Goal: Information Seeking & Learning: Learn about a topic

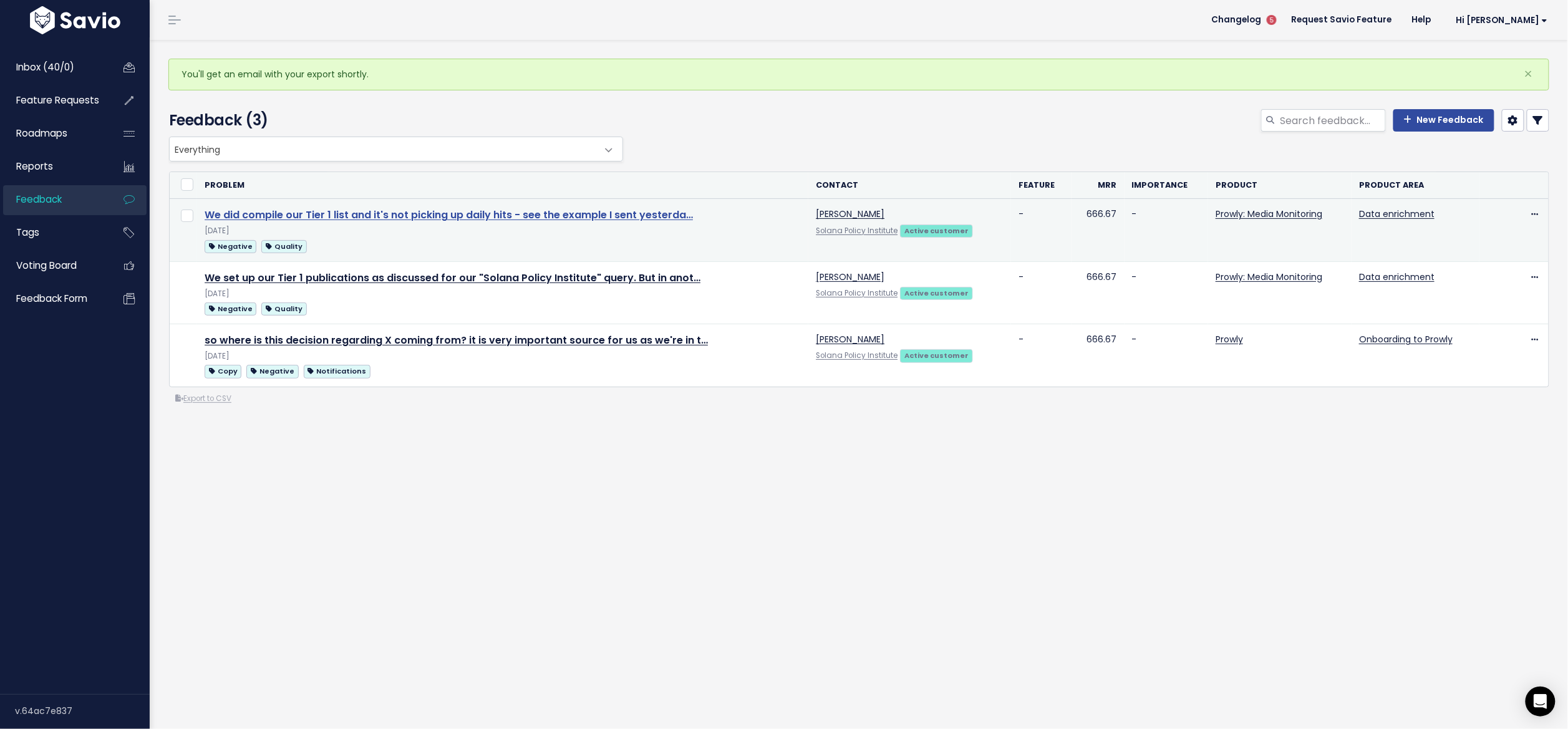
click at [363, 220] on link "We did compile our Tier 1 list and it's not picking up daily hits - see the exa…" at bounding box center [448, 215] width 488 height 14
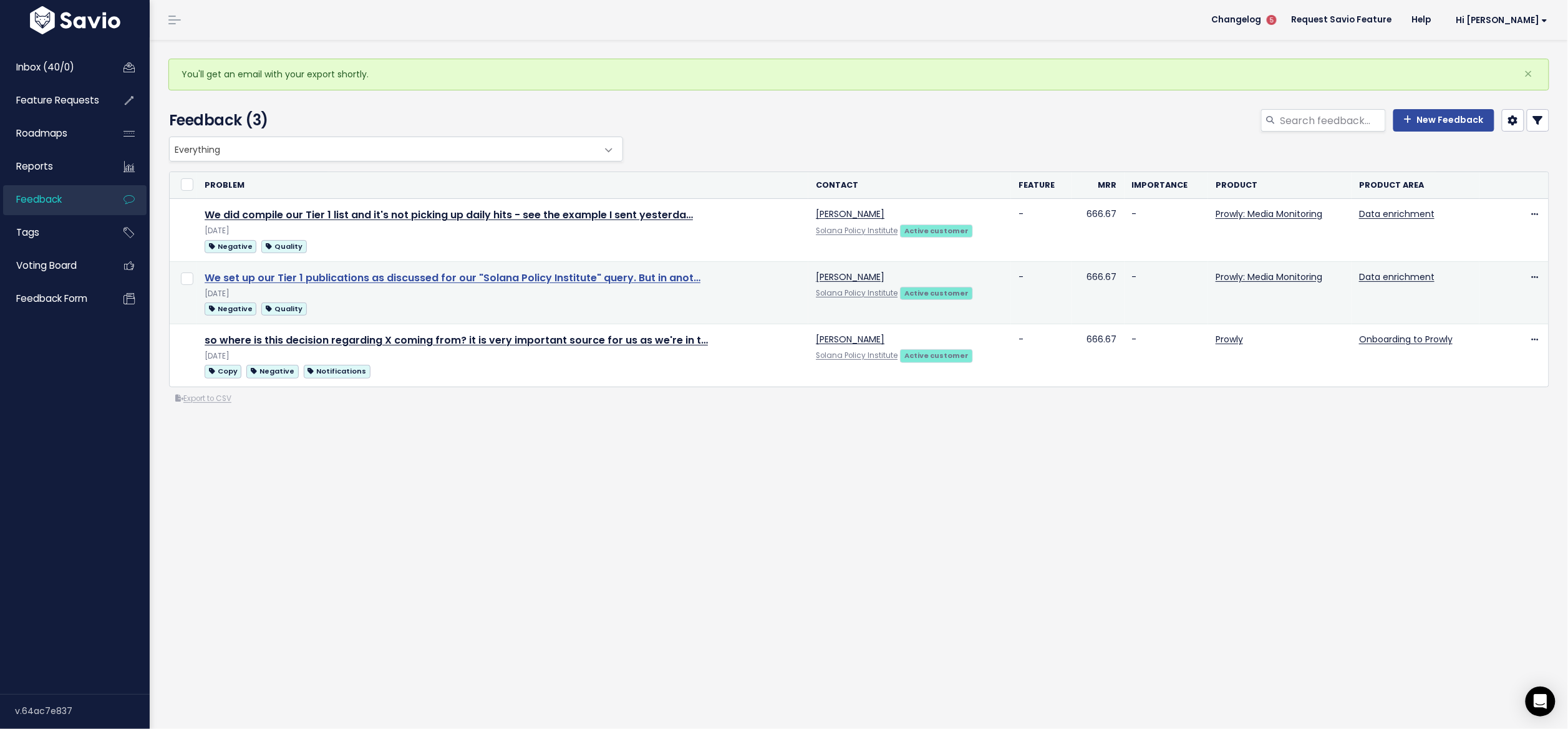
click at [397, 278] on link "We set up our Tier 1 publications as discussed for our "Solana Policy Institute…" at bounding box center [452, 278] width 496 height 14
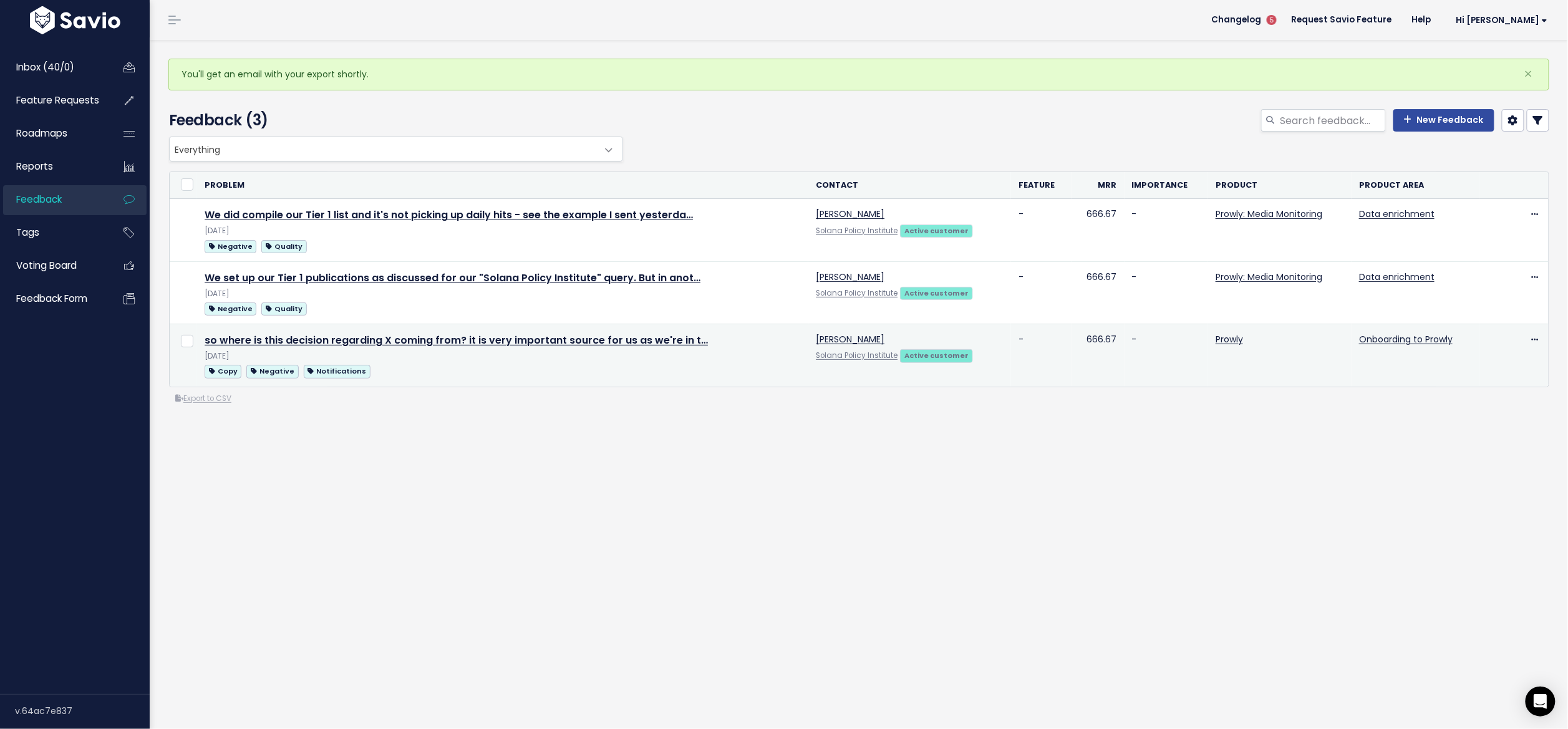
click at [522, 330] on td "so where is this decision regarding X coming from? it is very important source …" at bounding box center [503, 355] width 612 height 62
click at [531, 339] on link "so where is this decision regarding X coming from? it is very important source …" at bounding box center [456, 340] width 503 height 14
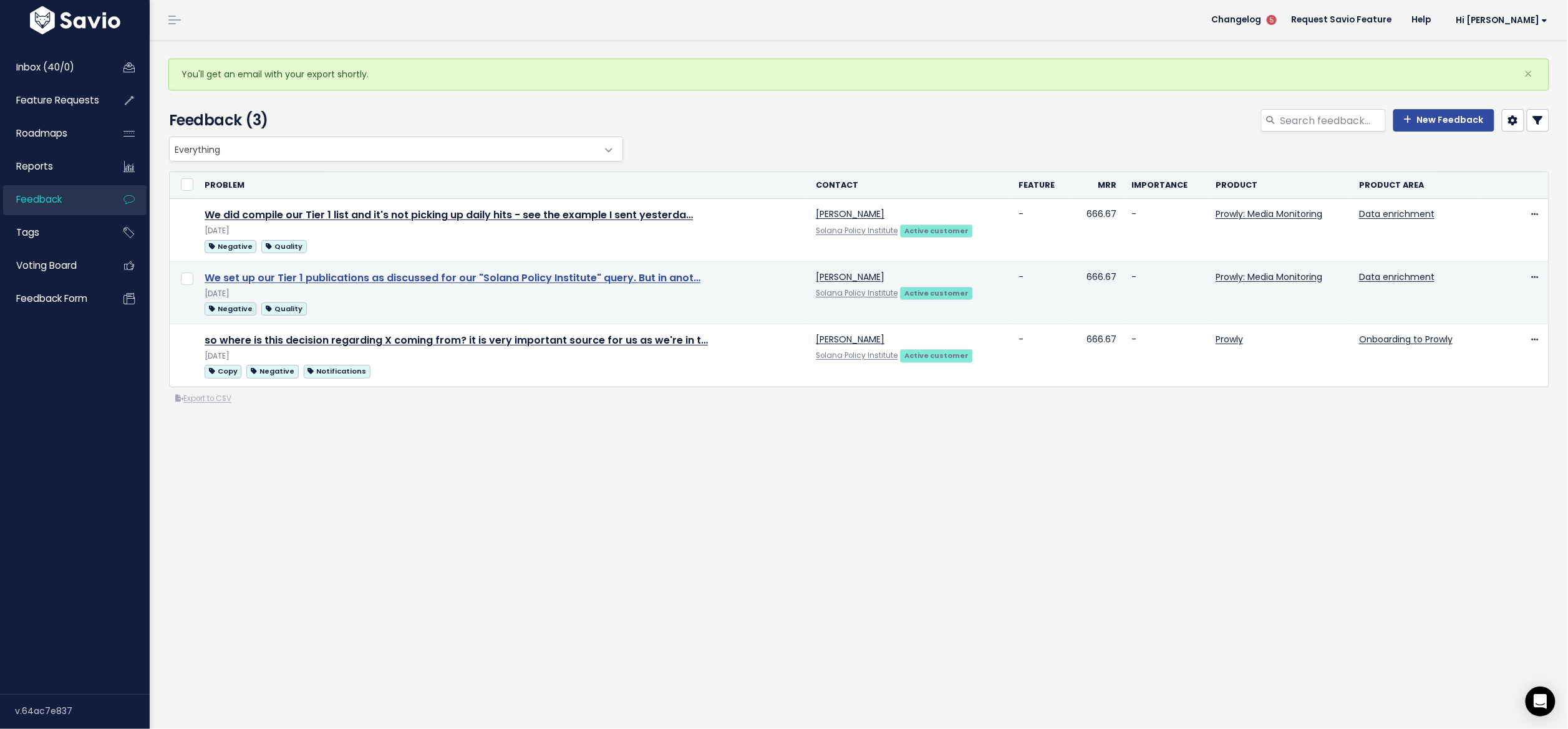
click at [264, 277] on link "We set up our Tier 1 publications as discussed for our "Solana Policy Institute…" at bounding box center [452, 278] width 496 height 14
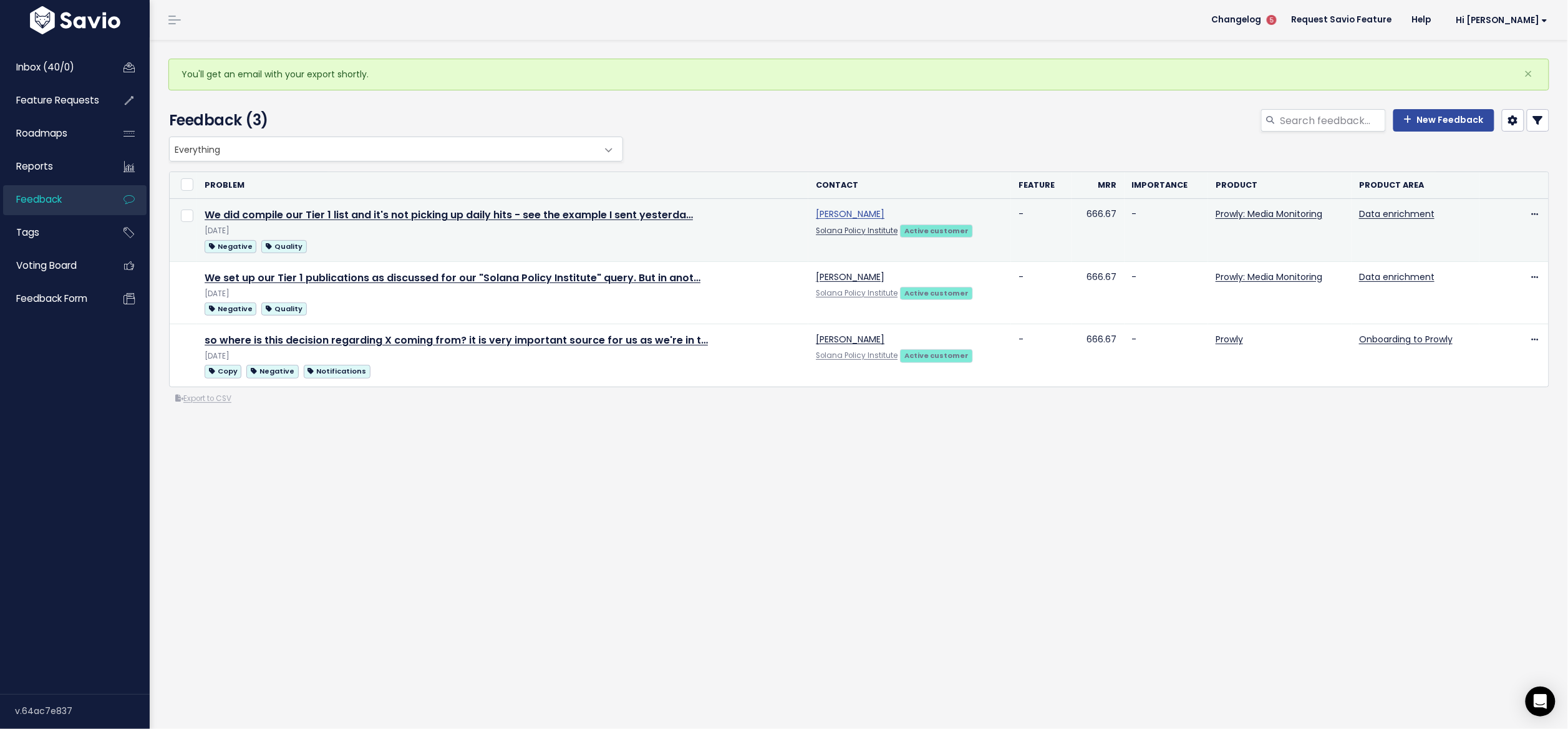
click at [816, 210] on link "Rachel Horn" at bounding box center [850, 214] width 68 height 13
click at [849, 216] on link "Rachel Horn" at bounding box center [850, 214] width 68 height 13
click at [396, 217] on link "We did compile our Tier 1 list and it's not picking up daily hits - see the exa…" at bounding box center [448, 215] width 488 height 14
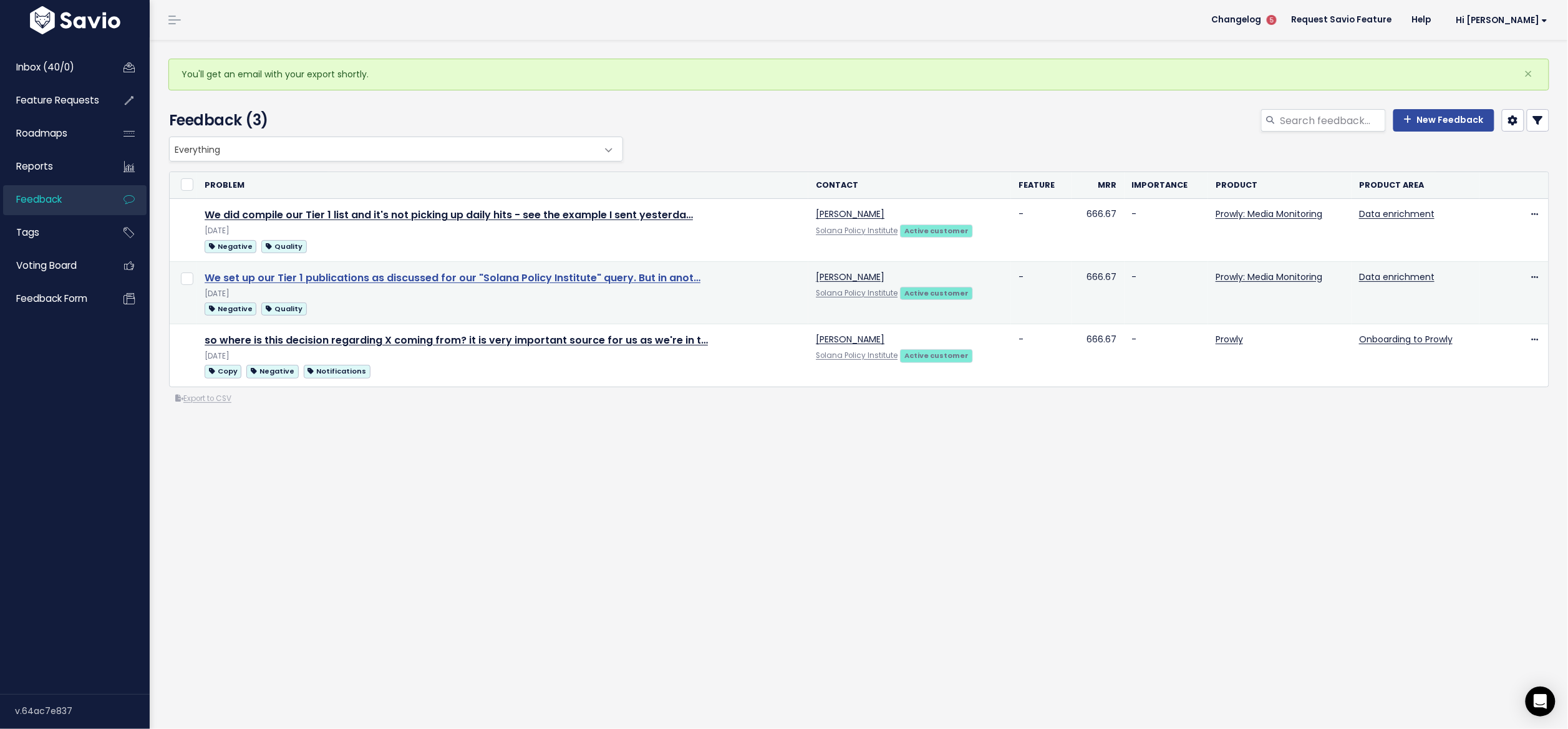
click at [269, 280] on link "We set up our Tier 1 publications as discussed for our "Solana Policy Institute…" at bounding box center [452, 278] width 496 height 14
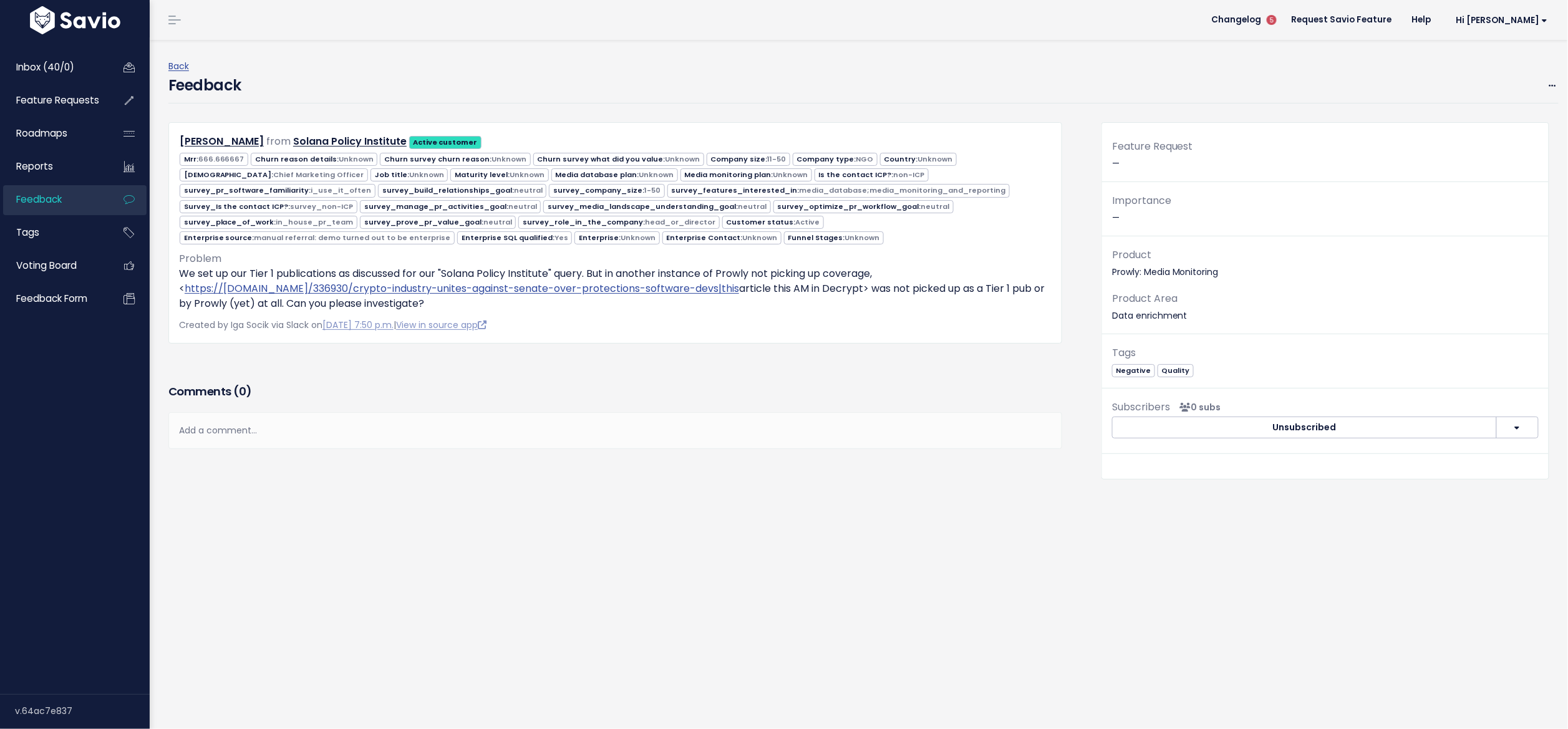
drag, startPoint x: 667, startPoint y: 281, endPoint x: 766, endPoint y: 290, distance: 99.4
click at [766, 290] on p "We set up our Tier 1 publications as discussed for our "Solana Policy Institute…" at bounding box center [616, 288] width 873 height 45
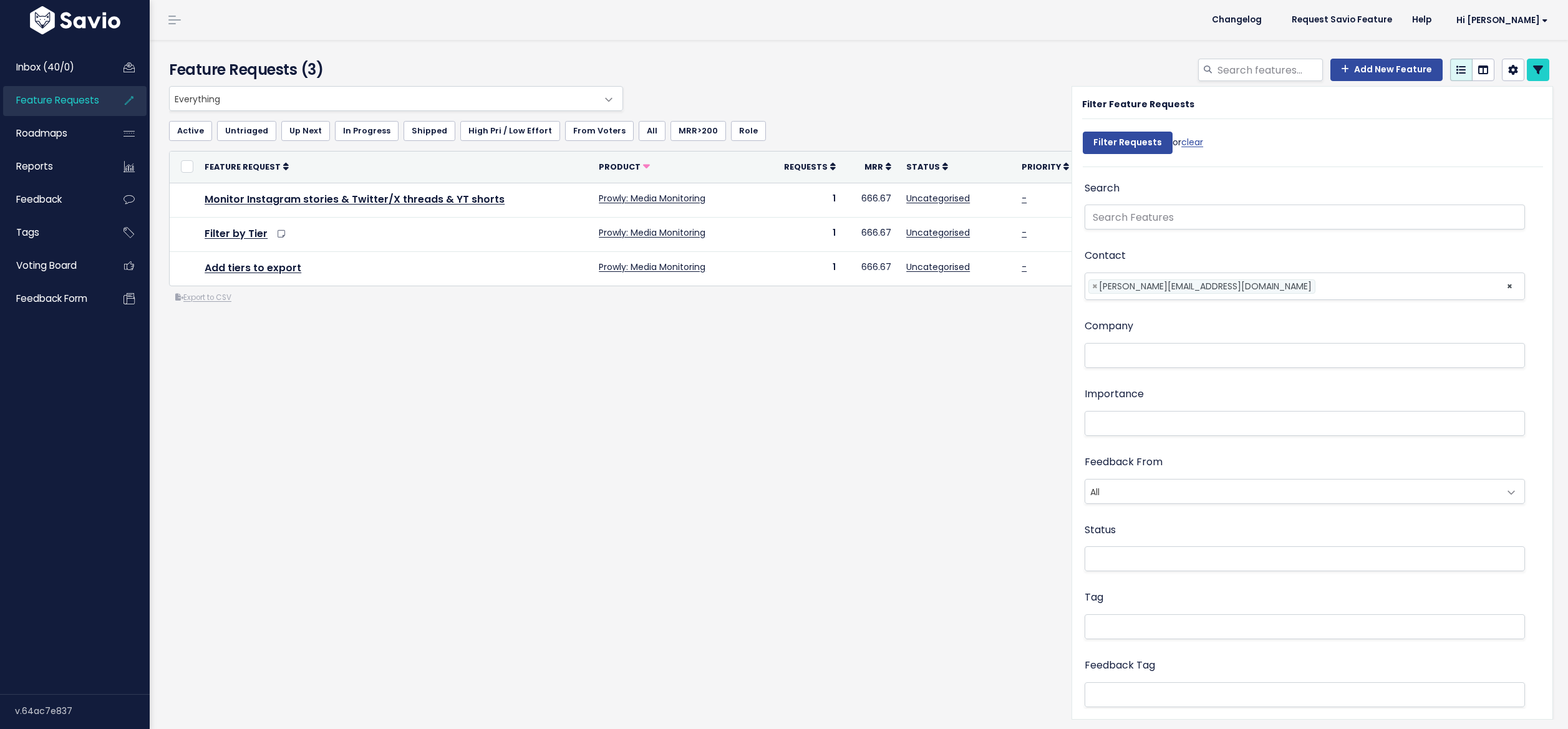
select select
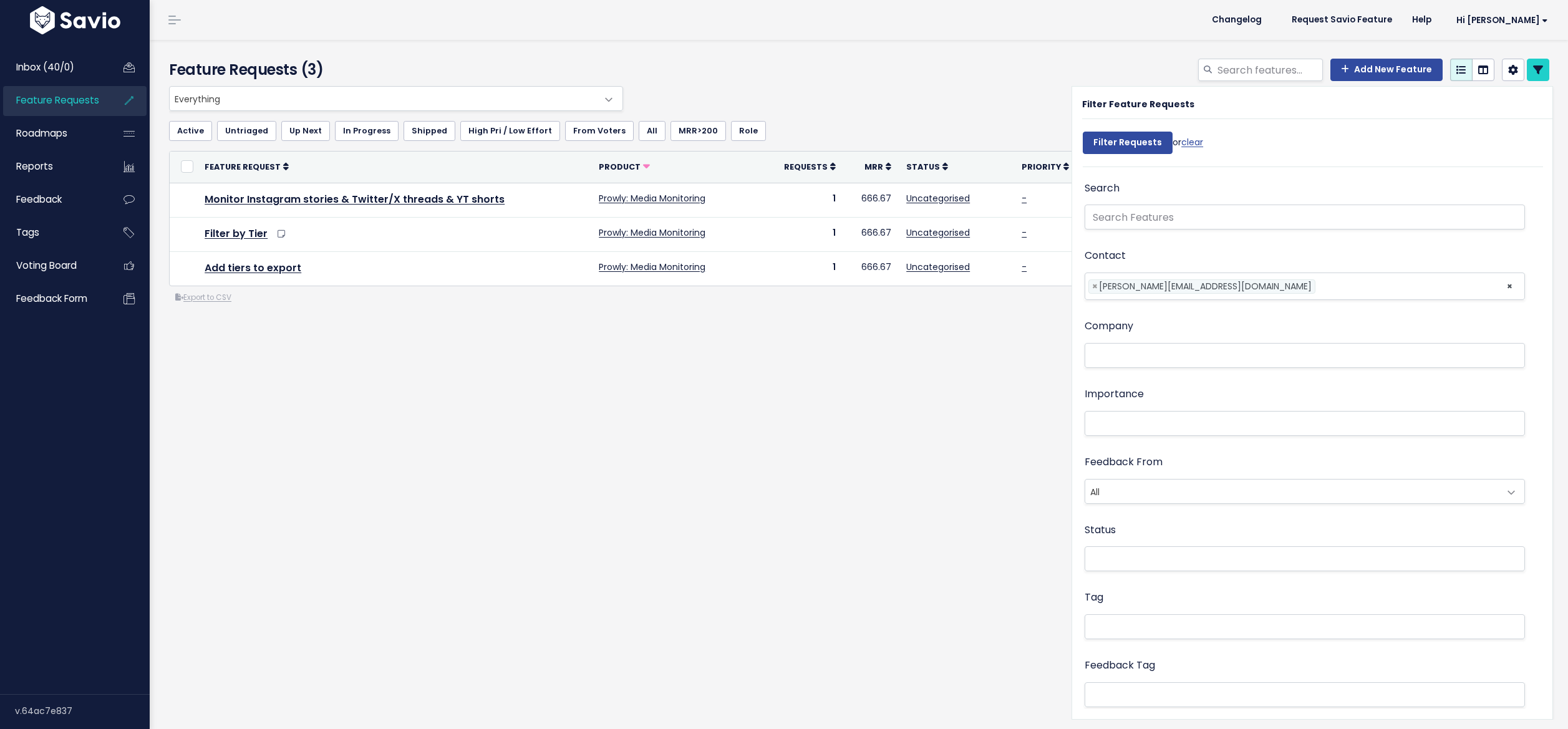
select select
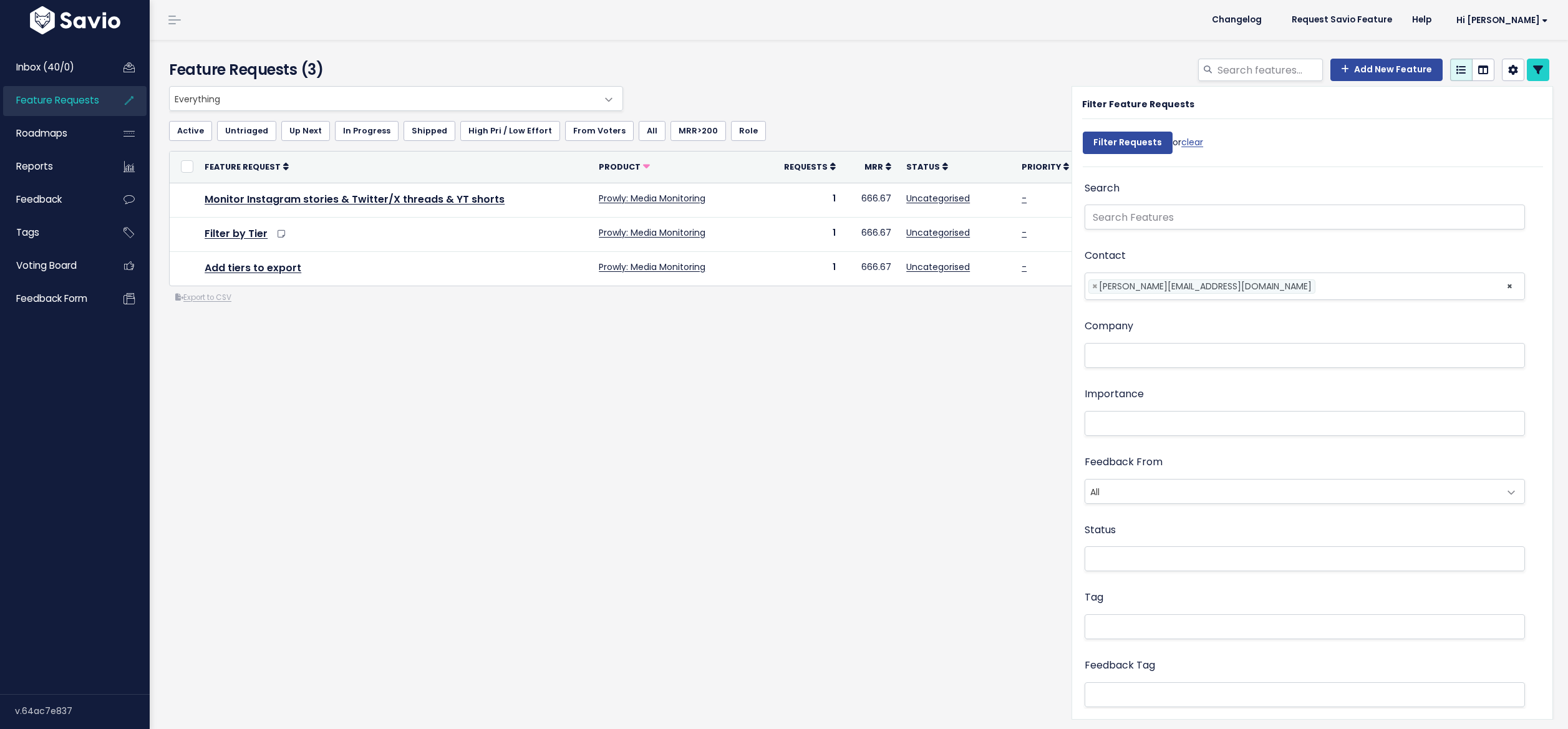
select select
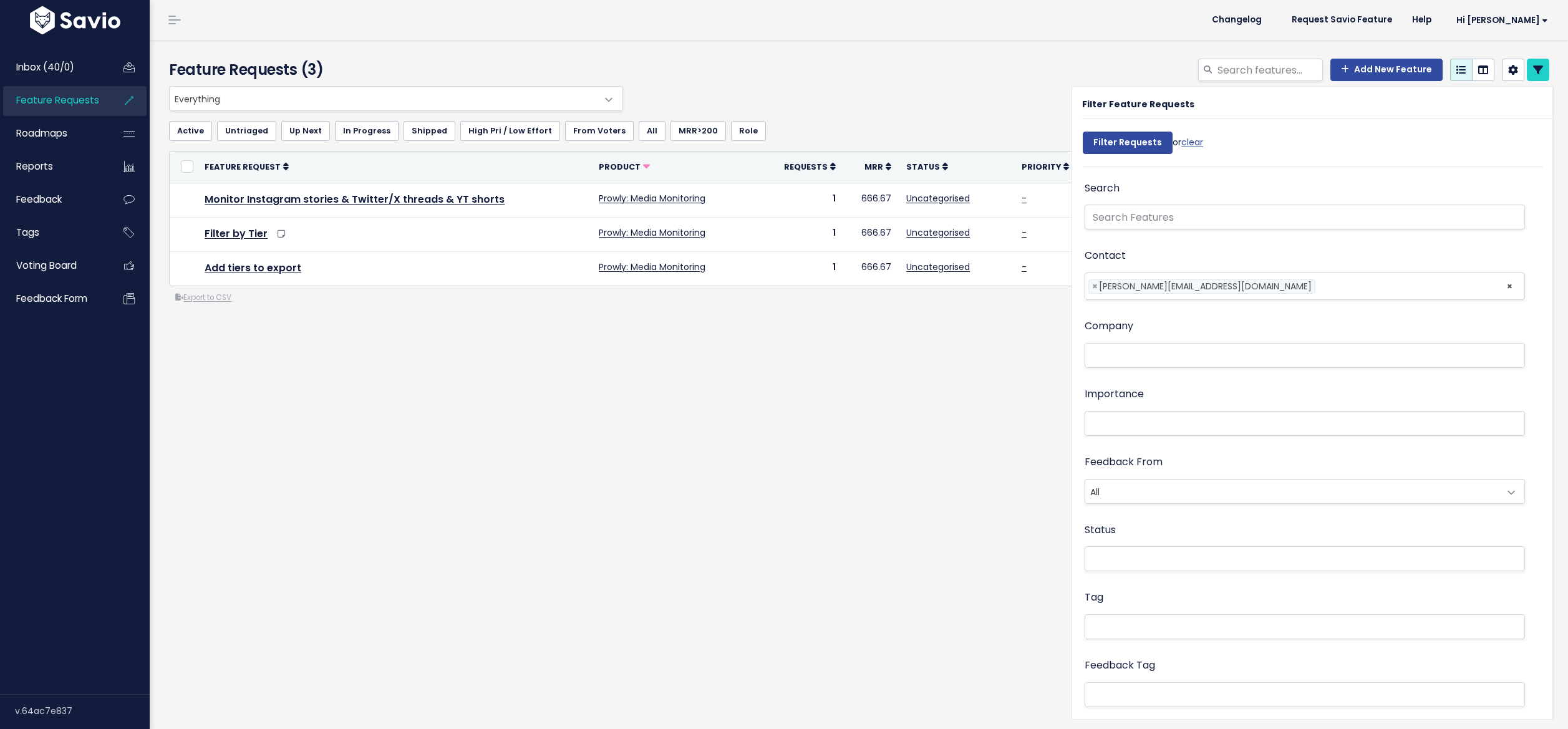
select select
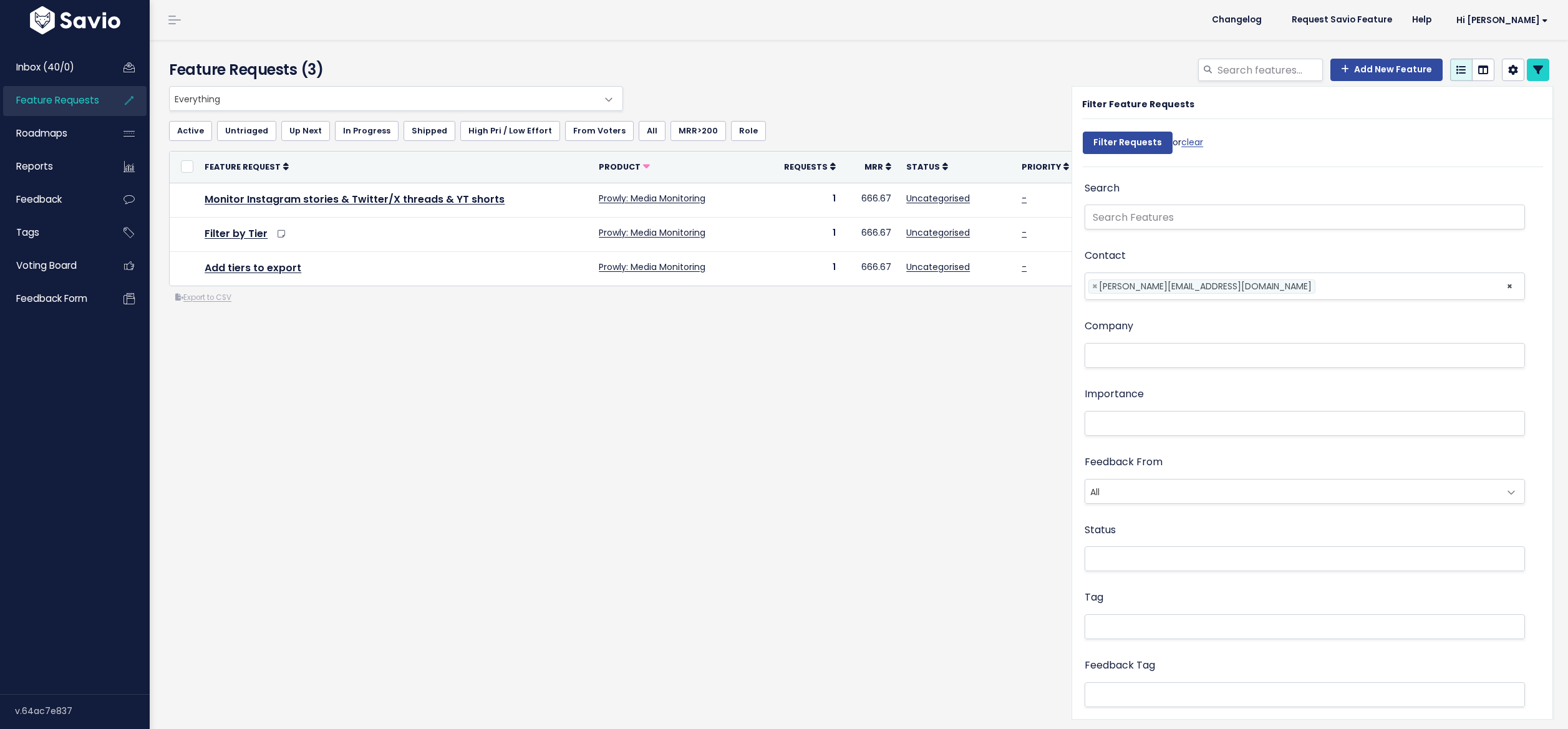
select select
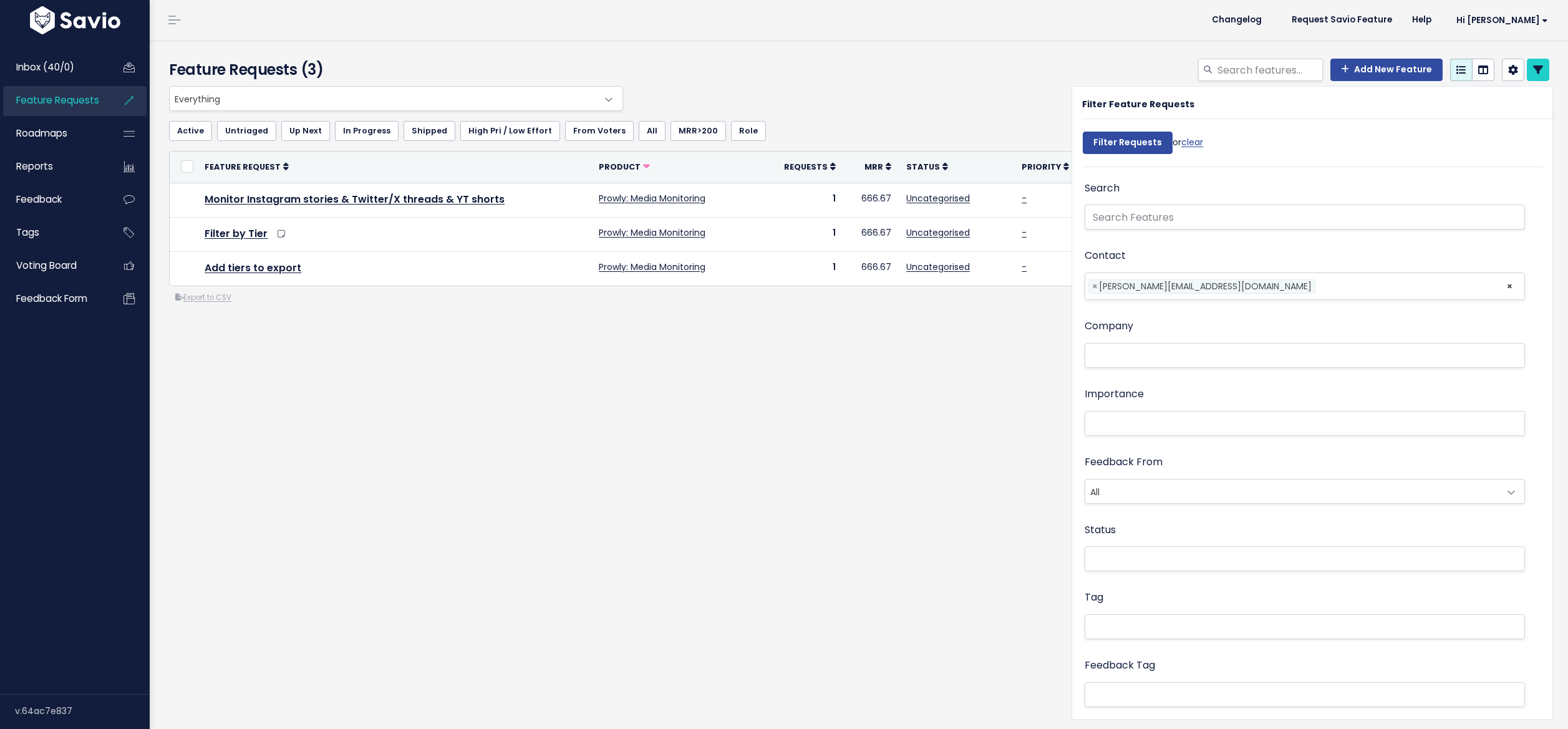
select select
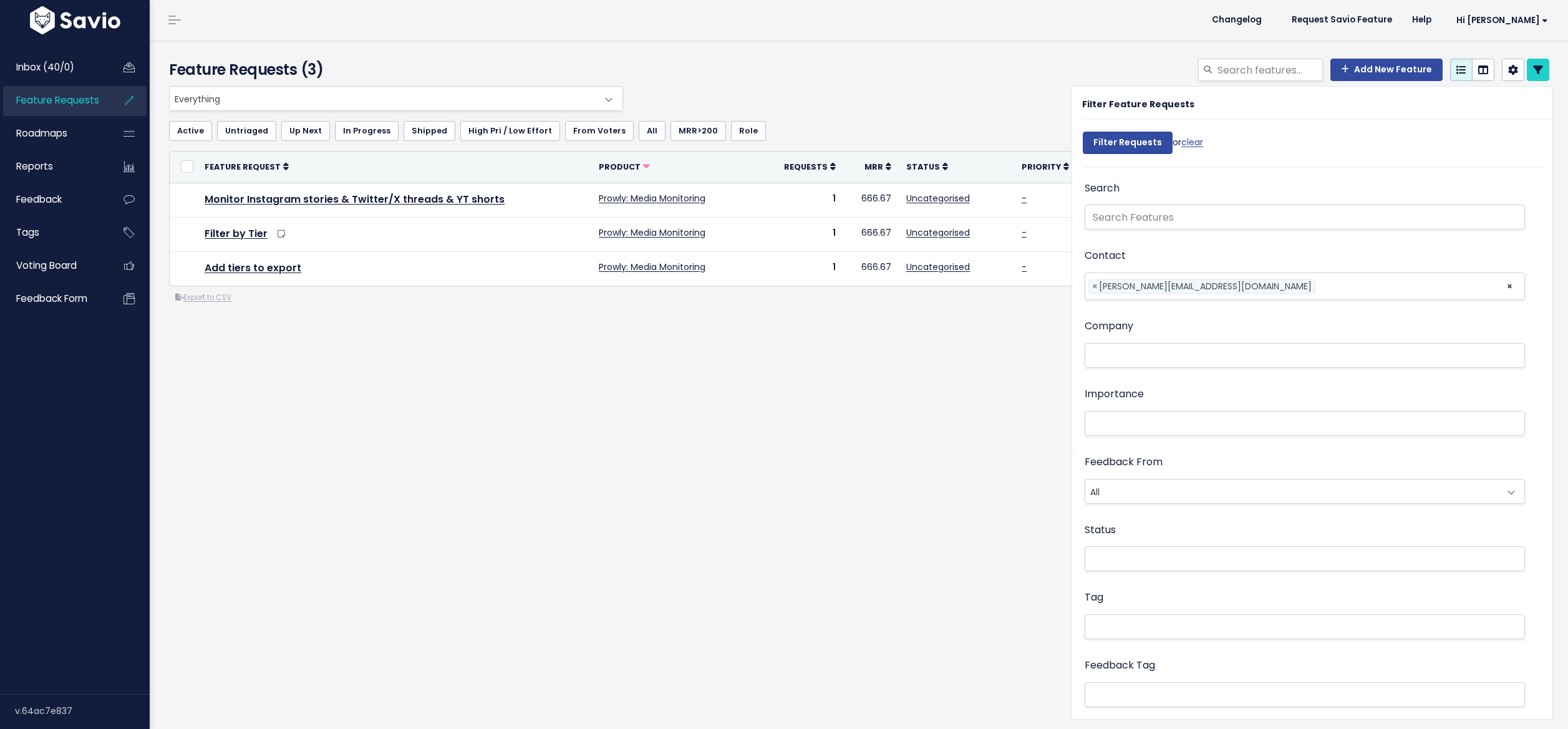
select select
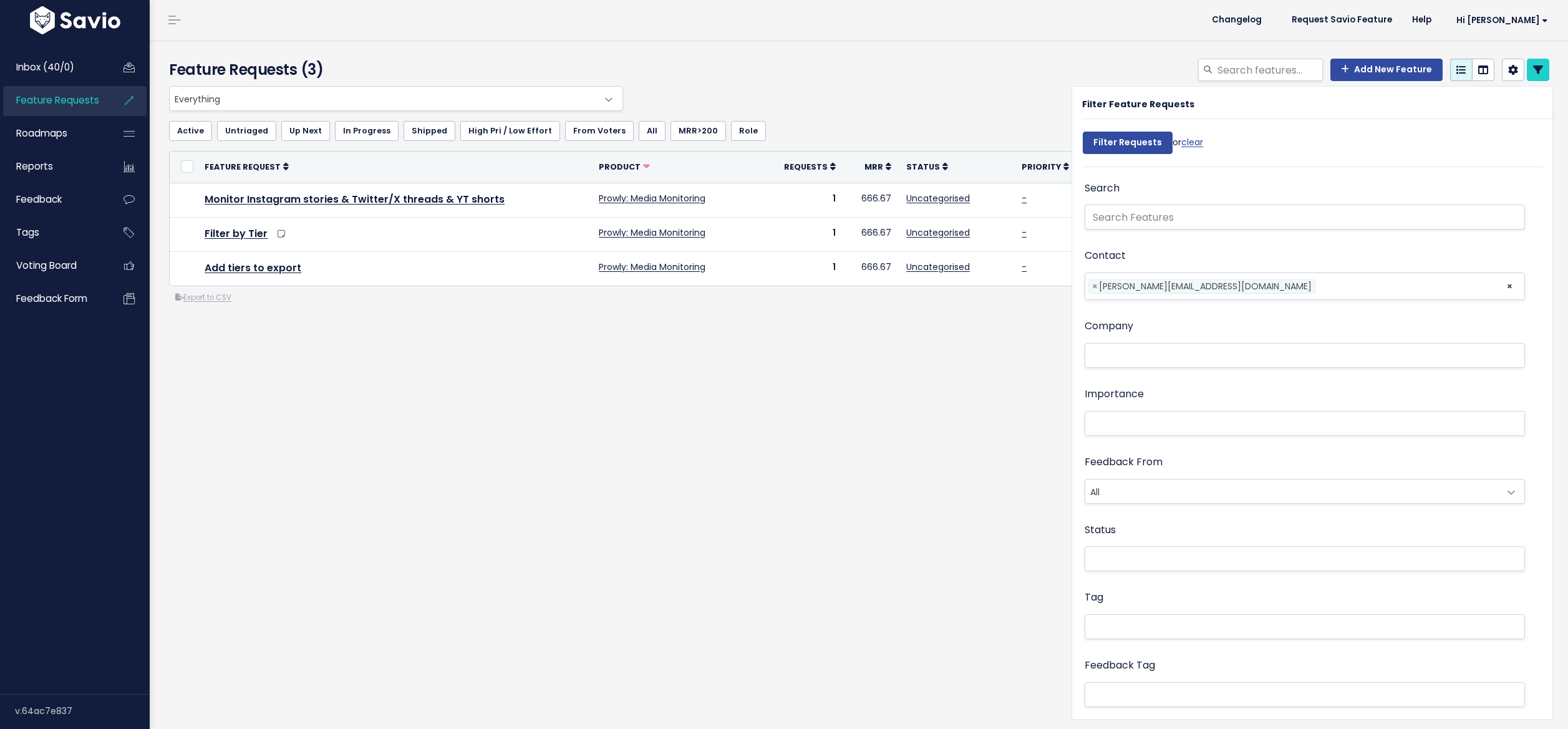
select select
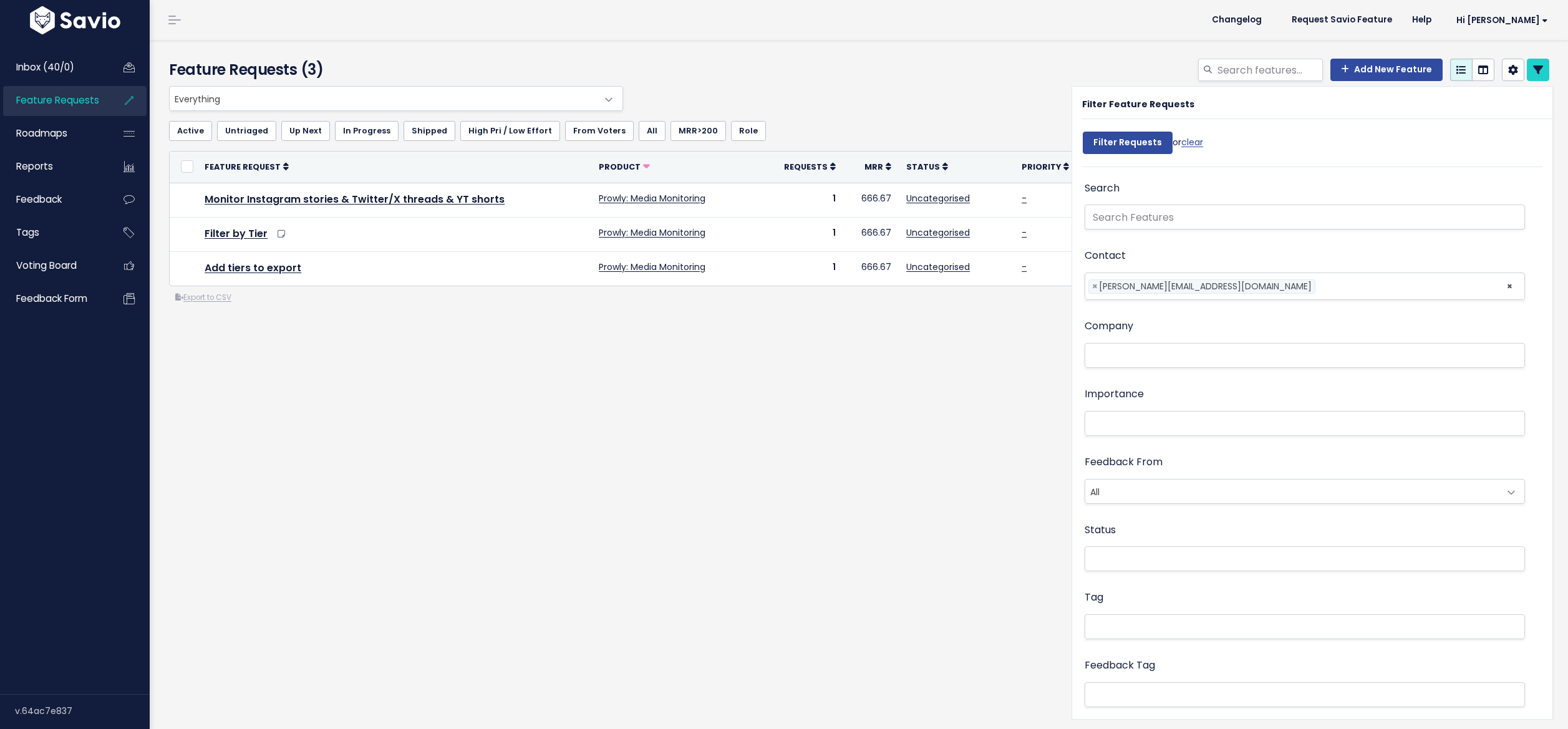
select select
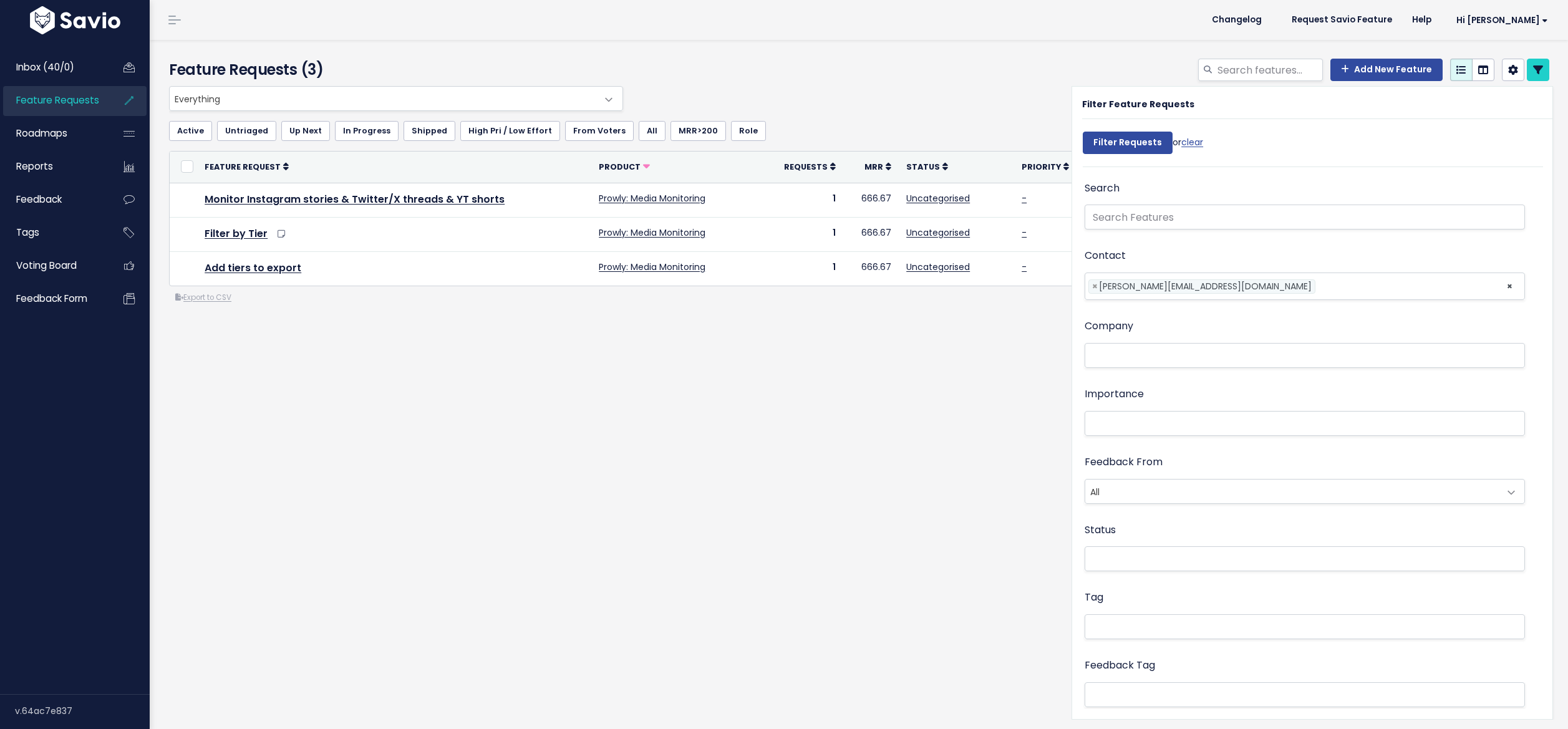
select select
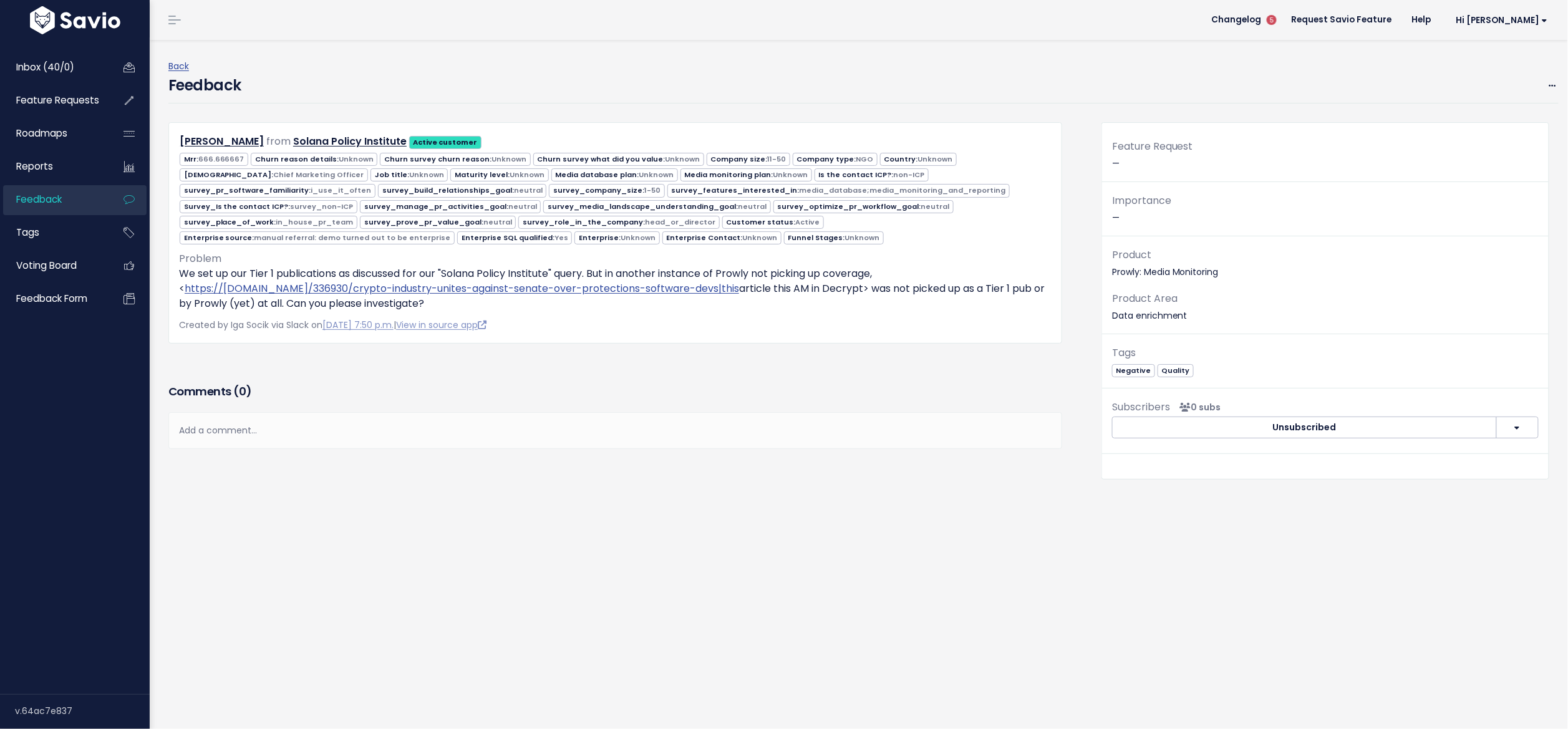
drag, startPoint x: 532, startPoint y: 269, endPoint x: 741, endPoint y: 302, distance: 211.6
click at [741, 302] on p "We set up our Tier 1 publications as discussed for our "Solana Policy Institute…" at bounding box center [616, 288] width 873 height 45
click at [841, 2] on header "Changelog 5 Request Savio Feature Help Hi [PERSON_NAME] Vault Settings My Setti…" at bounding box center [858, 20] width 1418 height 40
click at [61, 196] on span "Feedback" at bounding box center [38, 199] width 45 height 13
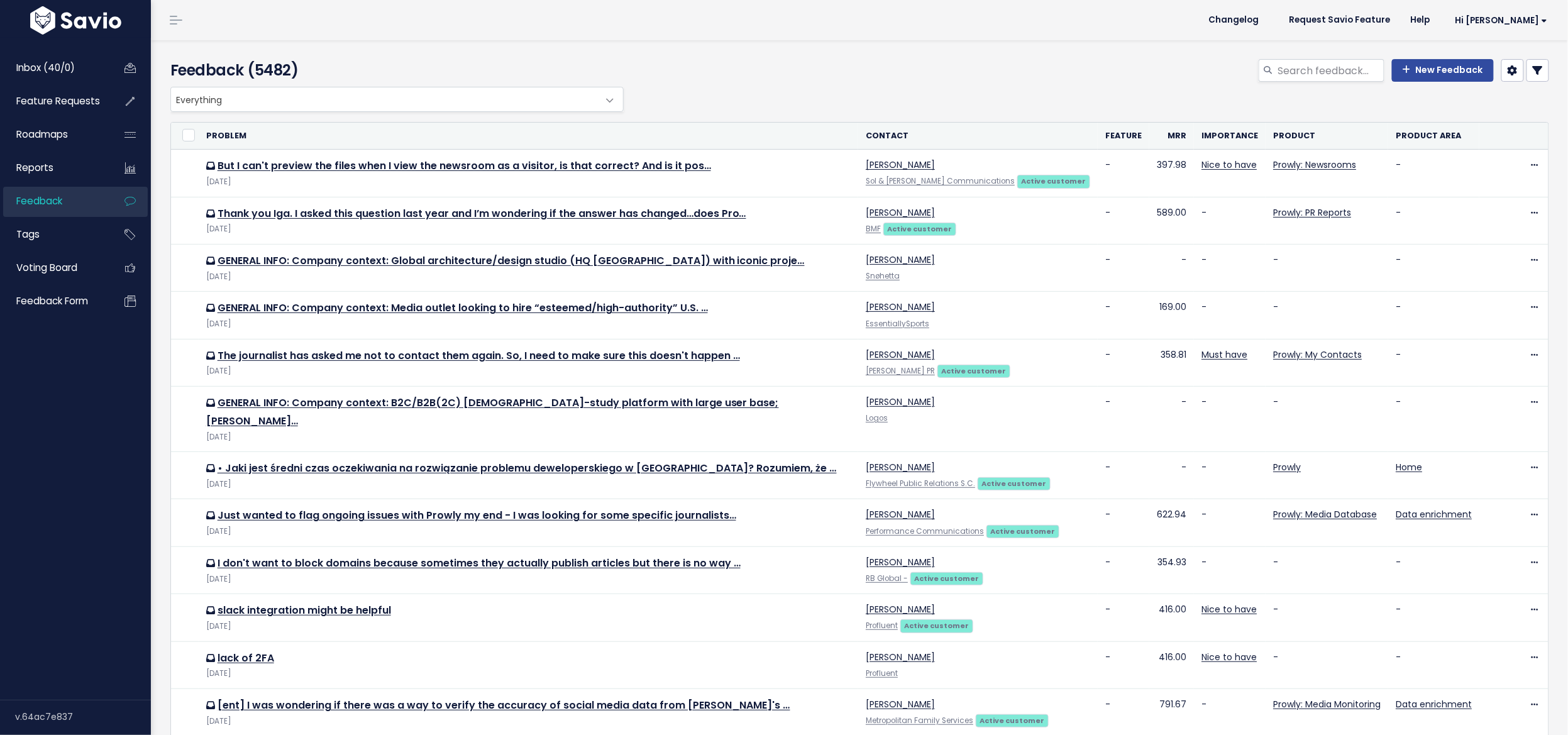
drag, startPoint x: 552, startPoint y: 82, endPoint x: 551, endPoint y: 89, distance: 7.1
click at [552, 82] on div "Feedback (5482)" at bounding box center [394, 73] width 465 height 27
click at [552, 93] on span "Everything" at bounding box center [384, 99] width 427 height 24
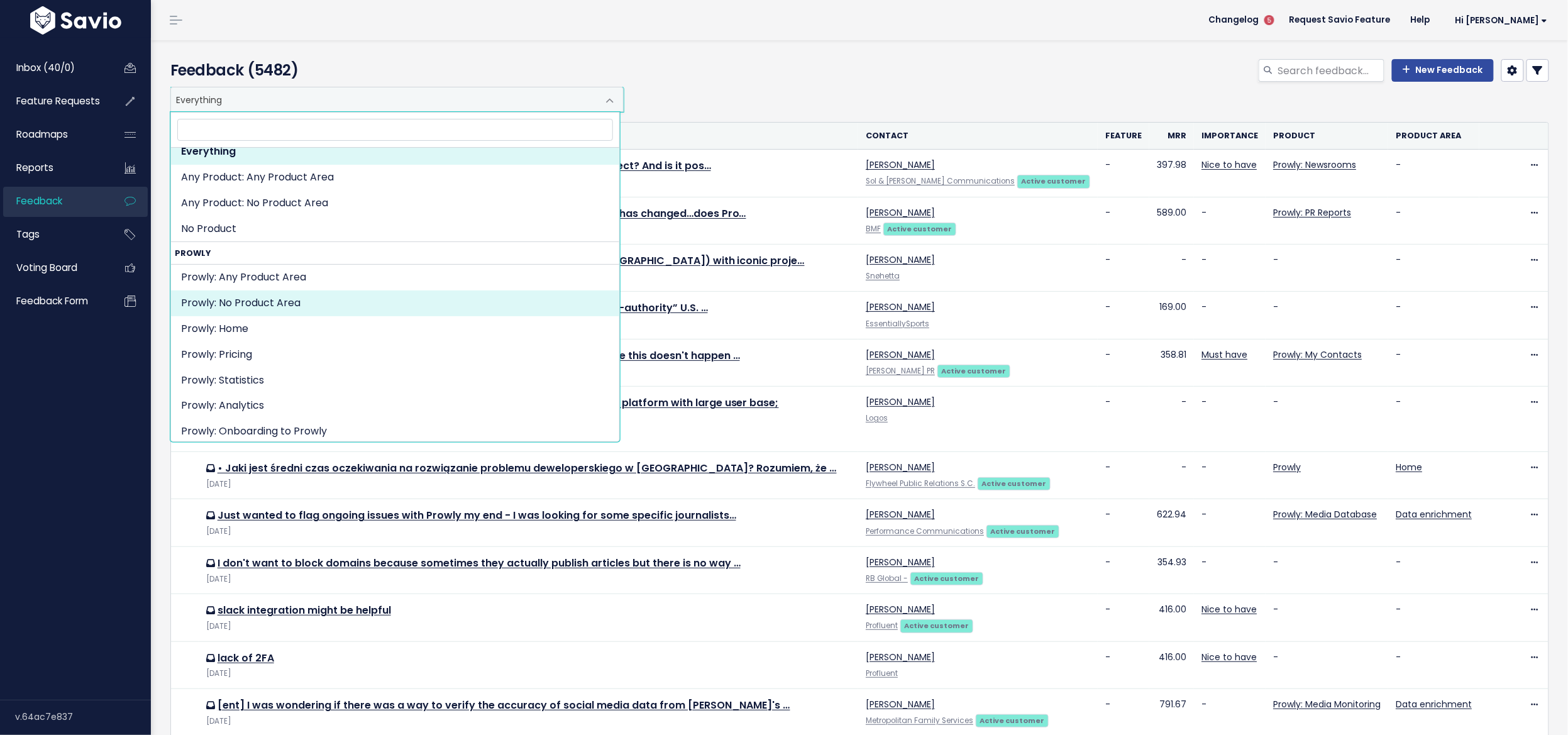
scroll to position [169, 0]
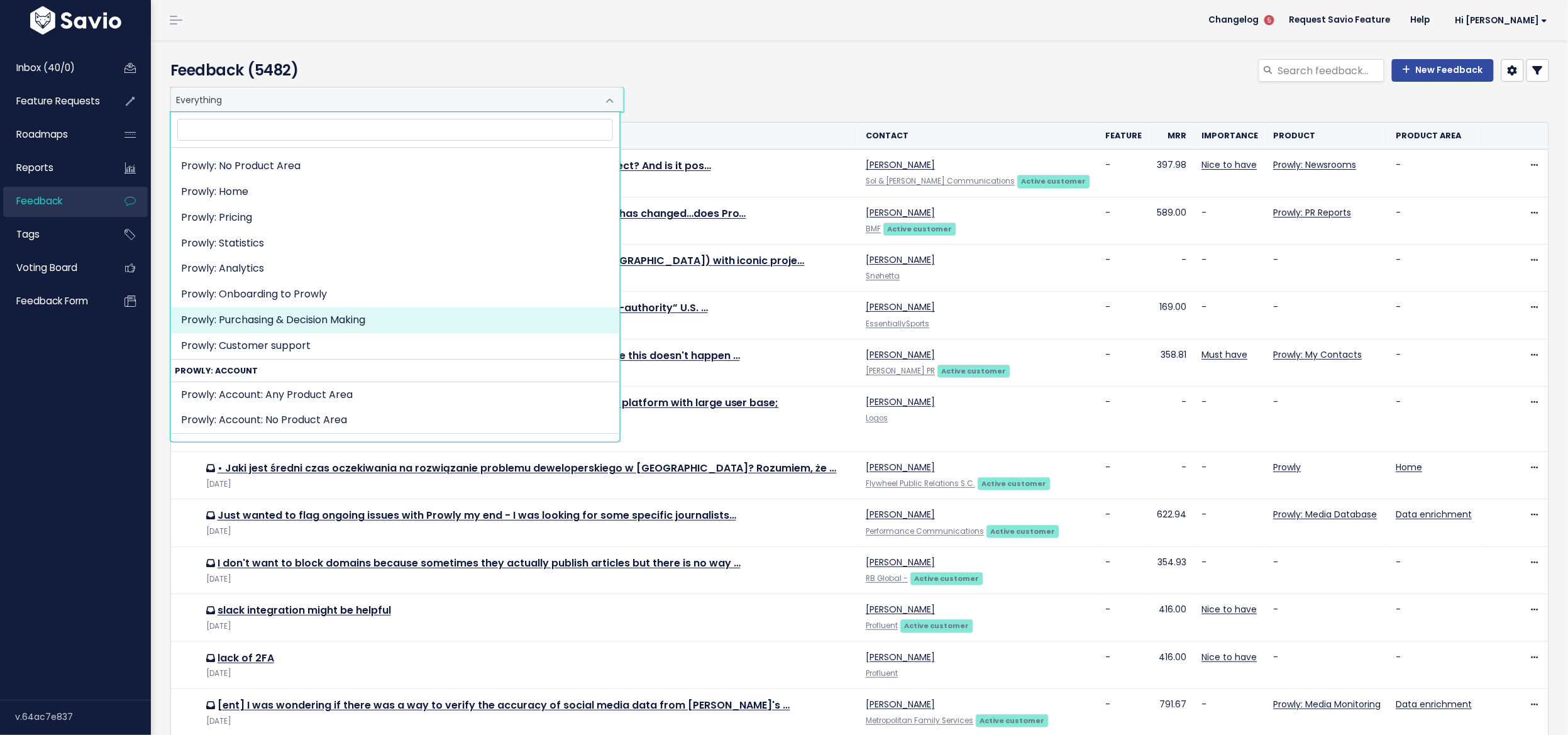
select select "MAIN:PURCHASING_PROCESS"
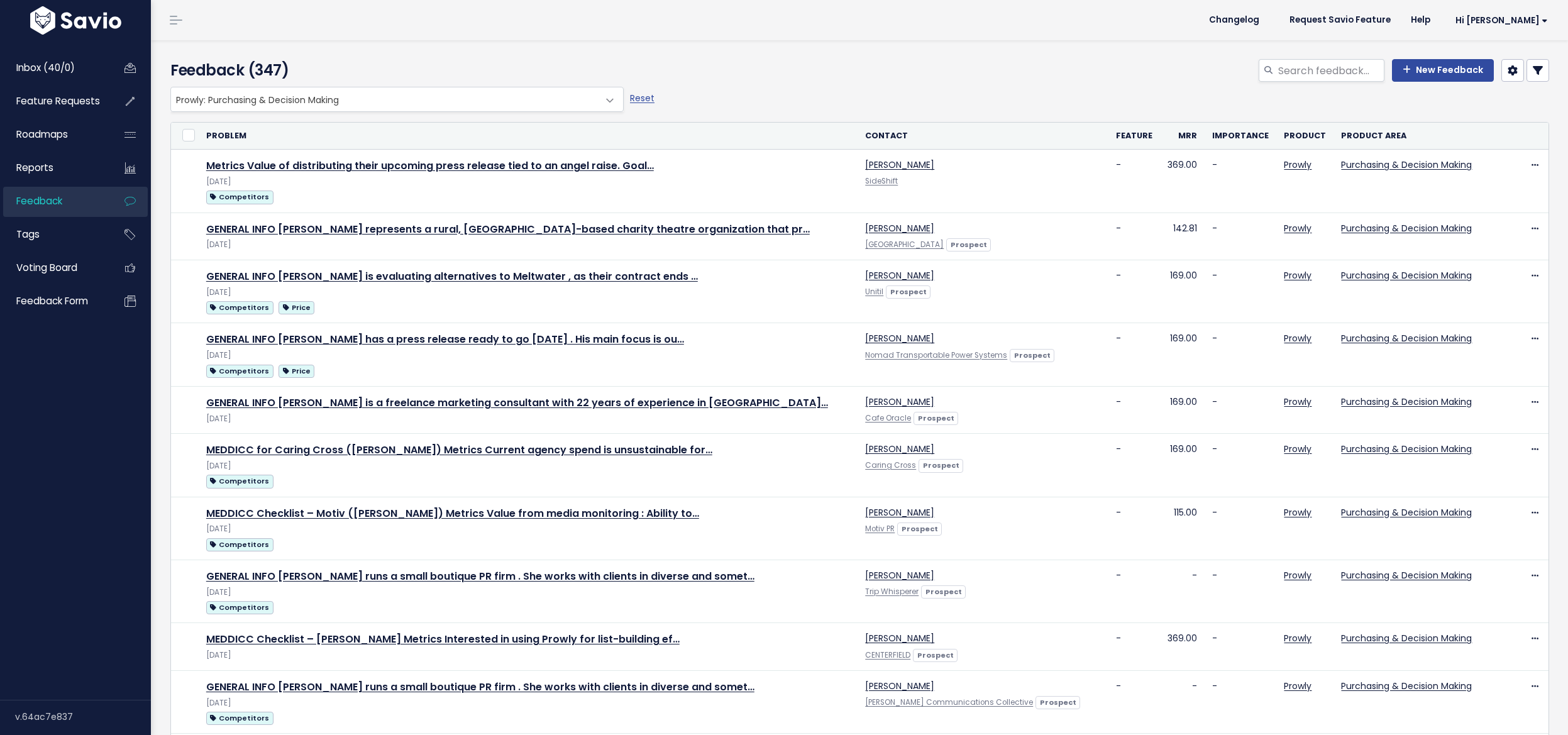
select select
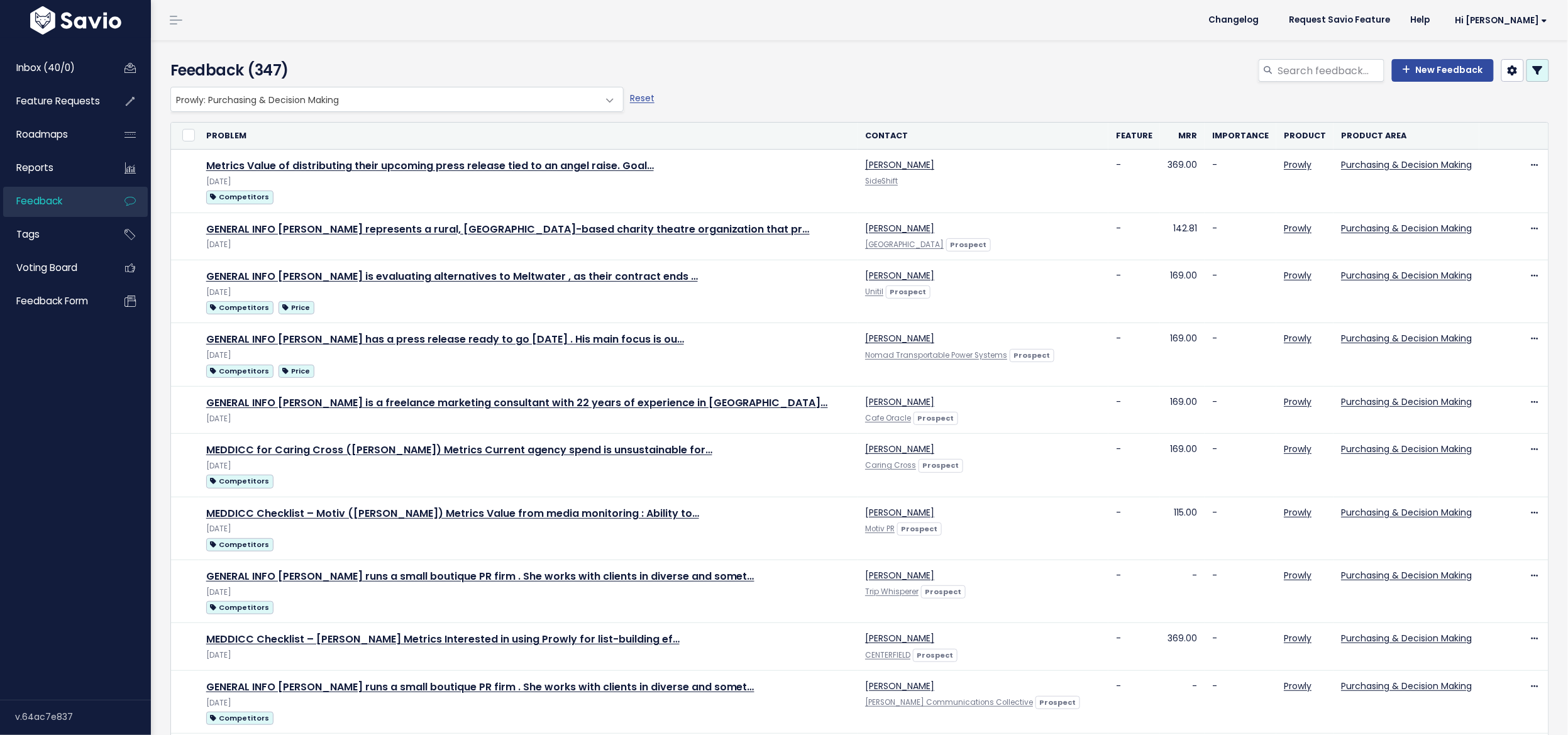
select select
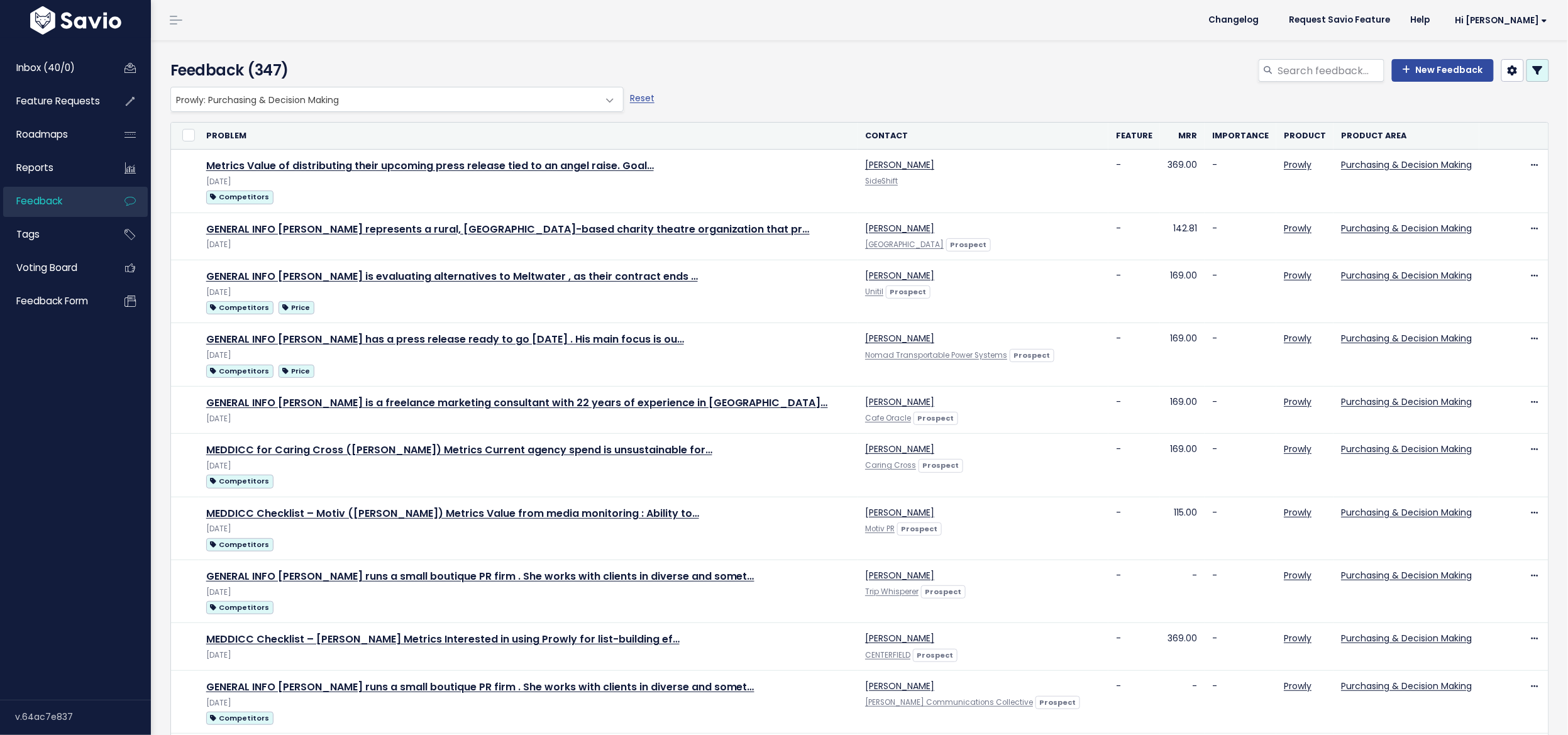
select select
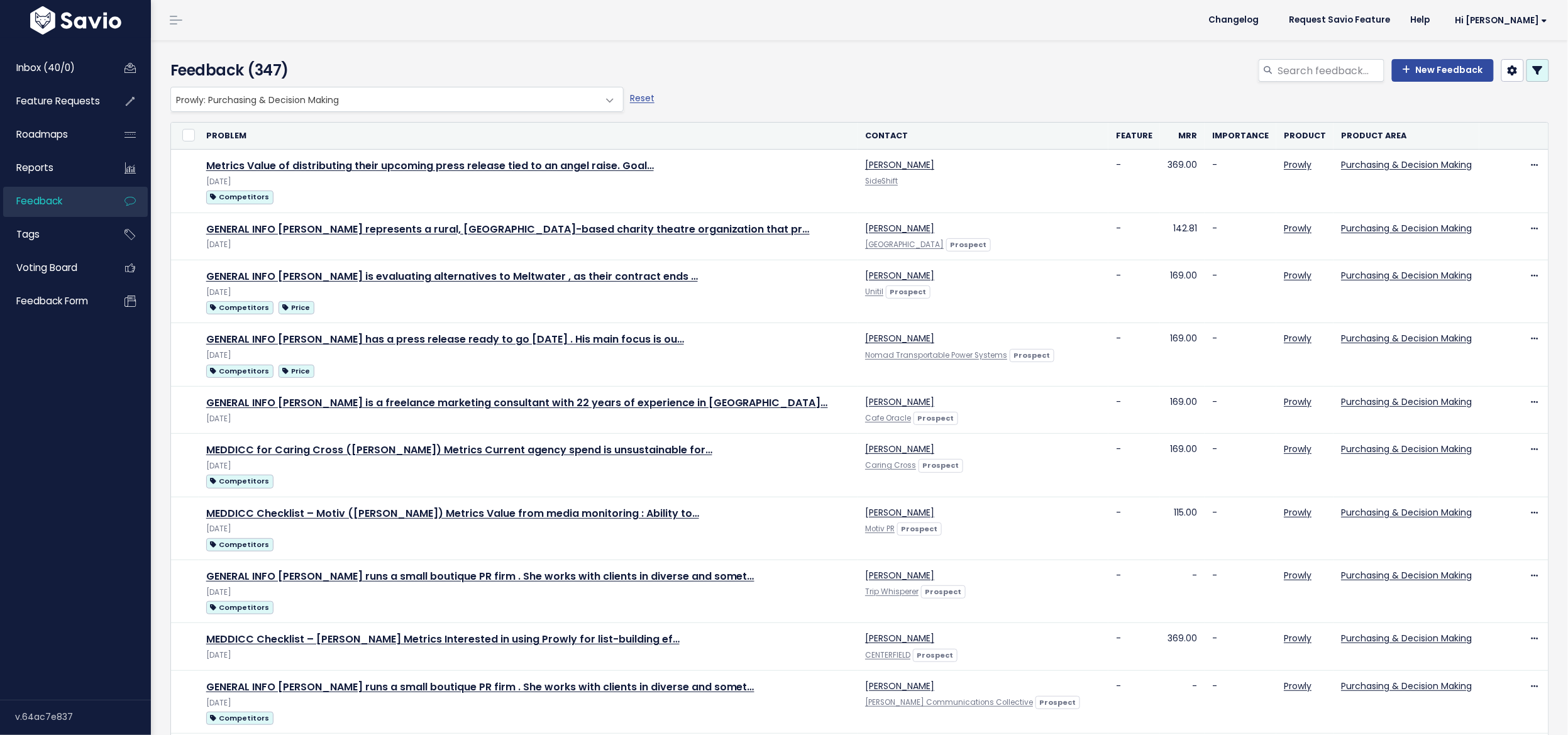
select select
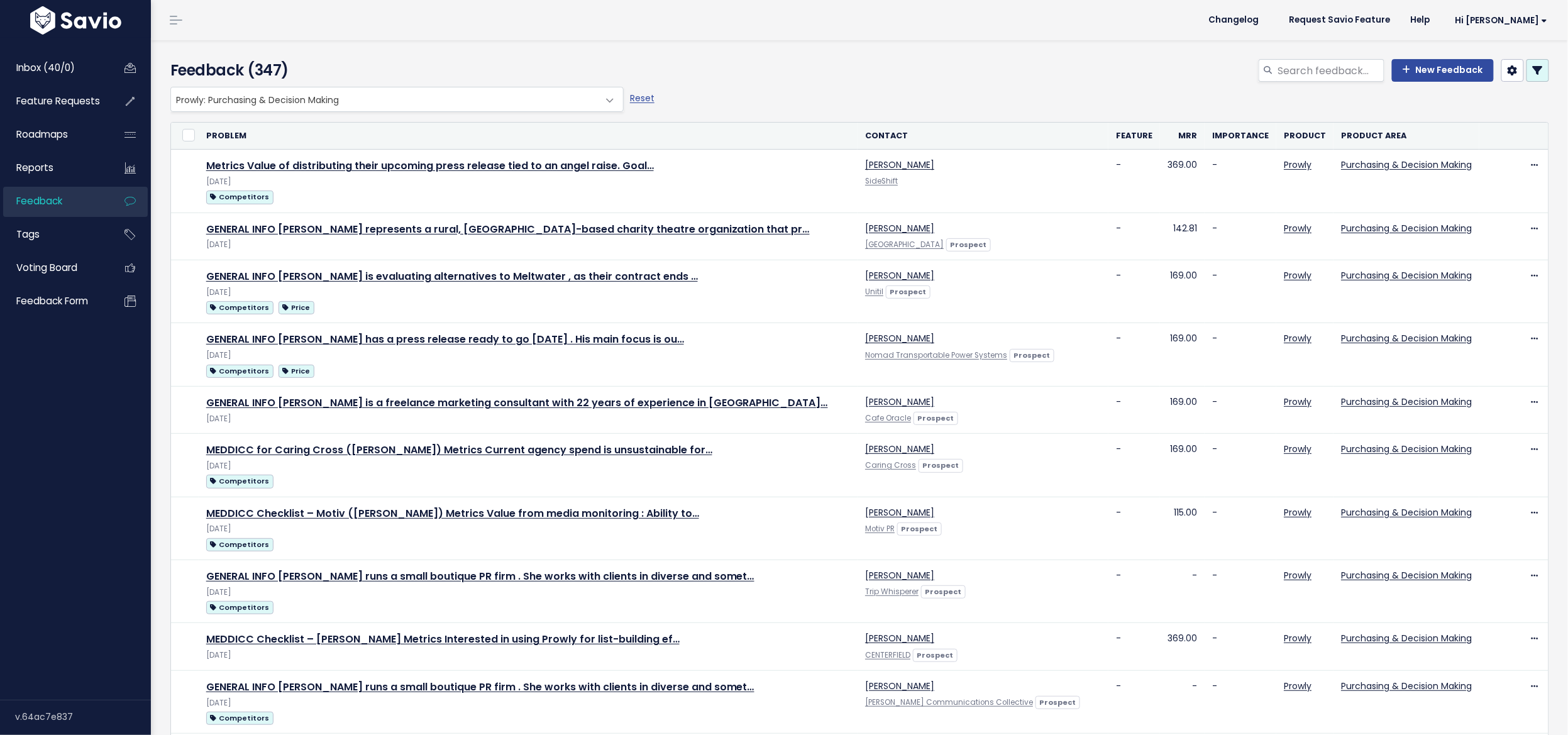
select select
click at [1526, 74] on link at bounding box center [1538, 71] width 22 height 22
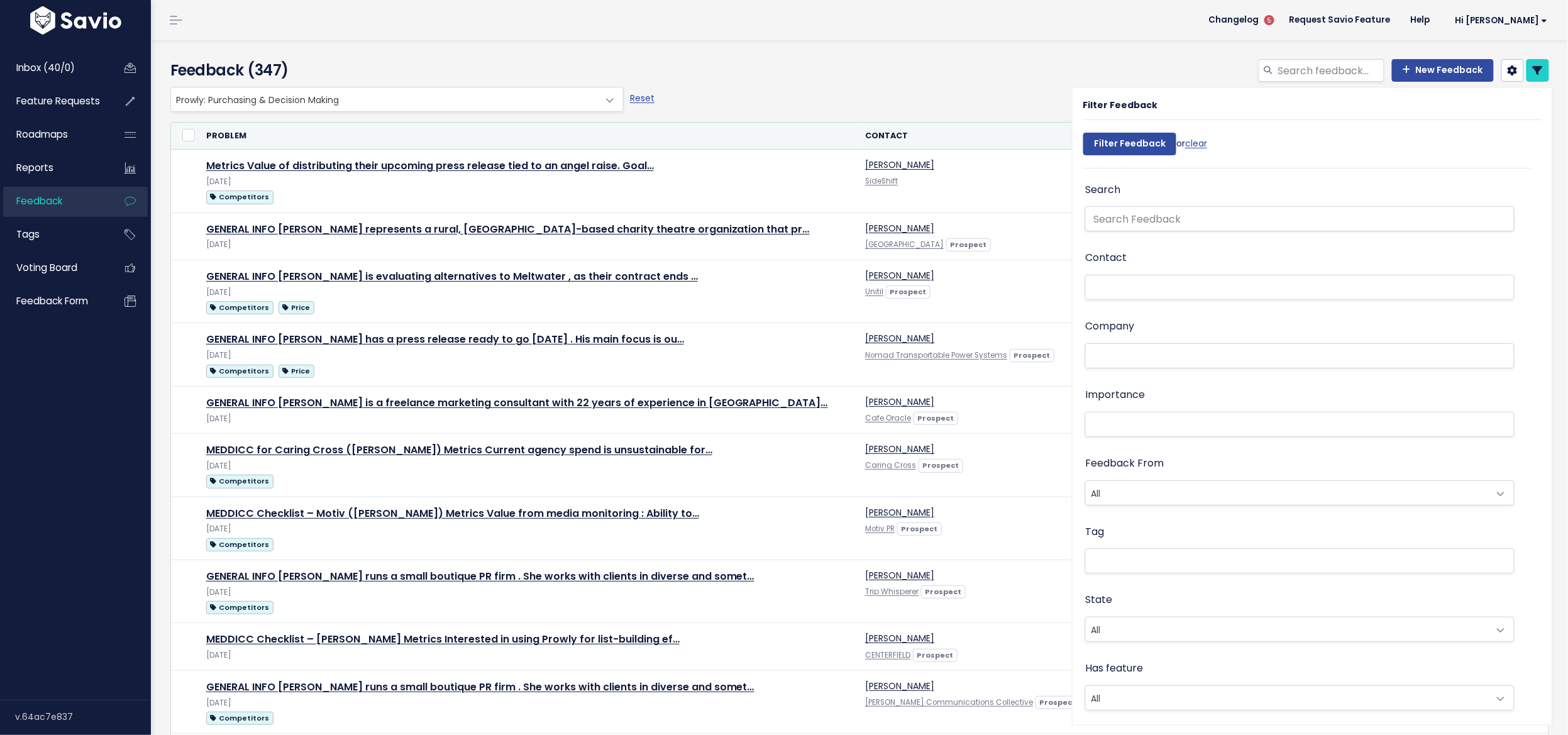
scroll to position [86, 0]
click at [1169, 661] on div "Feedback received between" at bounding box center [1299, 669] width 429 height 54
click at [1173, 689] on div "Feedback received between" at bounding box center [1299, 669] width 429 height 54
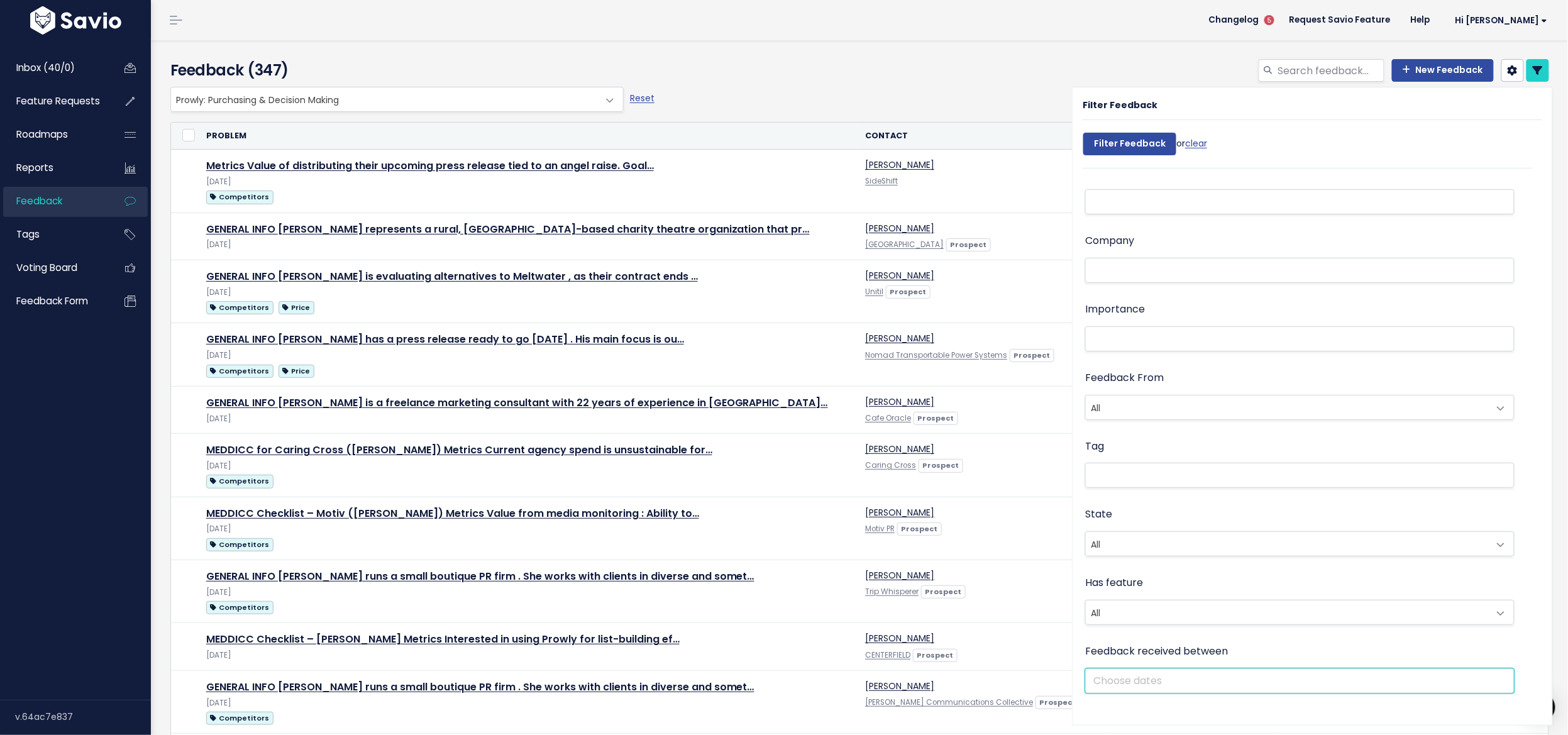
click at [1172, 677] on input "text" at bounding box center [1299, 680] width 429 height 25
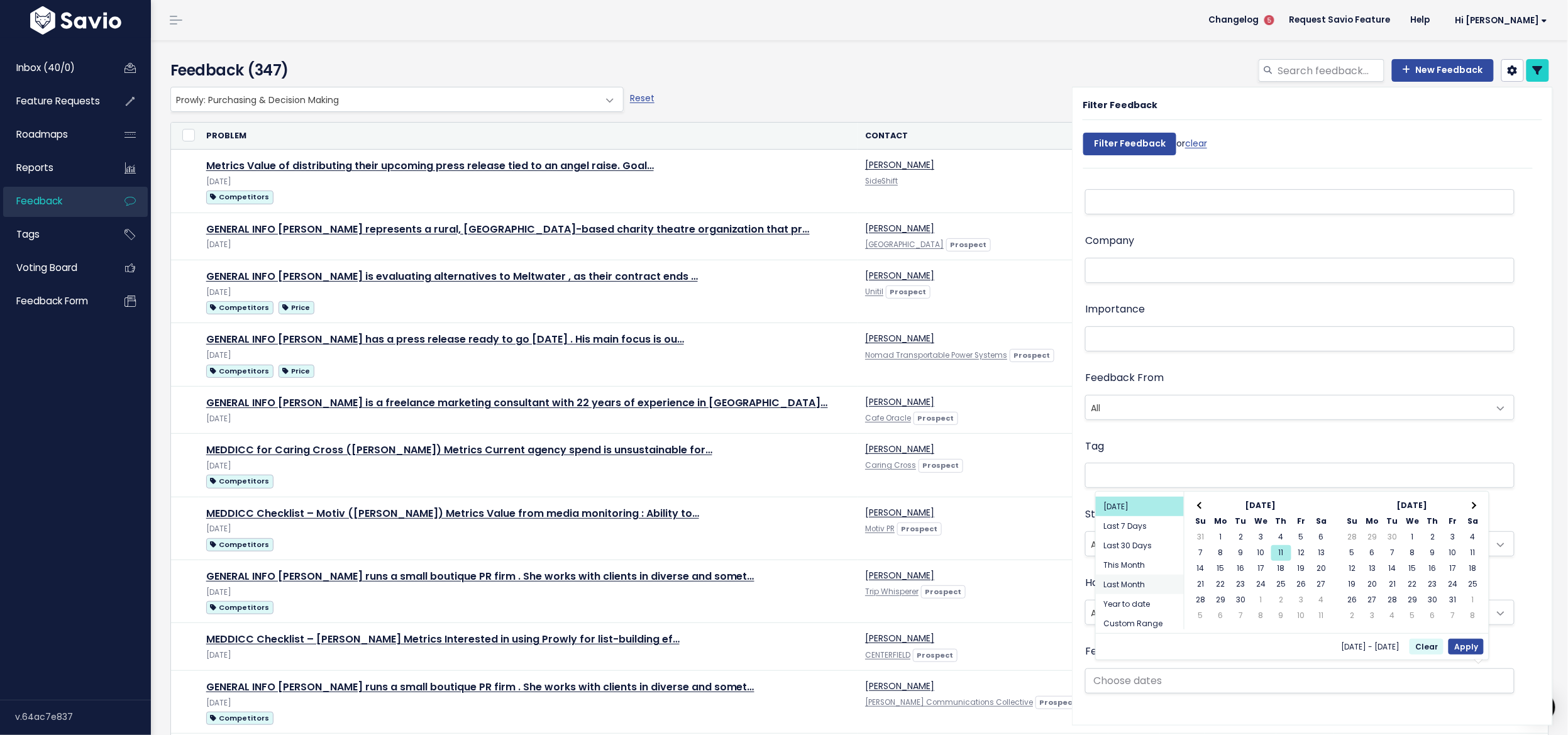
click at [1144, 591] on li "Last Month" at bounding box center [1139, 584] width 88 height 19
type input "[DATE] - [DATE] (Last Month)"
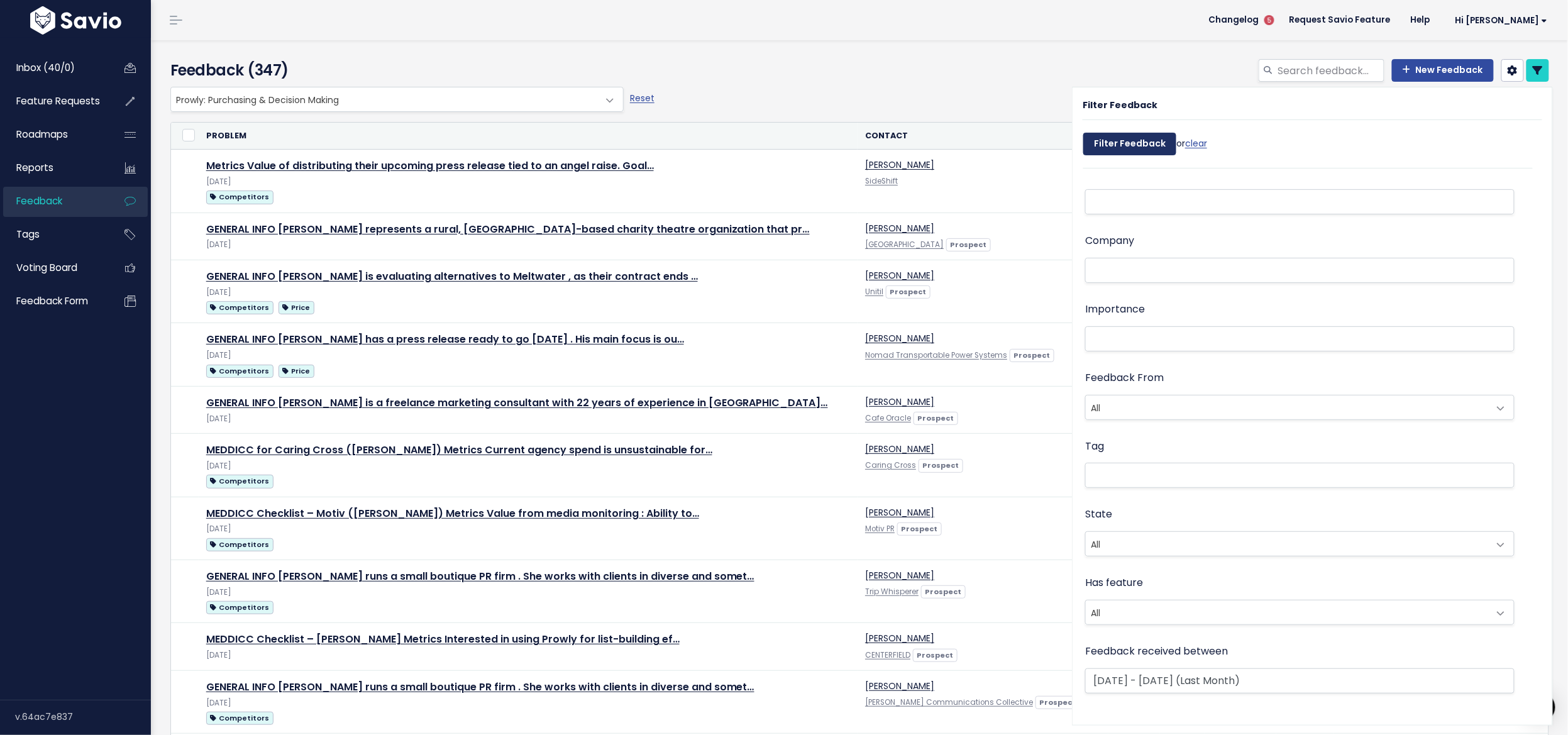
click at [1117, 134] on input "Filter Feedback" at bounding box center [1130, 144] width 93 height 22
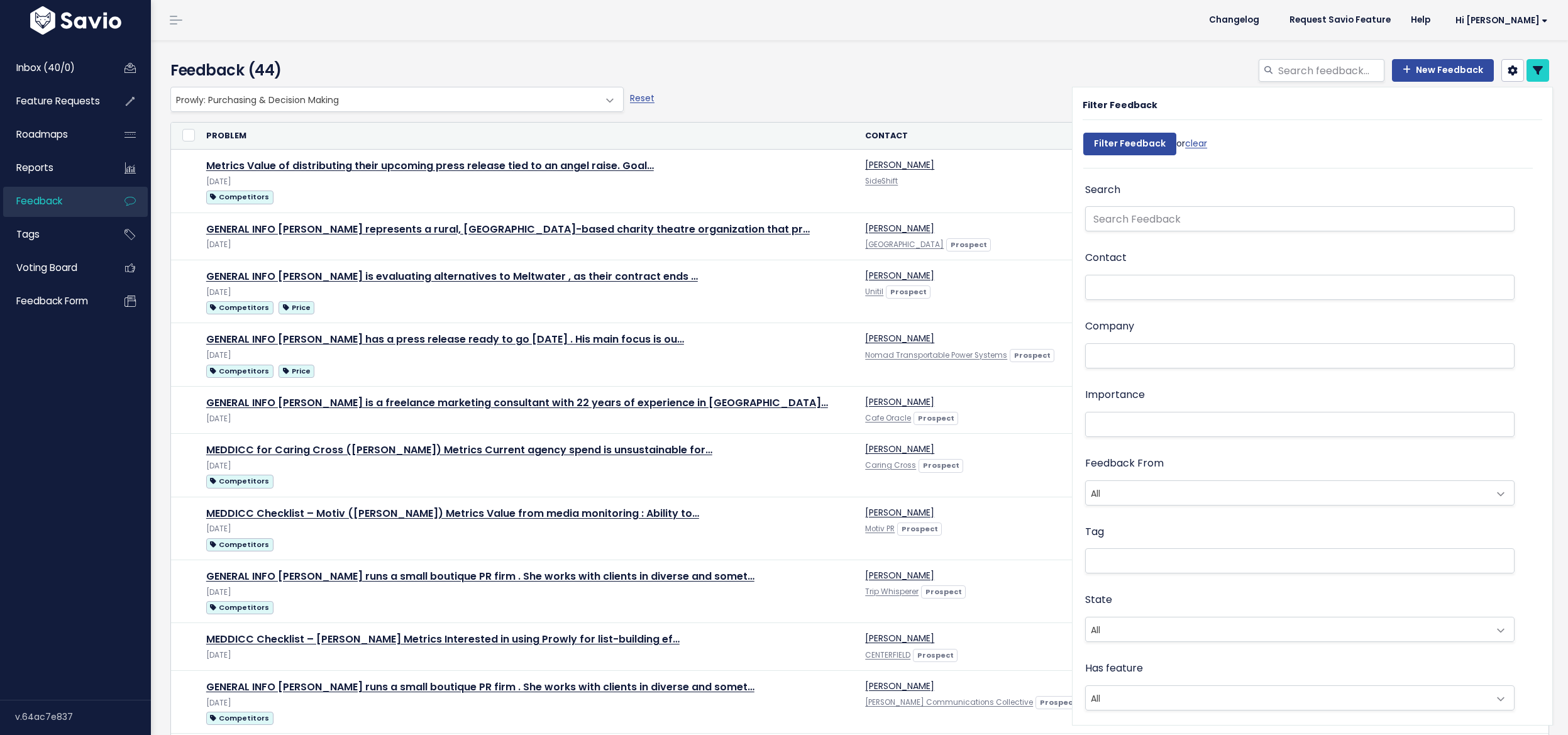
select select
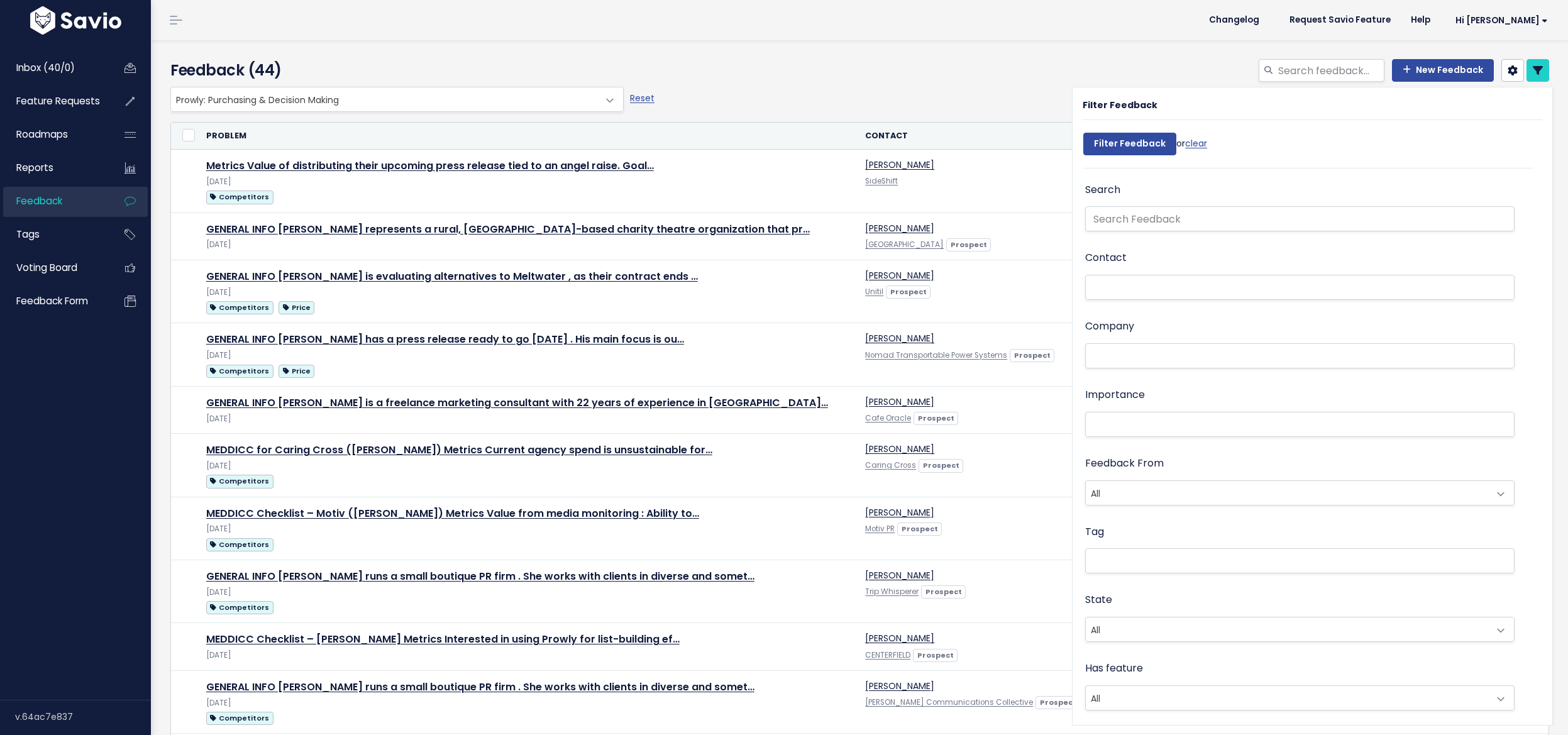
select select
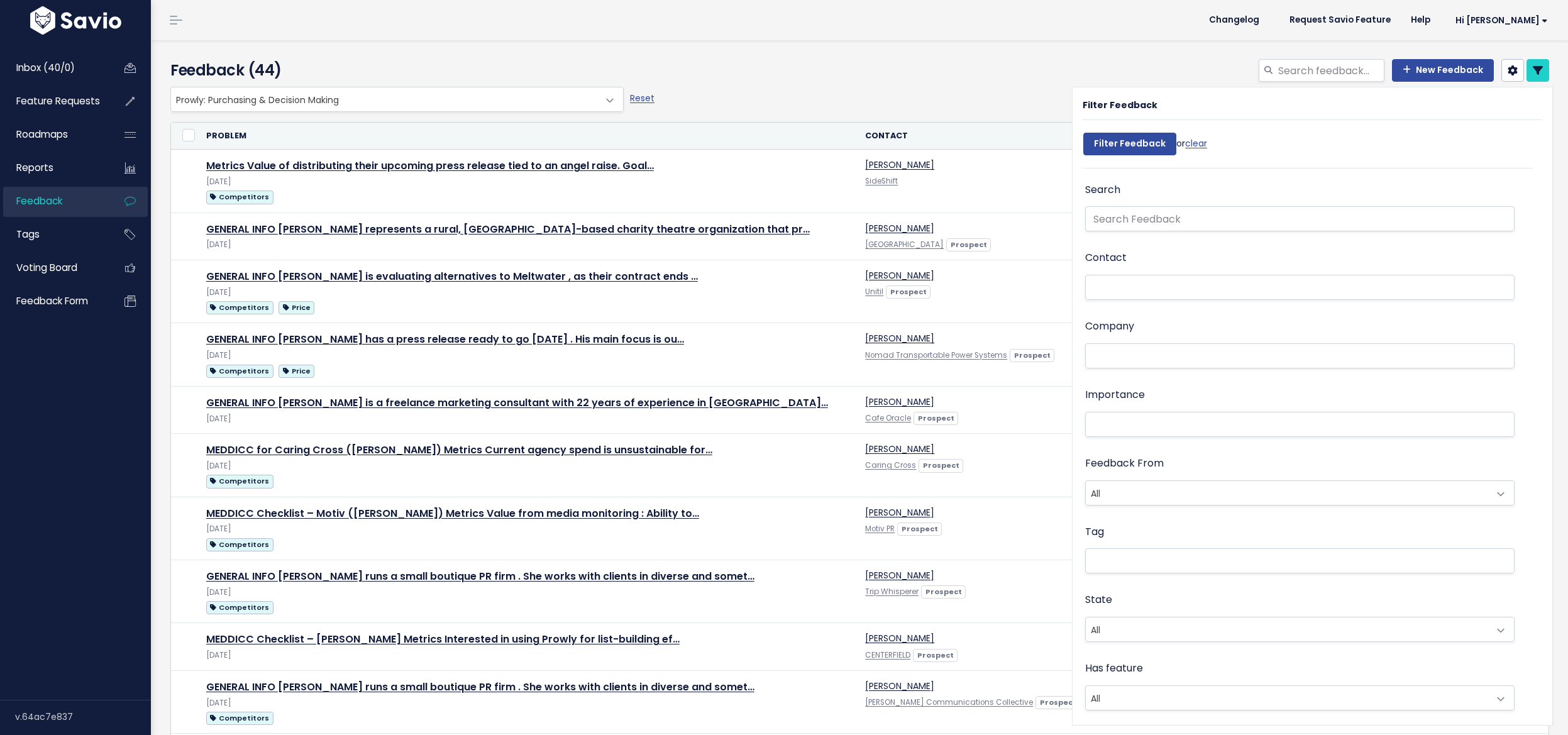
select select
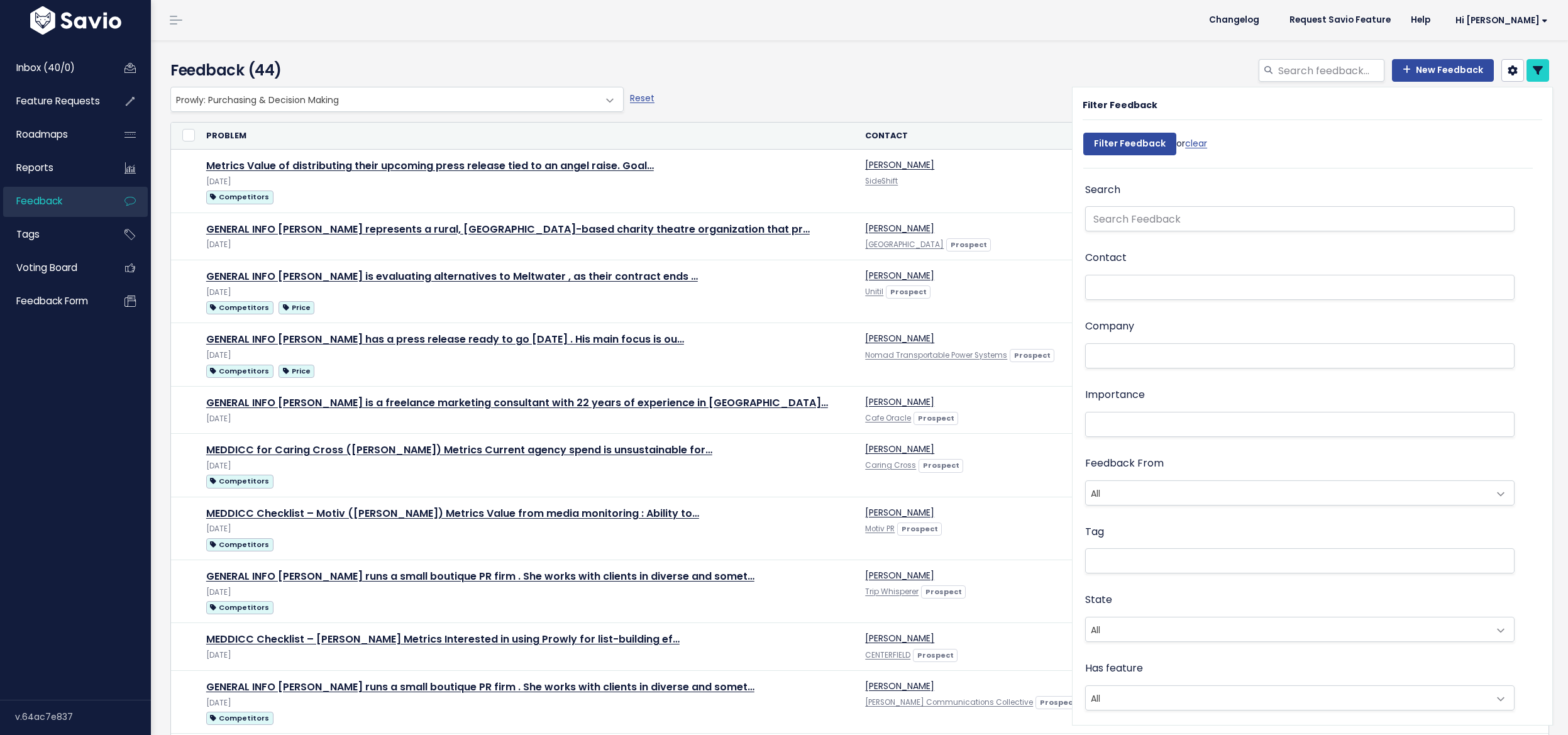
select select
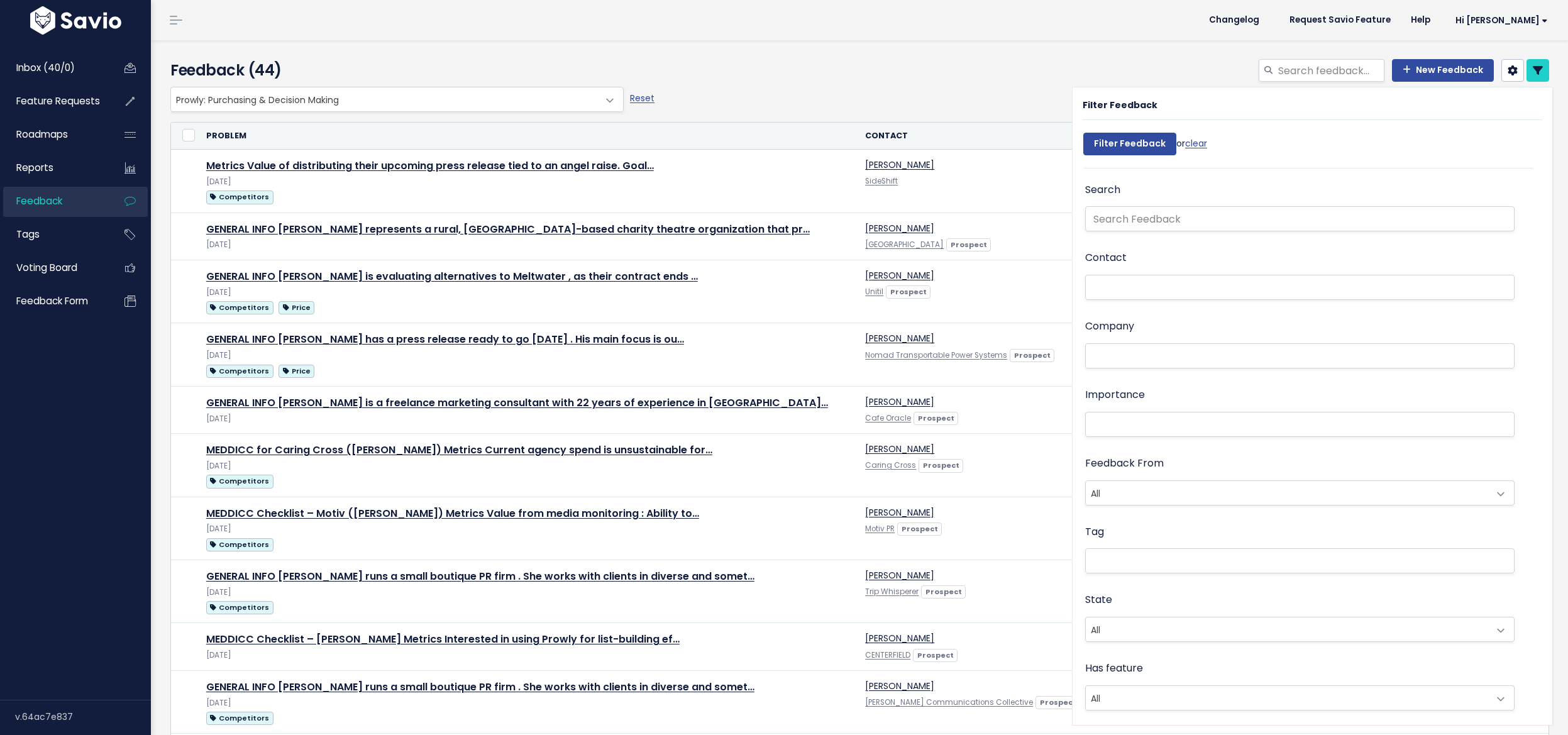
select select
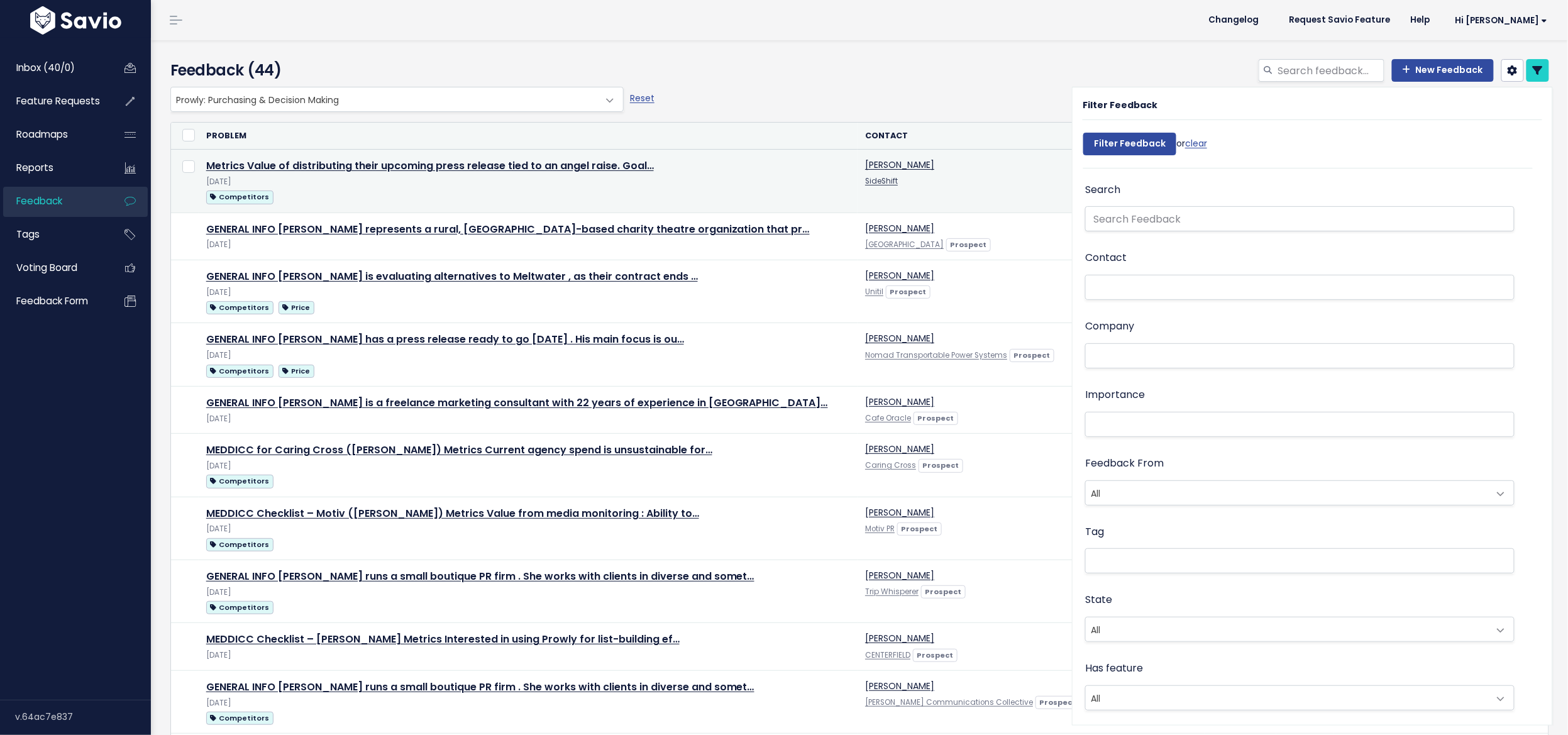
scroll to position [86, 0]
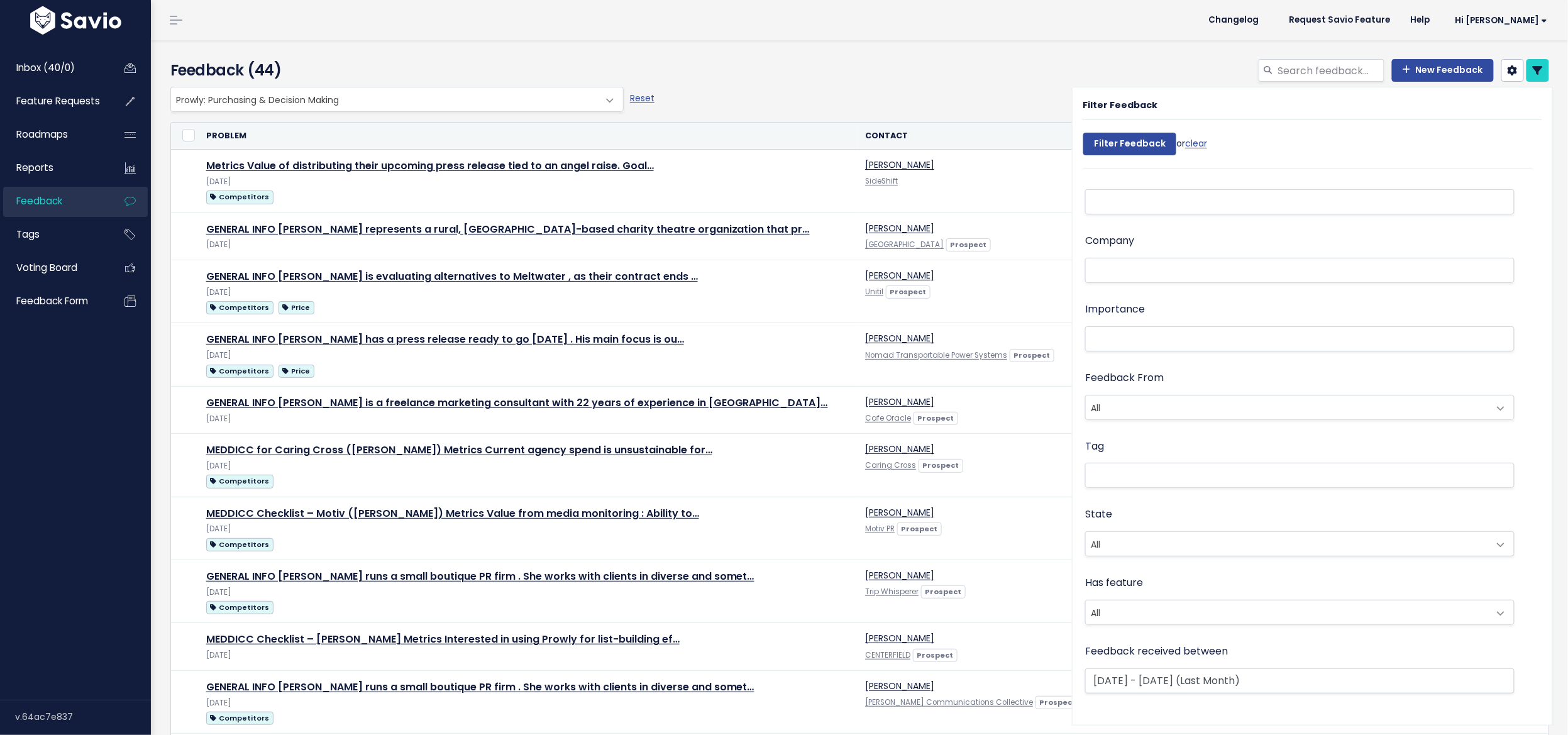
click at [756, 71] on div "New Feedback" at bounding box center [1093, 73] width 932 height 27
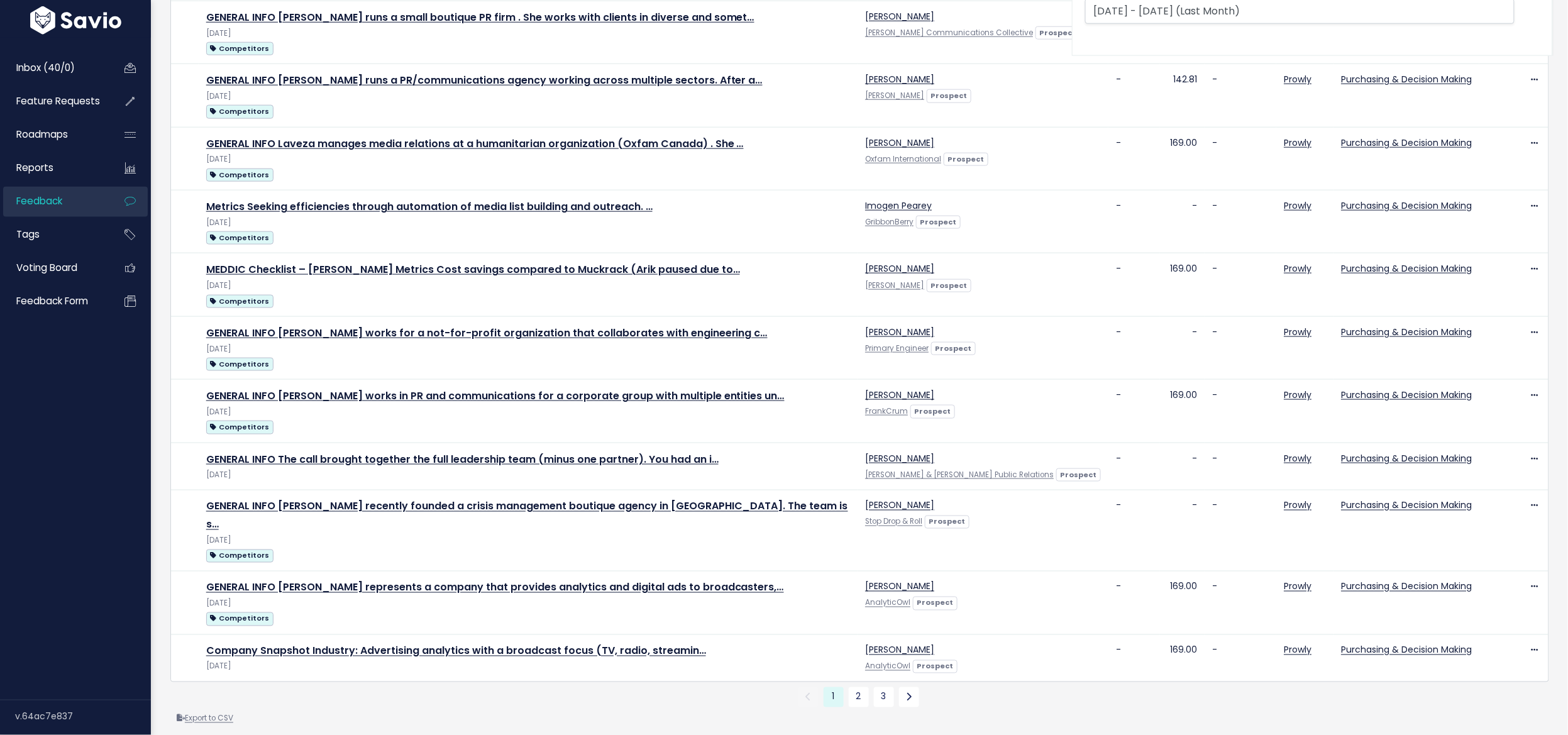
click at [189, 713] on link "Export to CSV" at bounding box center [205, 718] width 57 height 10
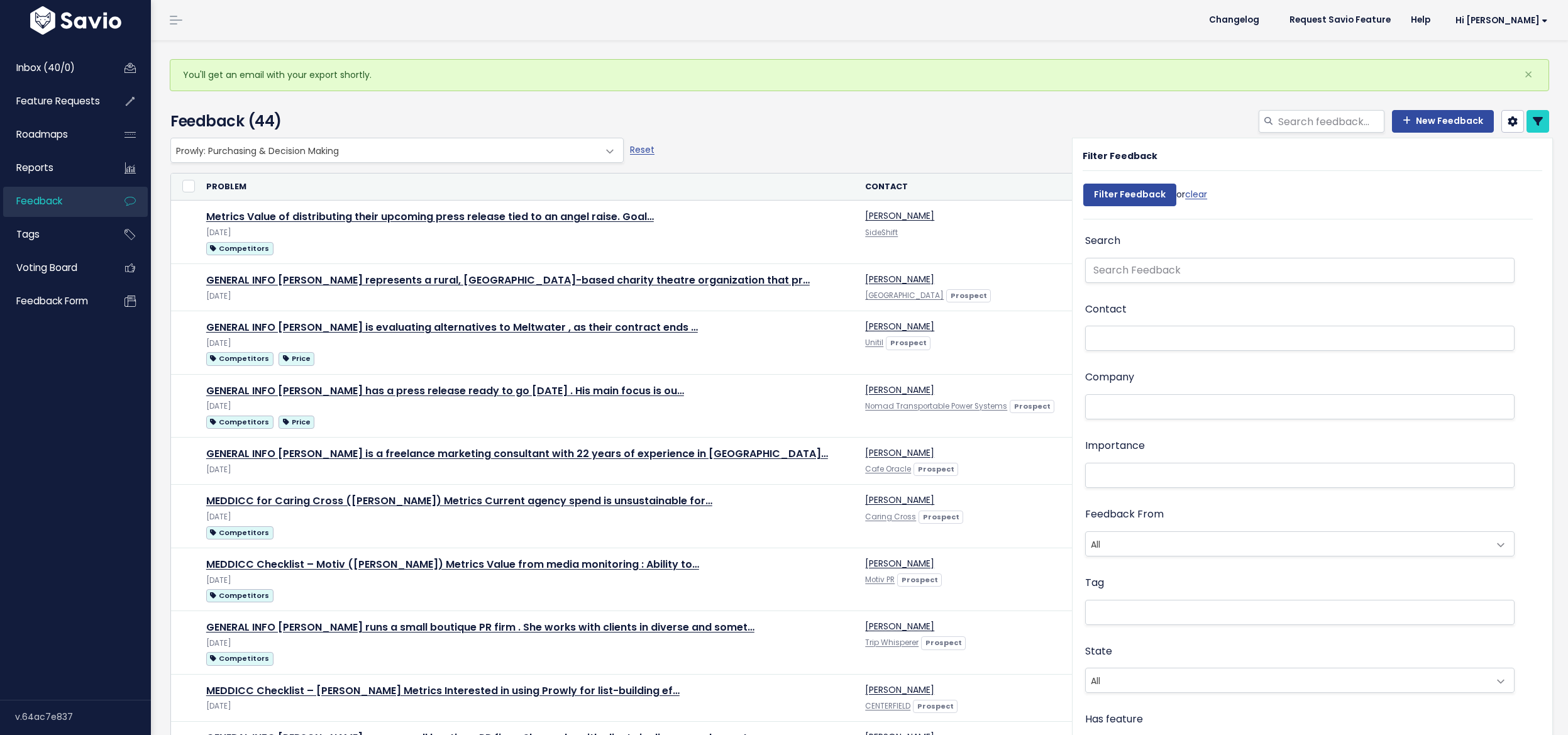
select select
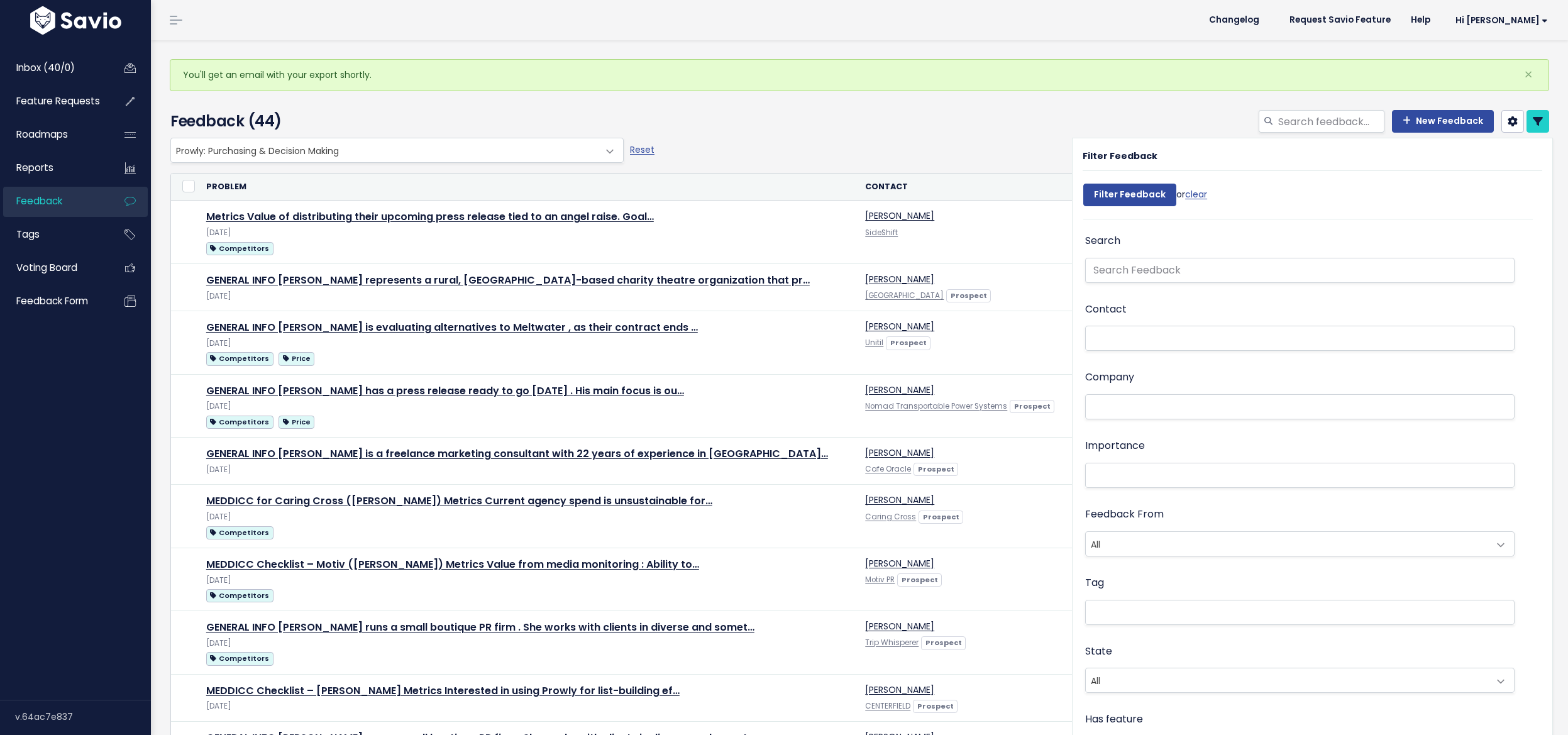
select select
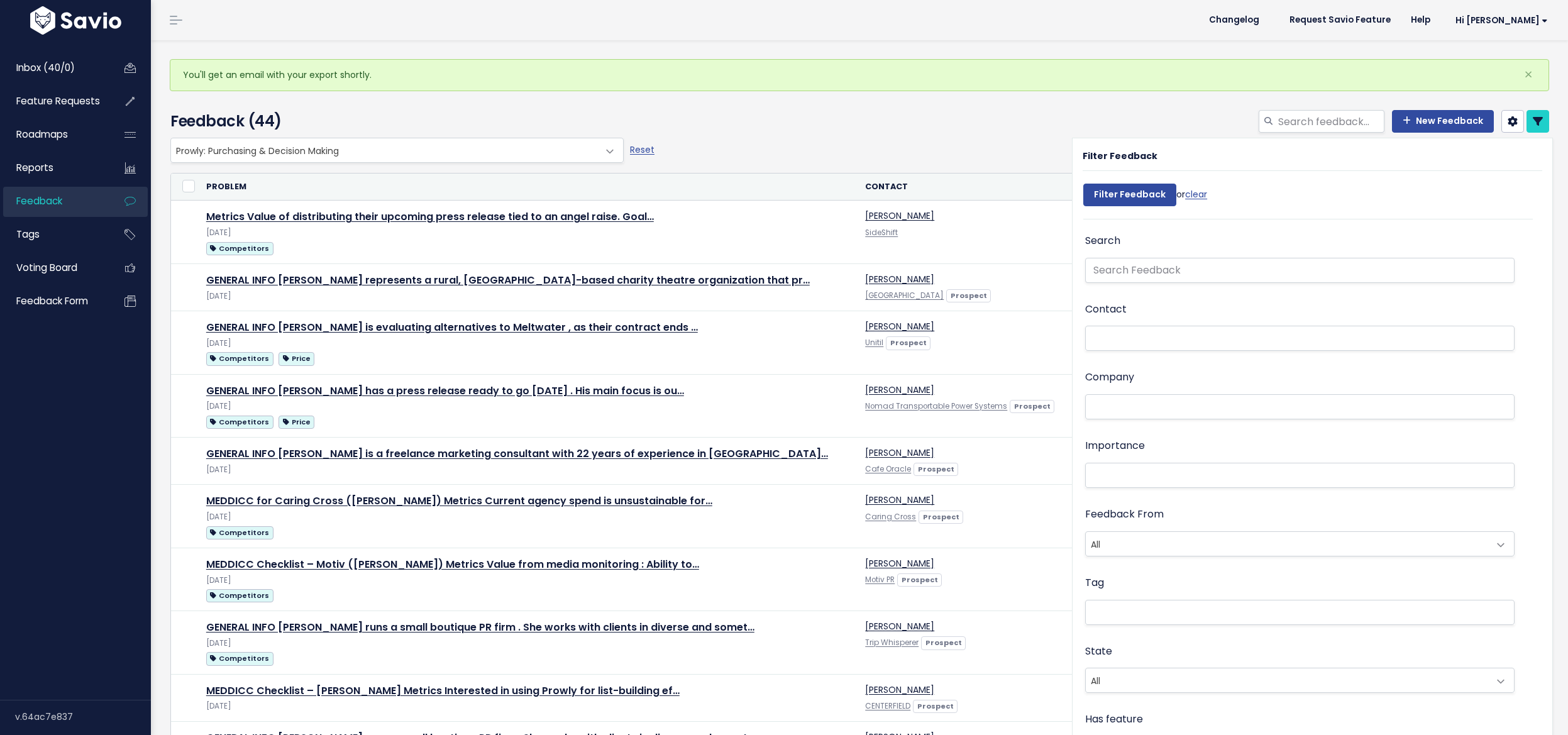
select select
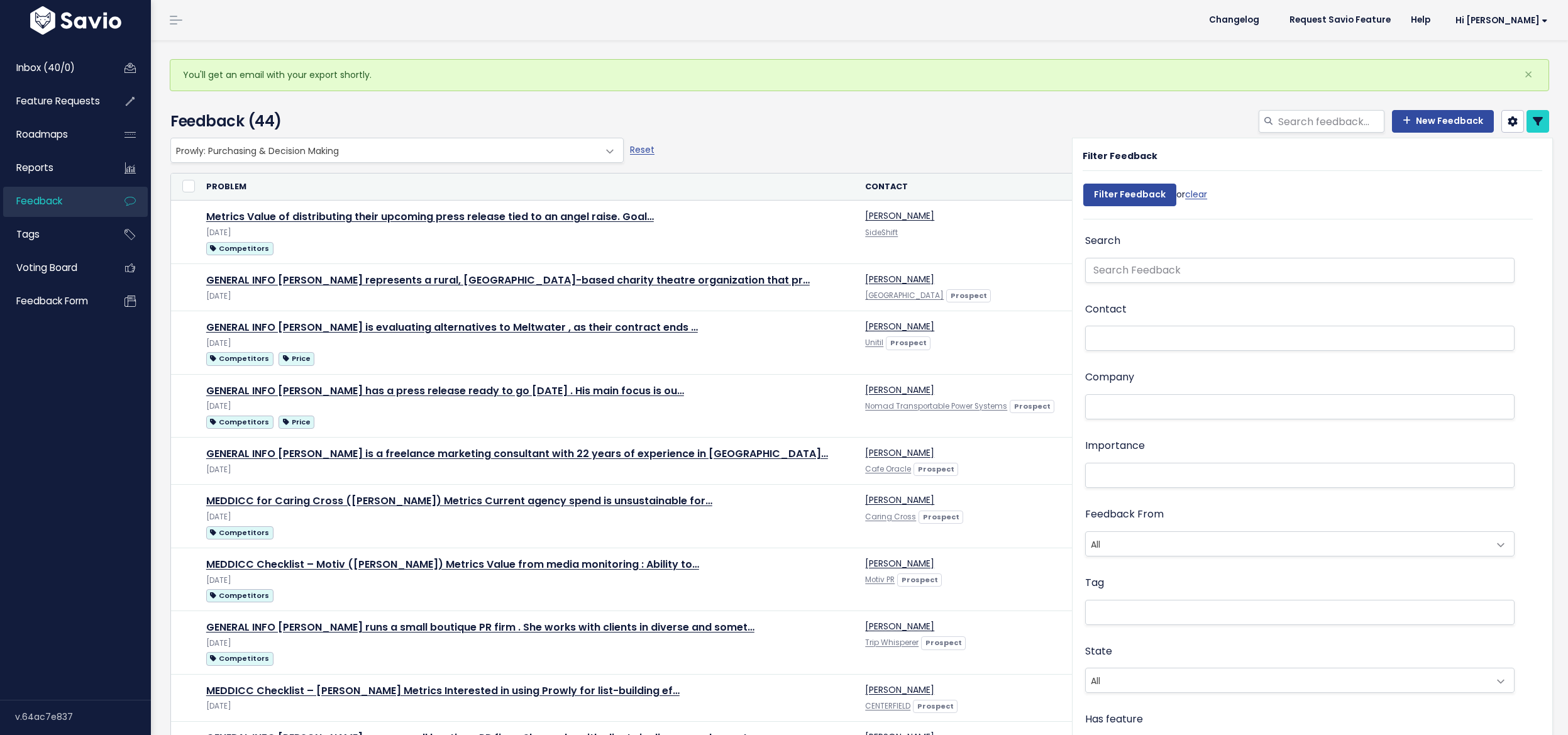
select select
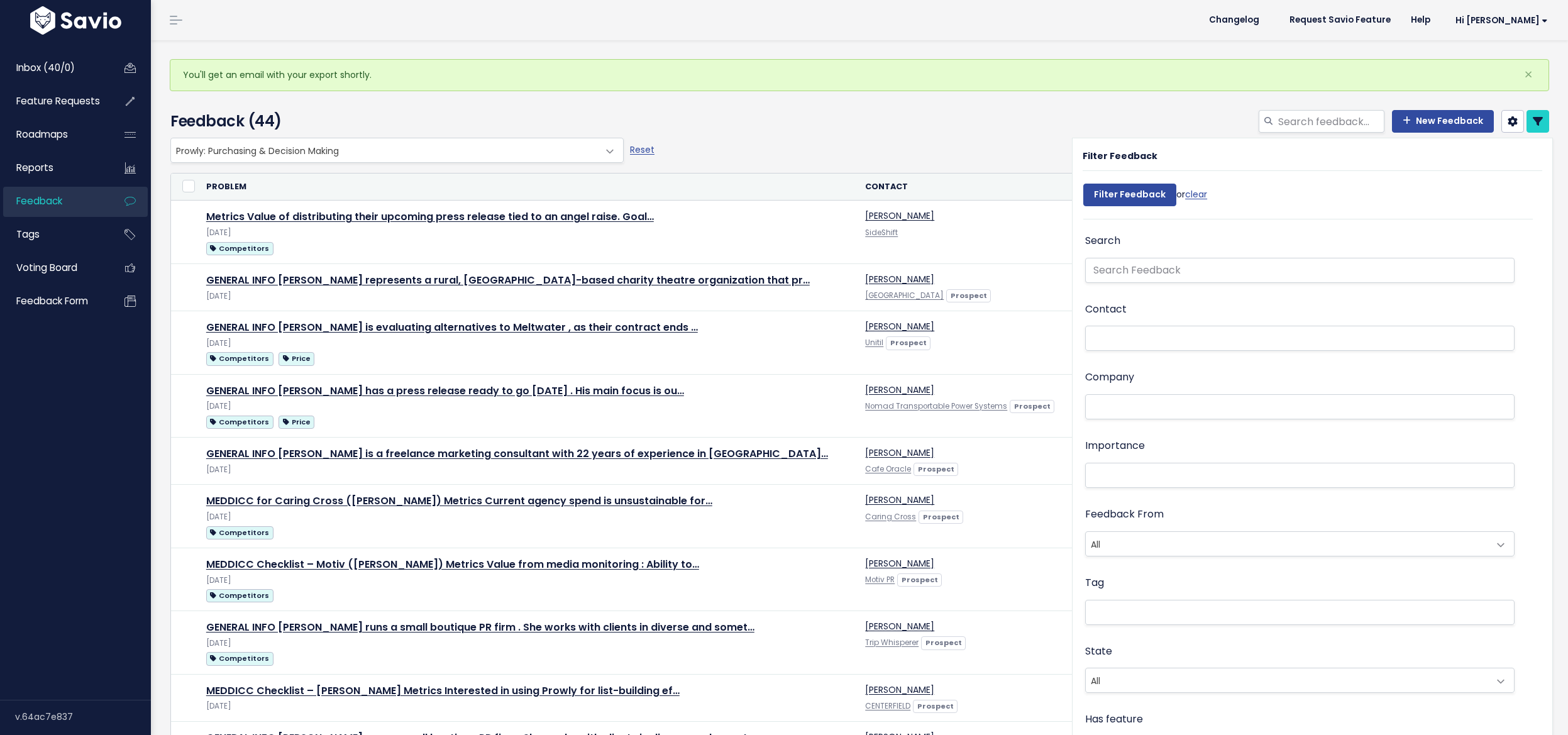
select select
click at [1533, 116] on icon at bounding box center [1538, 121] width 10 height 10
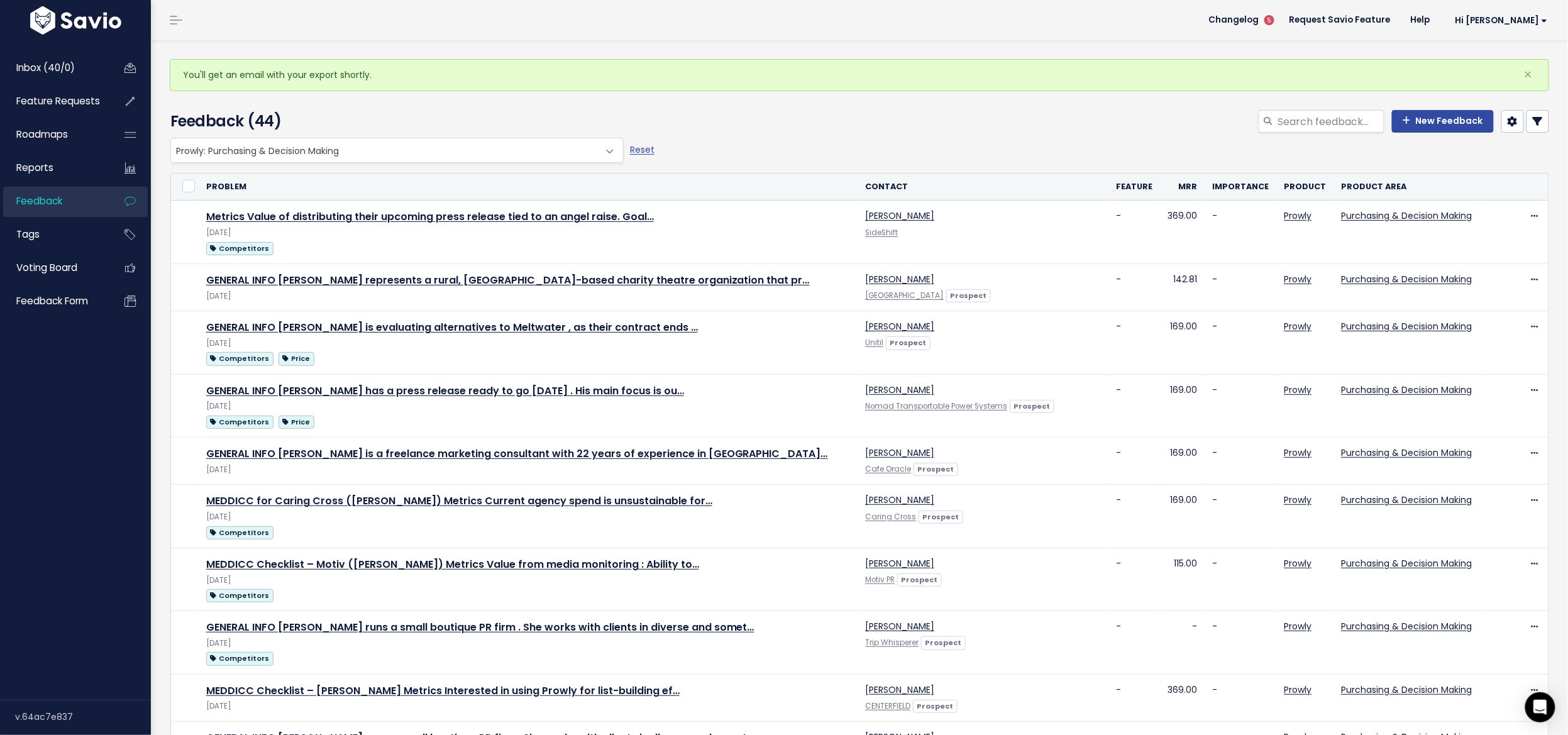
click at [201, 158] on span "Prowly: Purchasing & Decision Making" at bounding box center [384, 150] width 427 height 24
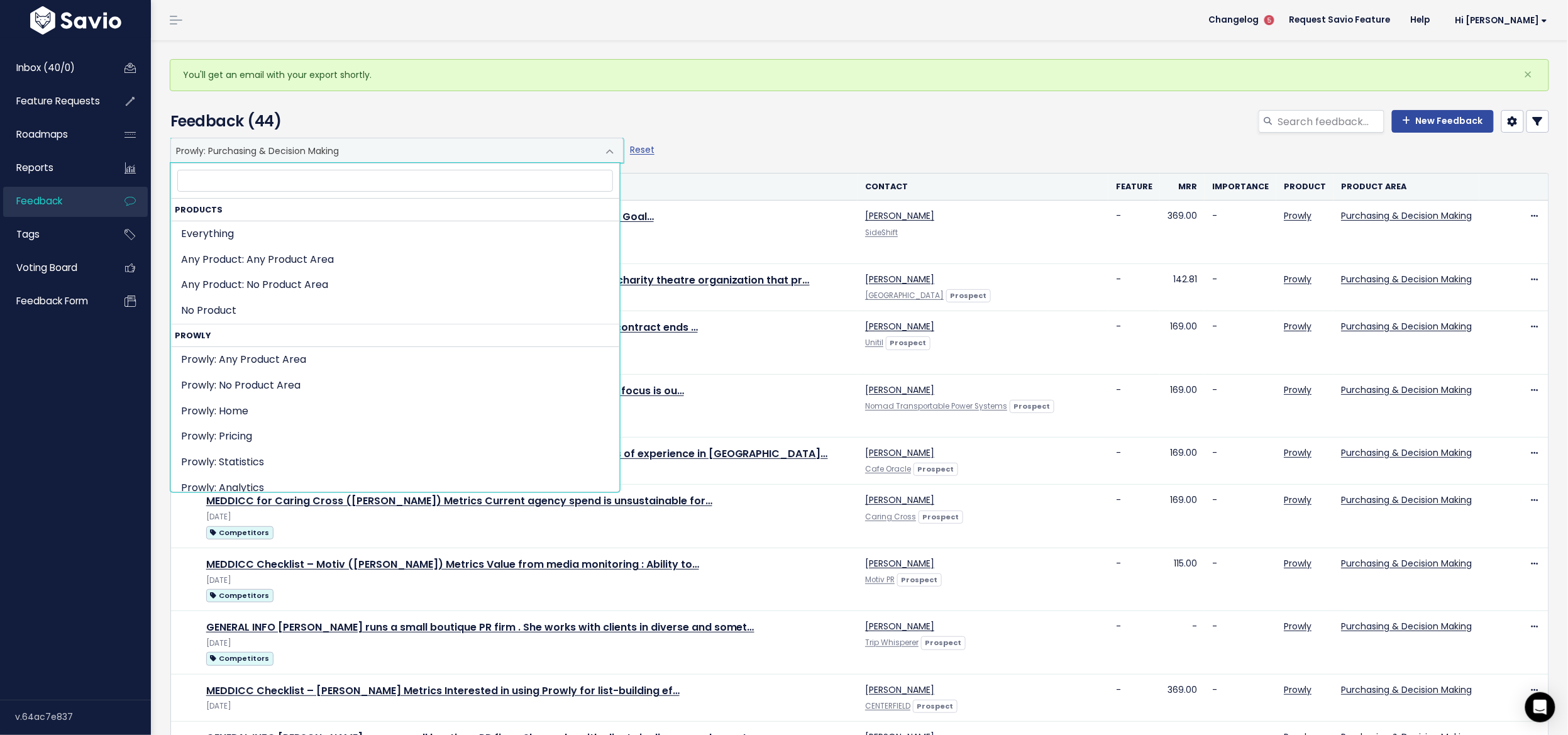
scroll to position [272, 0]
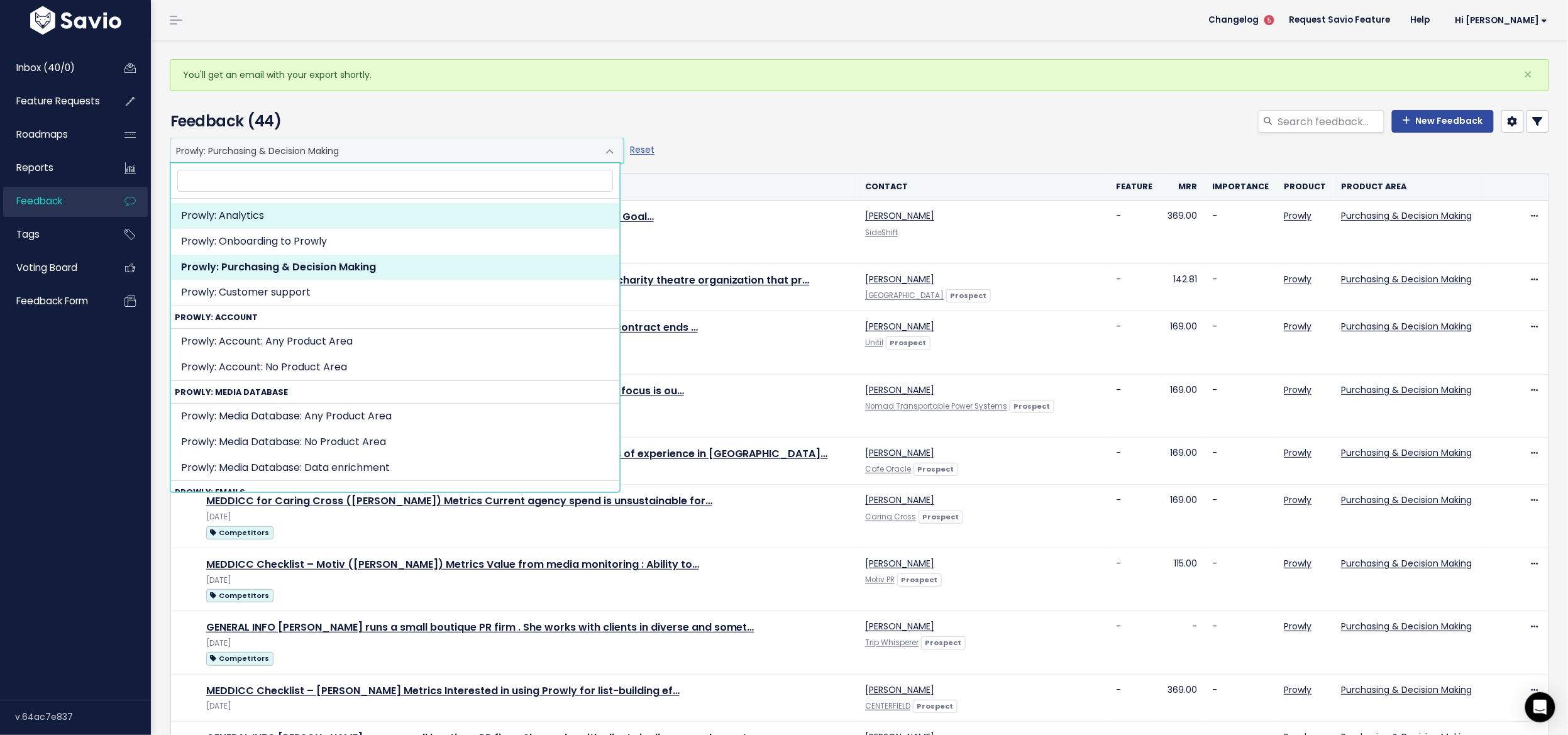
select select "MAIN:ANALYTICS"
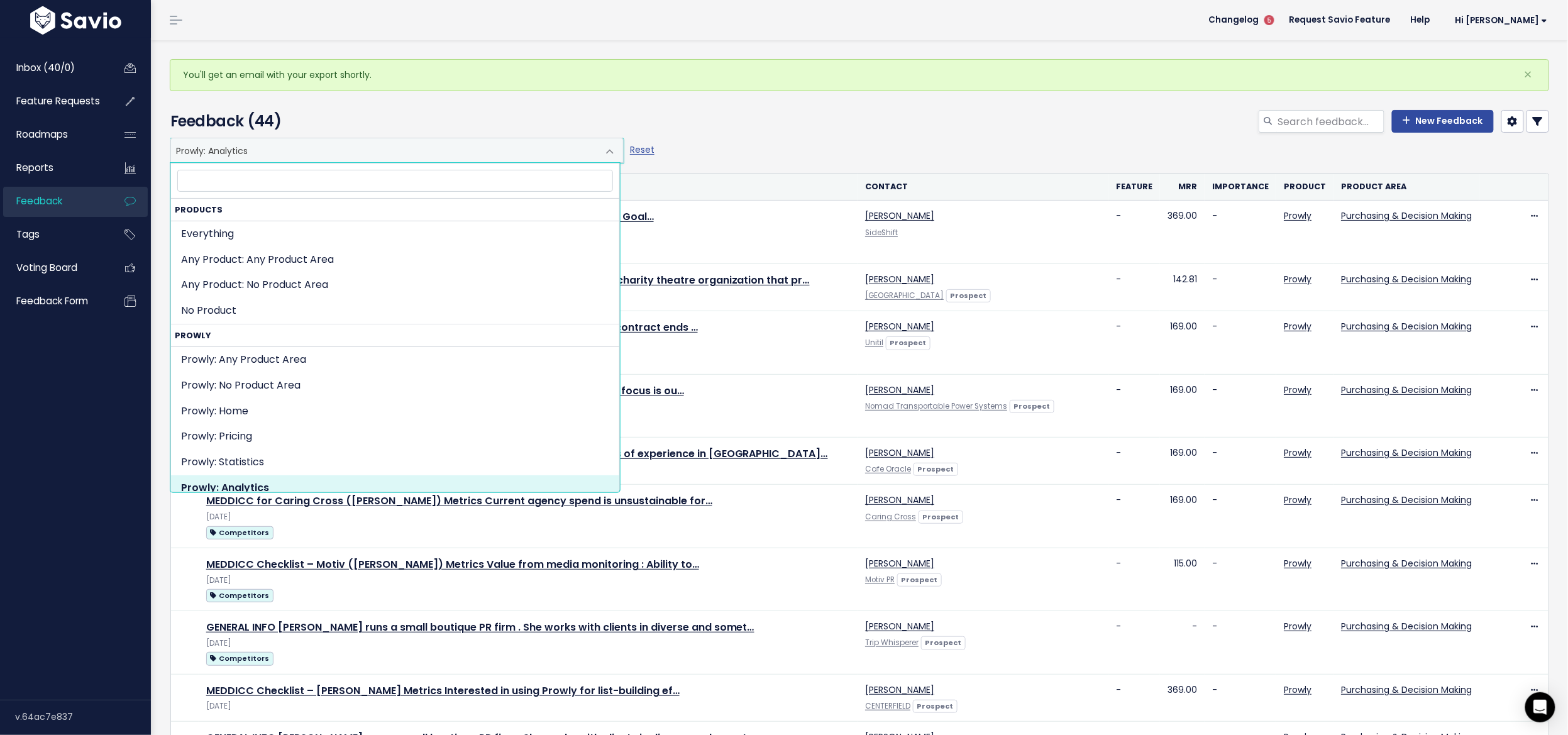
click at [233, 148] on span "Prowly: Analytics" at bounding box center [384, 150] width 427 height 24
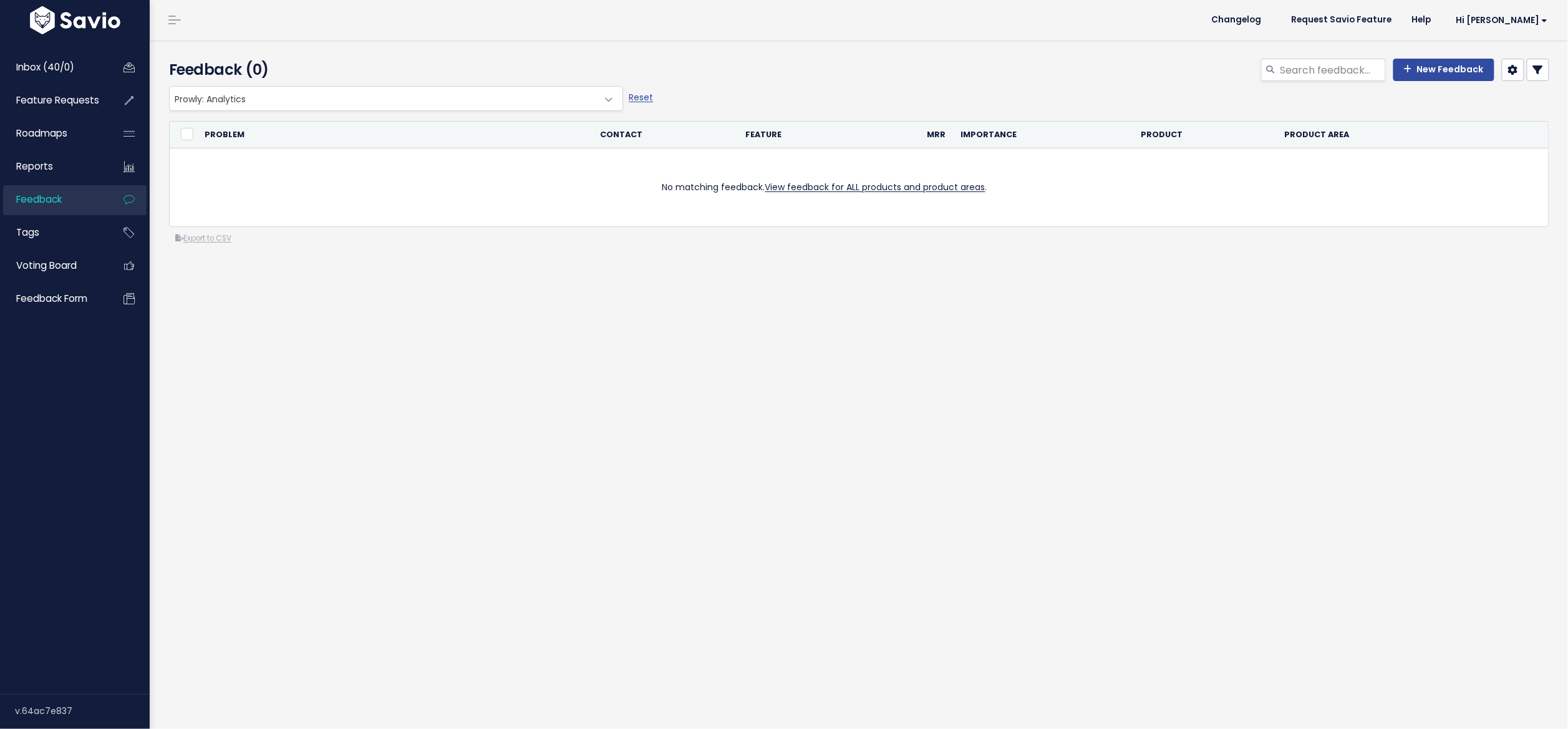
click at [252, 106] on span "Prowly: Analytics" at bounding box center [383, 99] width 428 height 24
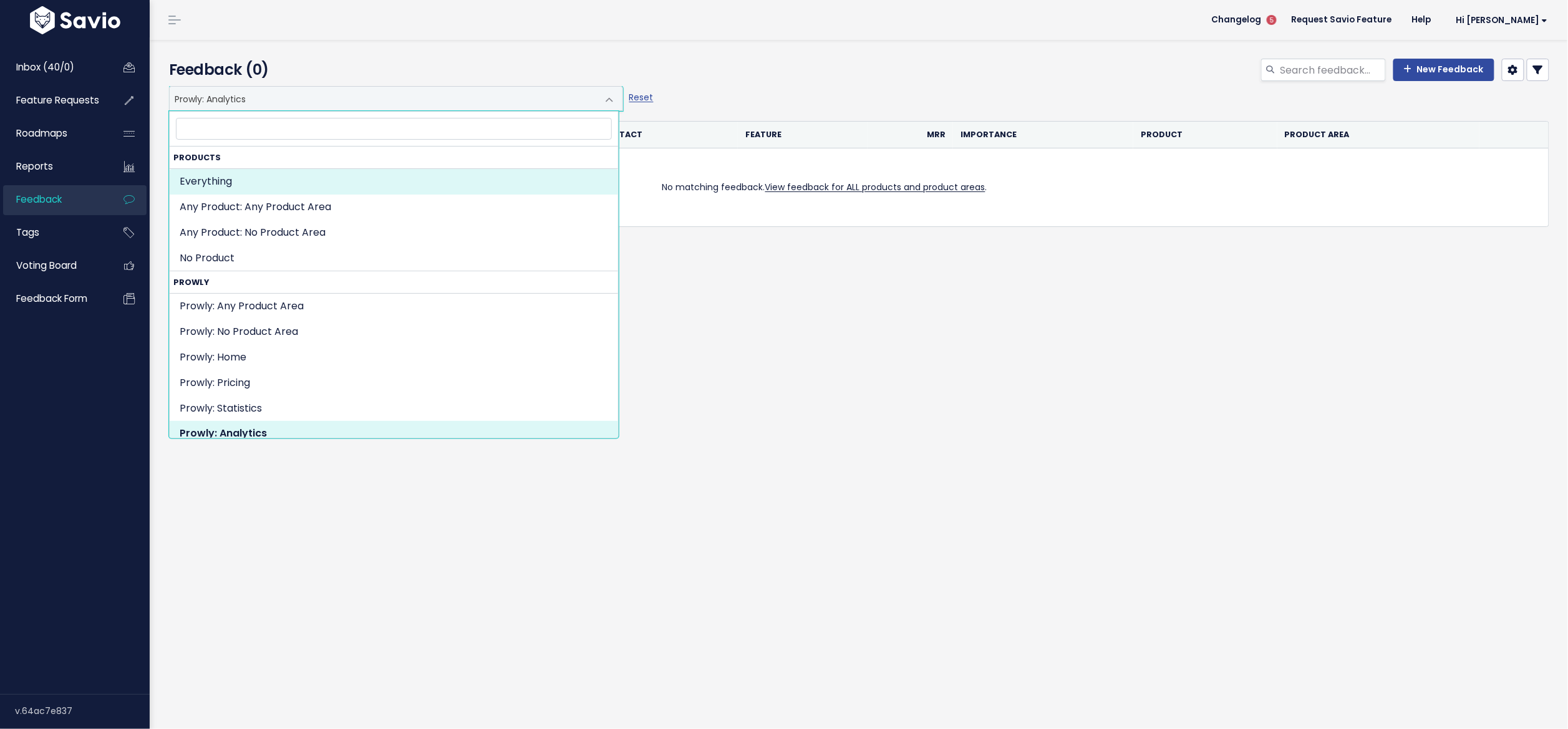
select select ":"
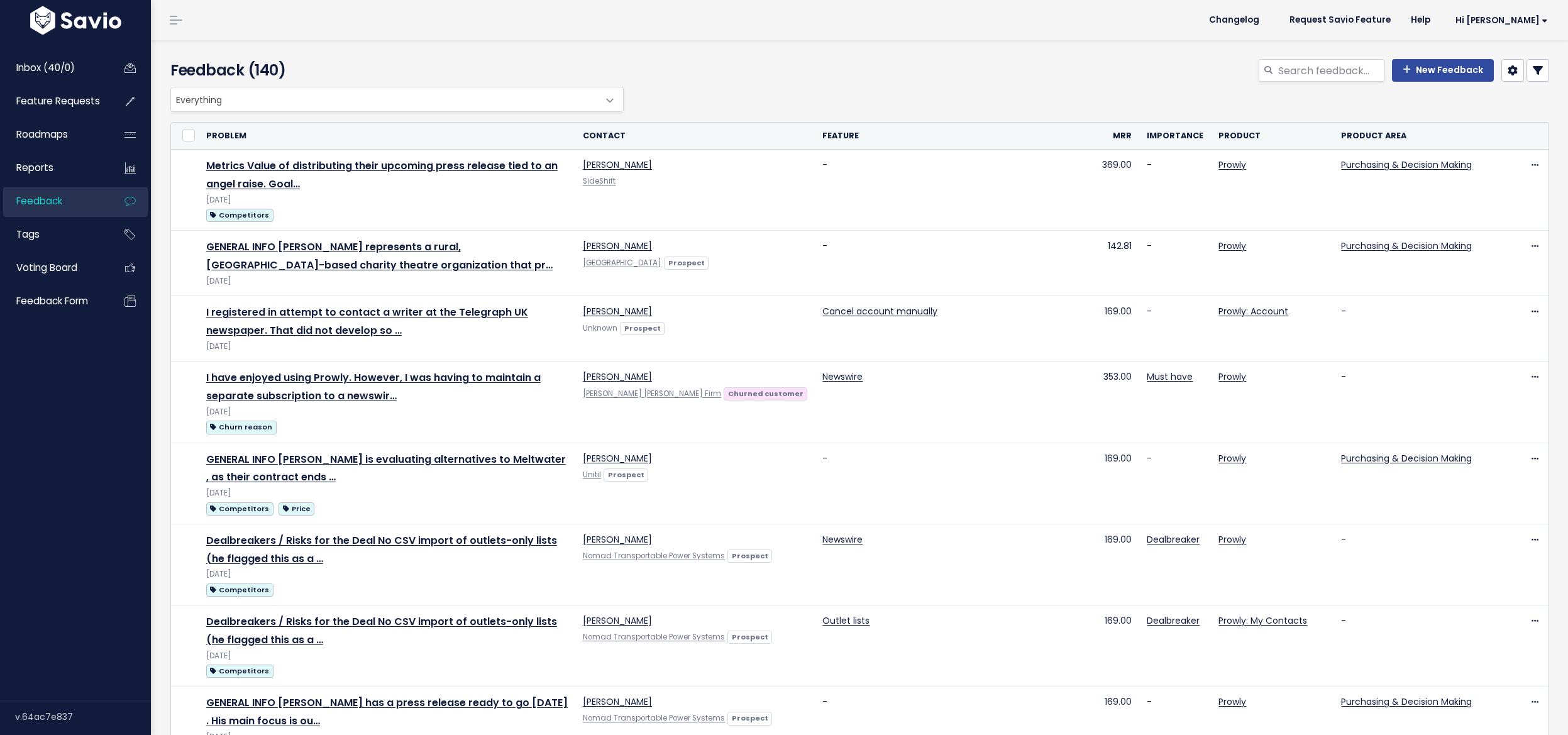
select select
click at [1533, 73] on link at bounding box center [1538, 71] width 22 height 22
select select
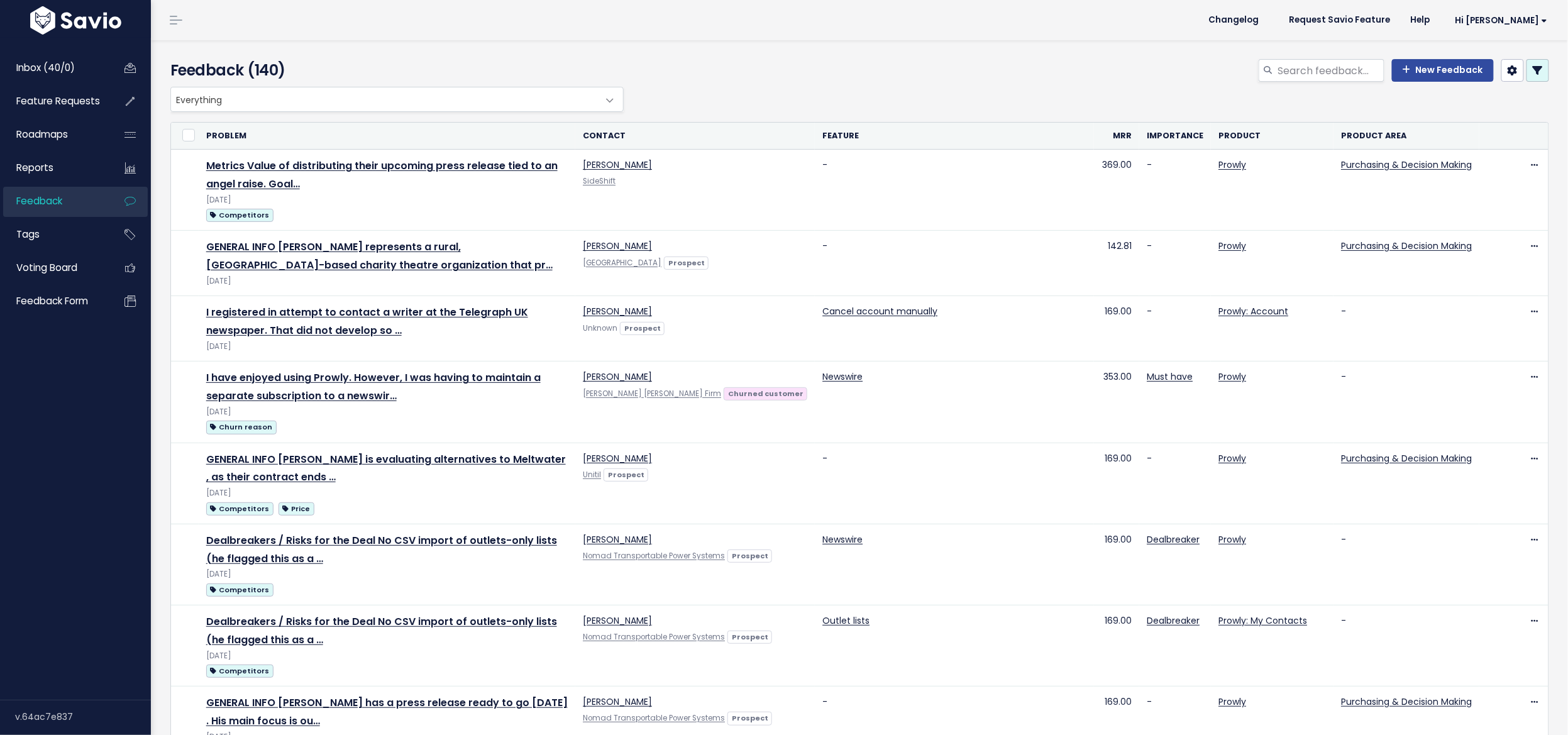
select select
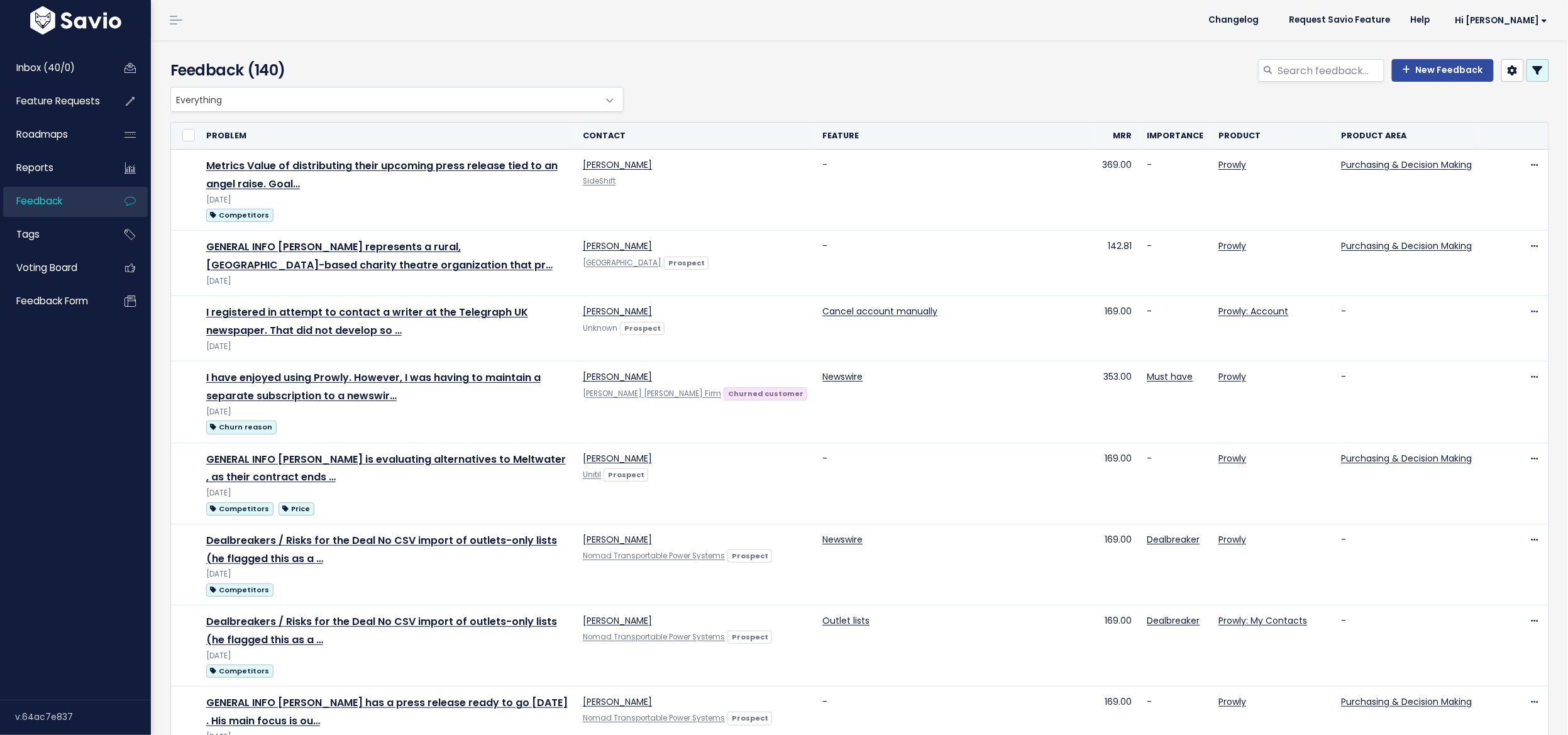
select select
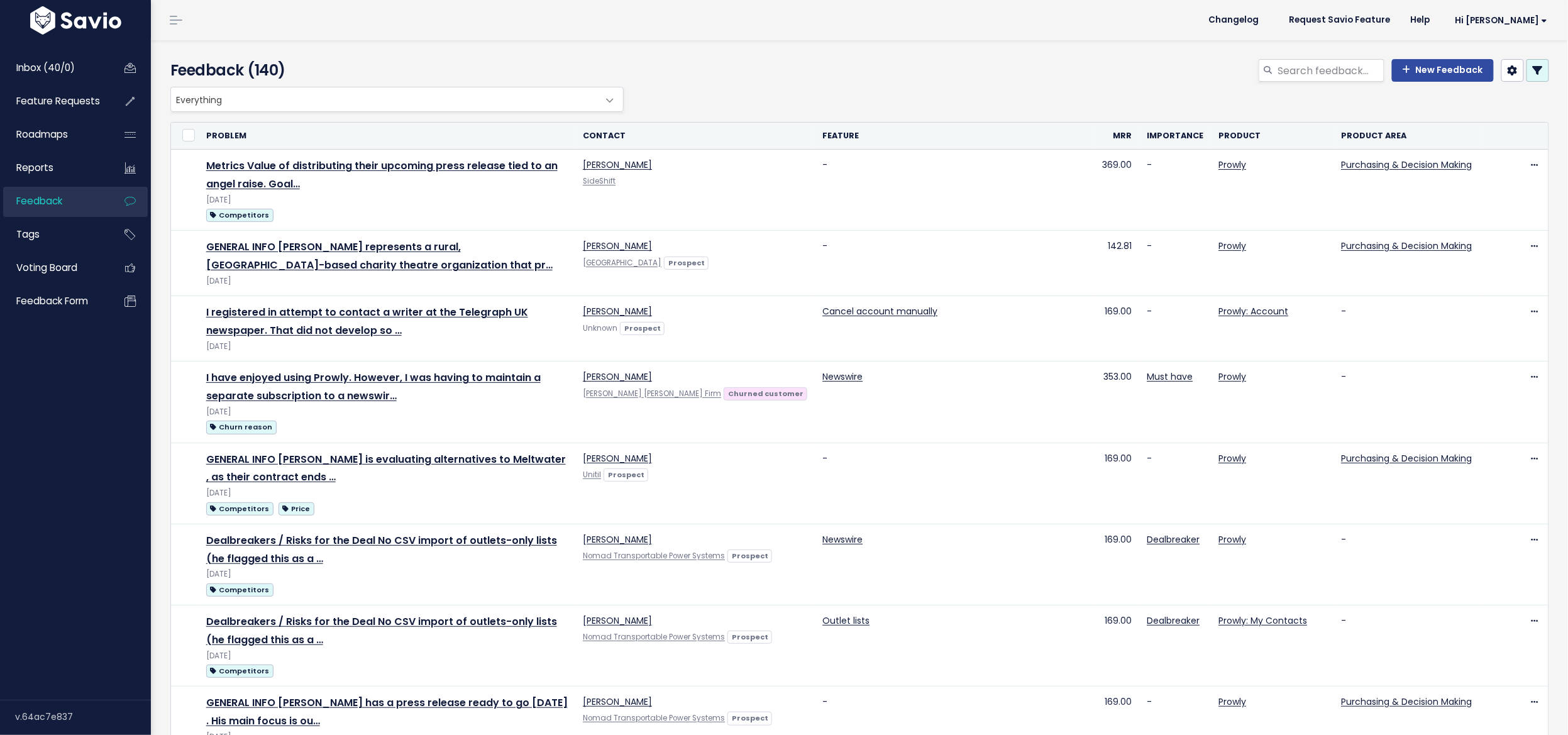
select select
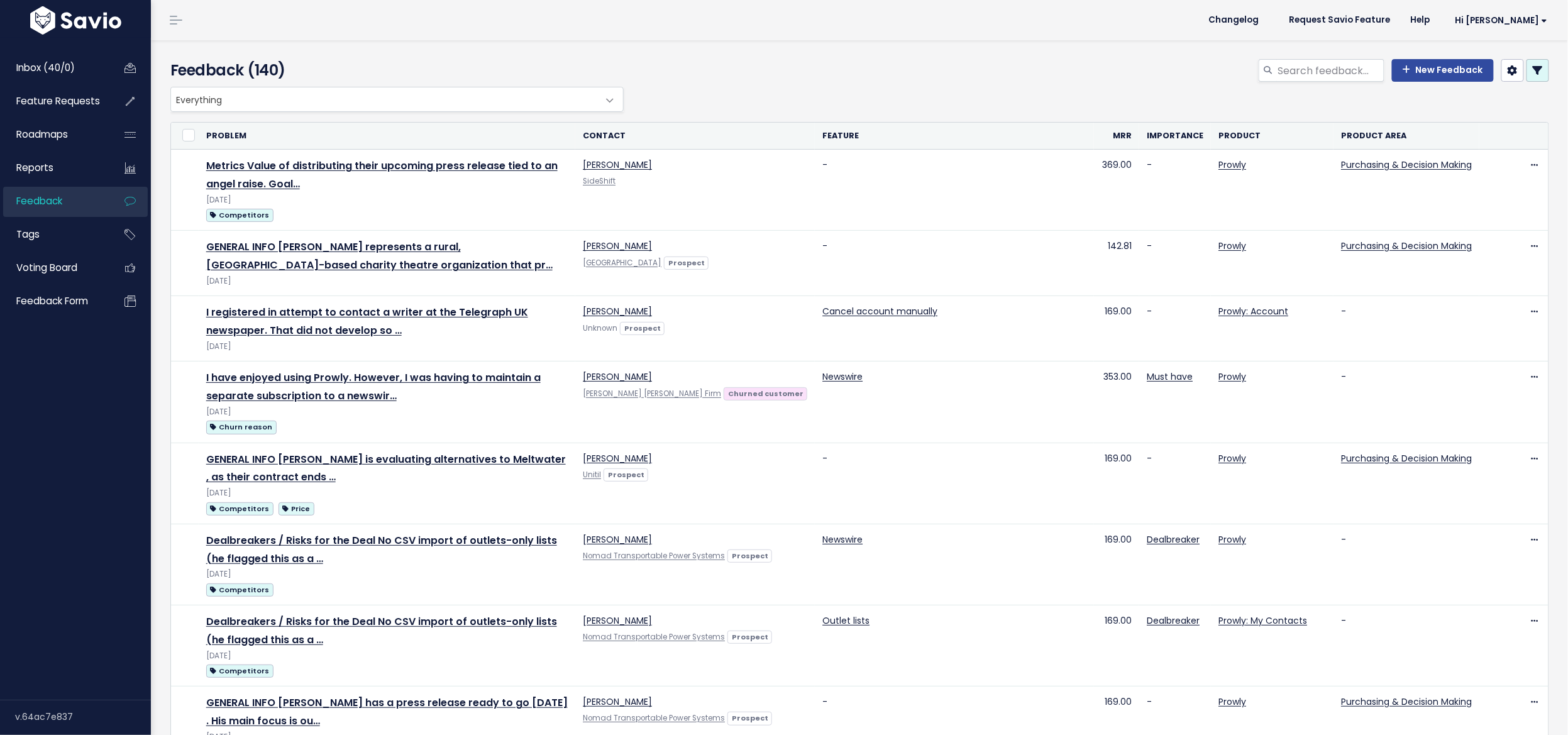
select select
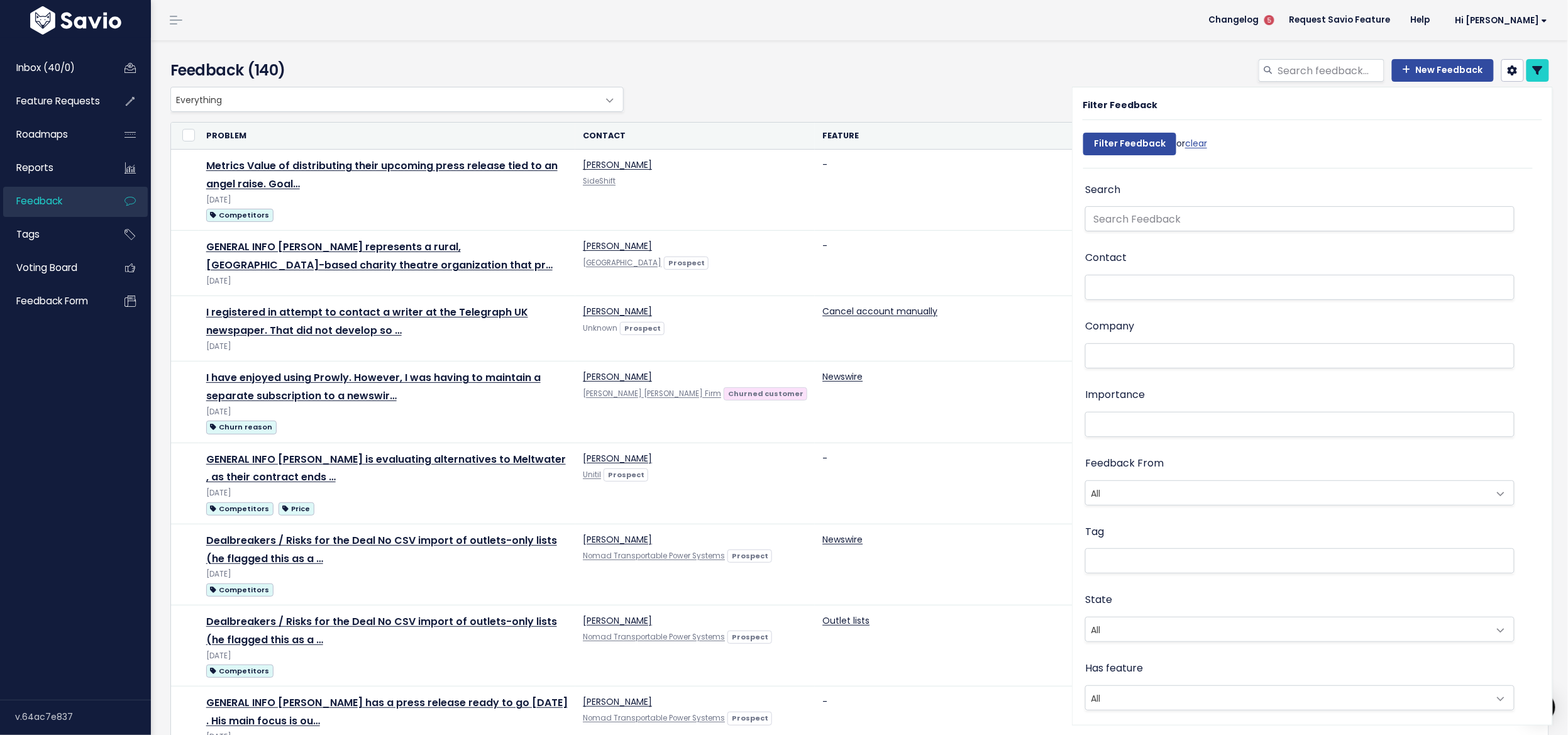
click at [1119, 554] on li at bounding box center [1297, 561] width 416 height 13
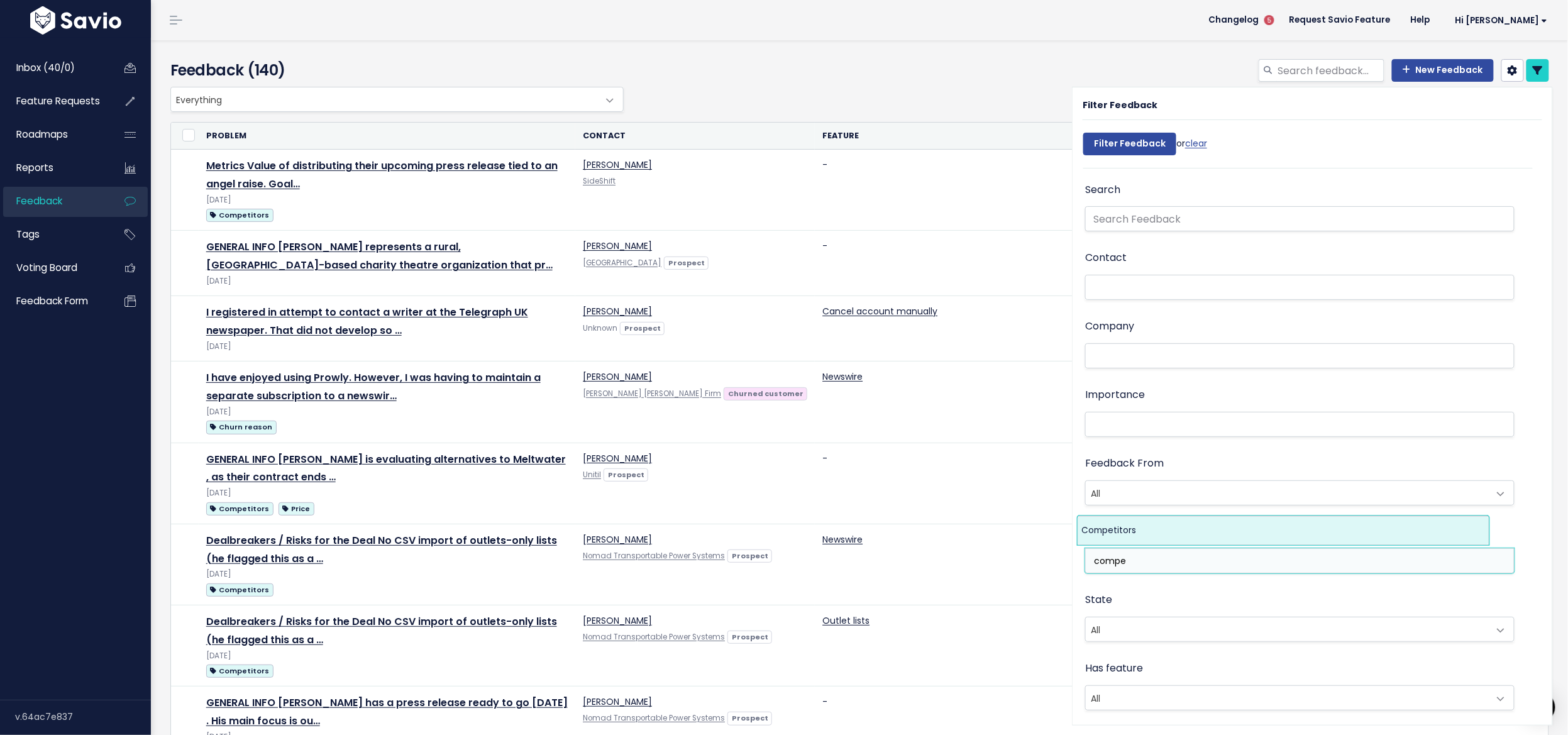
type input "compe"
select select "7978"
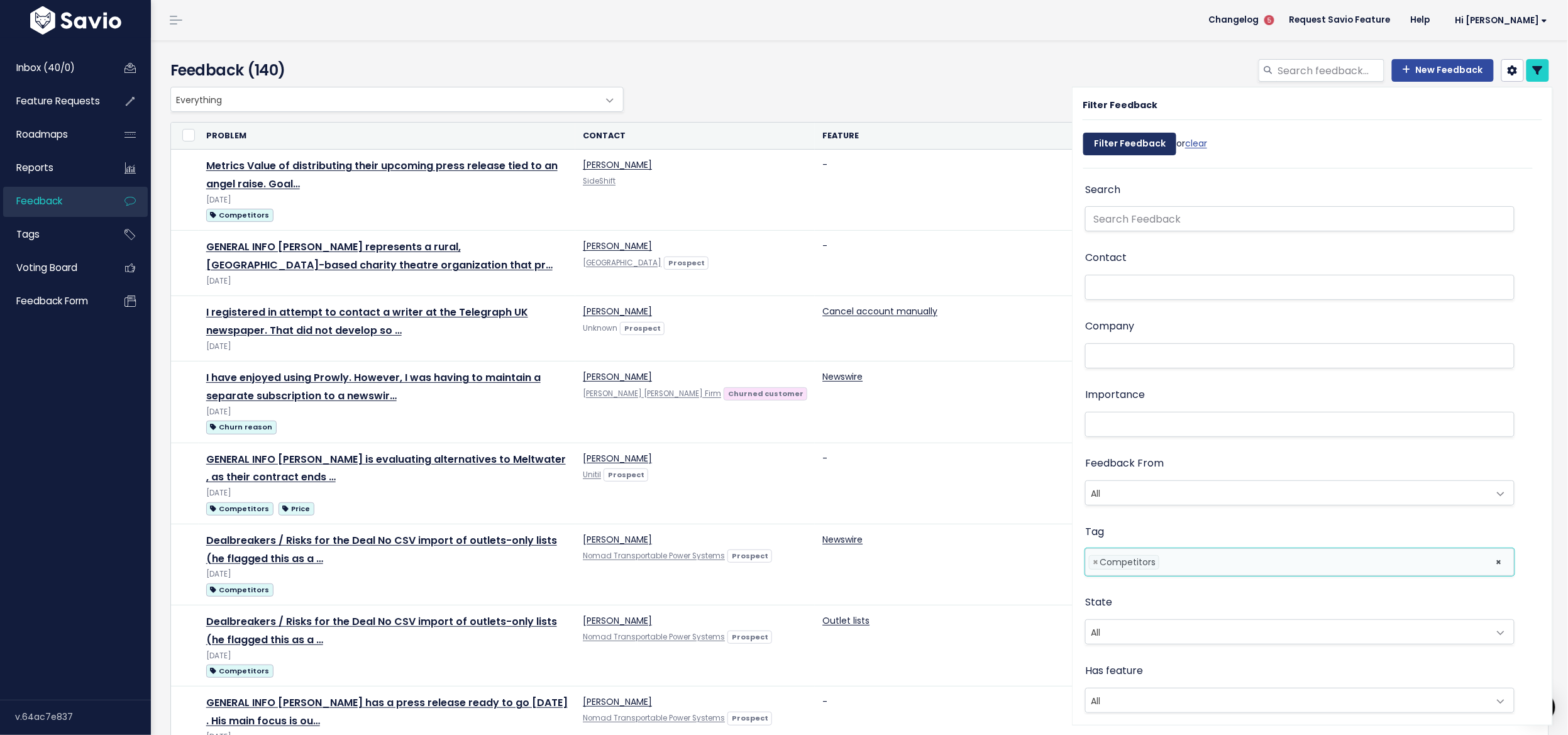
click at [1133, 140] on input "Filter Feedback" at bounding box center [1130, 144] width 93 height 22
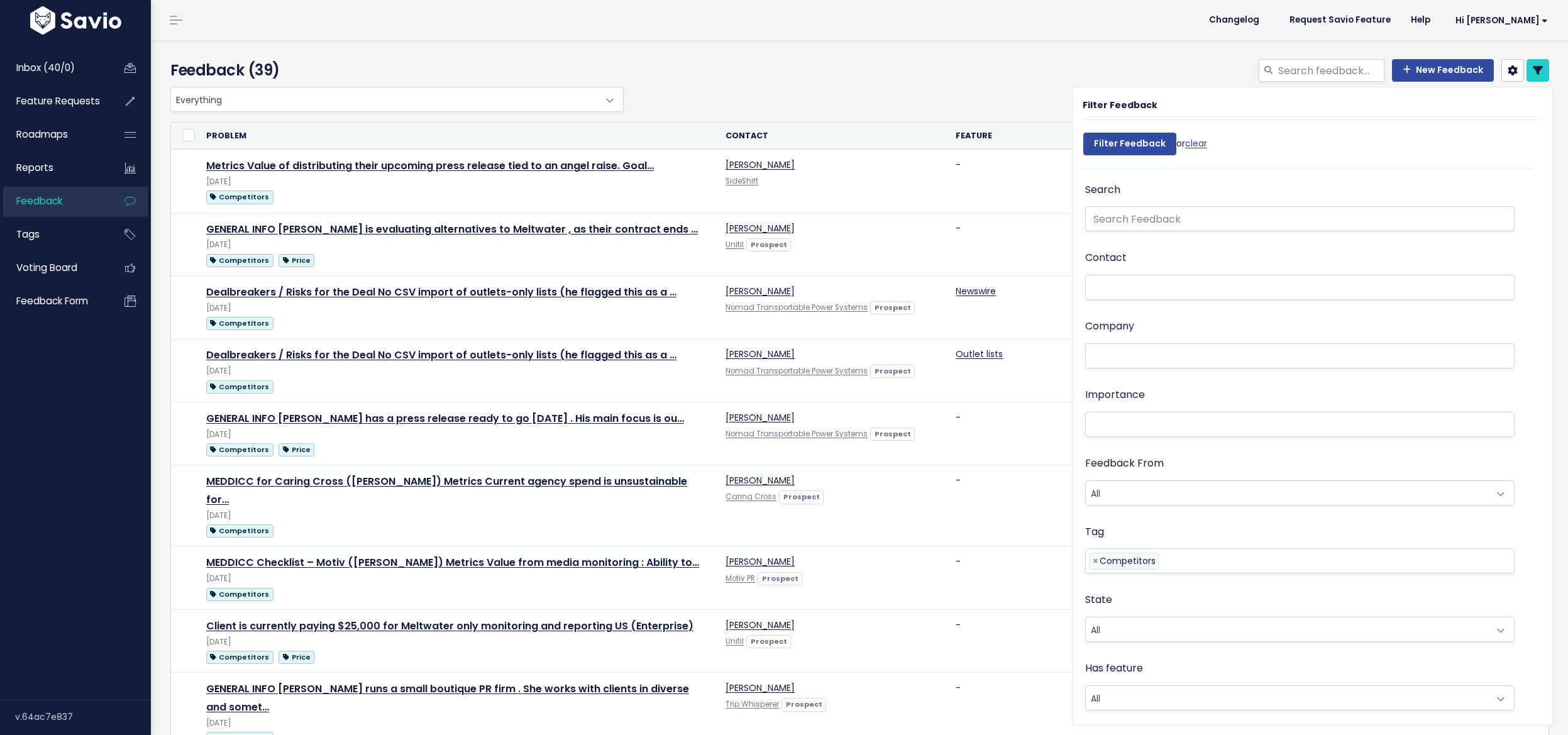
select select
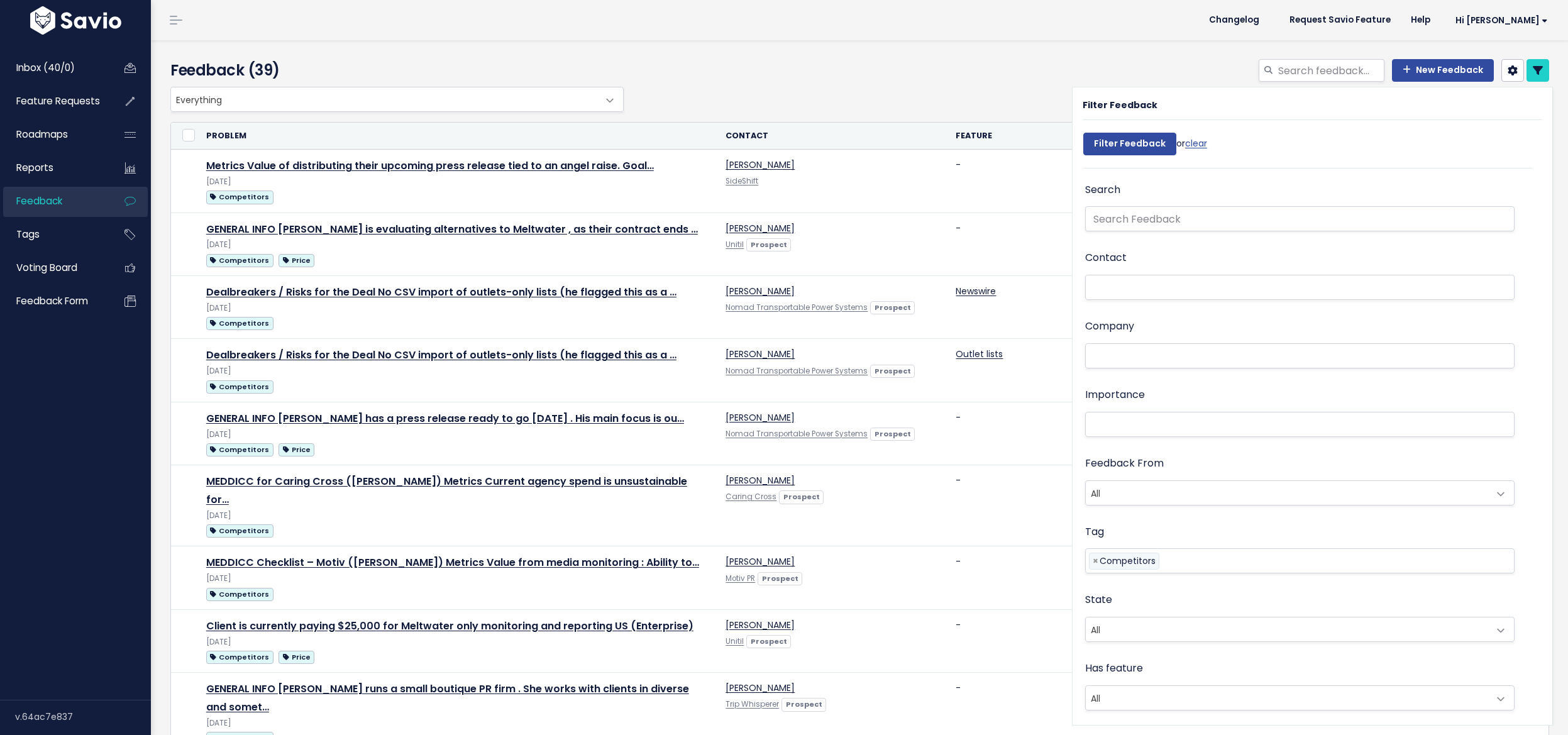
select select
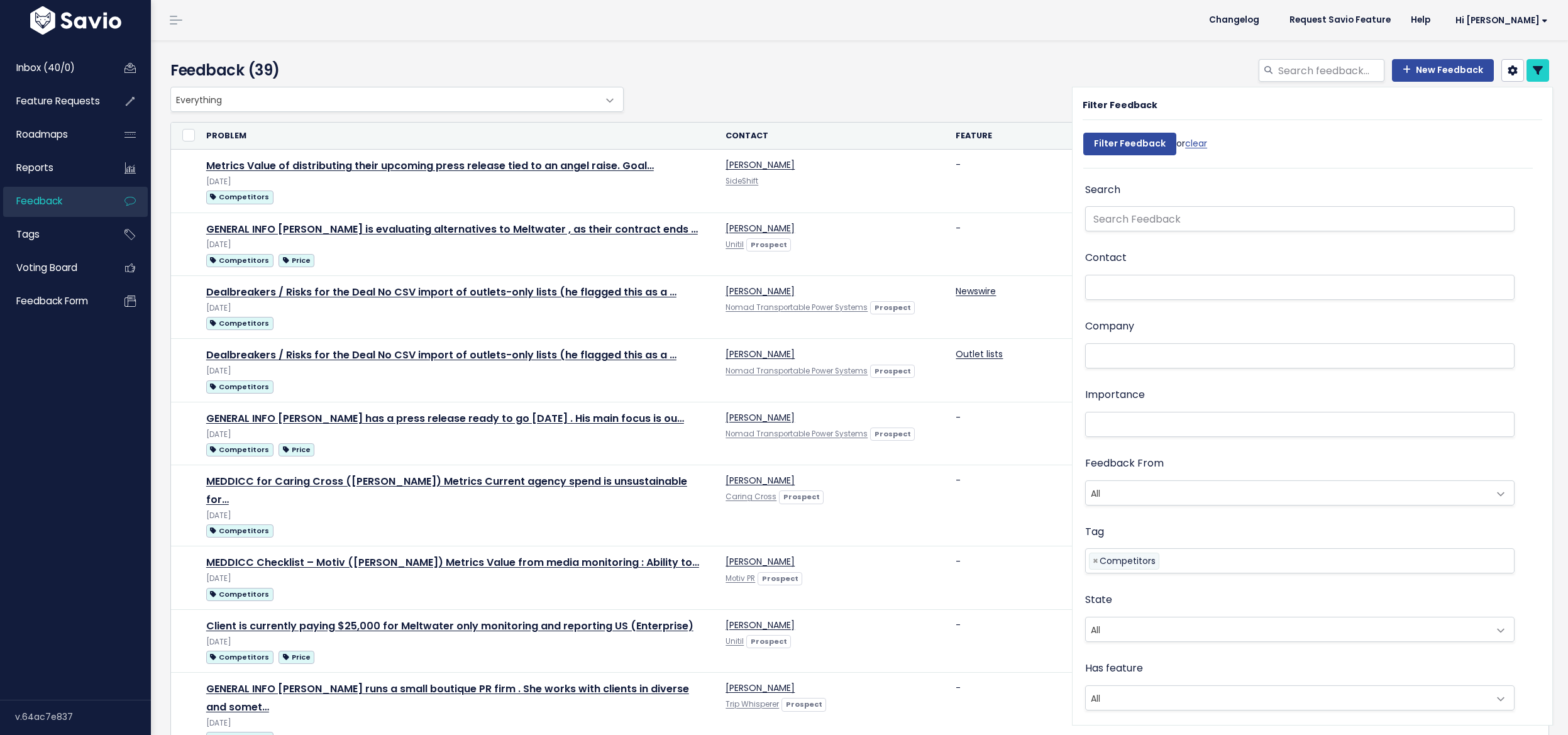
select select
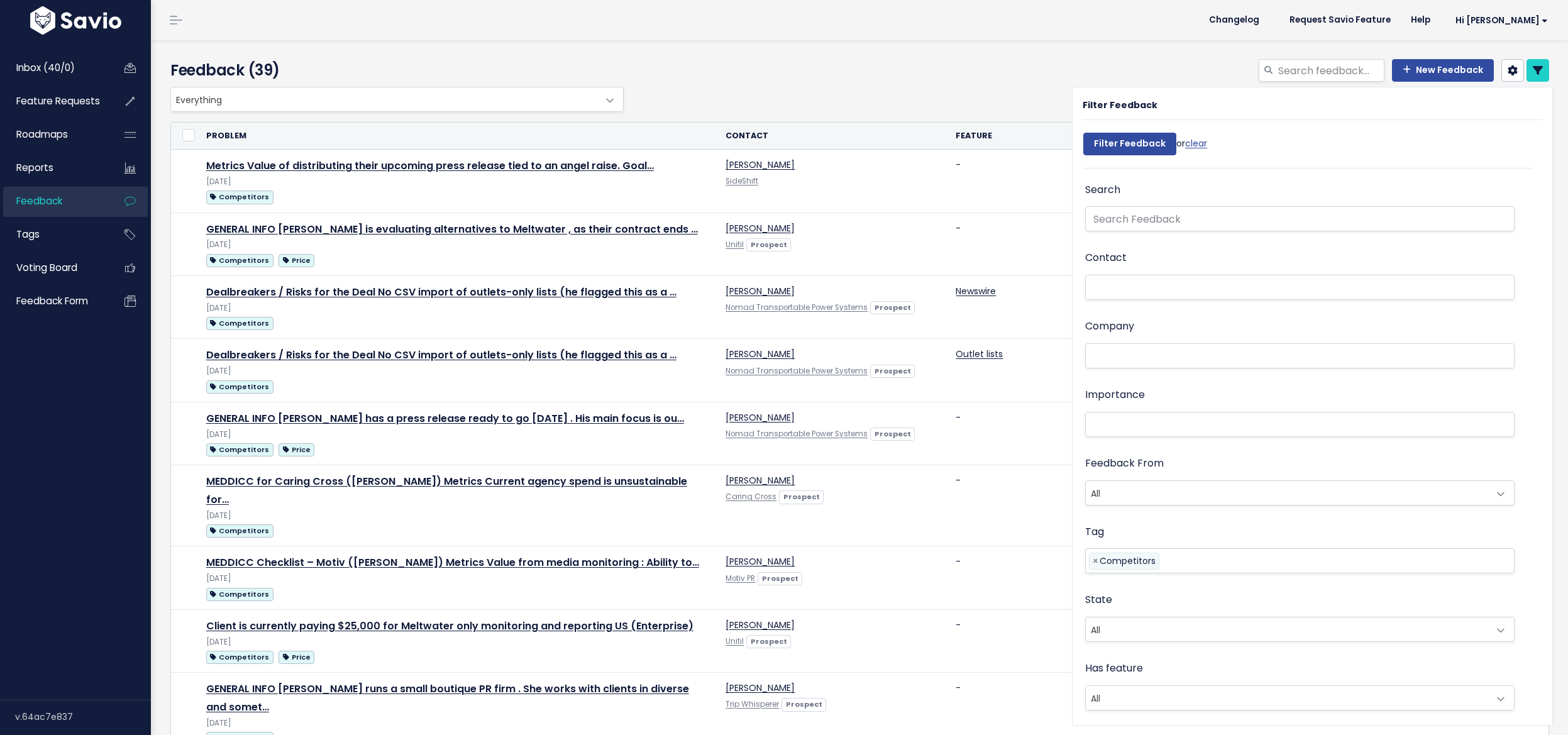
select select
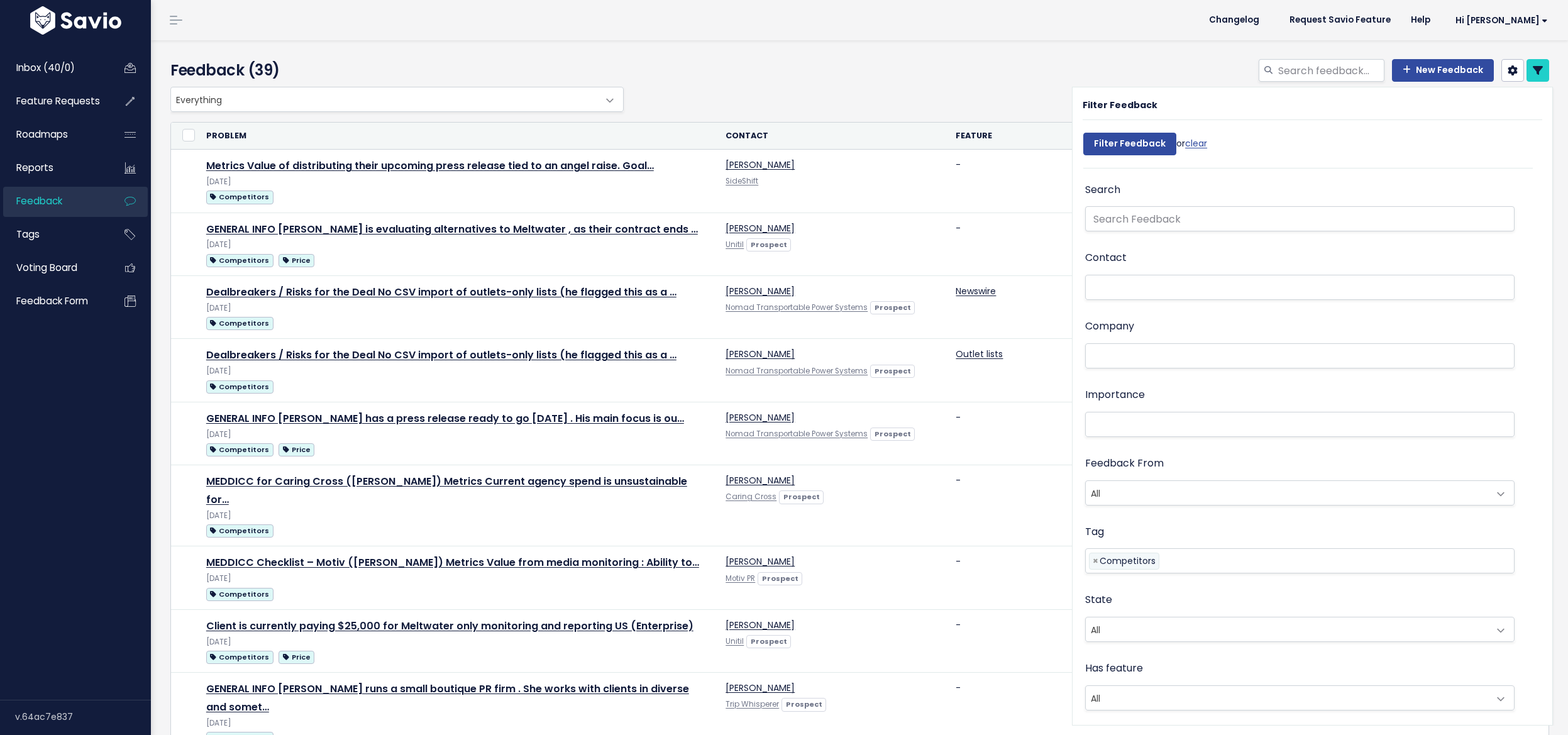
select select
click at [788, 83] on div "New Feedback" at bounding box center [1093, 73] width 932 height 27
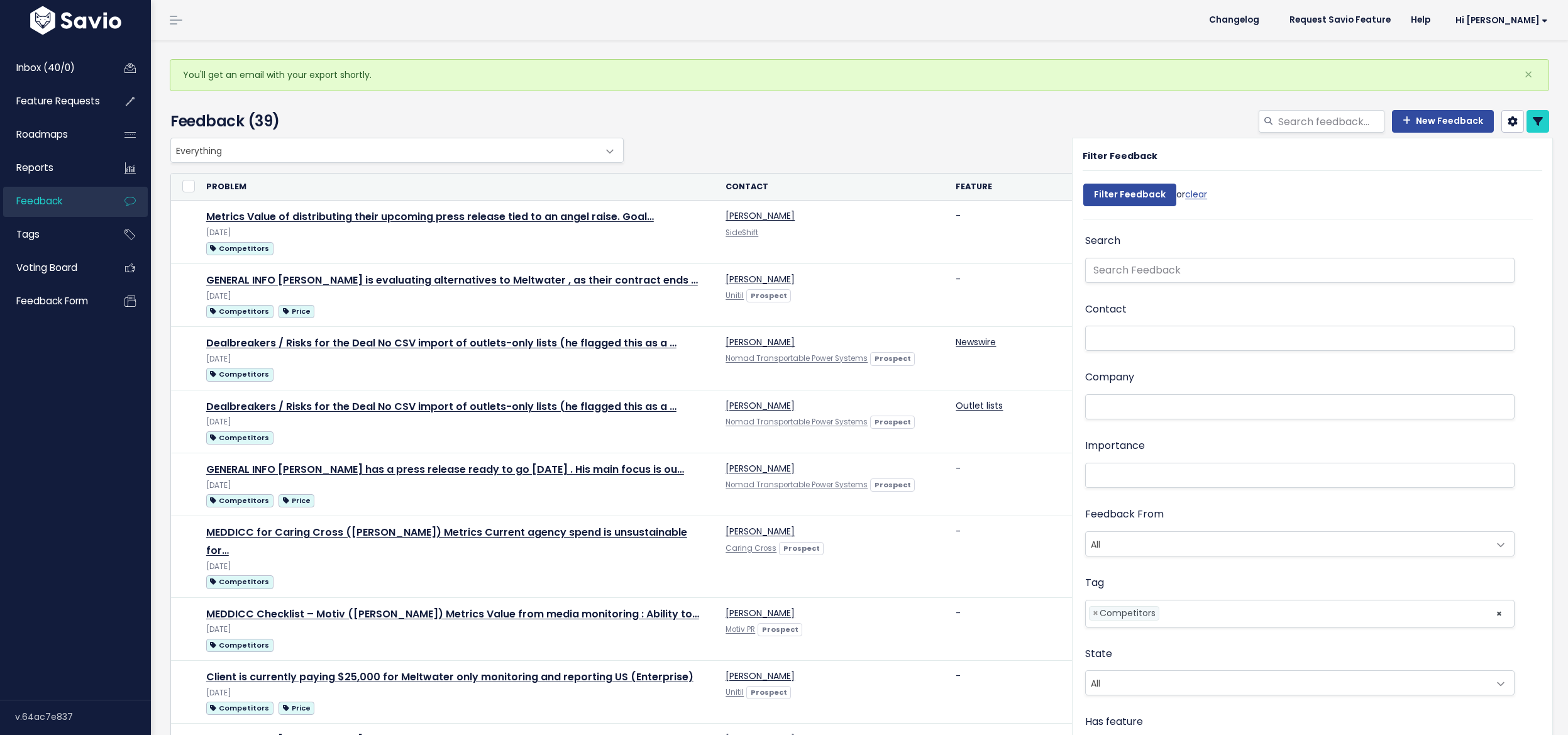
select select
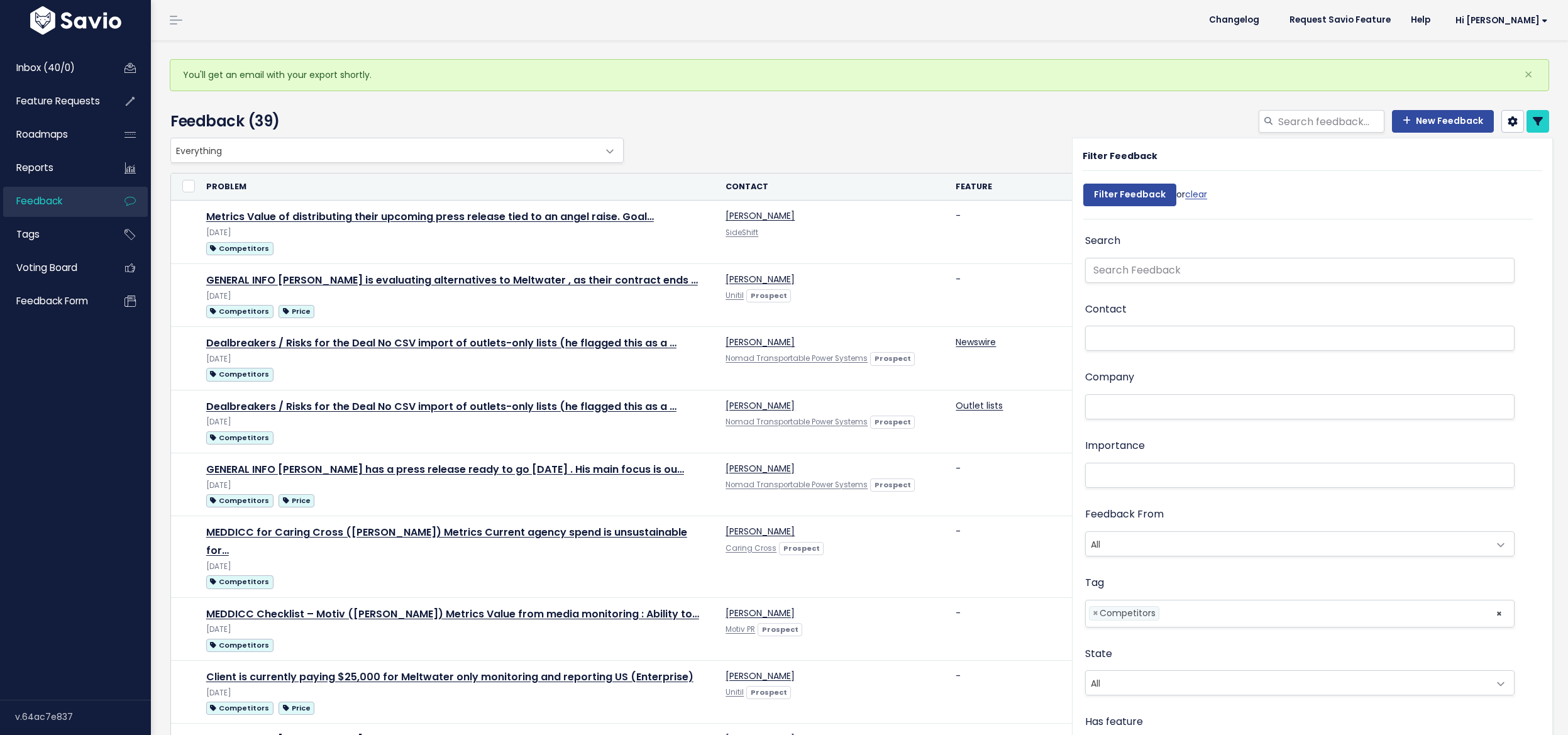
select select
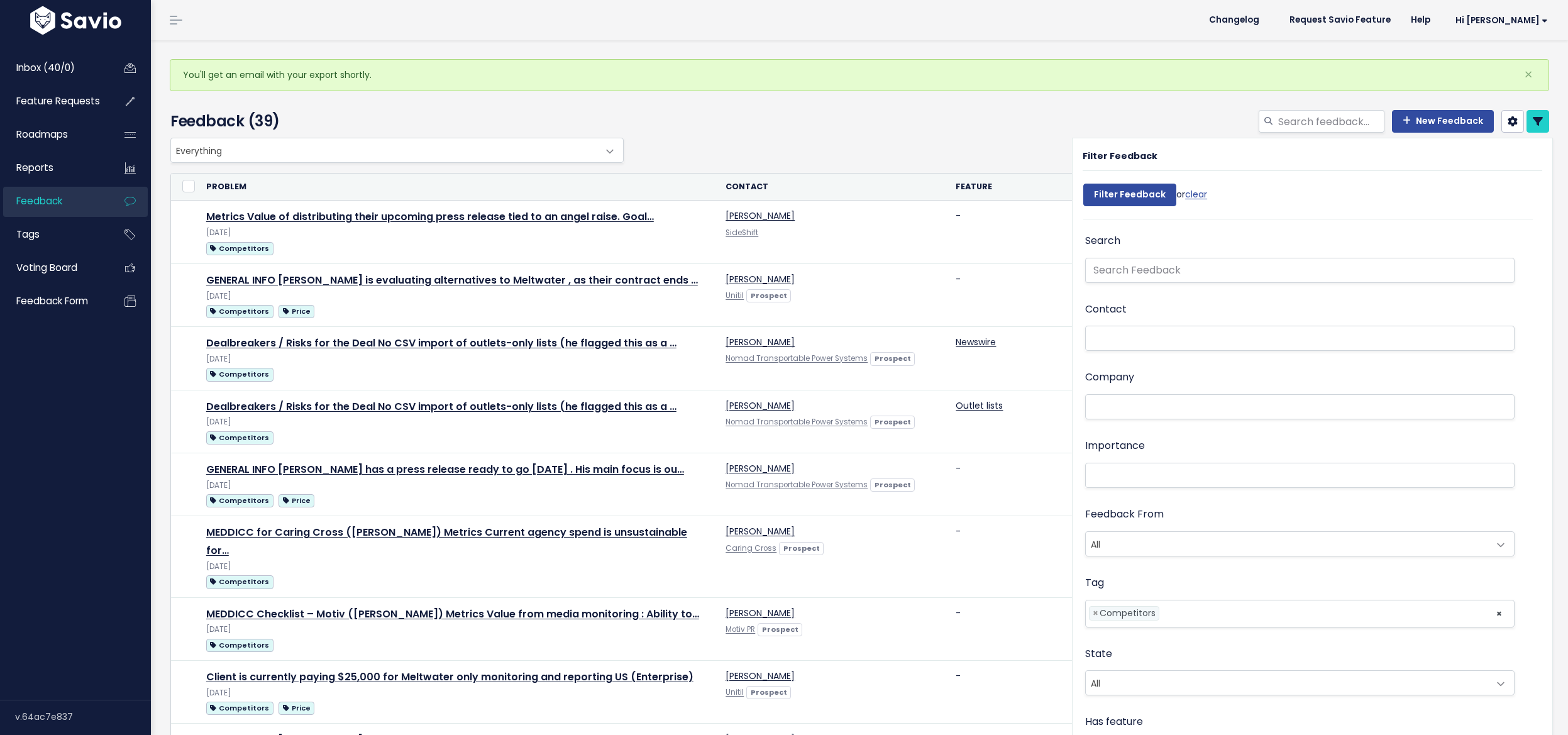
select select
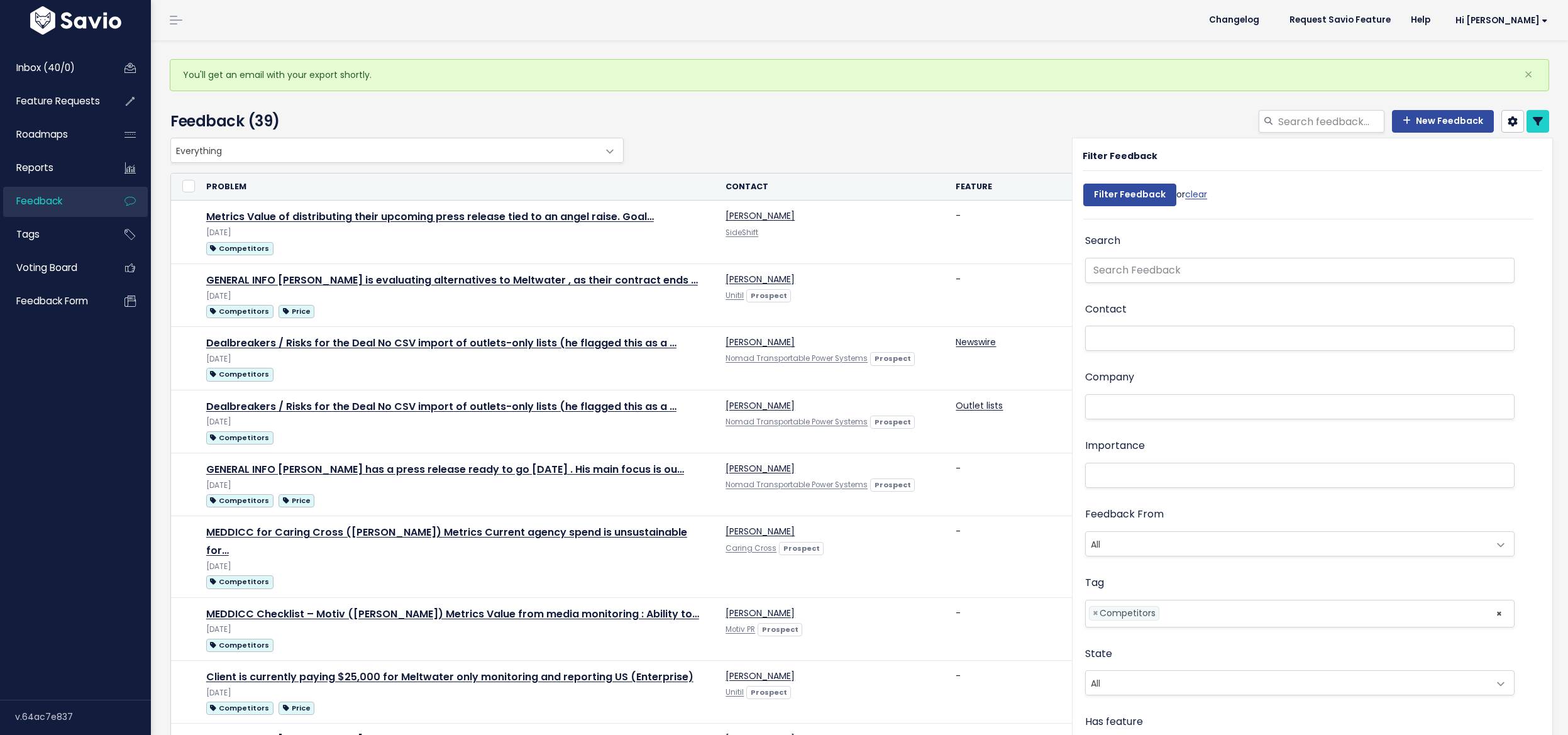
select select
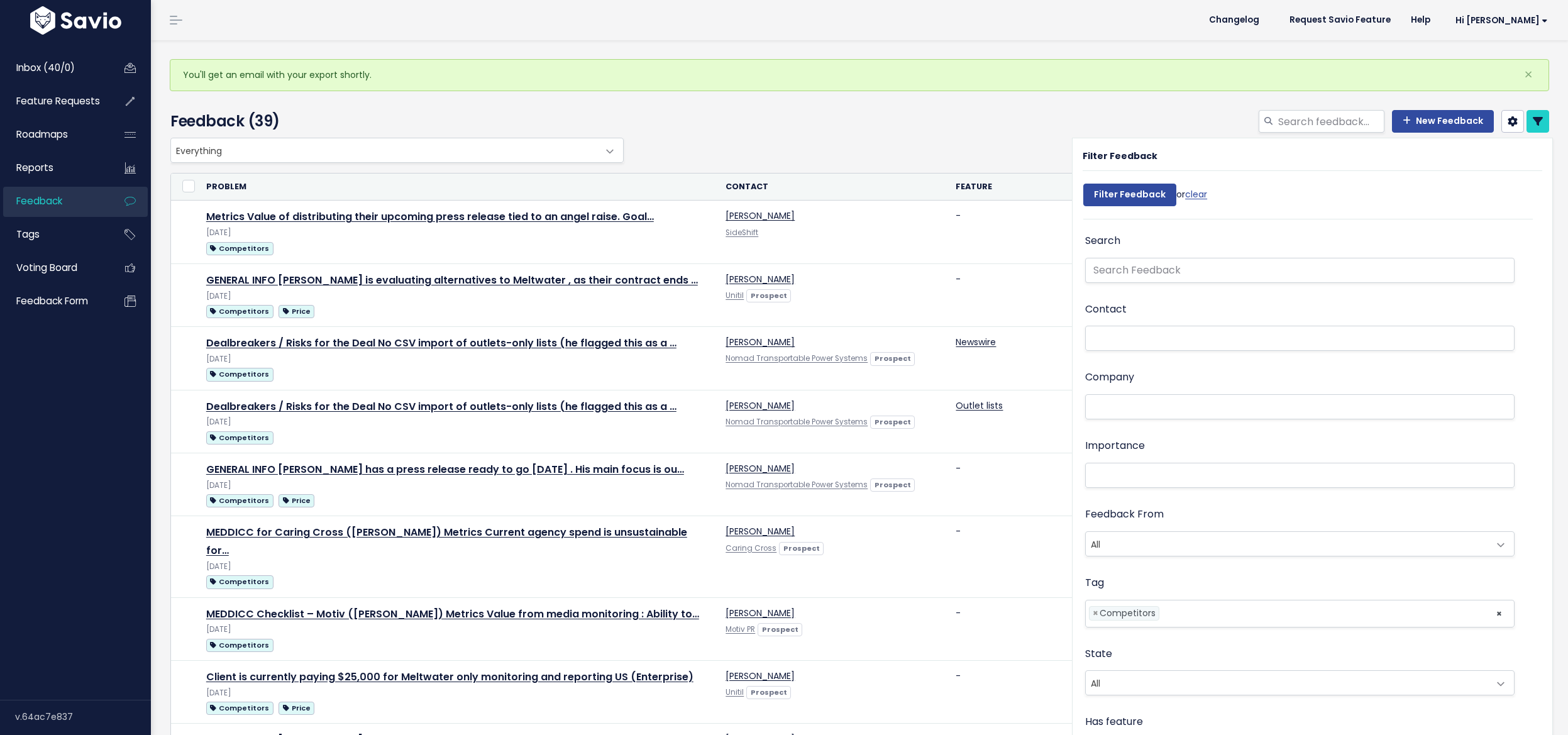
select select
click at [1092, 614] on span "×" at bounding box center [1095, 613] width 6 height 13
select select
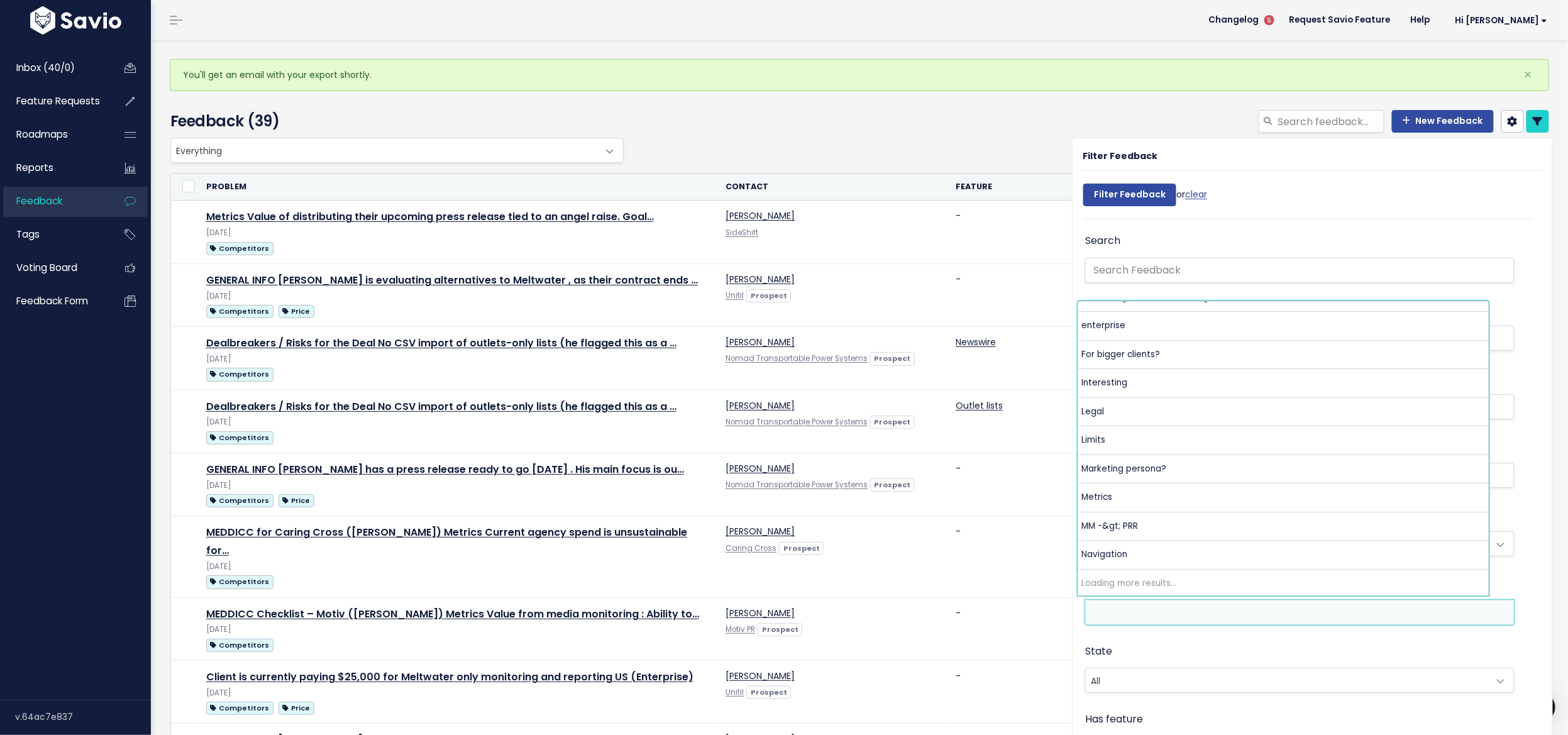
scroll to position [303, 0]
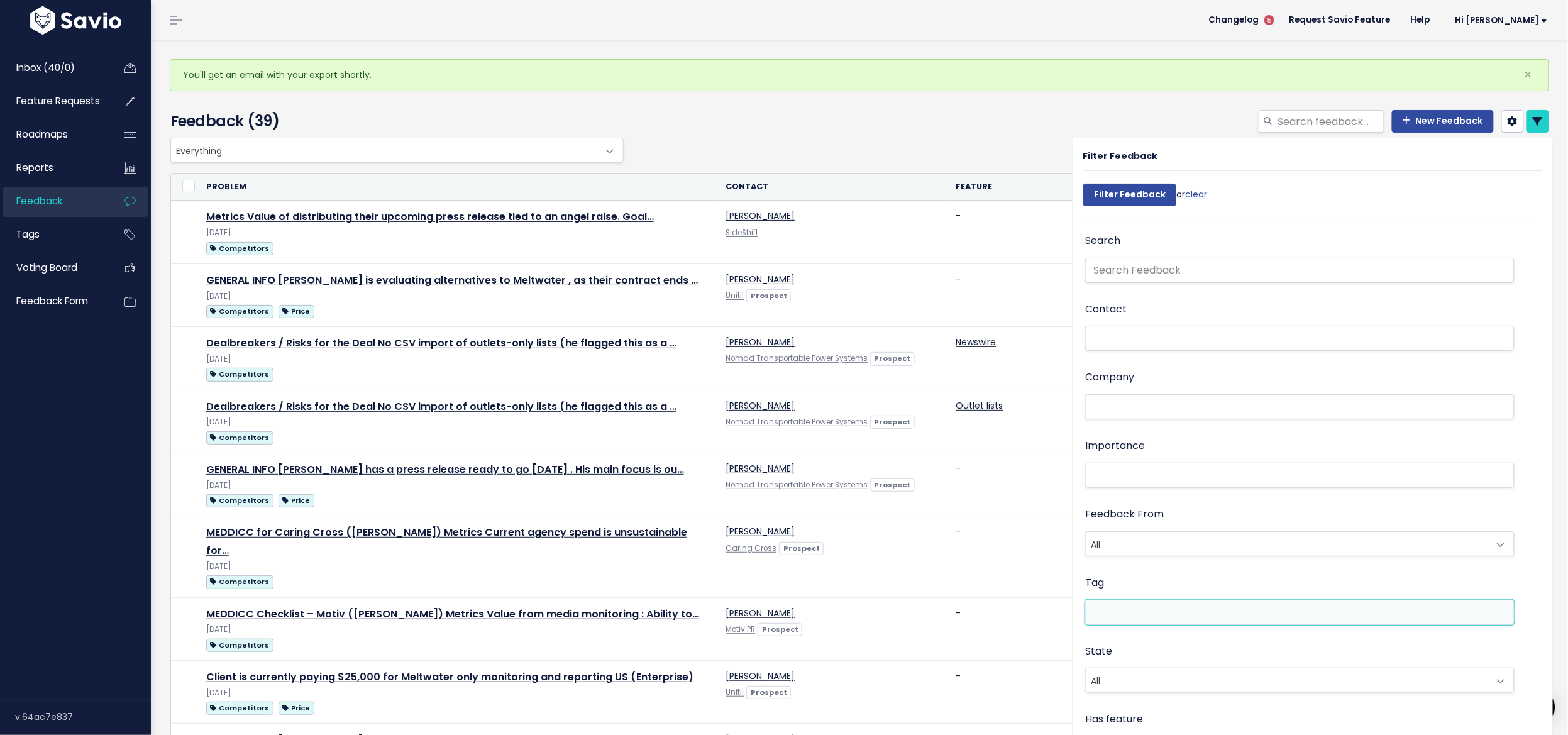
click at [1164, 652] on div "State All Untriaged Snoozed Triaged All" at bounding box center [1299, 669] width 429 height 54
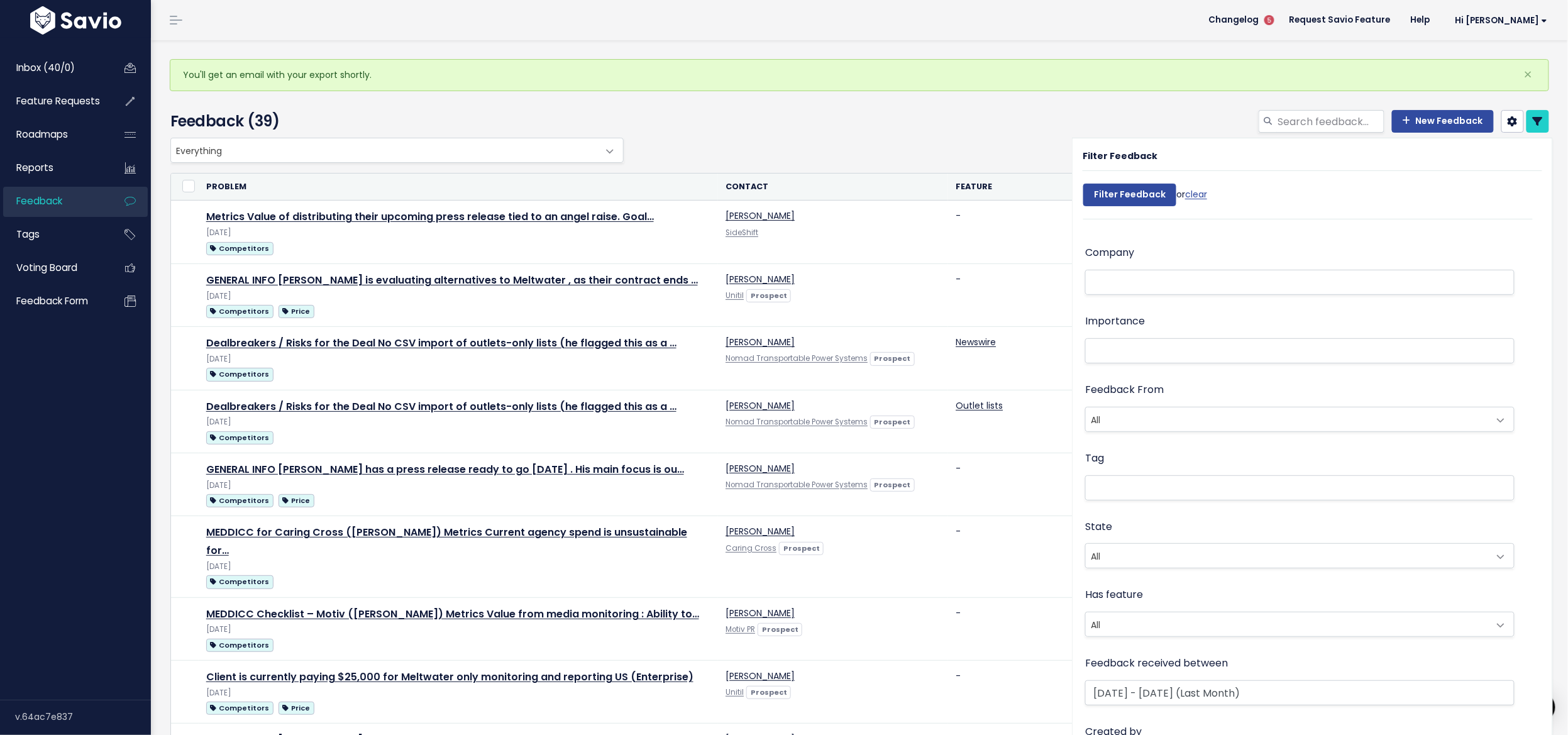
scroll to position [245, 0]
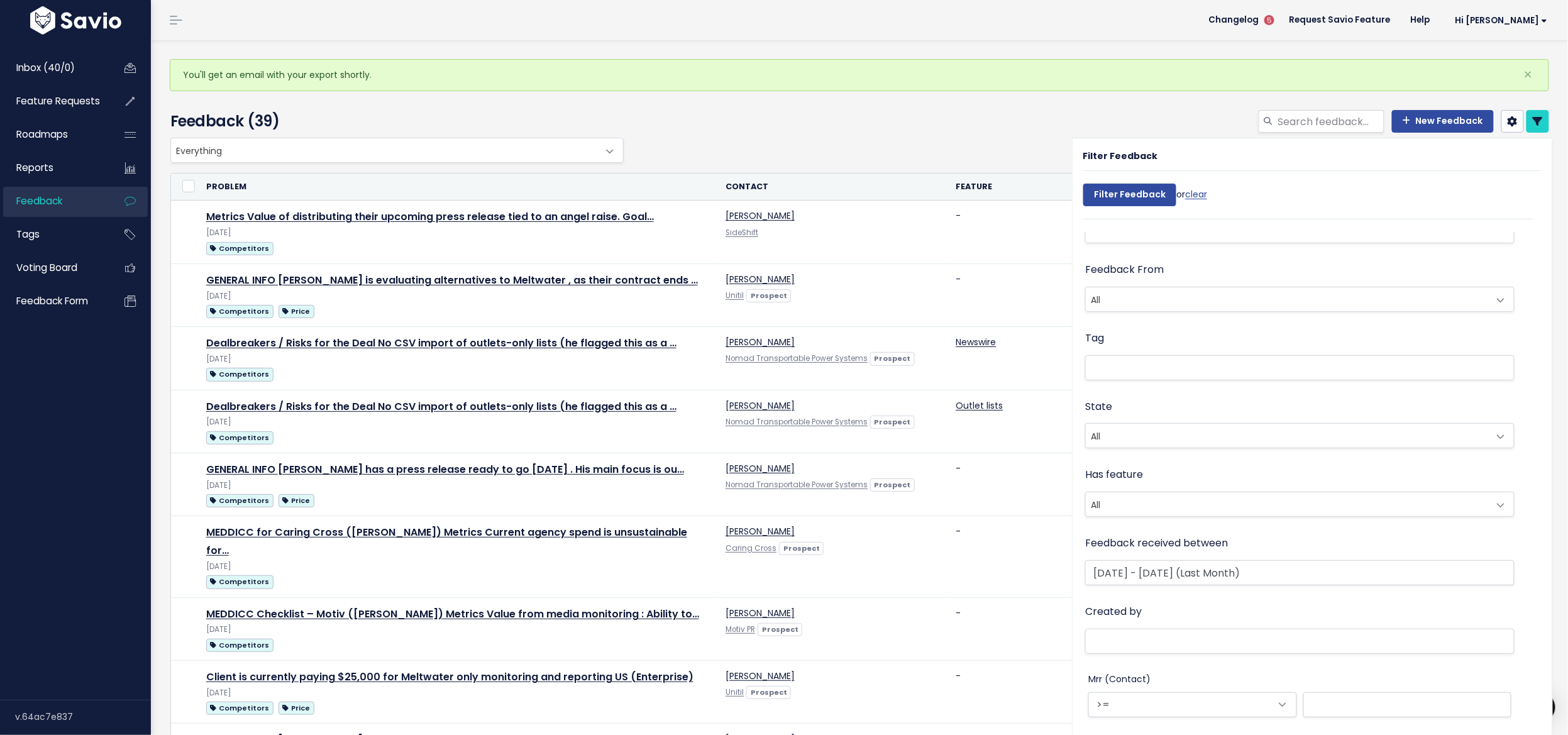
click at [1139, 167] on div "Filter Feedback" at bounding box center [1312, 160] width 460 height 22
click at [1134, 187] on input "Filter Feedback" at bounding box center [1130, 195] width 93 height 22
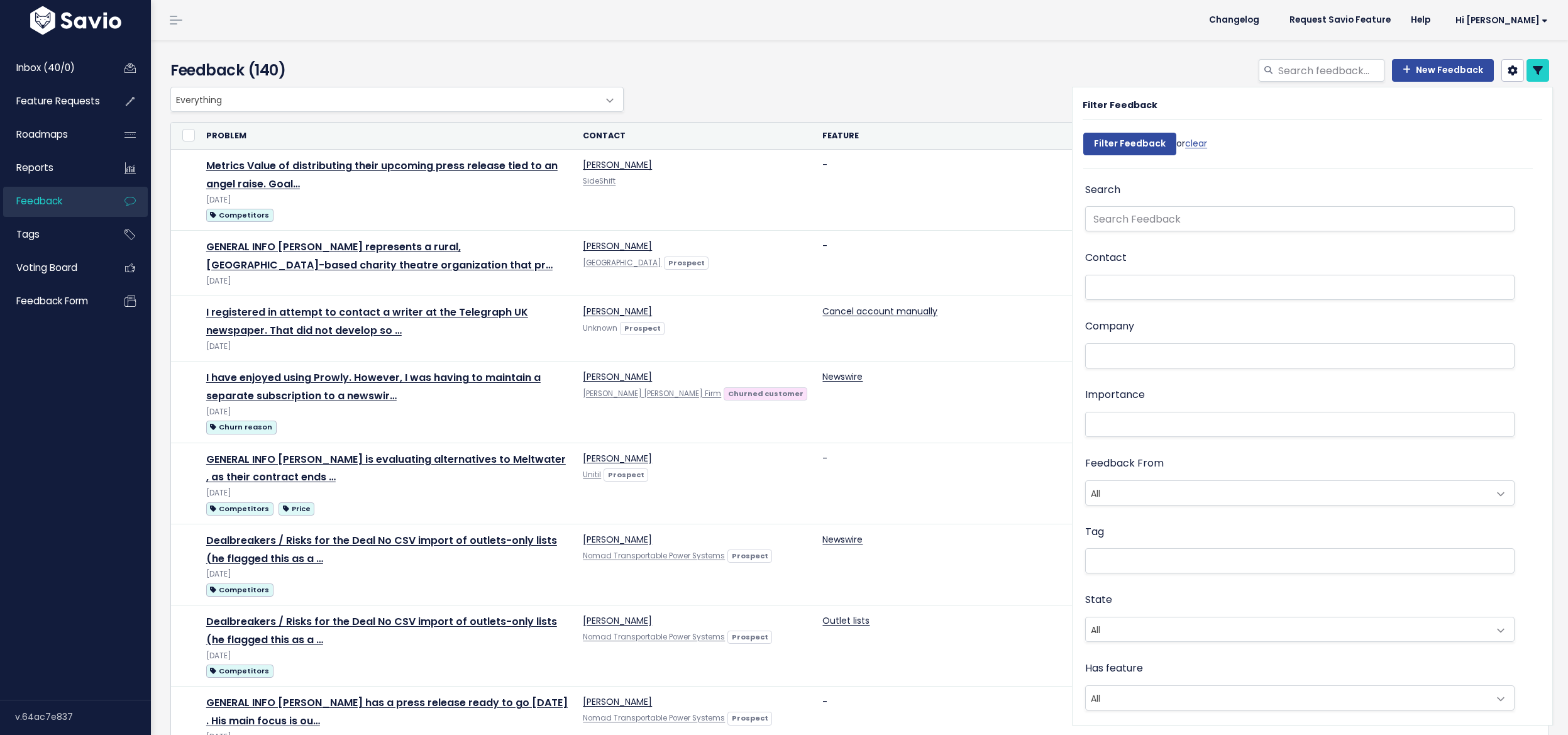
select select
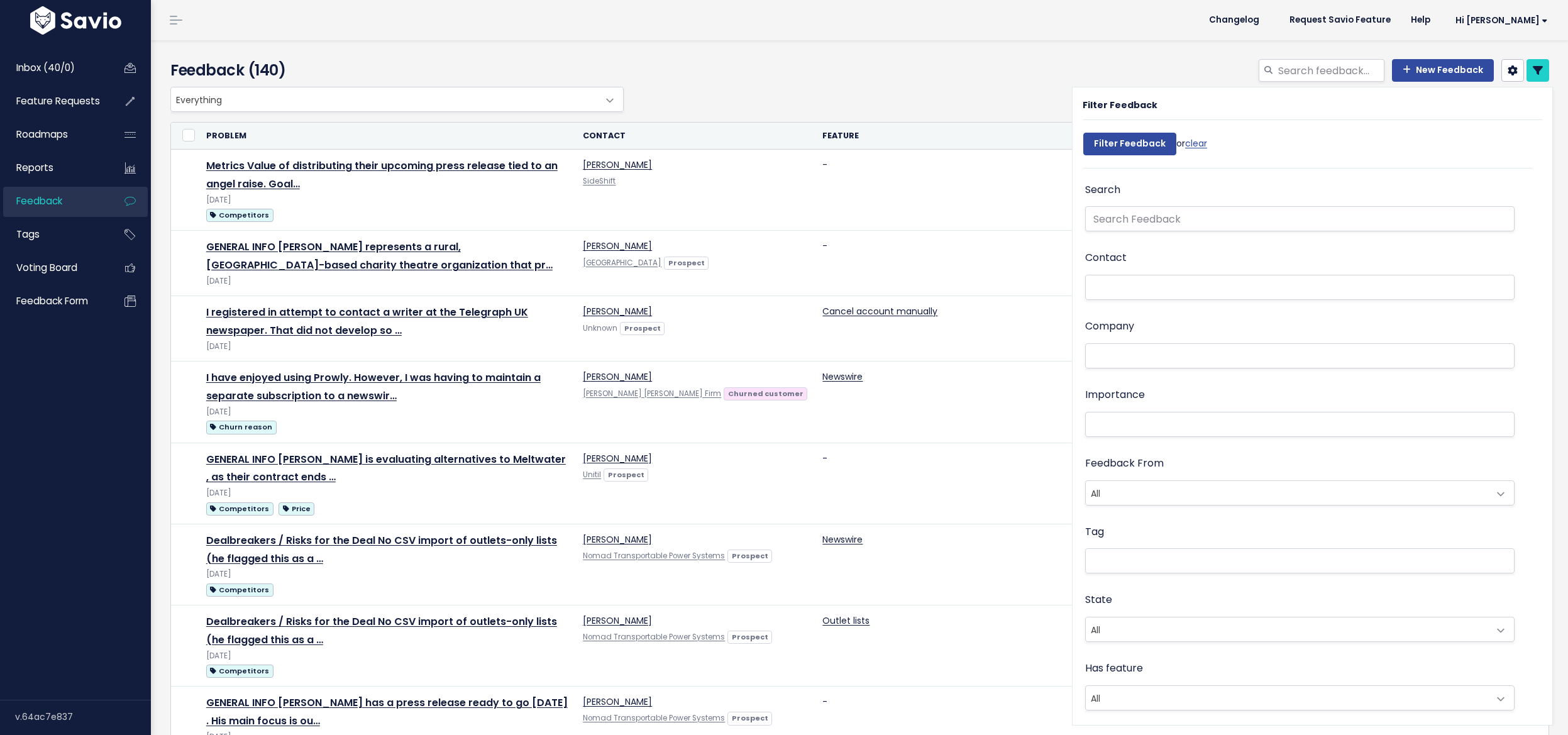
select select
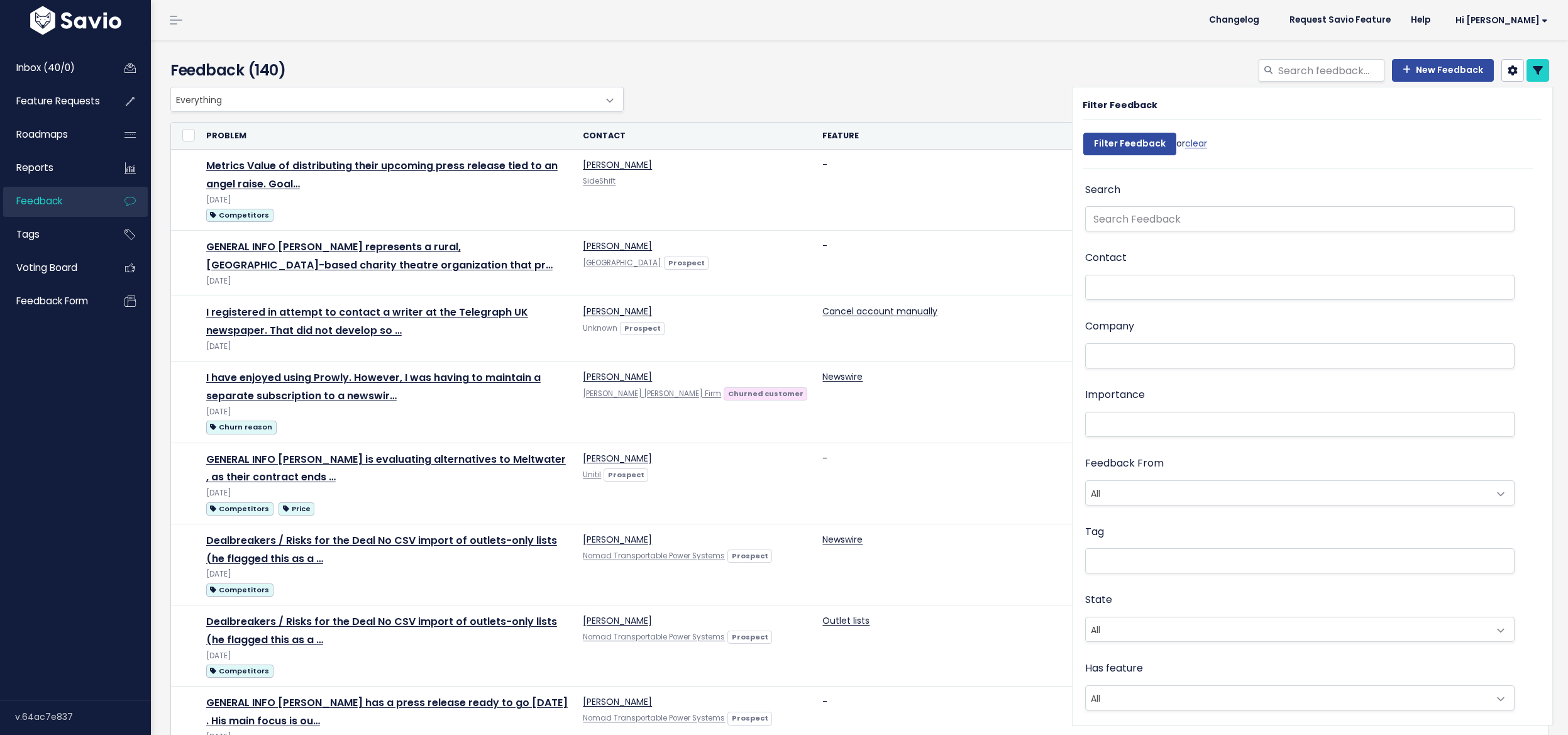
select select
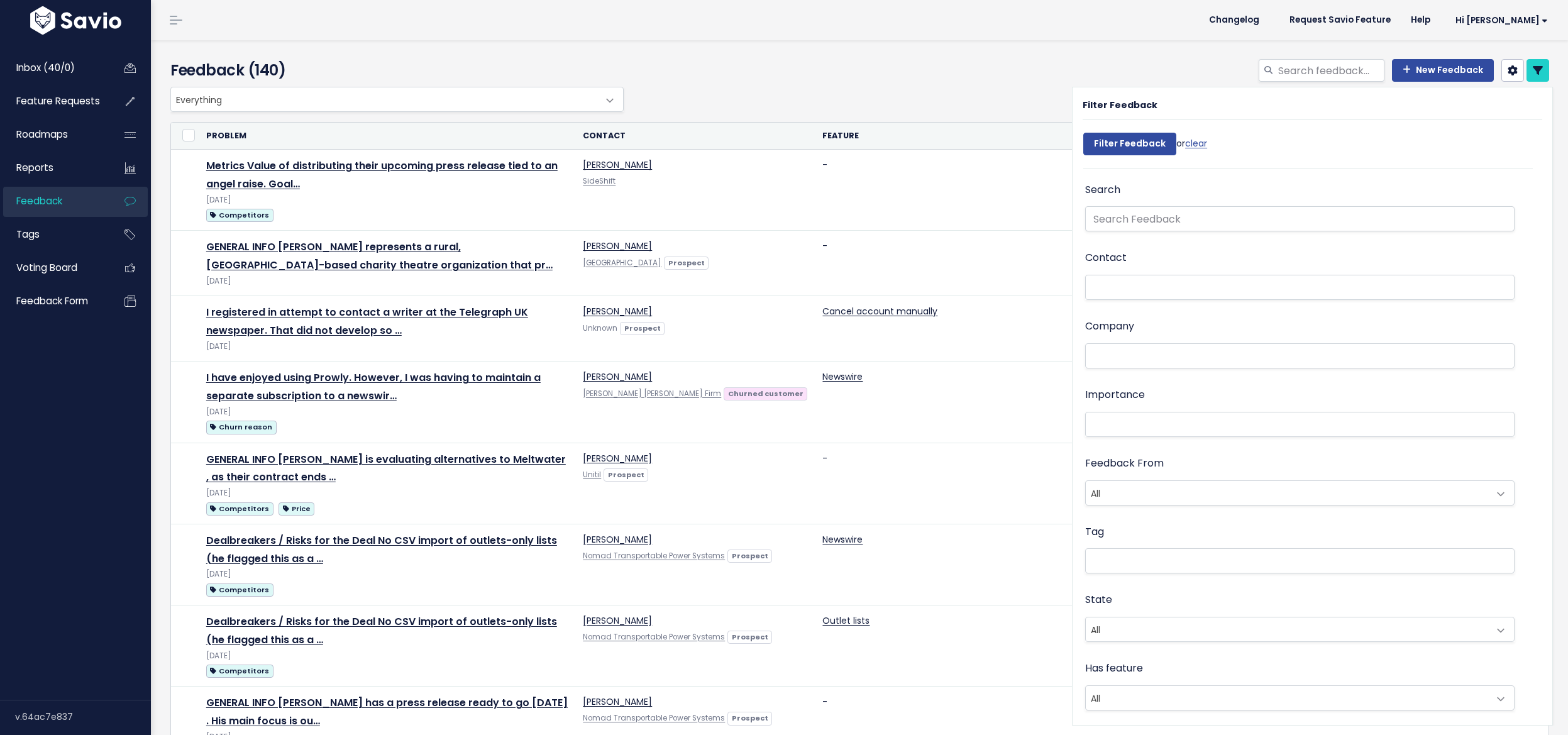
select select
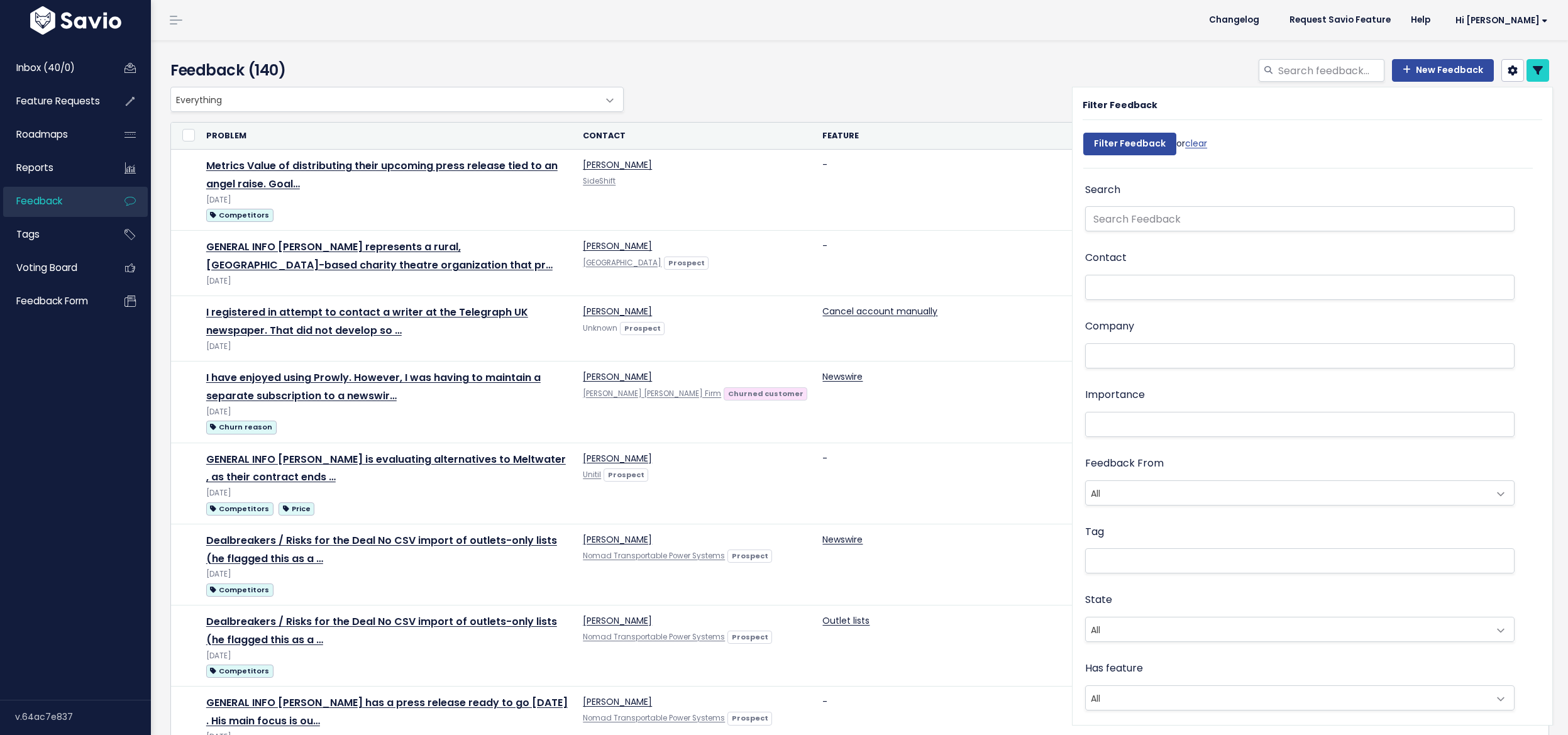
select select
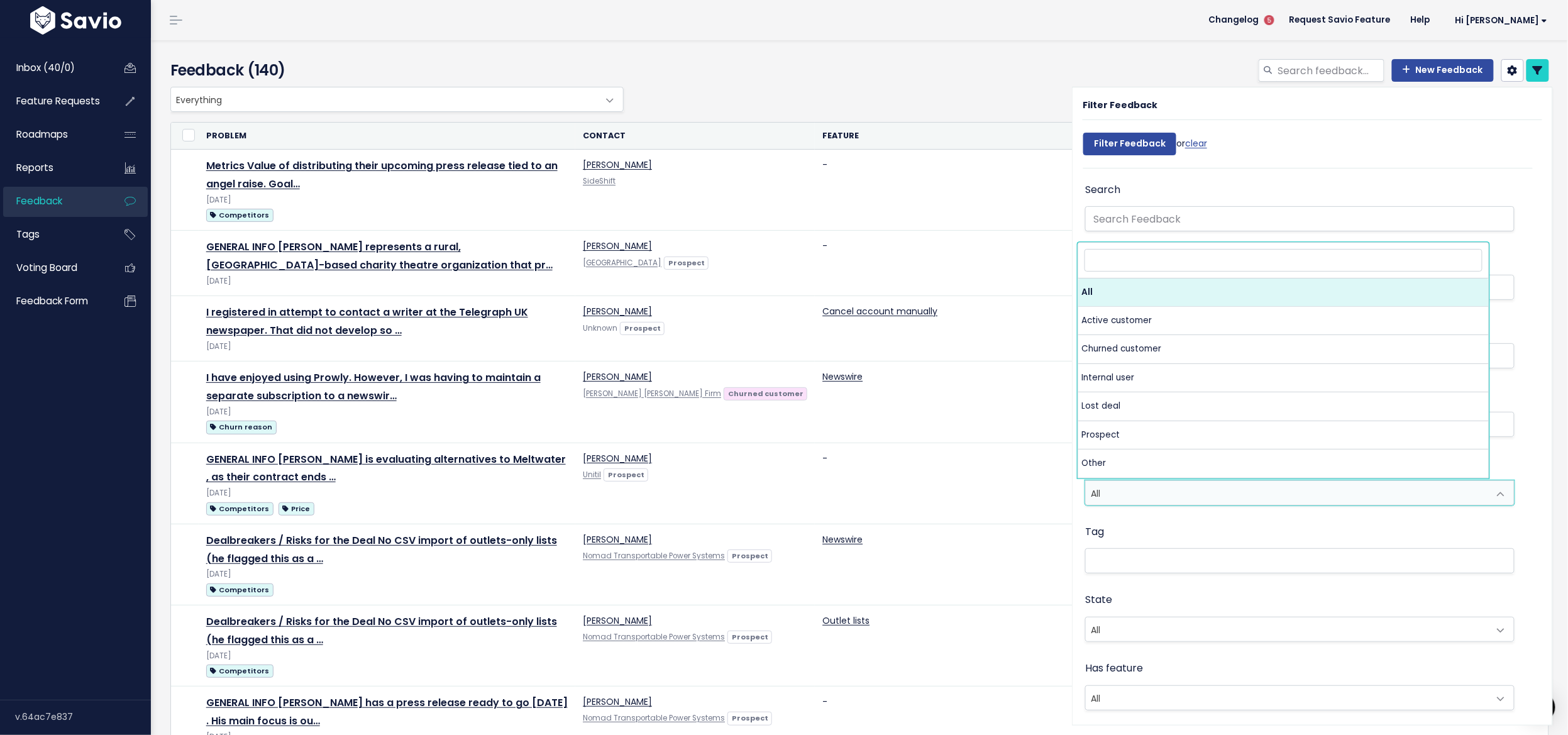
click at [1143, 483] on span "All" at bounding box center [1287, 493] width 403 height 24
select select "INTERNAL"
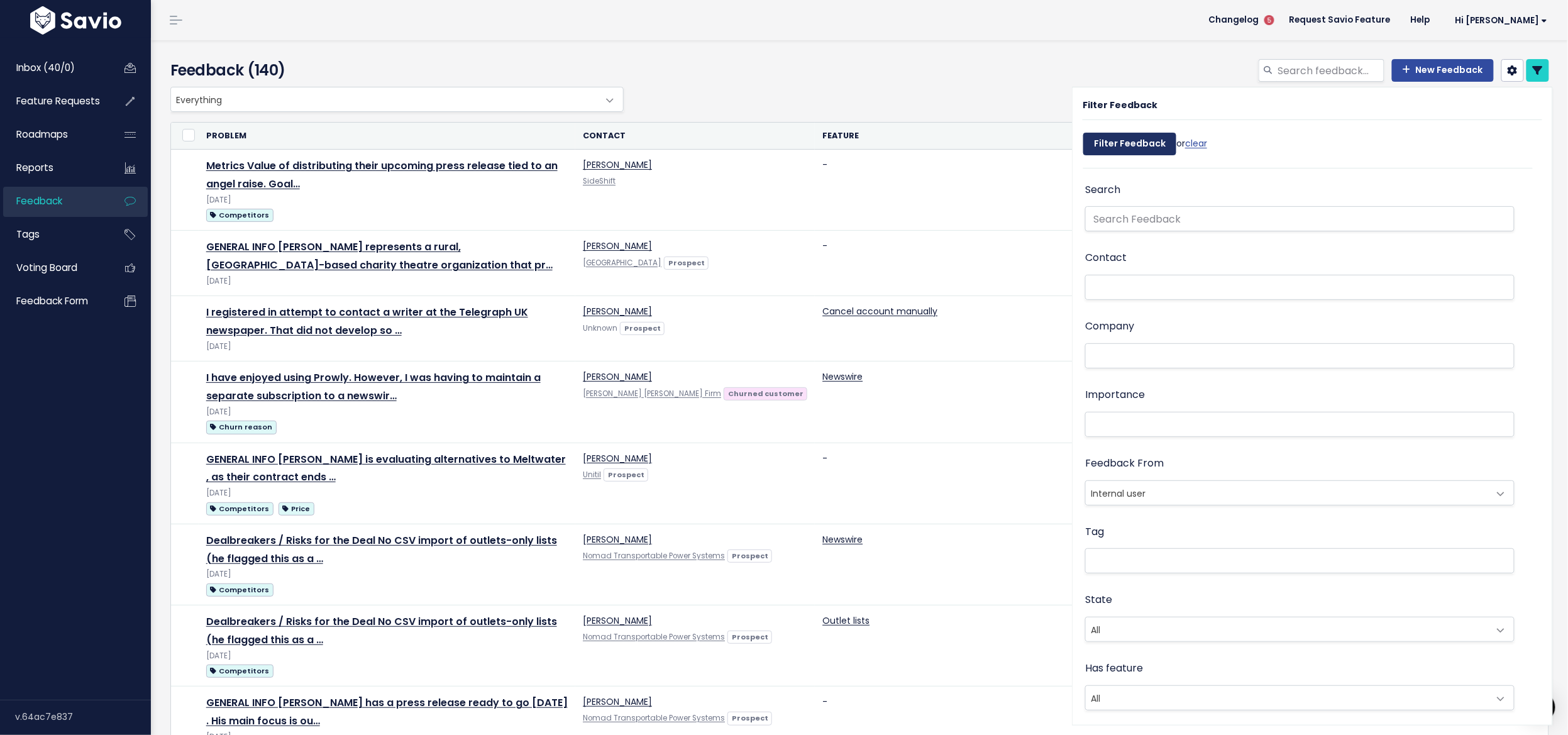
click at [1127, 138] on input "Filter Feedback" at bounding box center [1130, 144] width 93 height 22
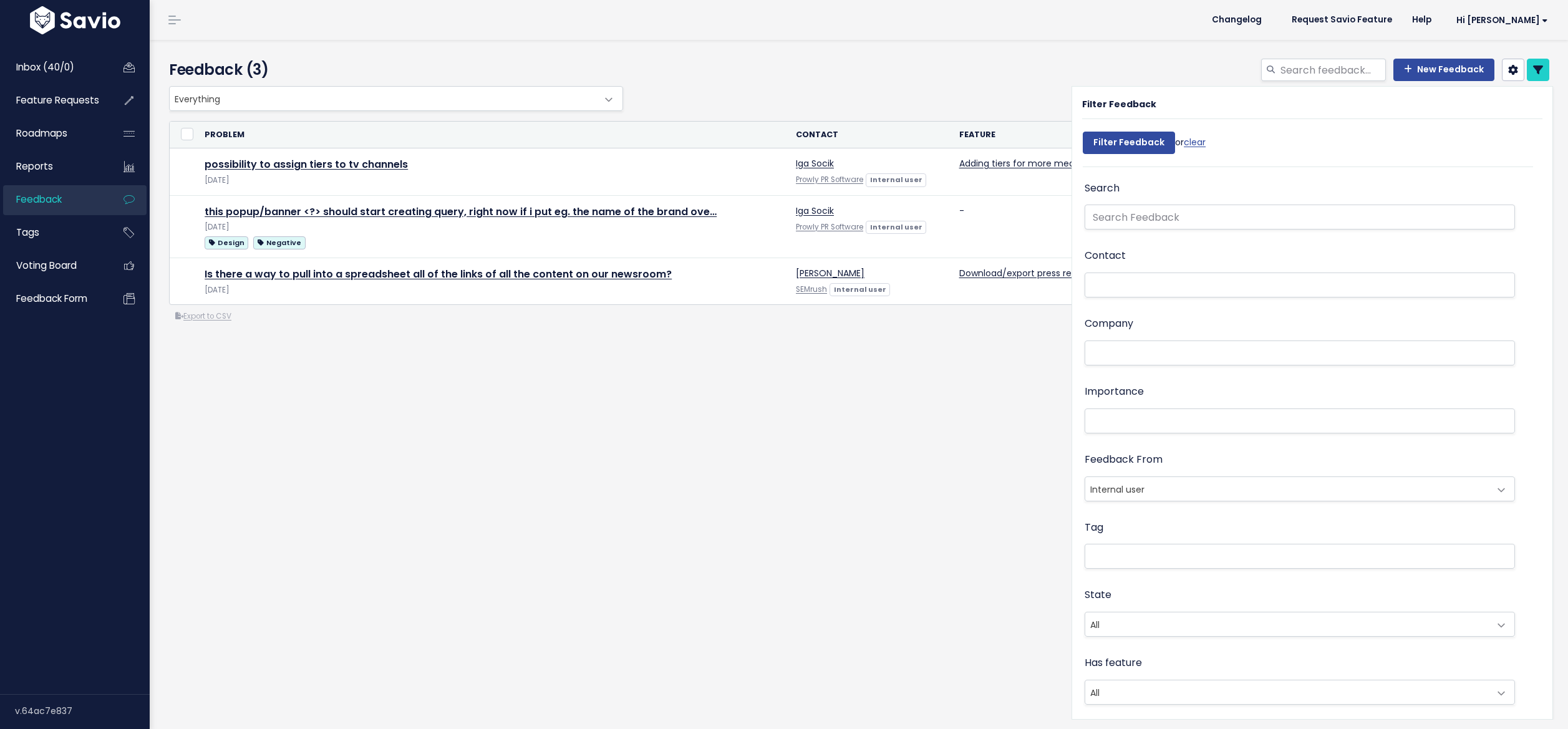
select select
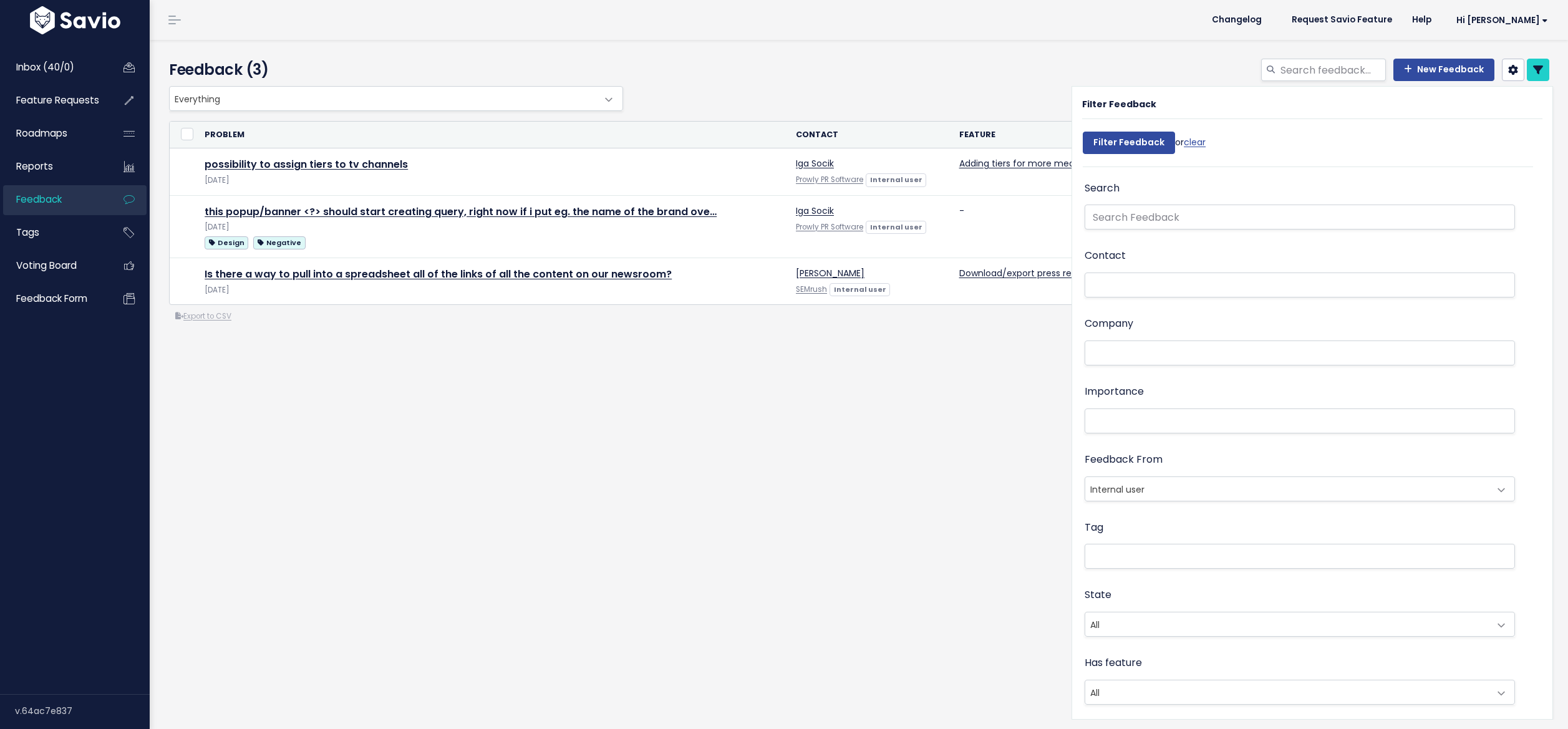
select select
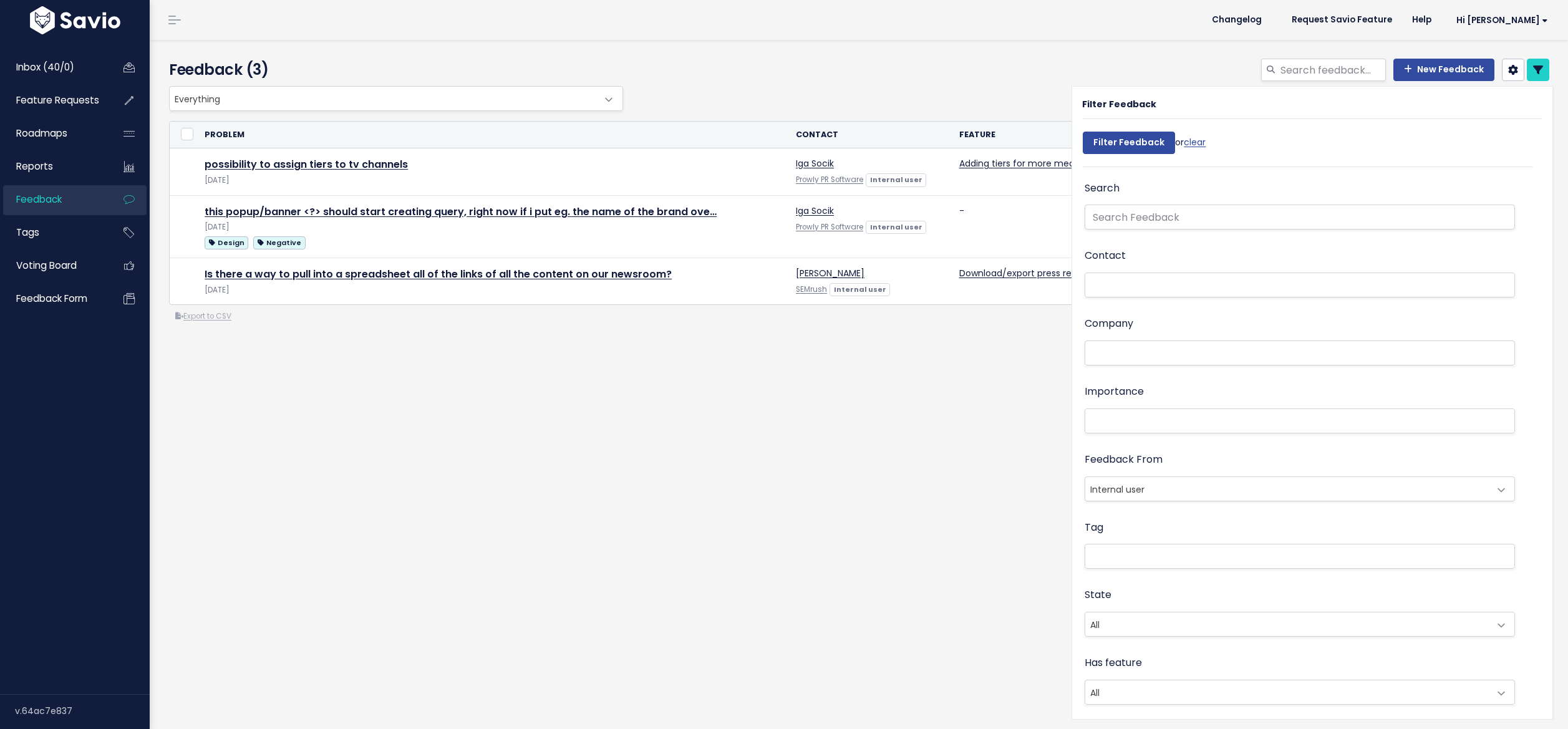
select select
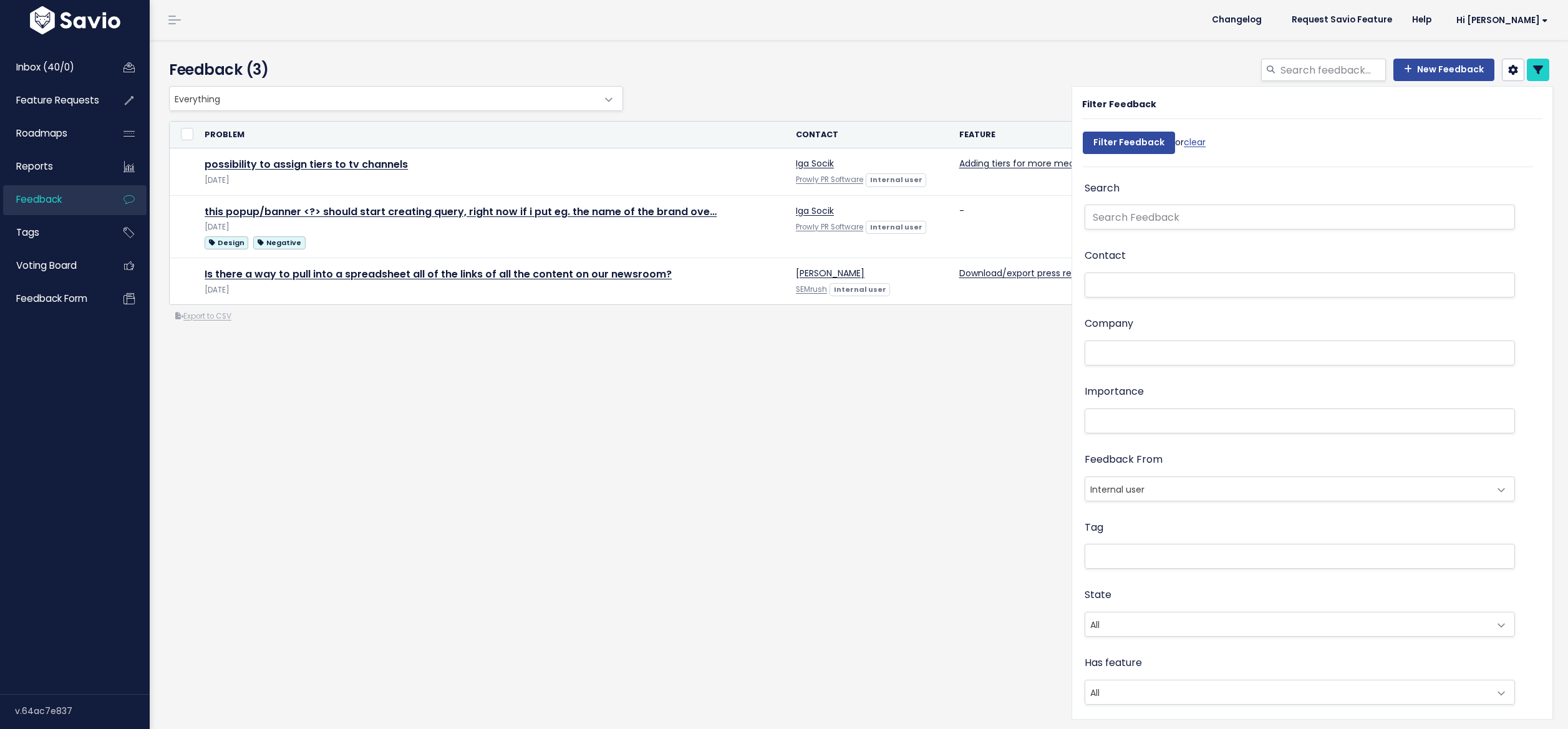
select select
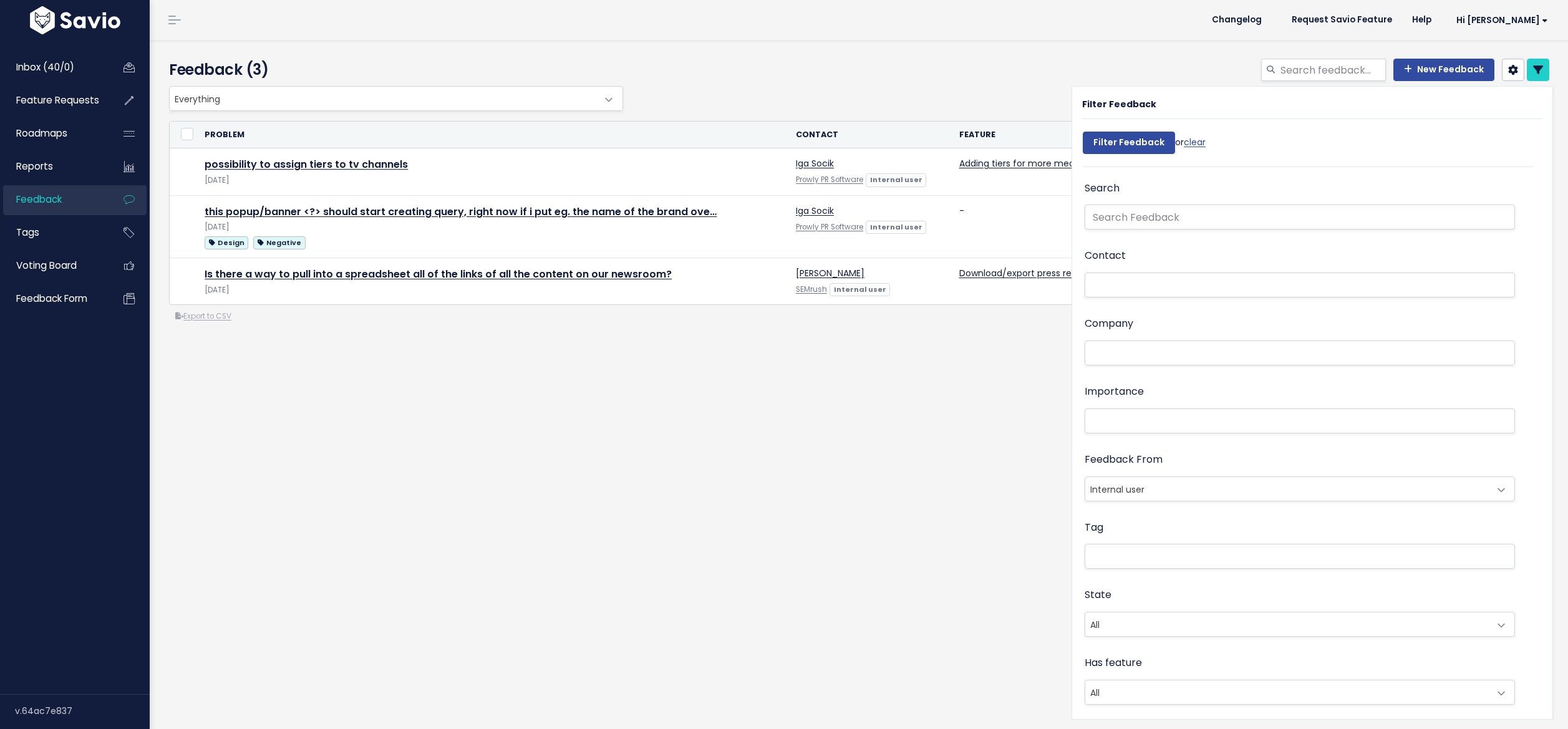
select select
click at [1206, 489] on span "Internal user" at bounding box center [1288, 489] width 405 height 24
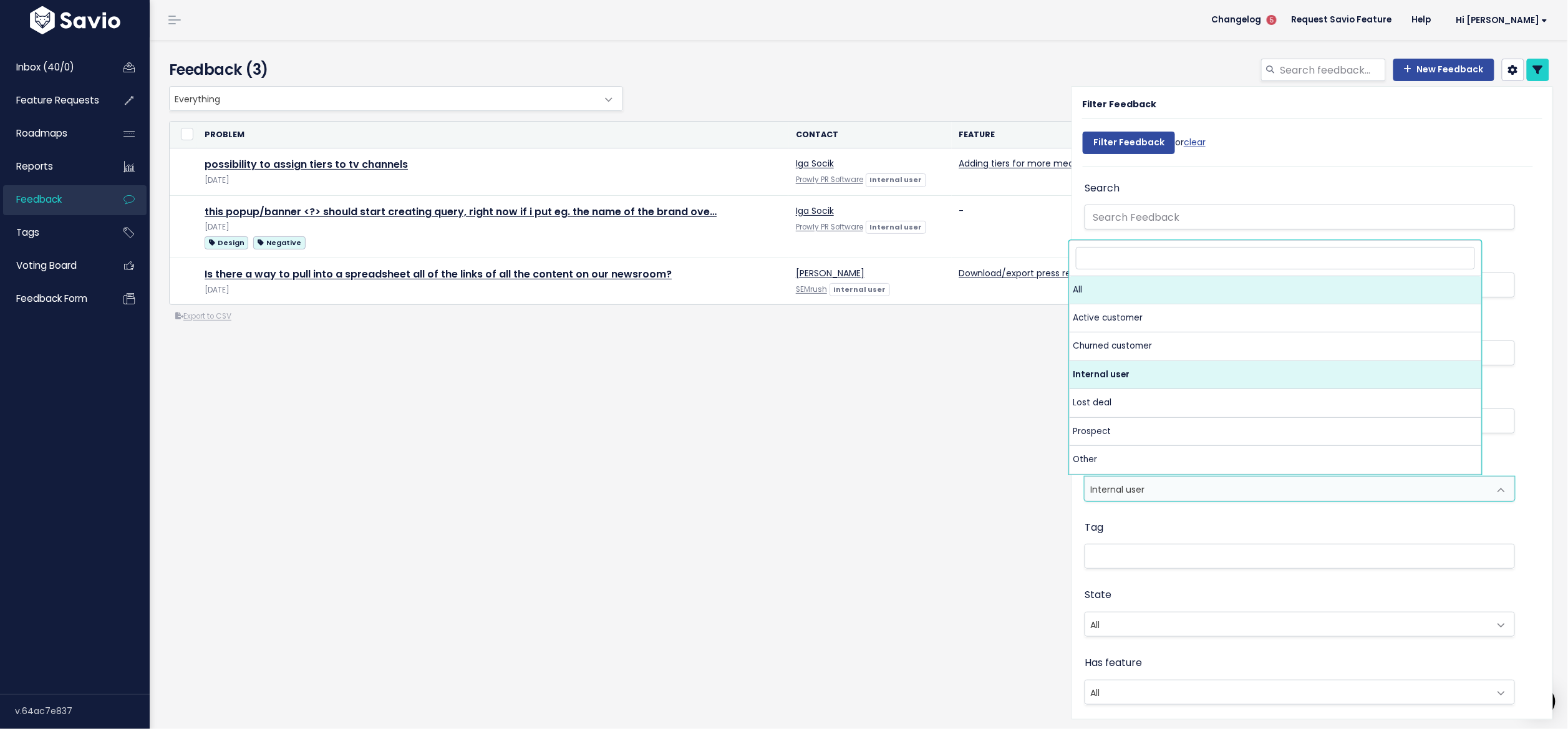
select select
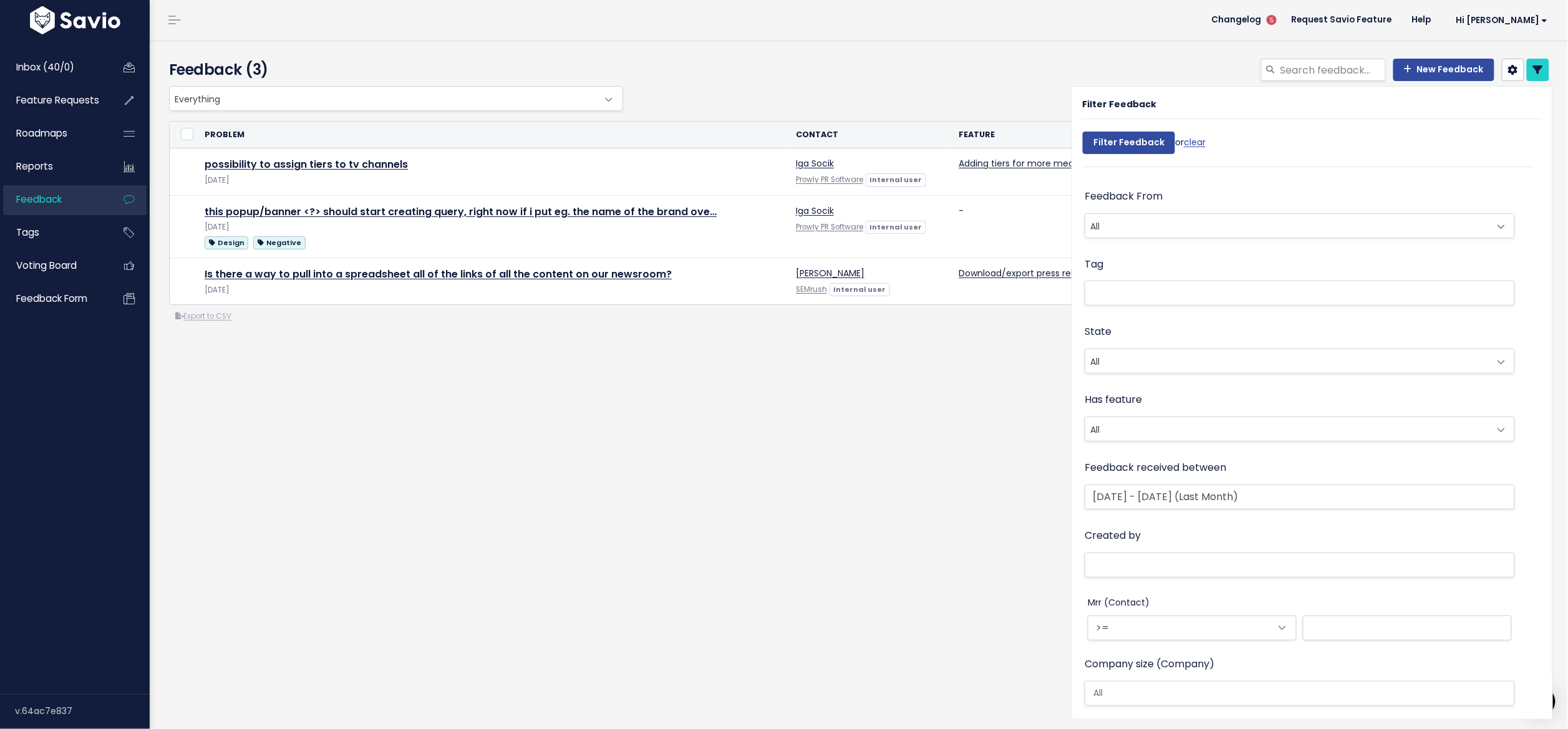
scroll to position [193, 0]
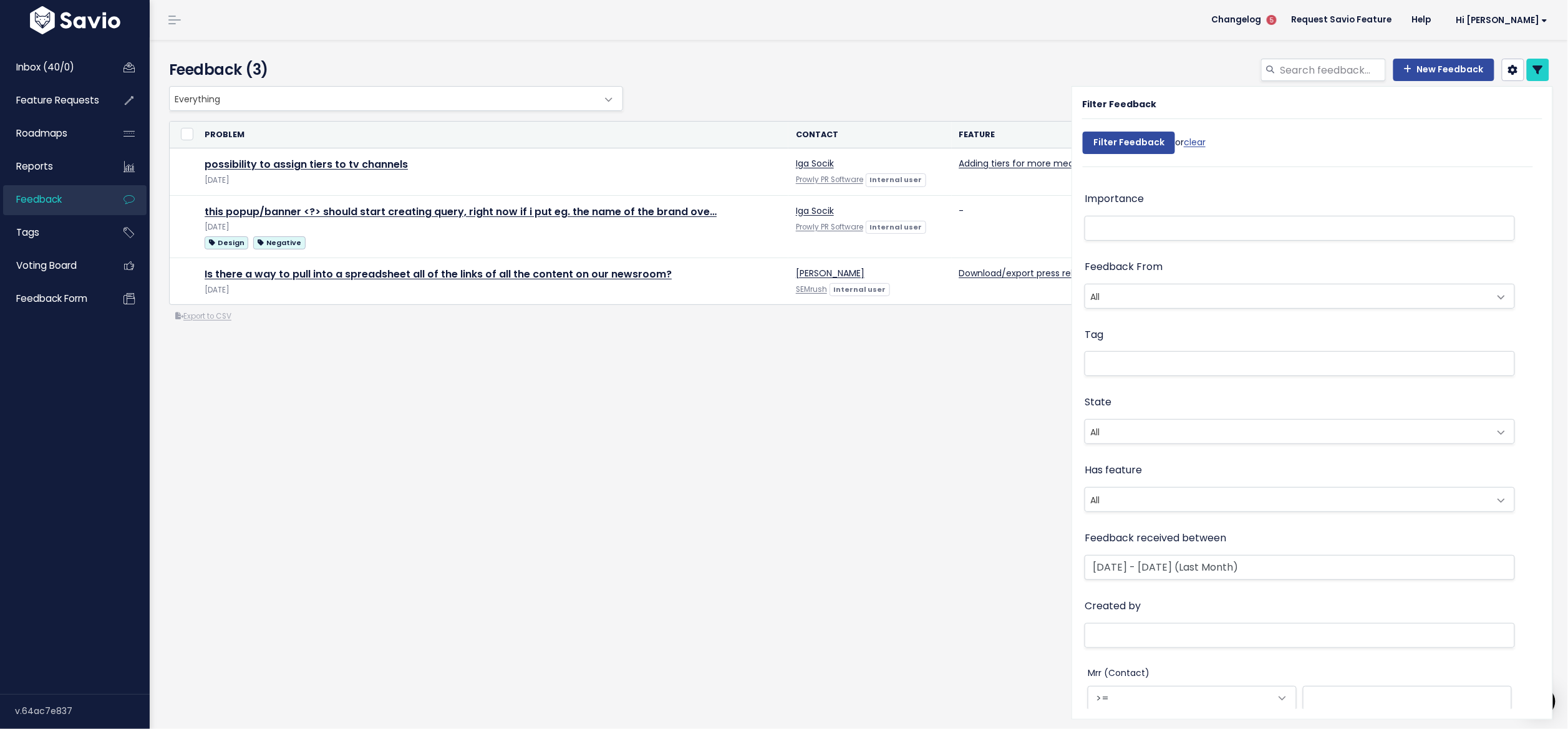
click at [1126, 357] on li at bounding box center [1297, 364] width 417 height 13
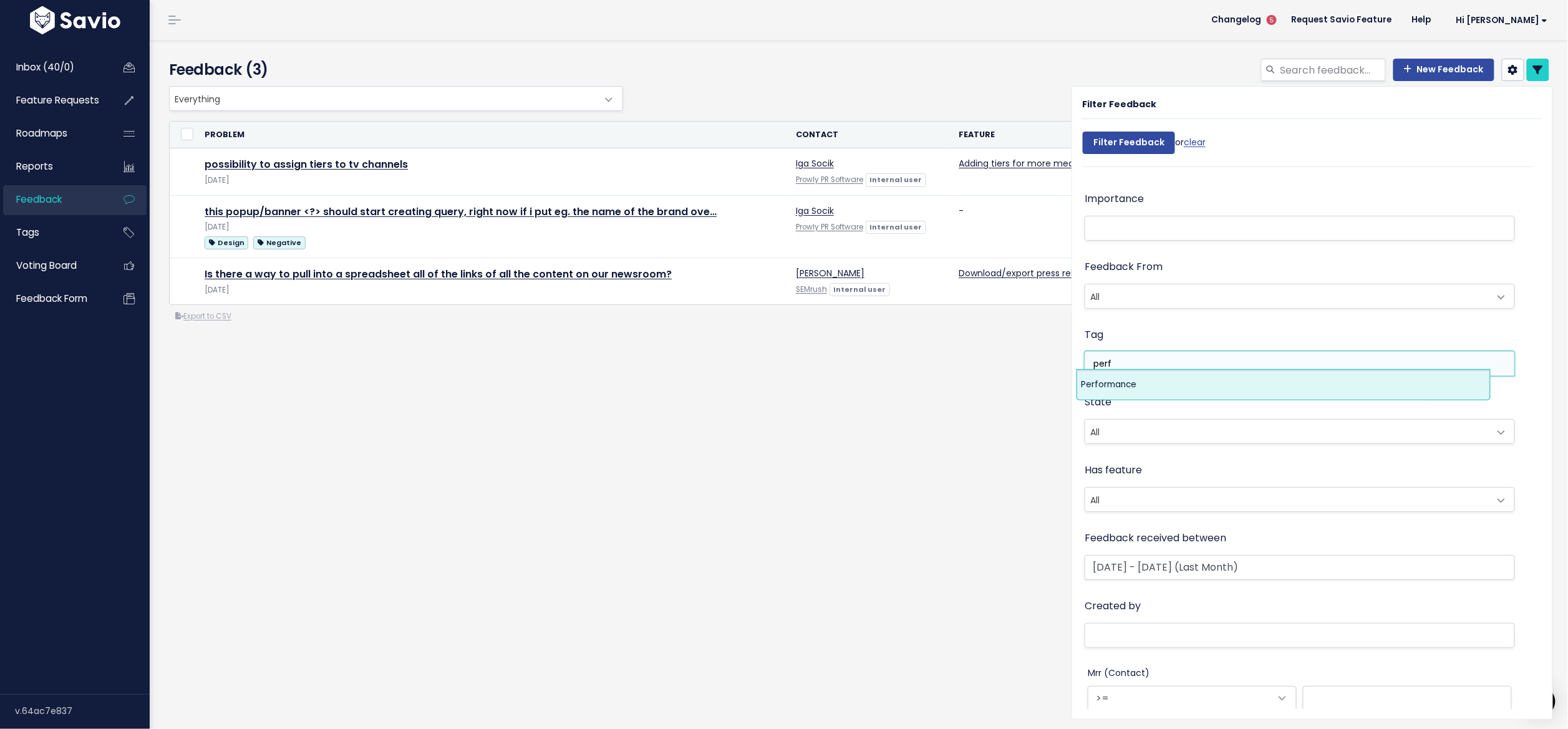
type input "perf"
select select "8834"
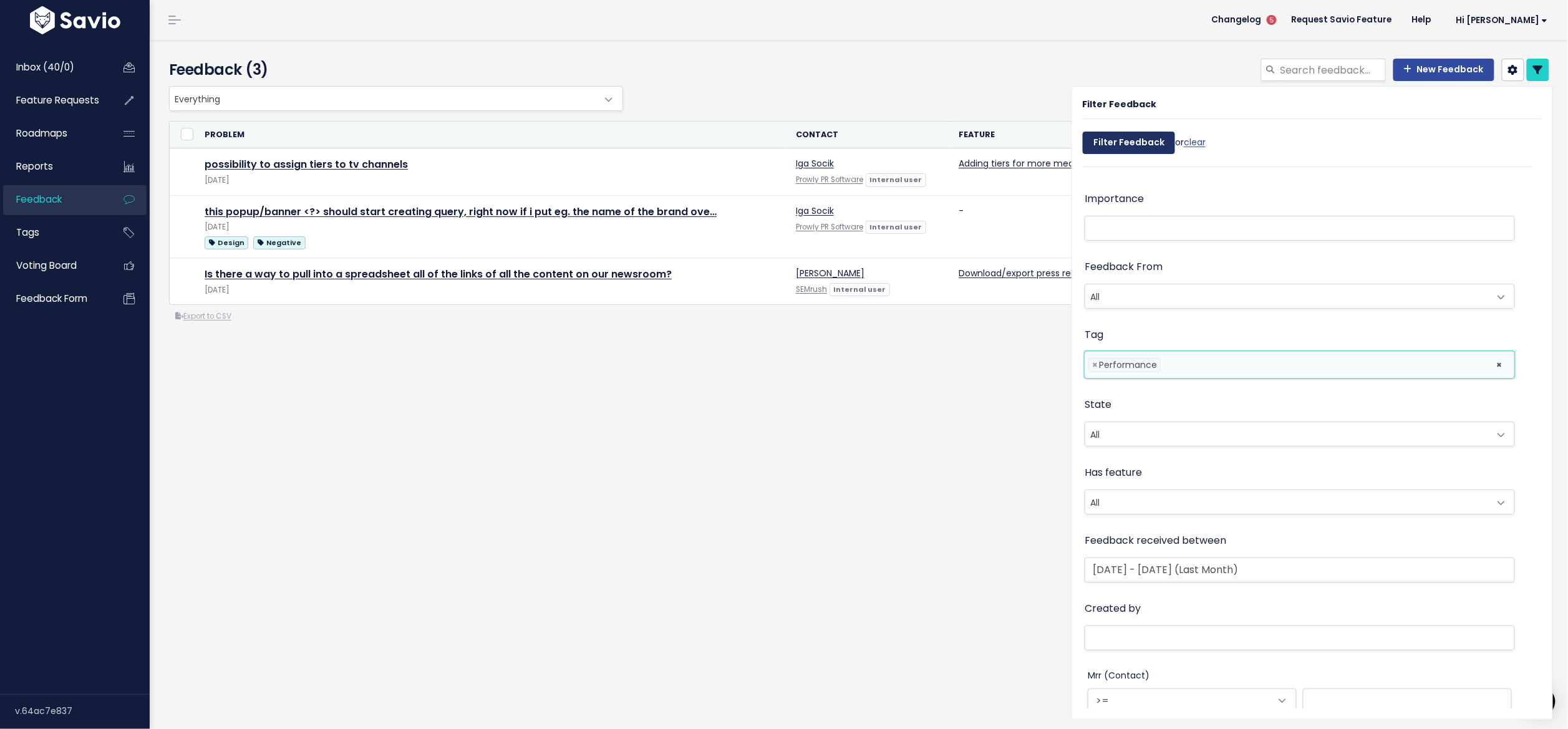
click at [1136, 138] on input "Filter Feedback" at bounding box center [1129, 142] width 92 height 22
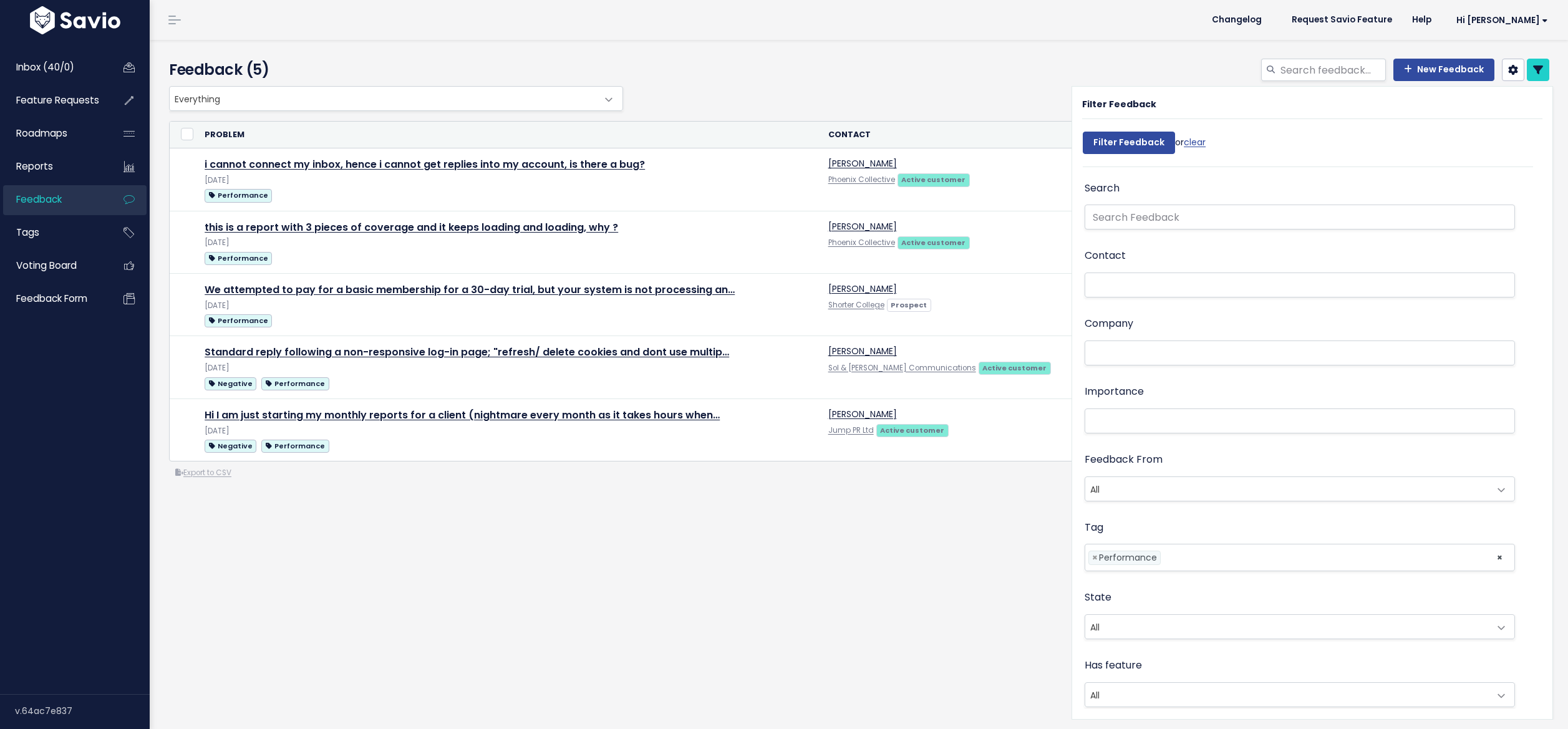
select select
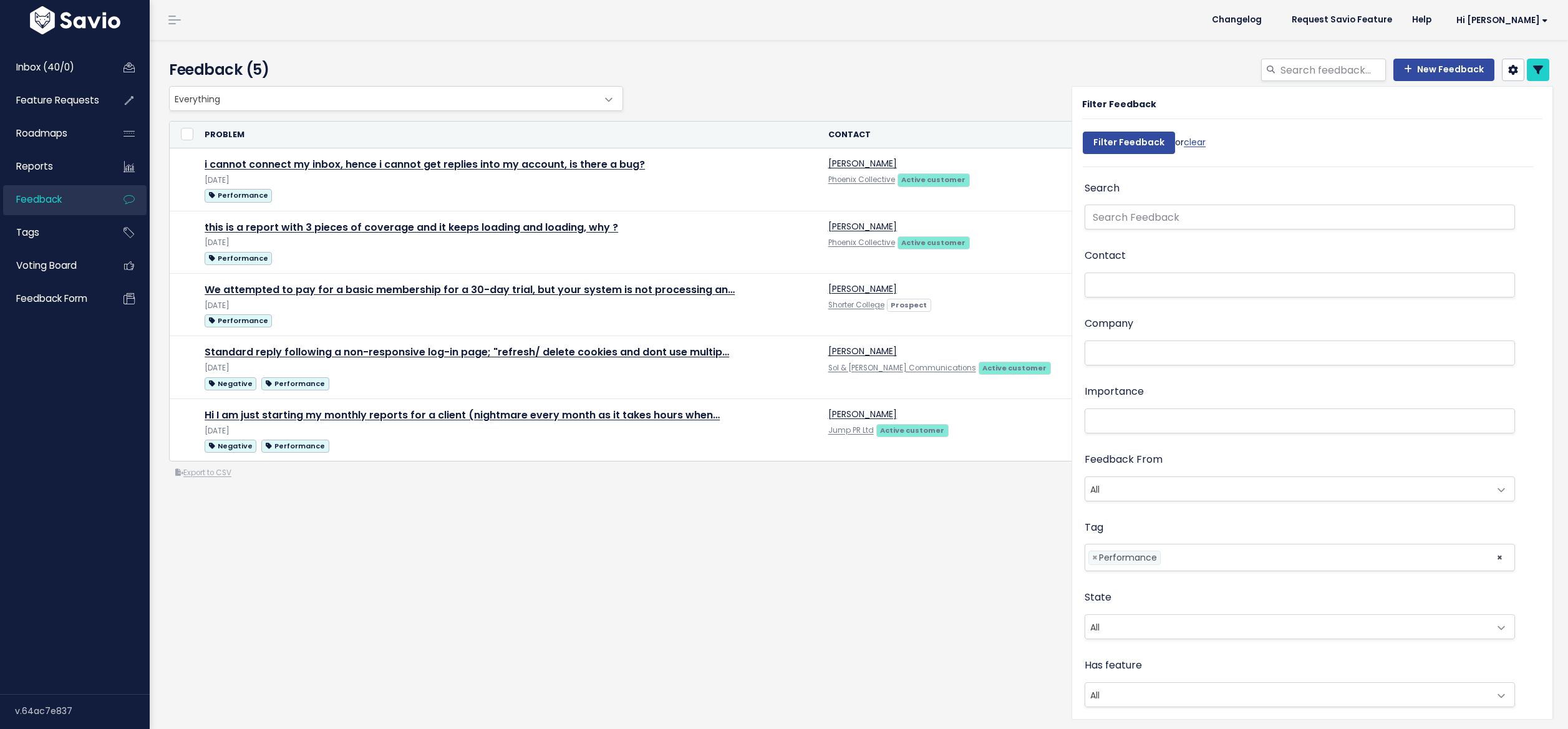
select select
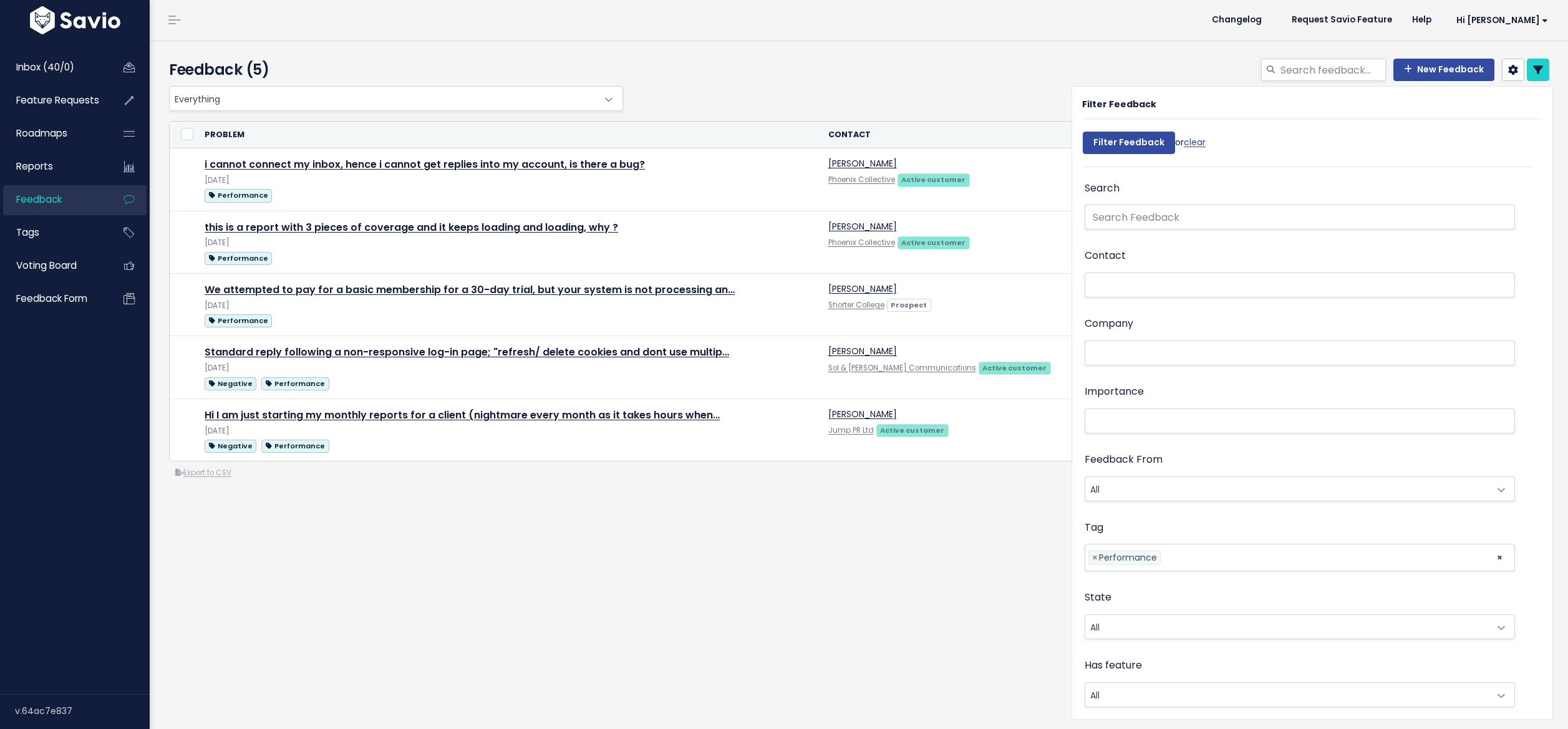
select select
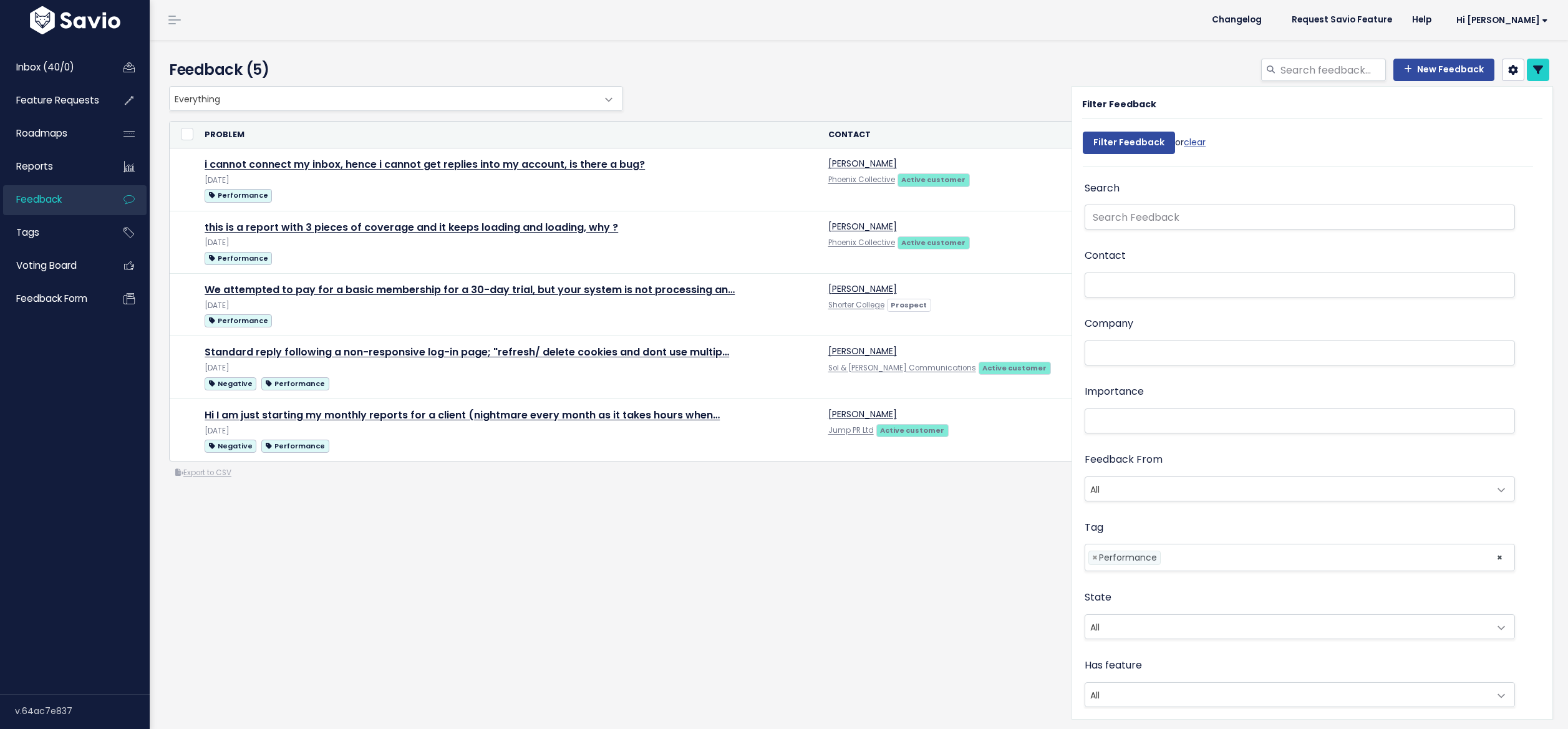
select select
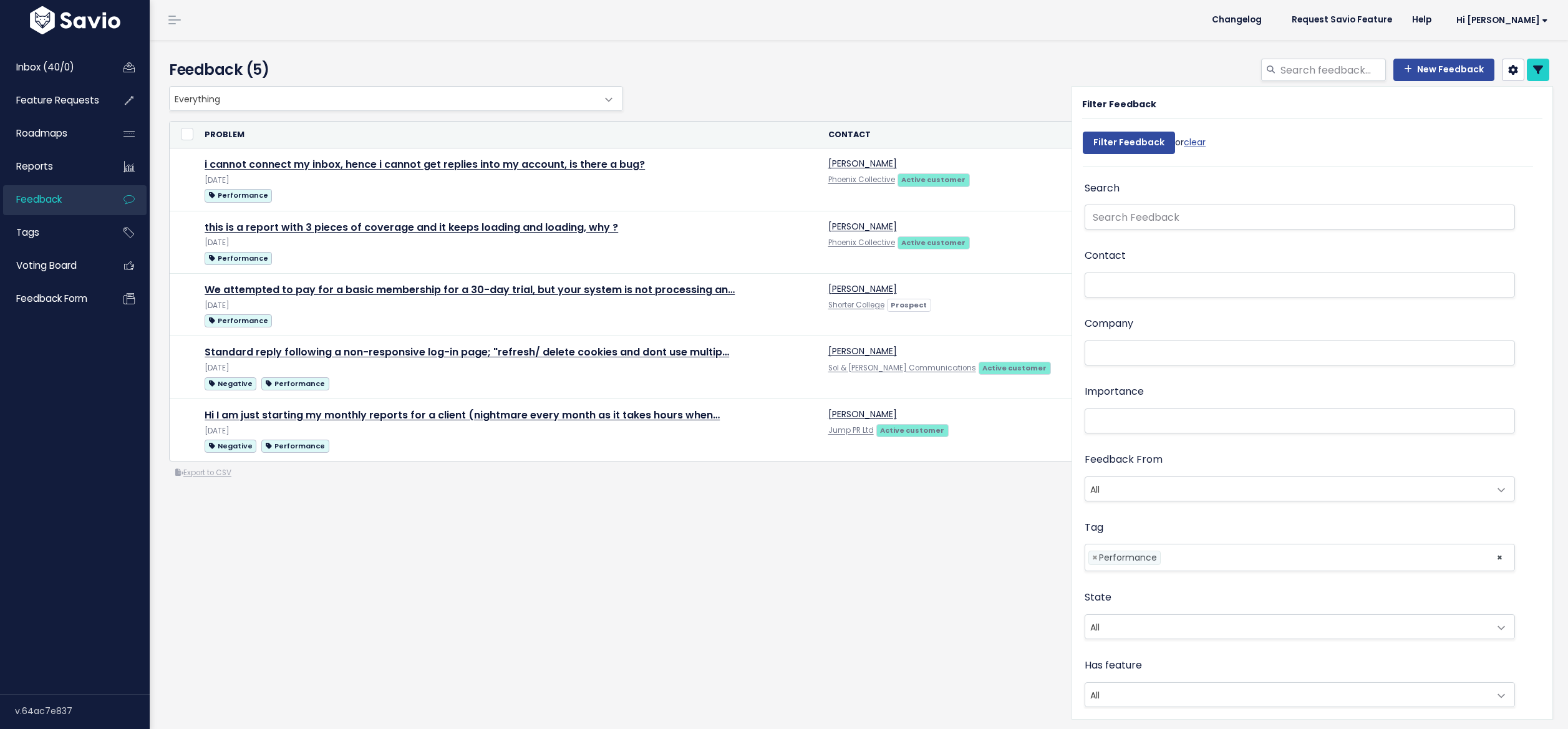
select select
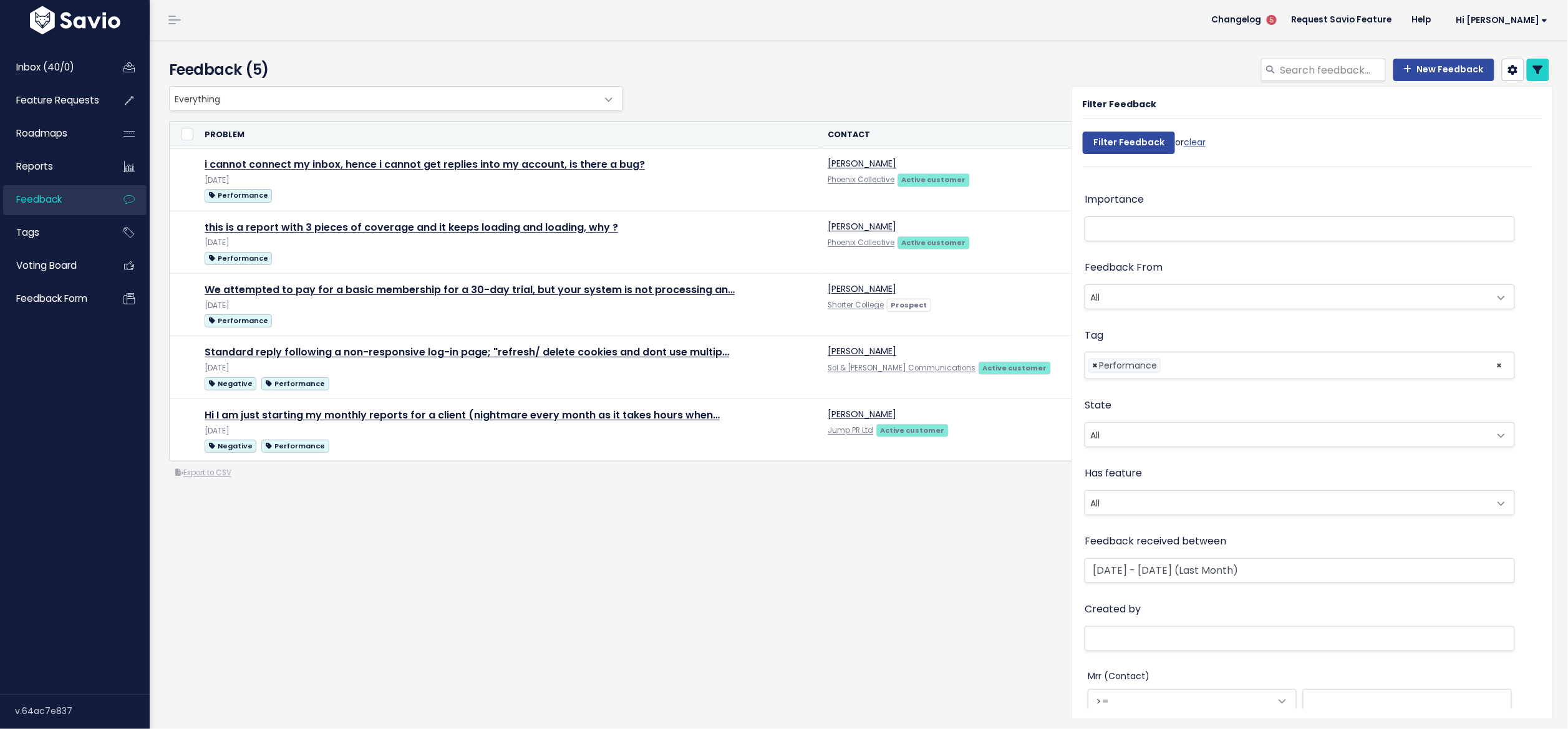
click at [1093, 363] on span "×" at bounding box center [1095, 365] width 6 height 13
select select
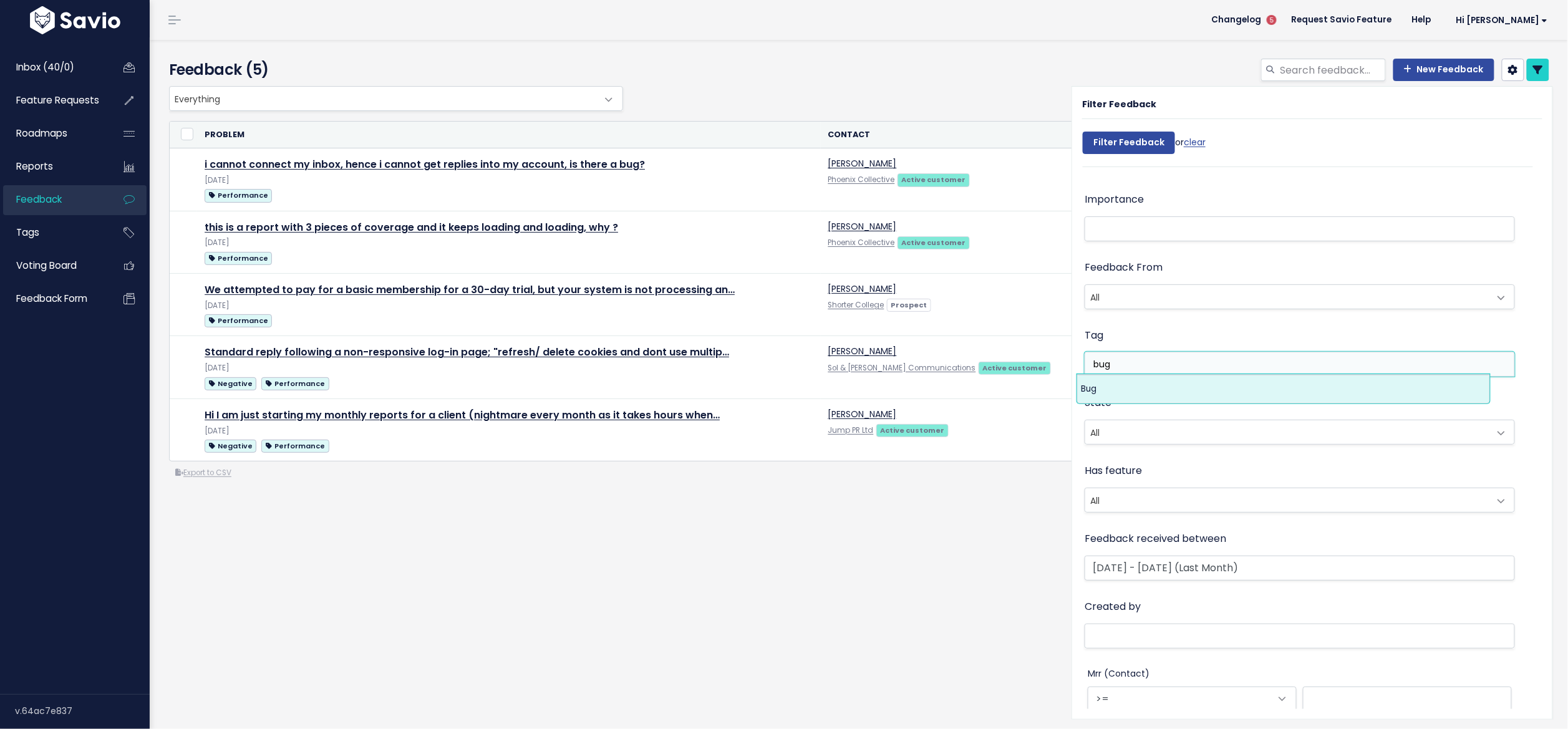
type input "bug"
select select "12066"
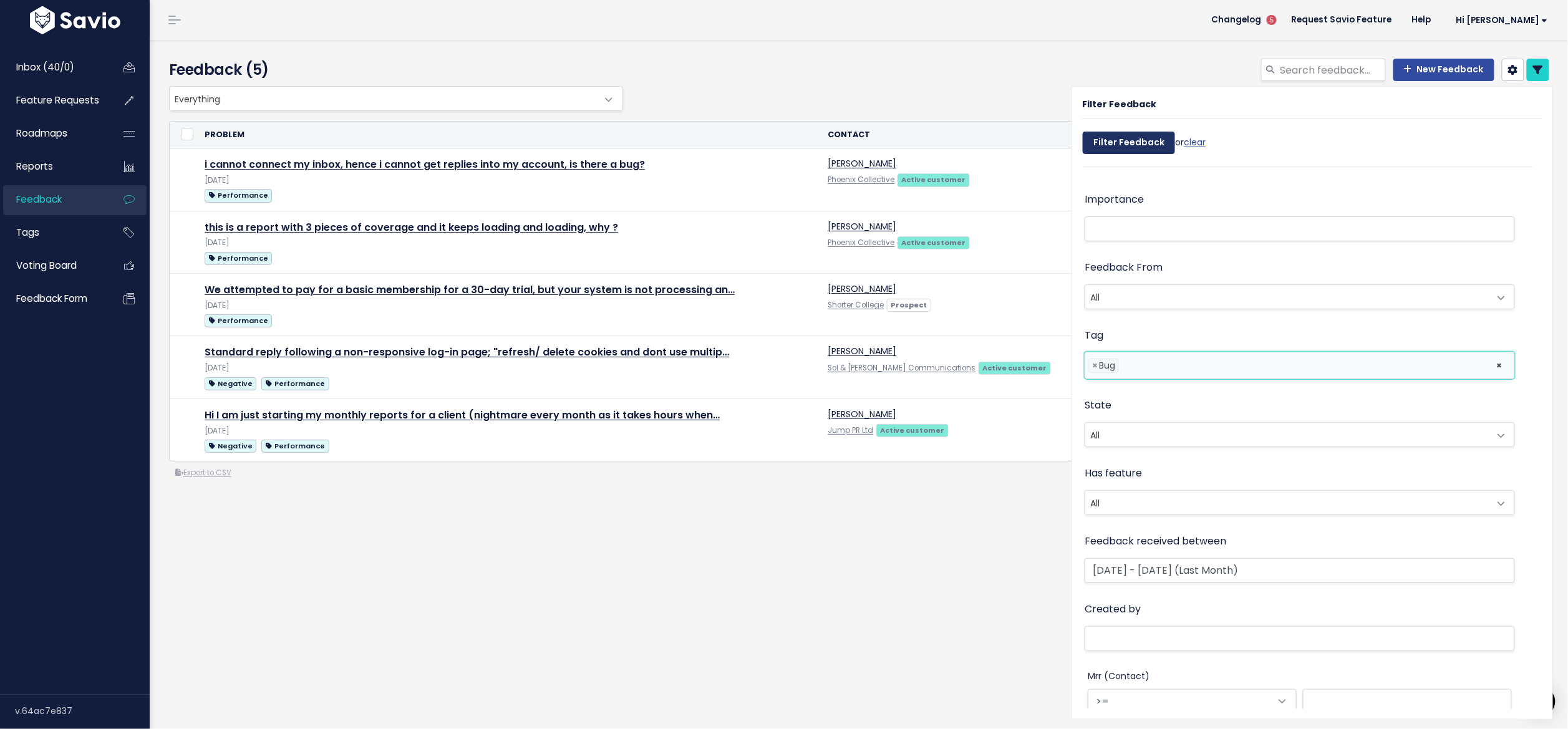
click at [1119, 134] on input "Filter Feedback" at bounding box center [1129, 142] width 92 height 22
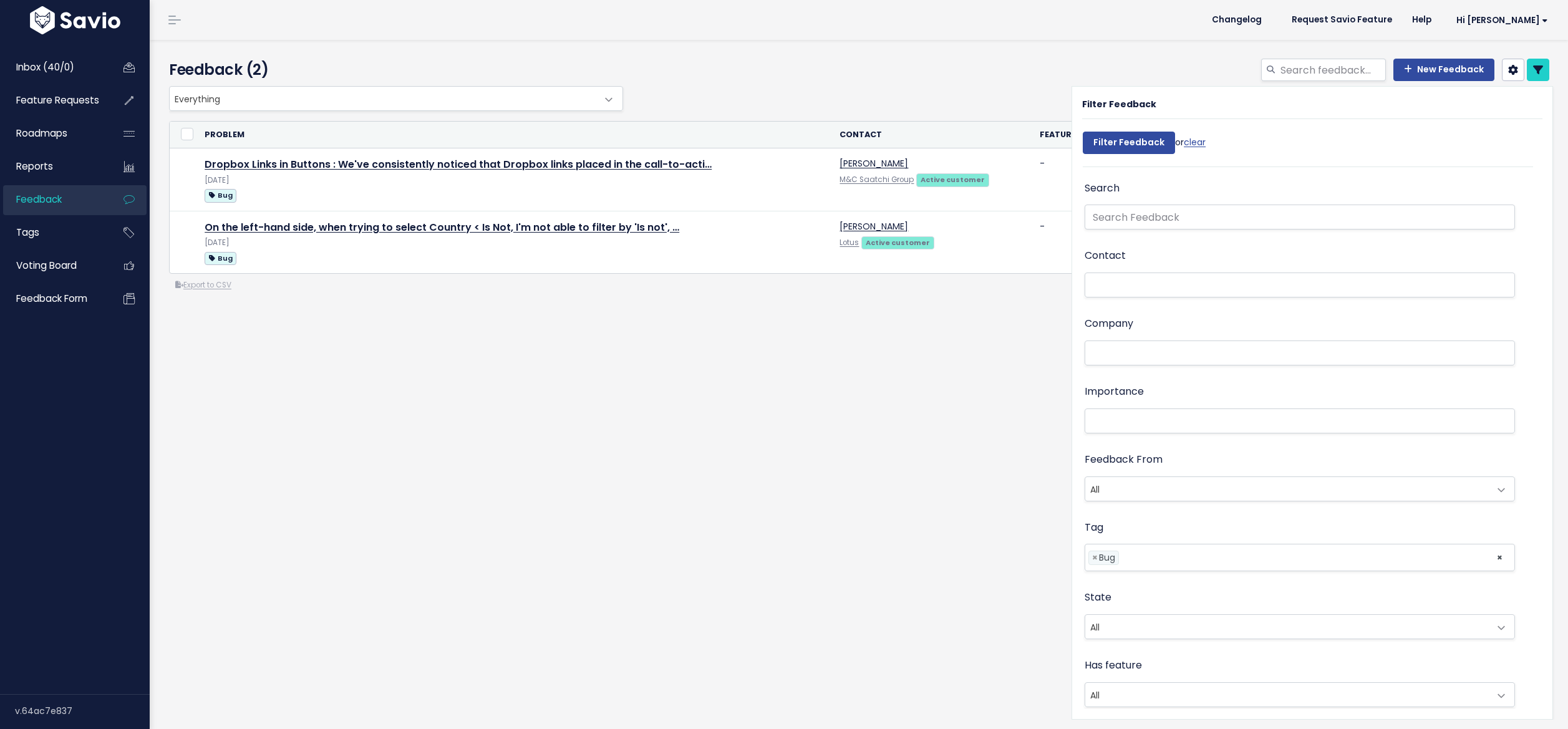
select select
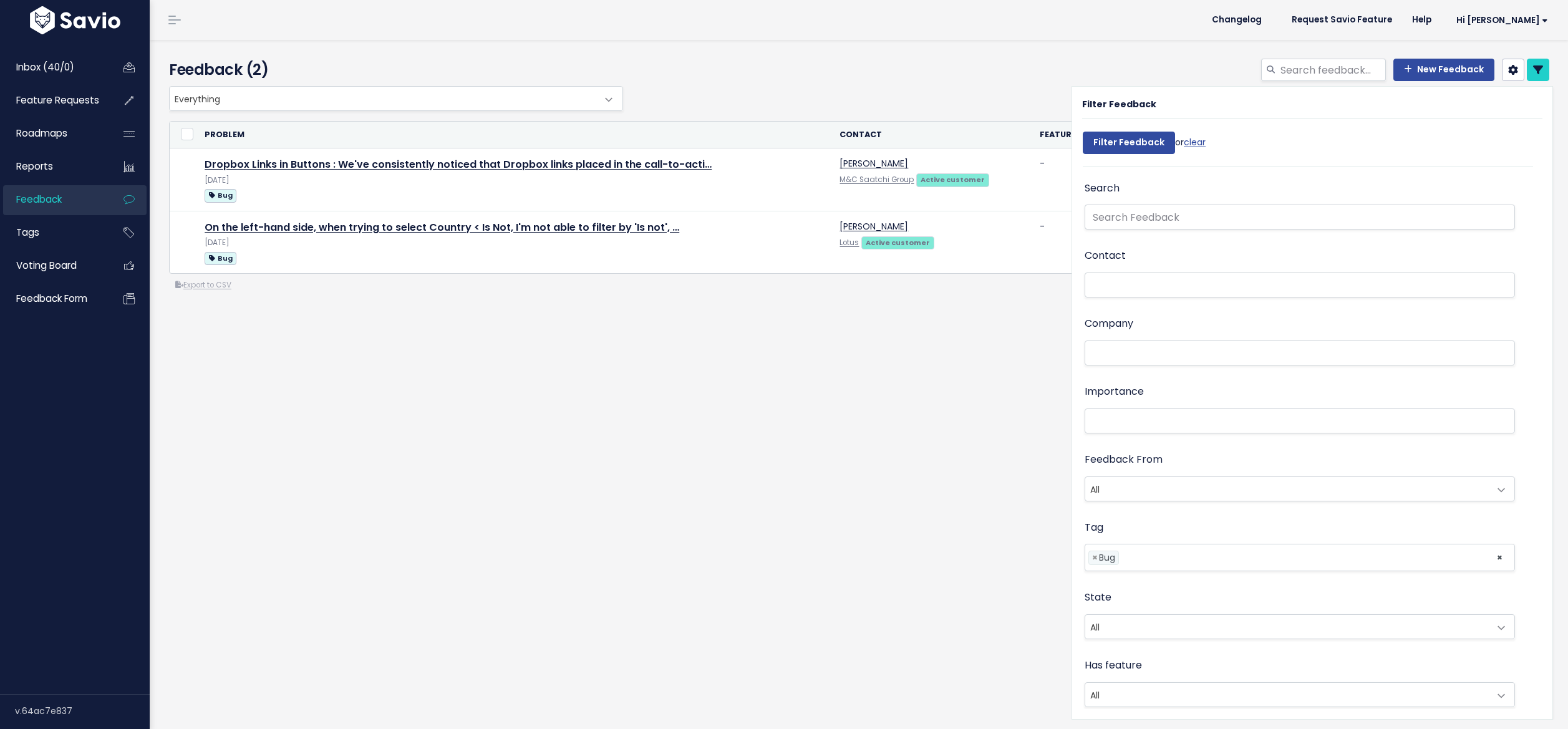
select select
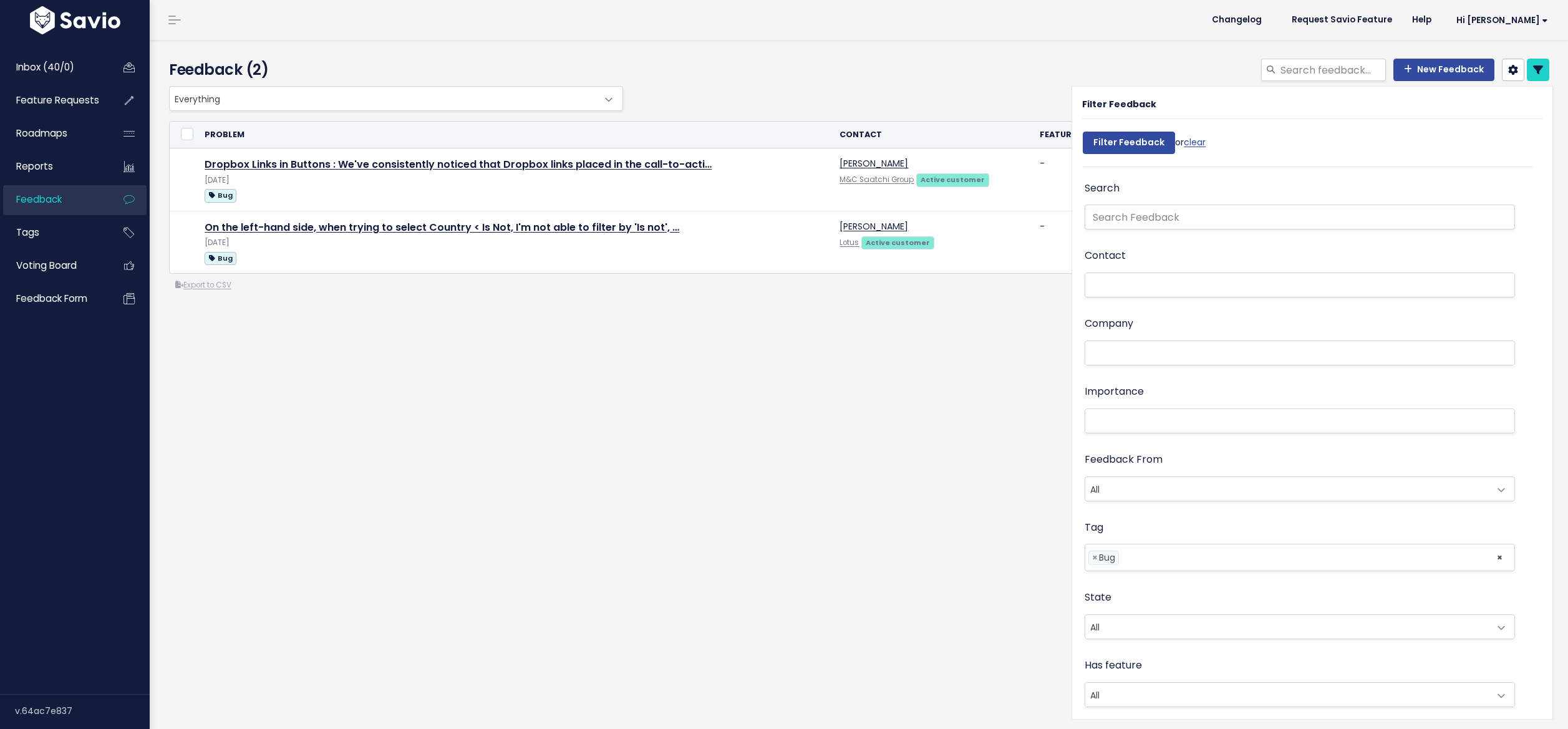
select select
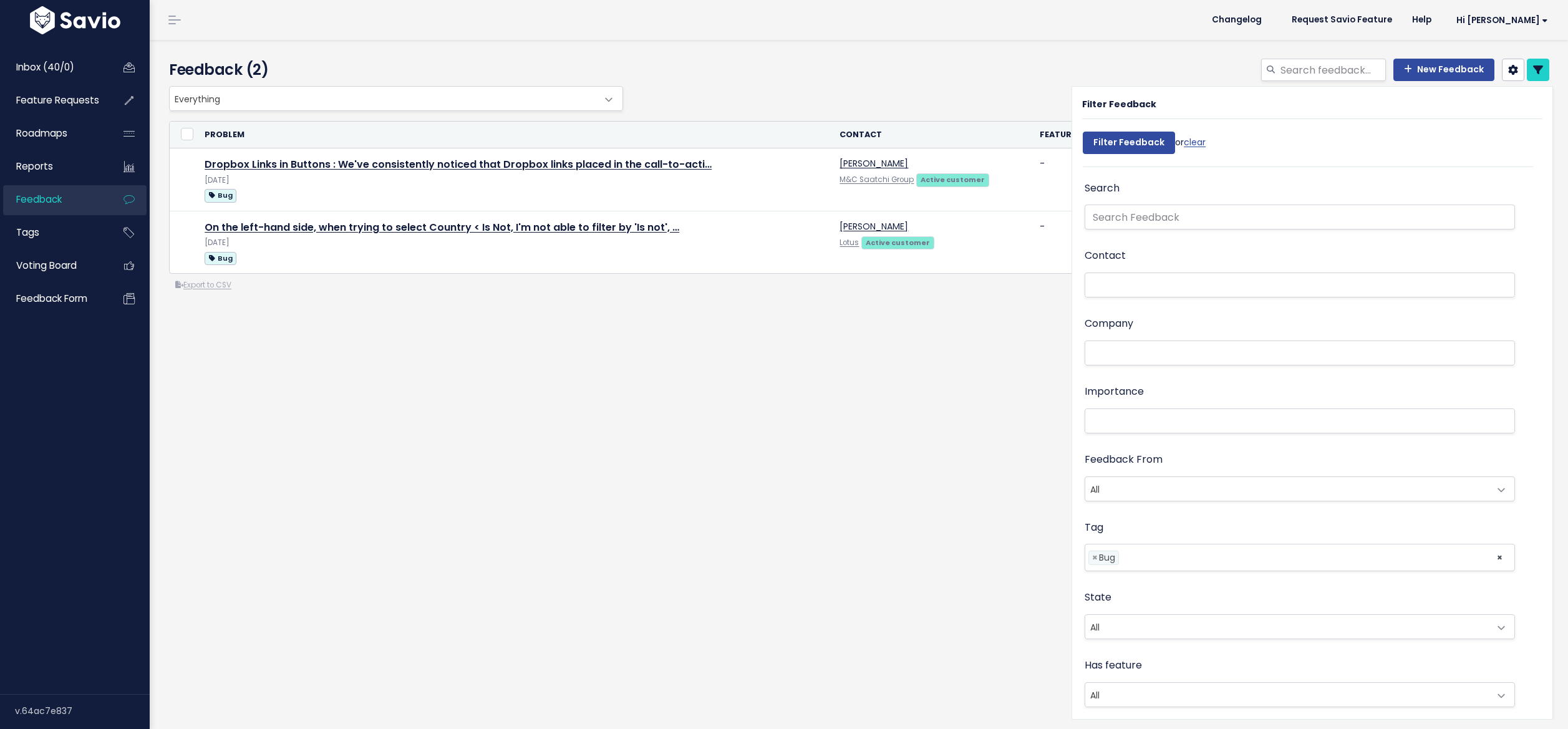
select select
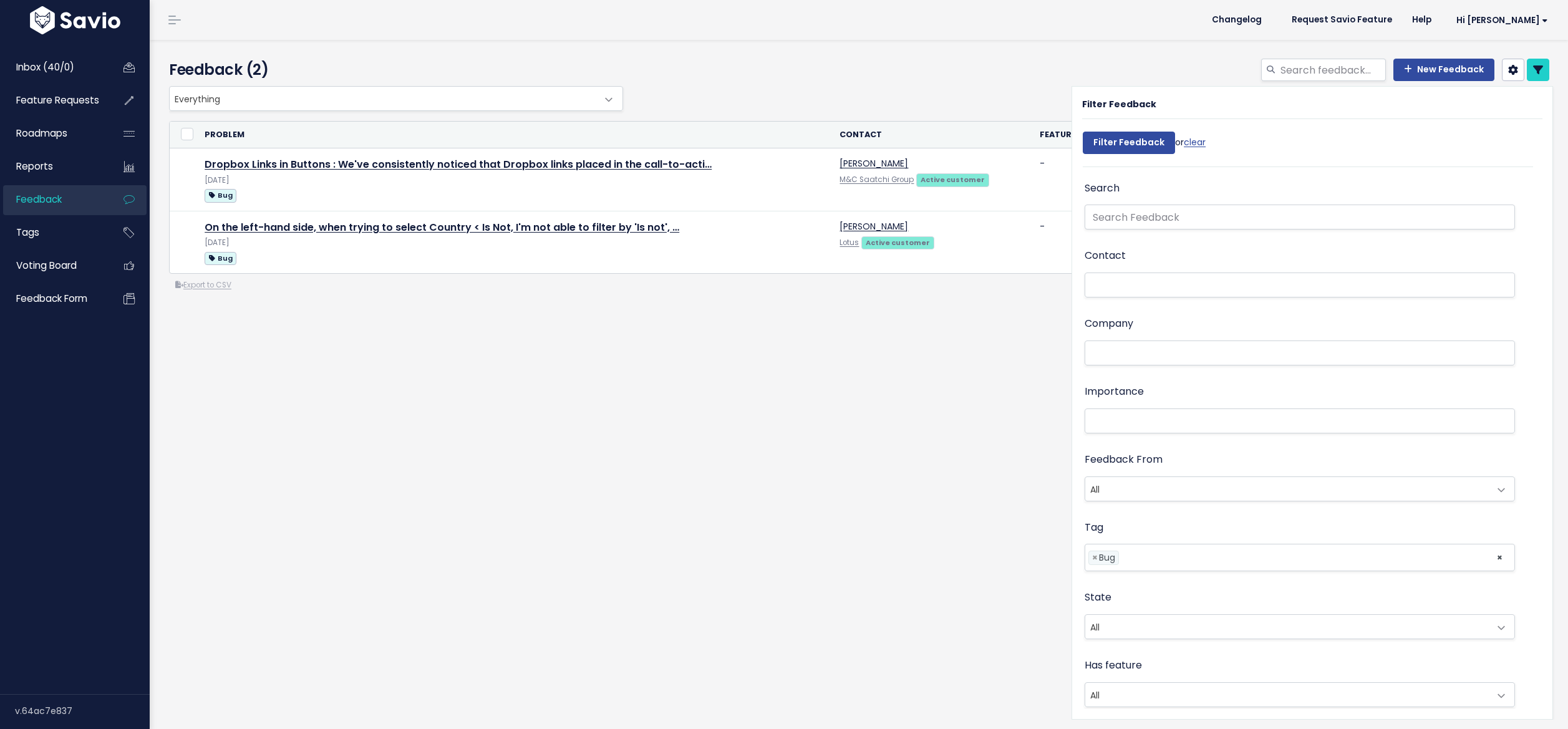
select select
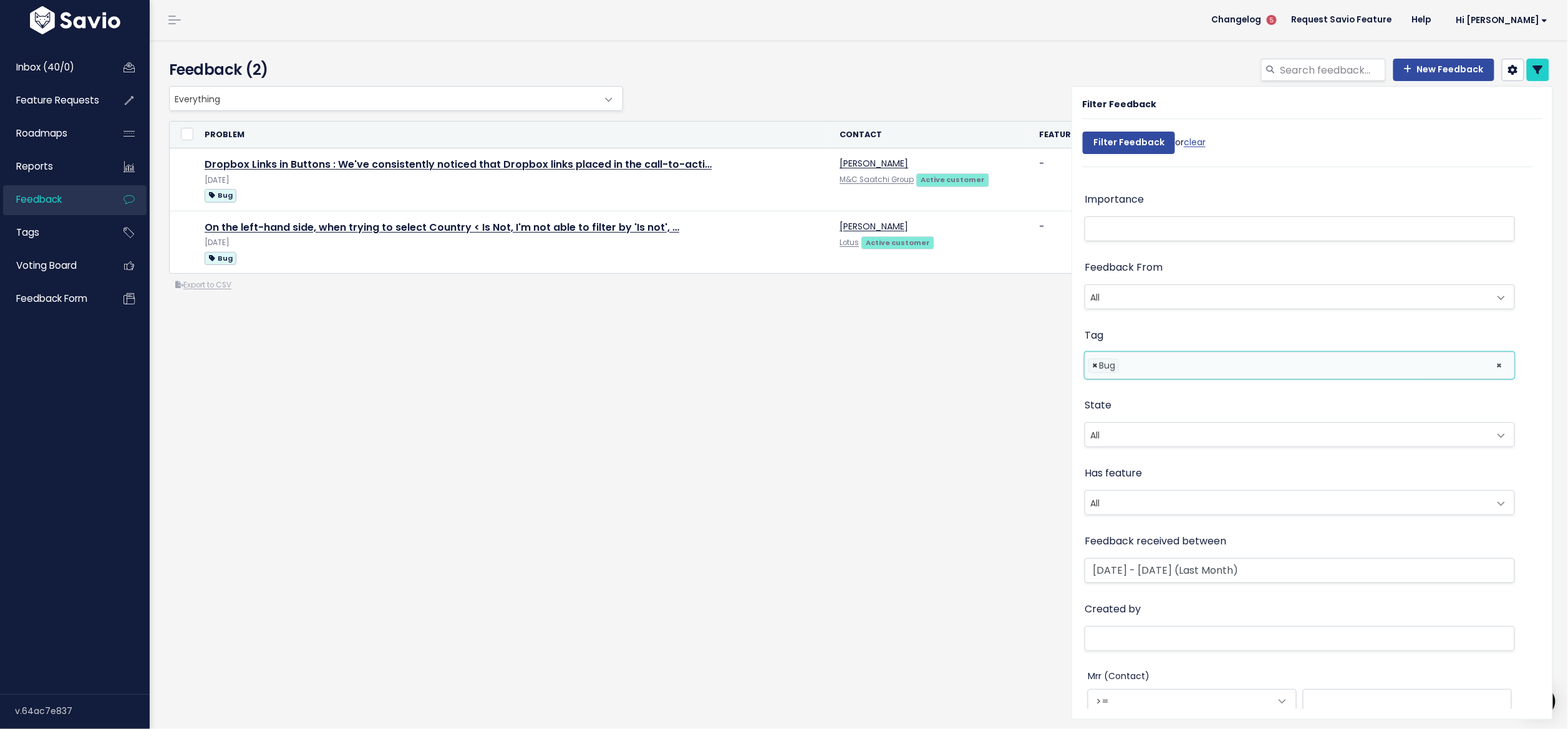
click at [1093, 363] on span "×" at bounding box center [1095, 365] width 6 height 13
select select
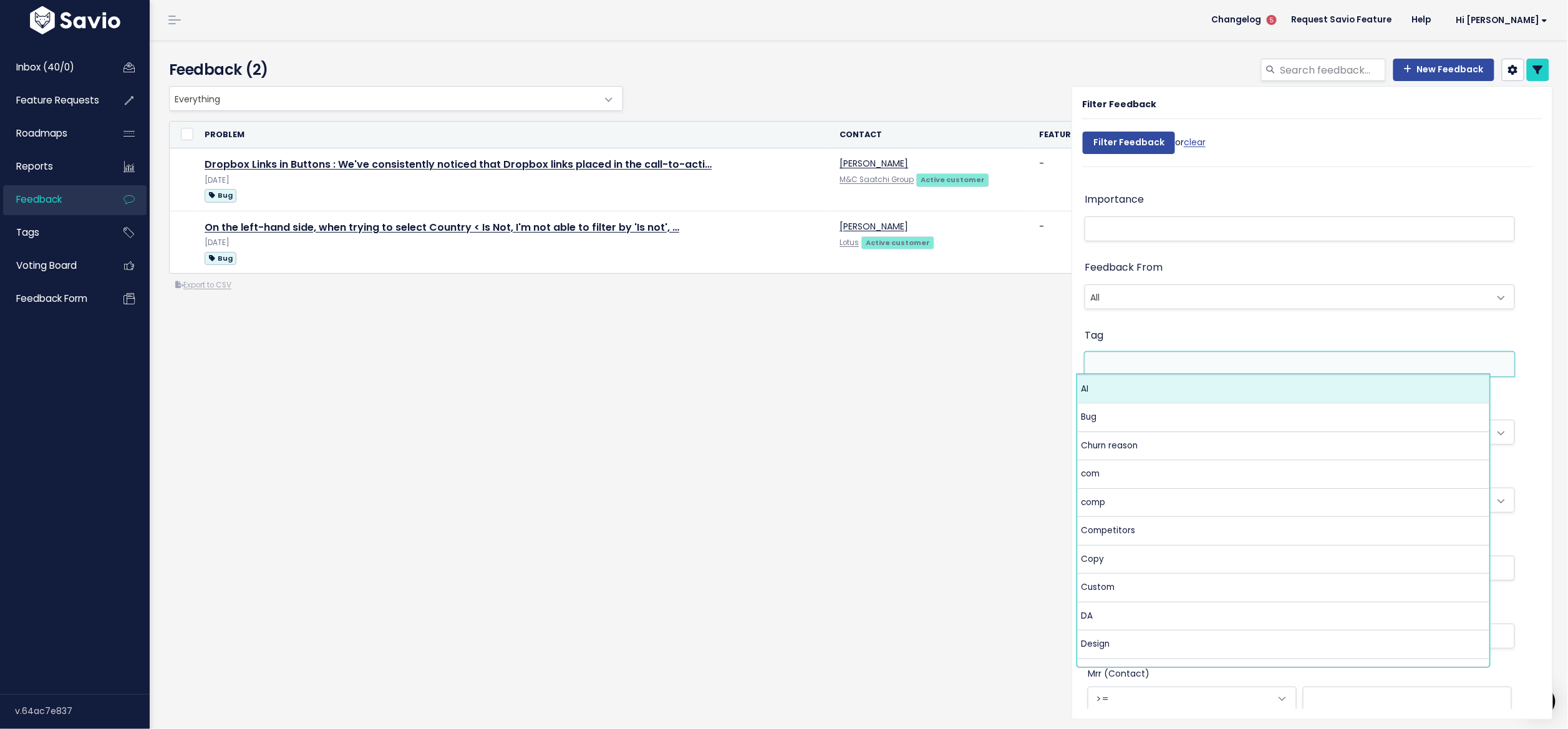
click at [1187, 260] on div "Feedback From All Active customer Churned customer Internal user Lost deal Pros…" at bounding box center [1300, 285] width 431 height 53
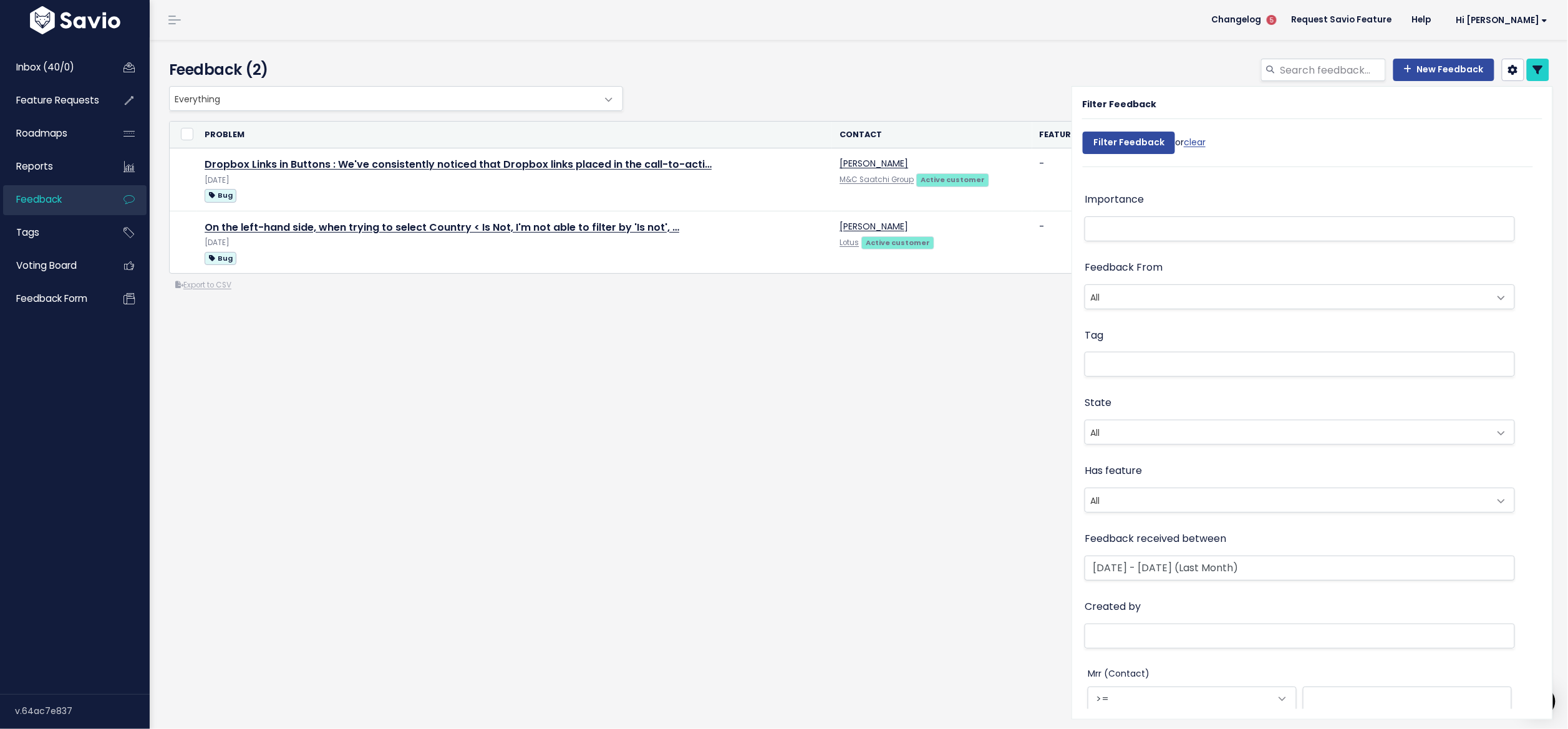
scroll to position [0, 0]
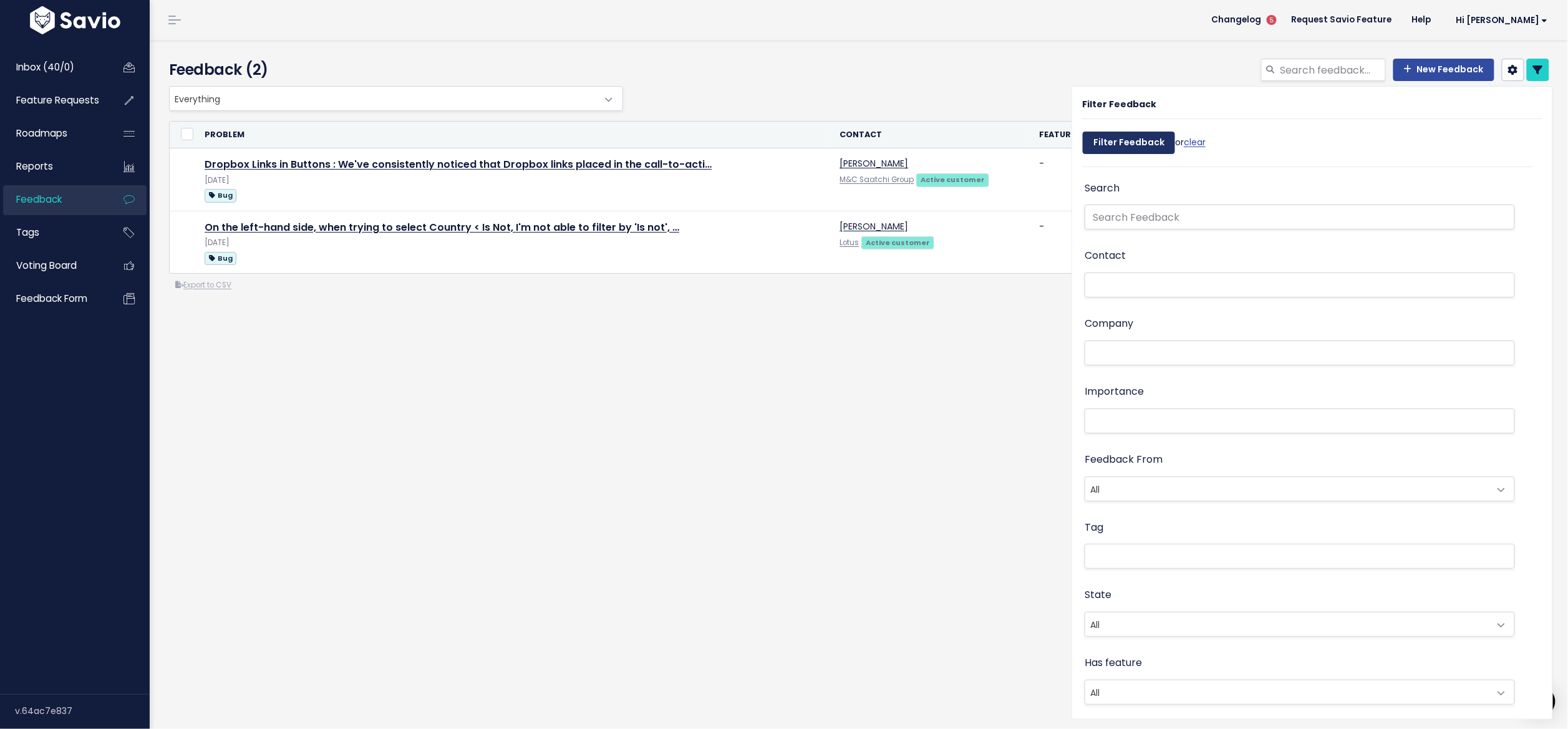
click at [1139, 139] on input "Filter Feedback" at bounding box center [1129, 142] width 92 height 22
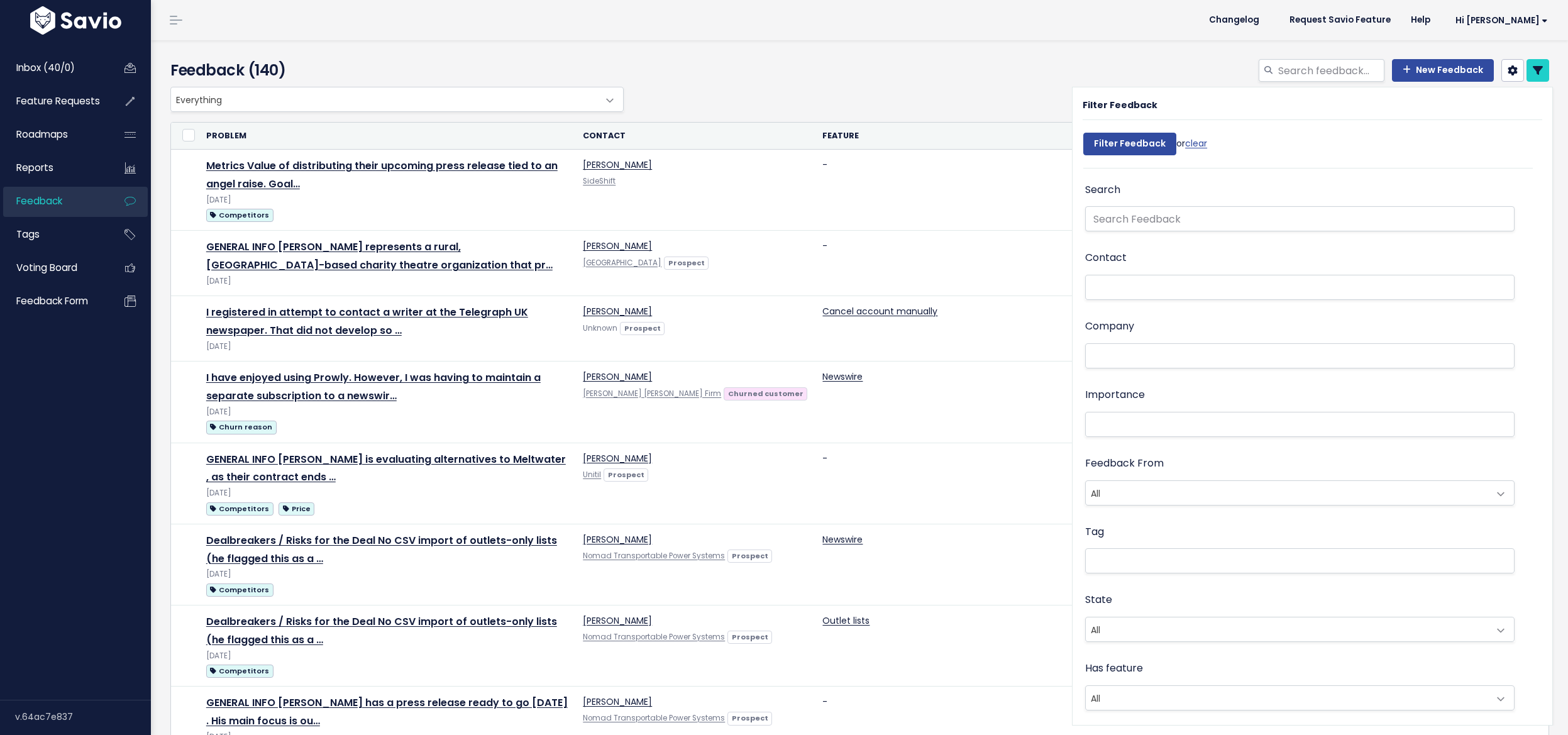
select select
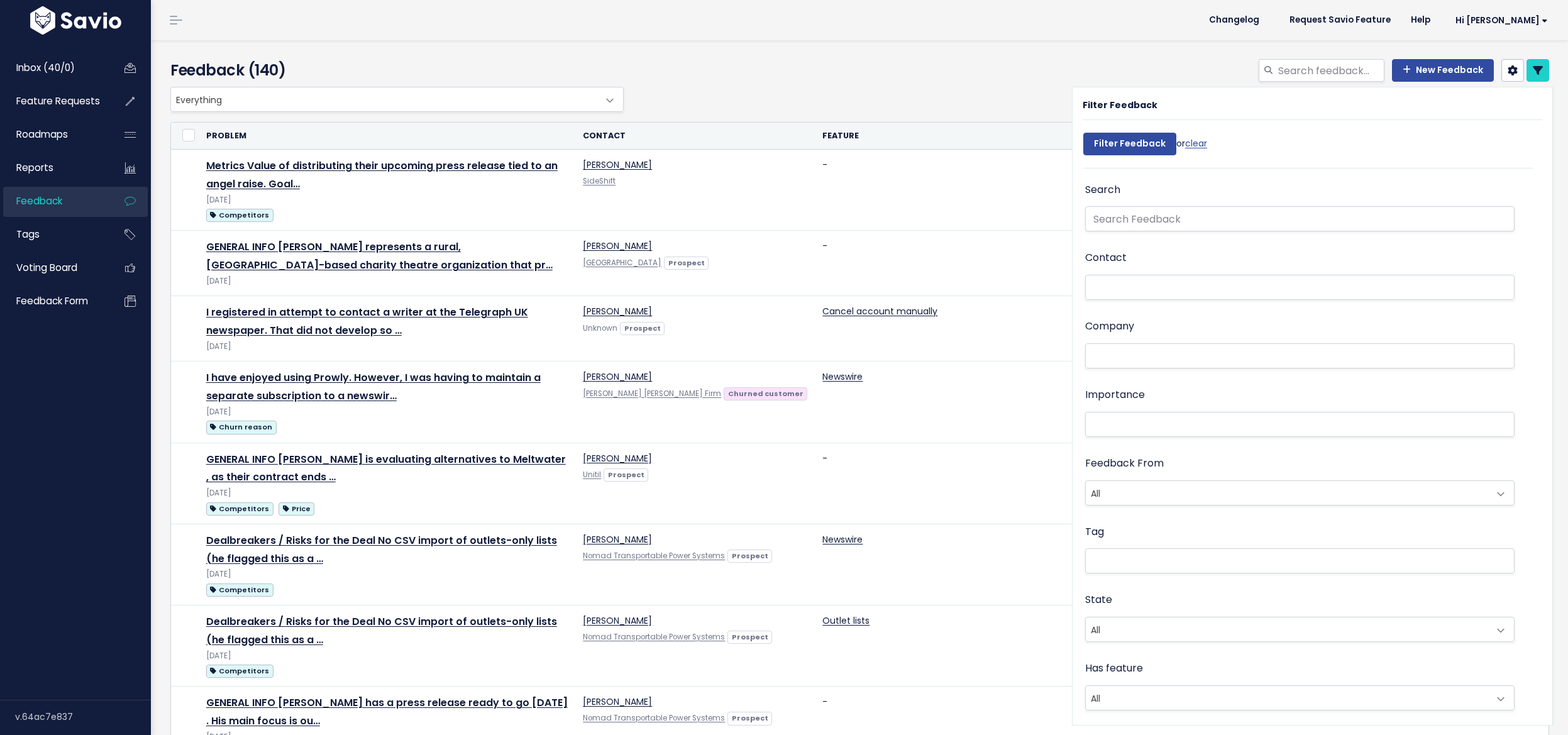
select select
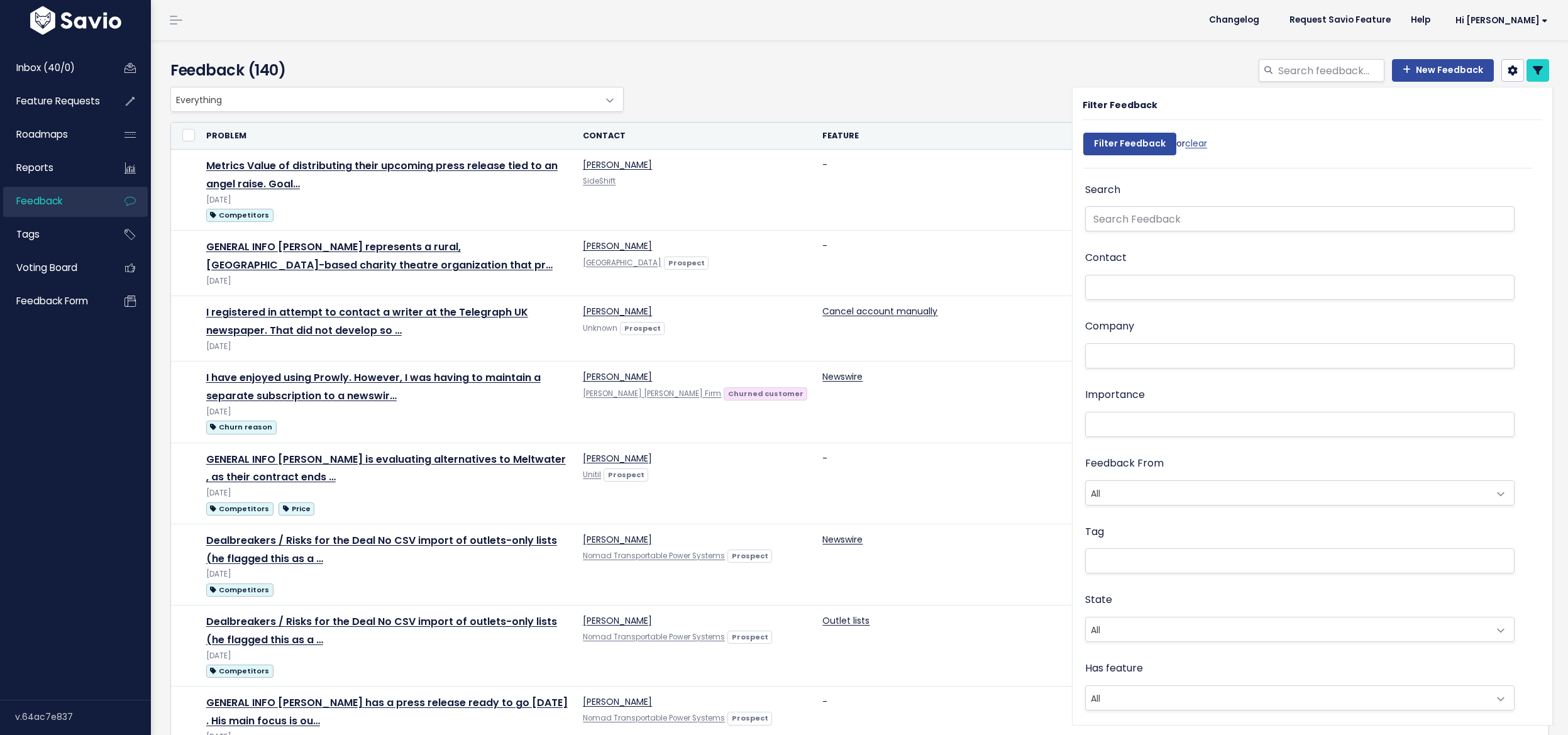
select select
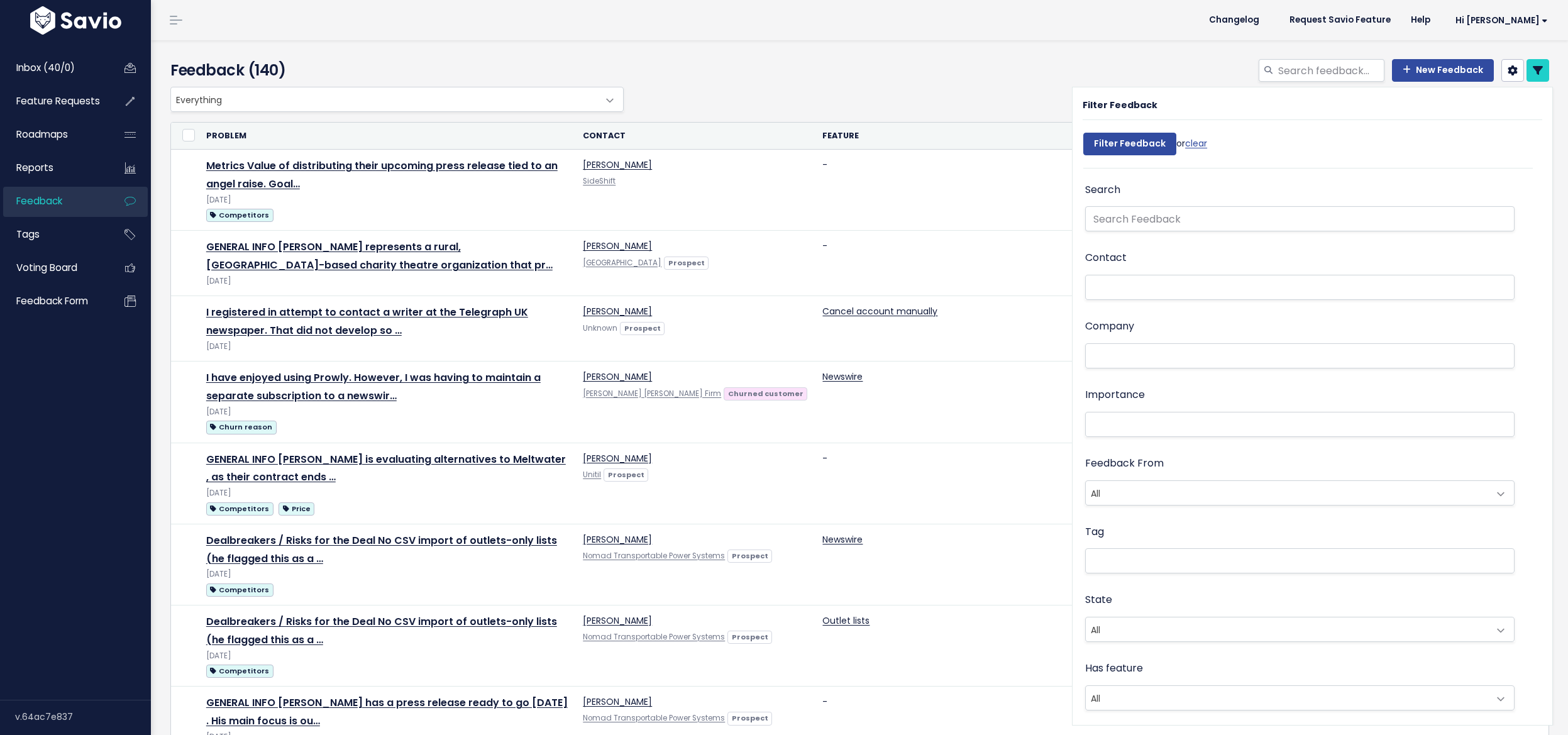
select select
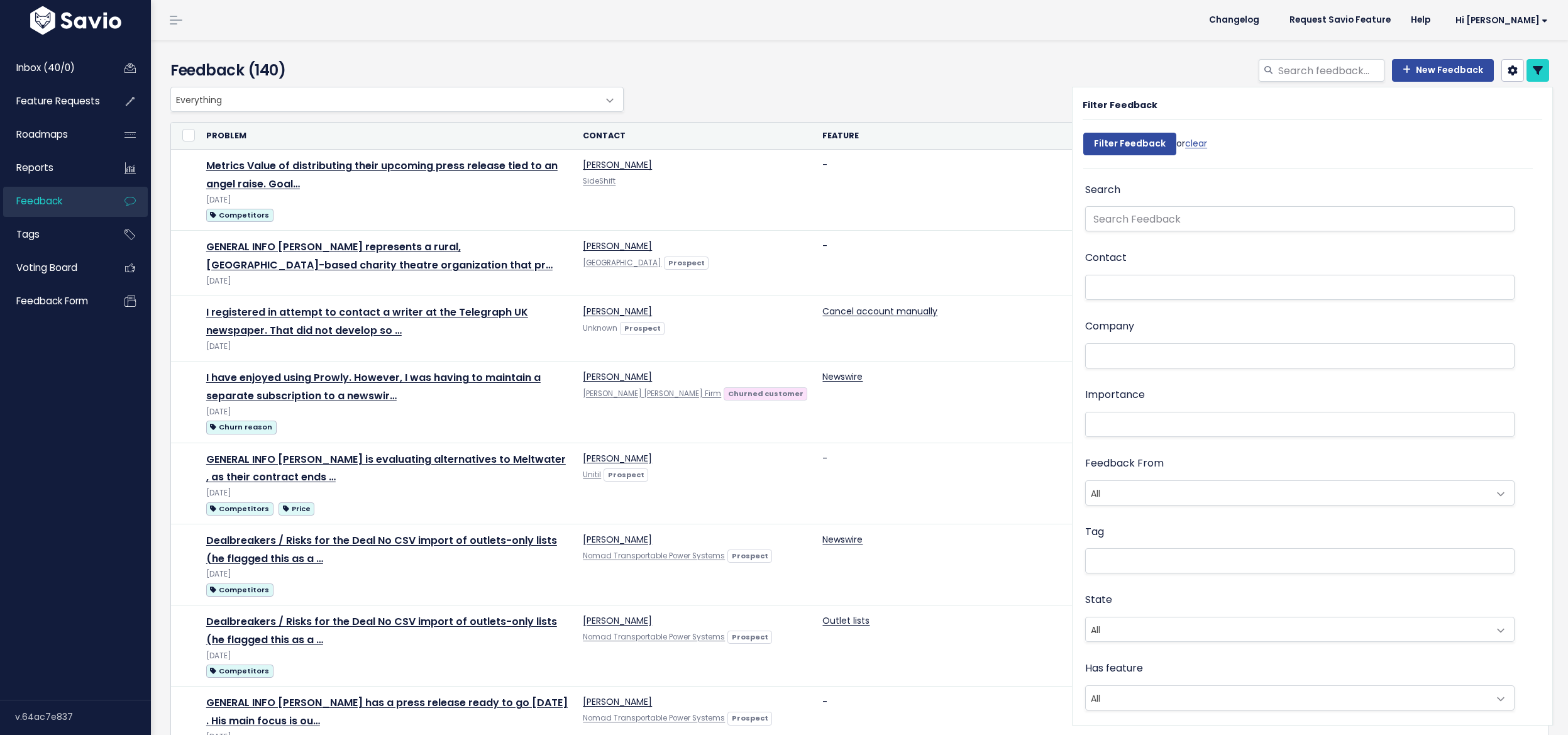
select select
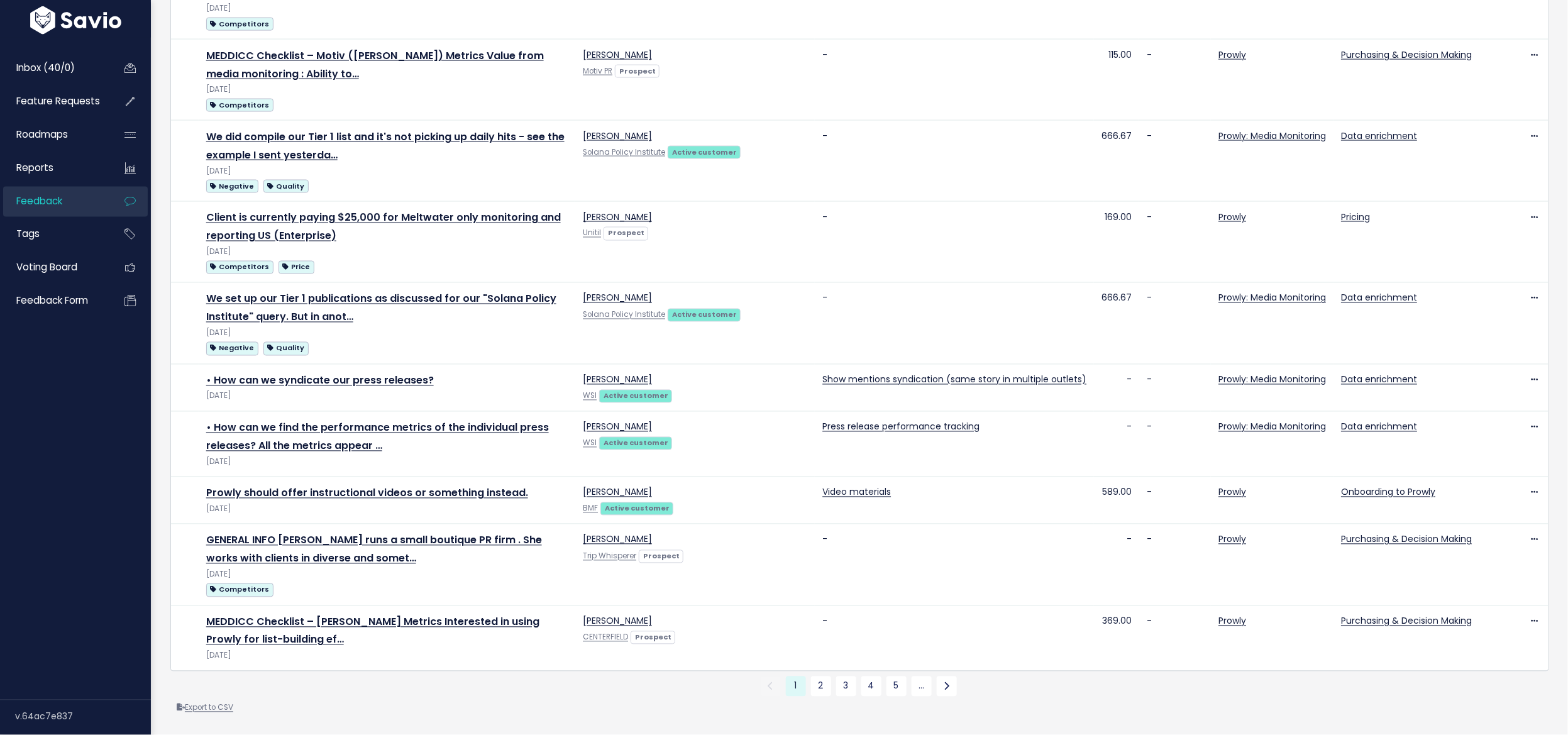
click at [200, 703] on link "Export to CSV" at bounding box center [205, 708] width 57 height 10
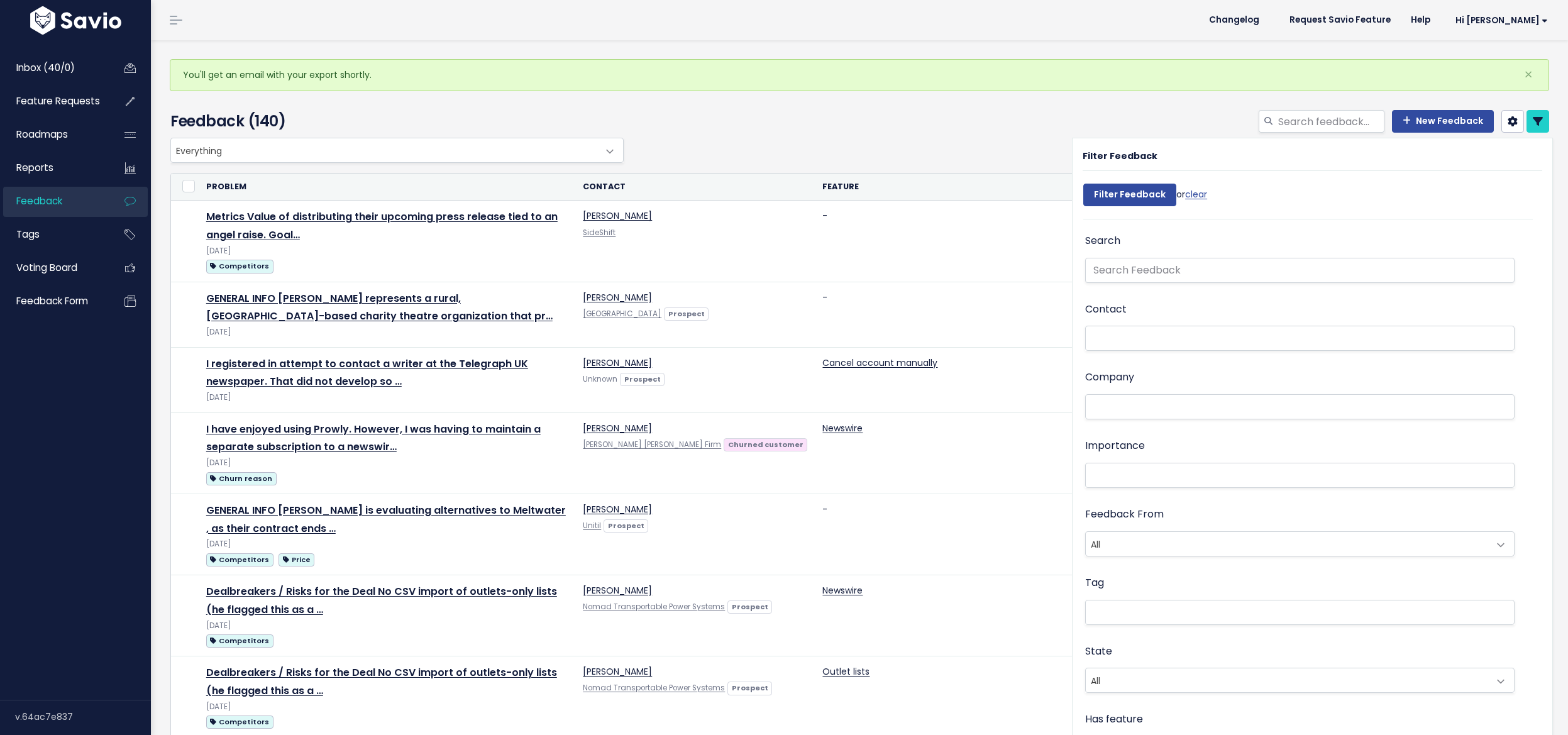
select select
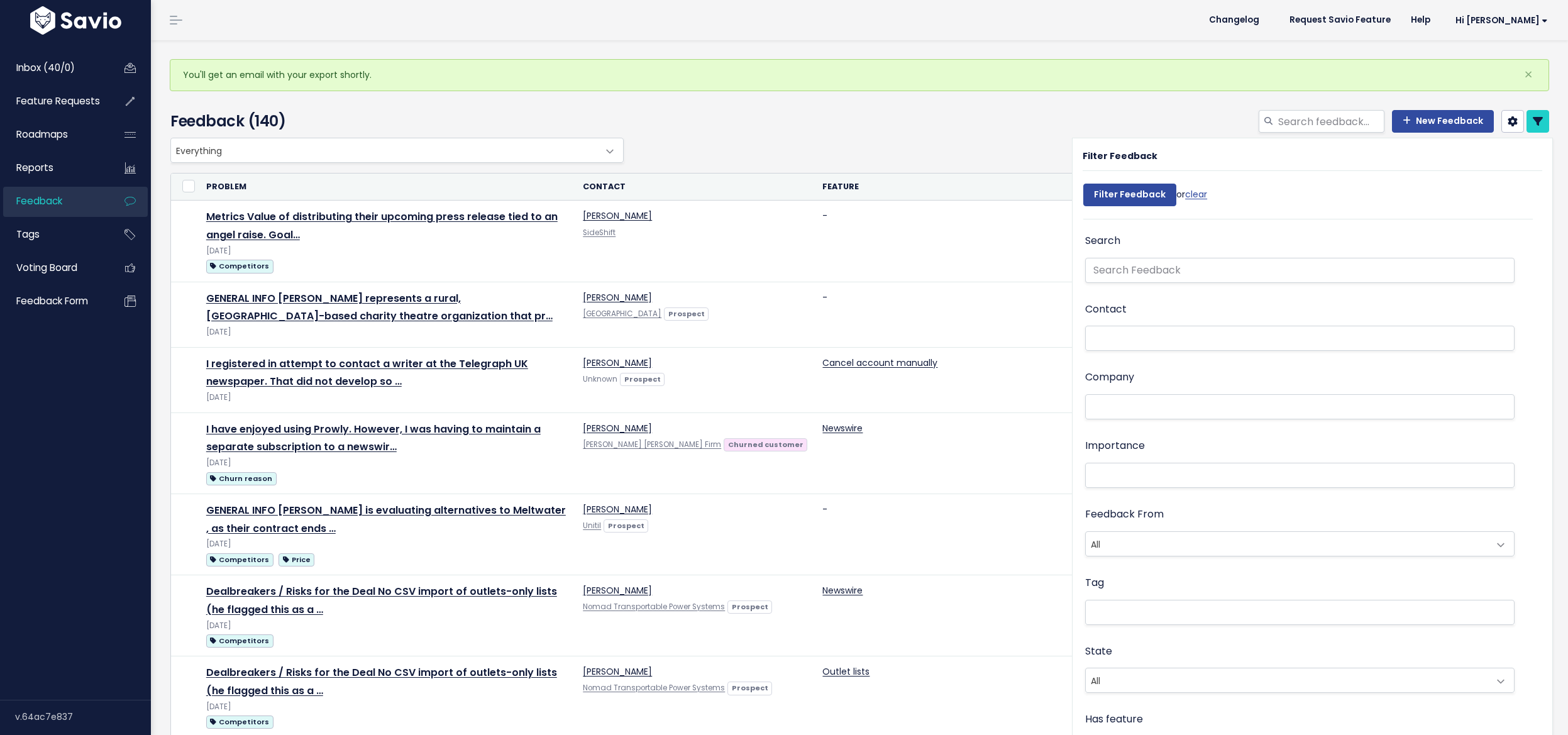
select select
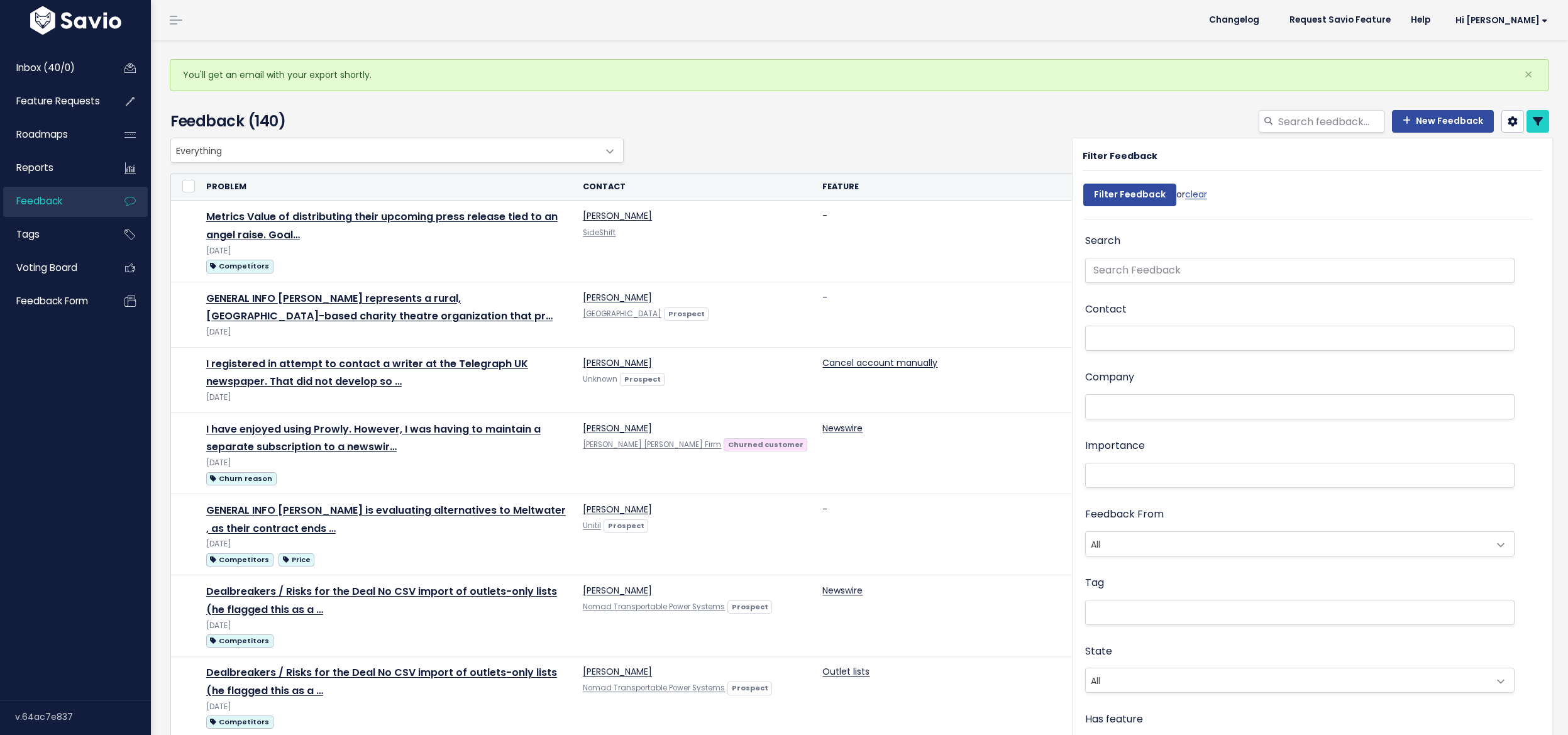
select select
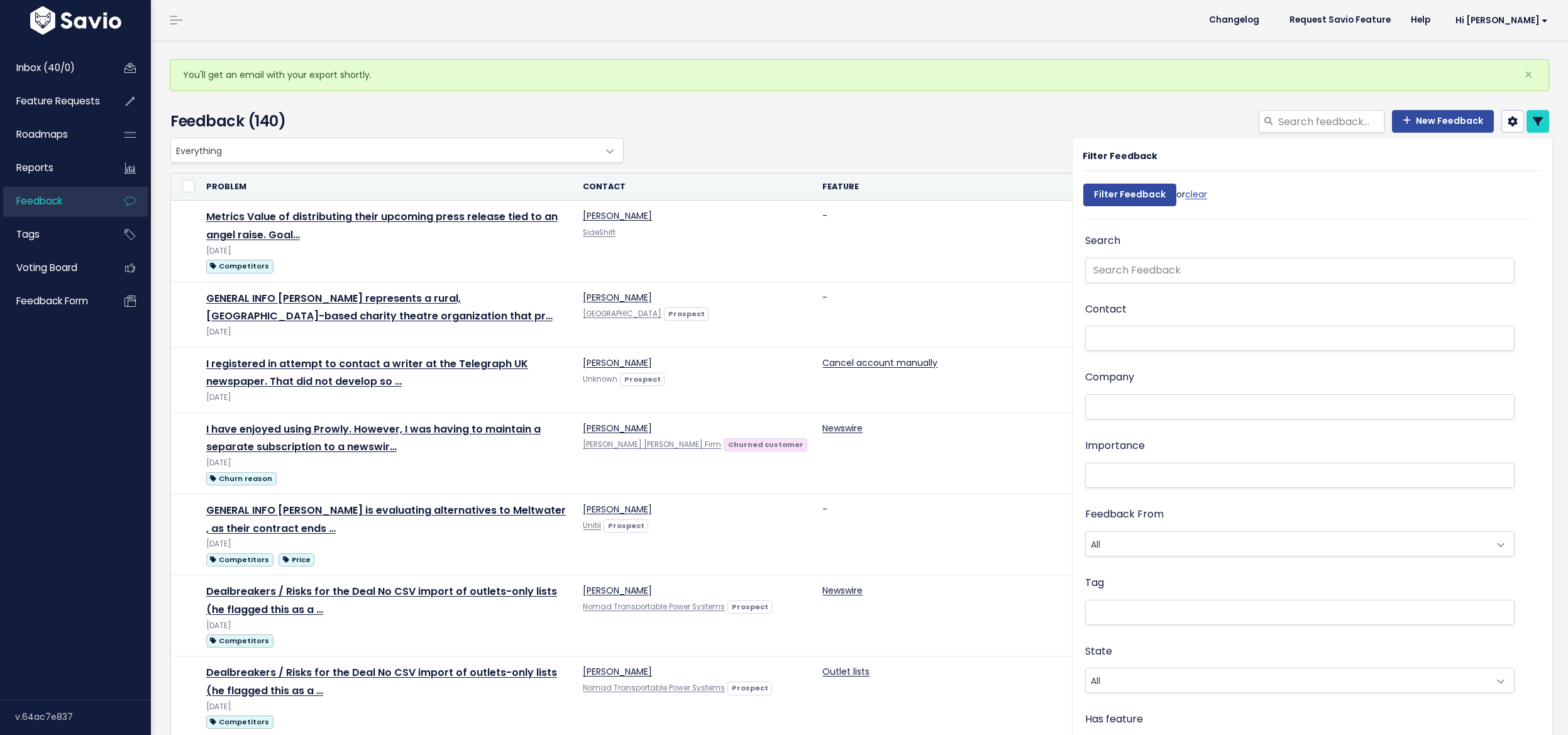
select select
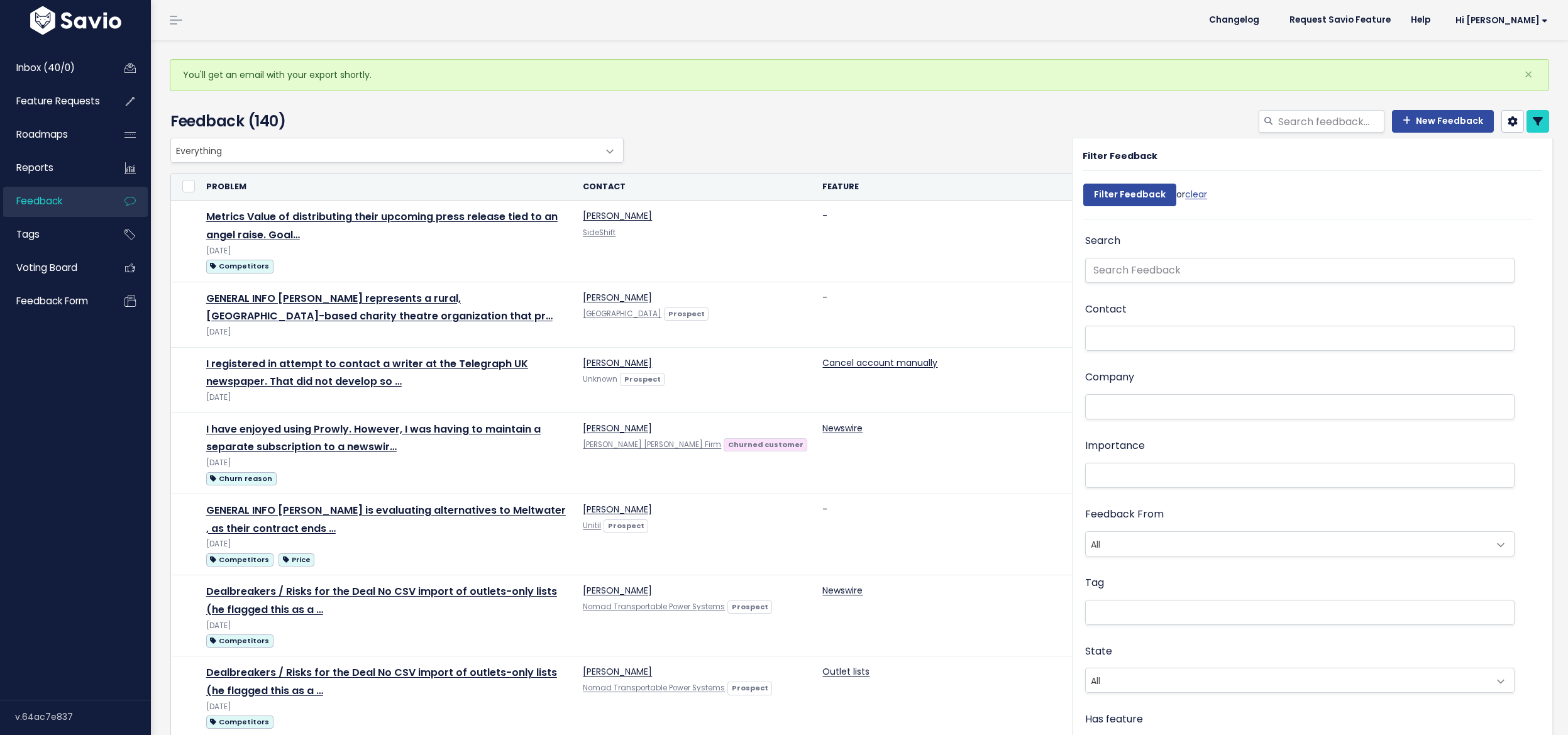
select select
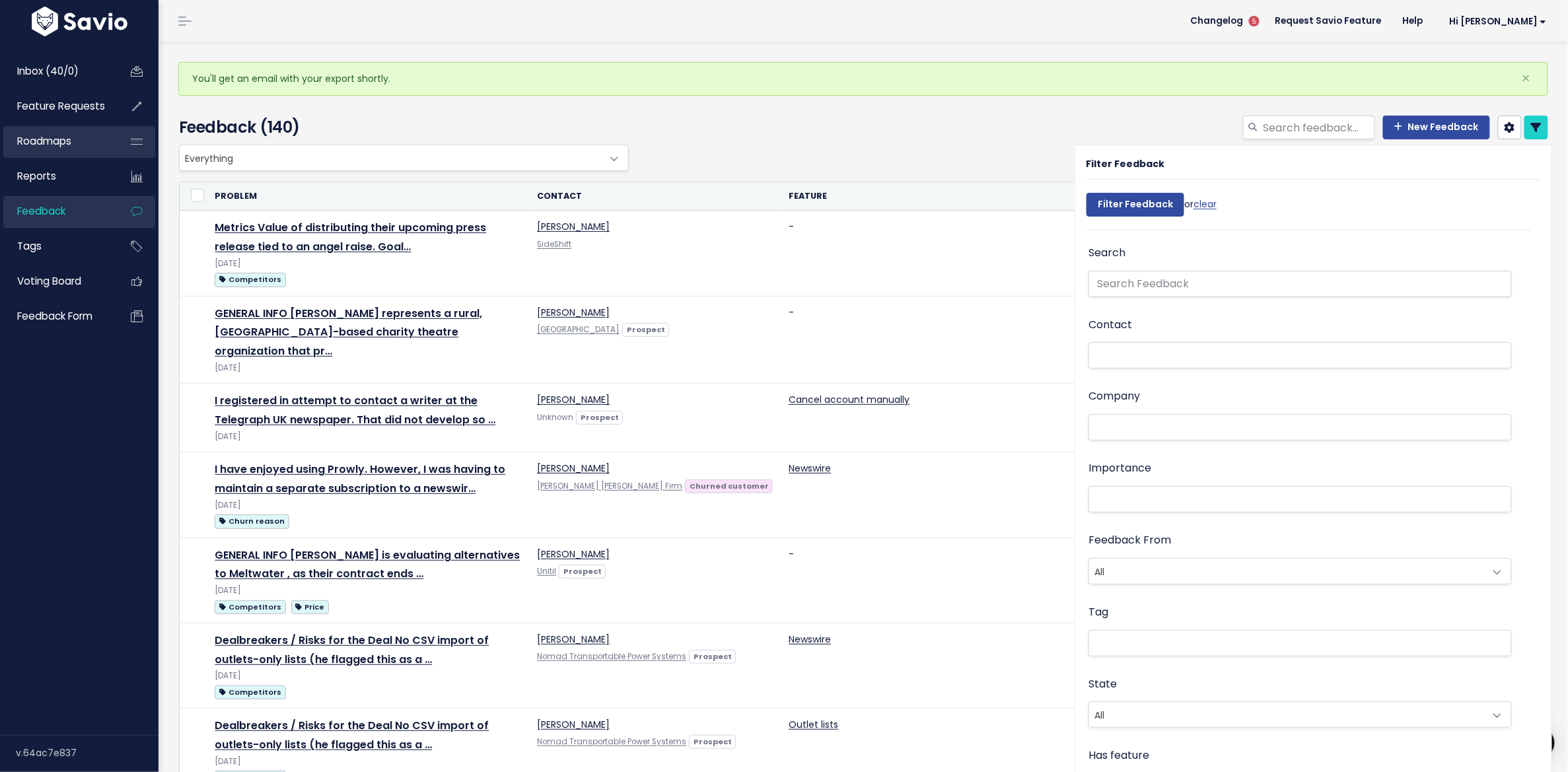
click at [58, 126] on link "Roadmaps" at bounding box center [56, 142] width 106 height 30
click at [56, 109] on span "Feature Requests" at bounding box center [61, 106] width 88 height 13
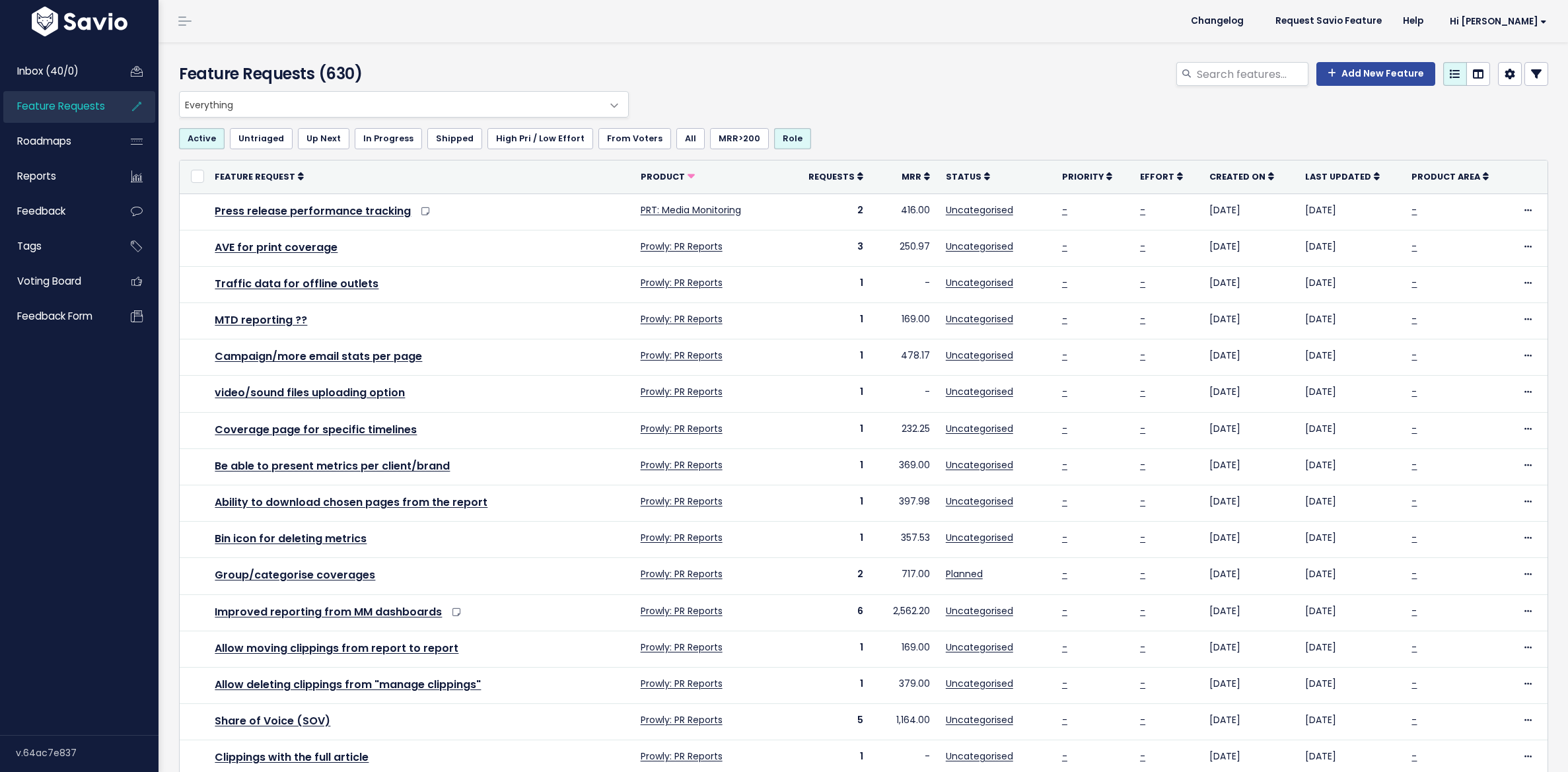
select select
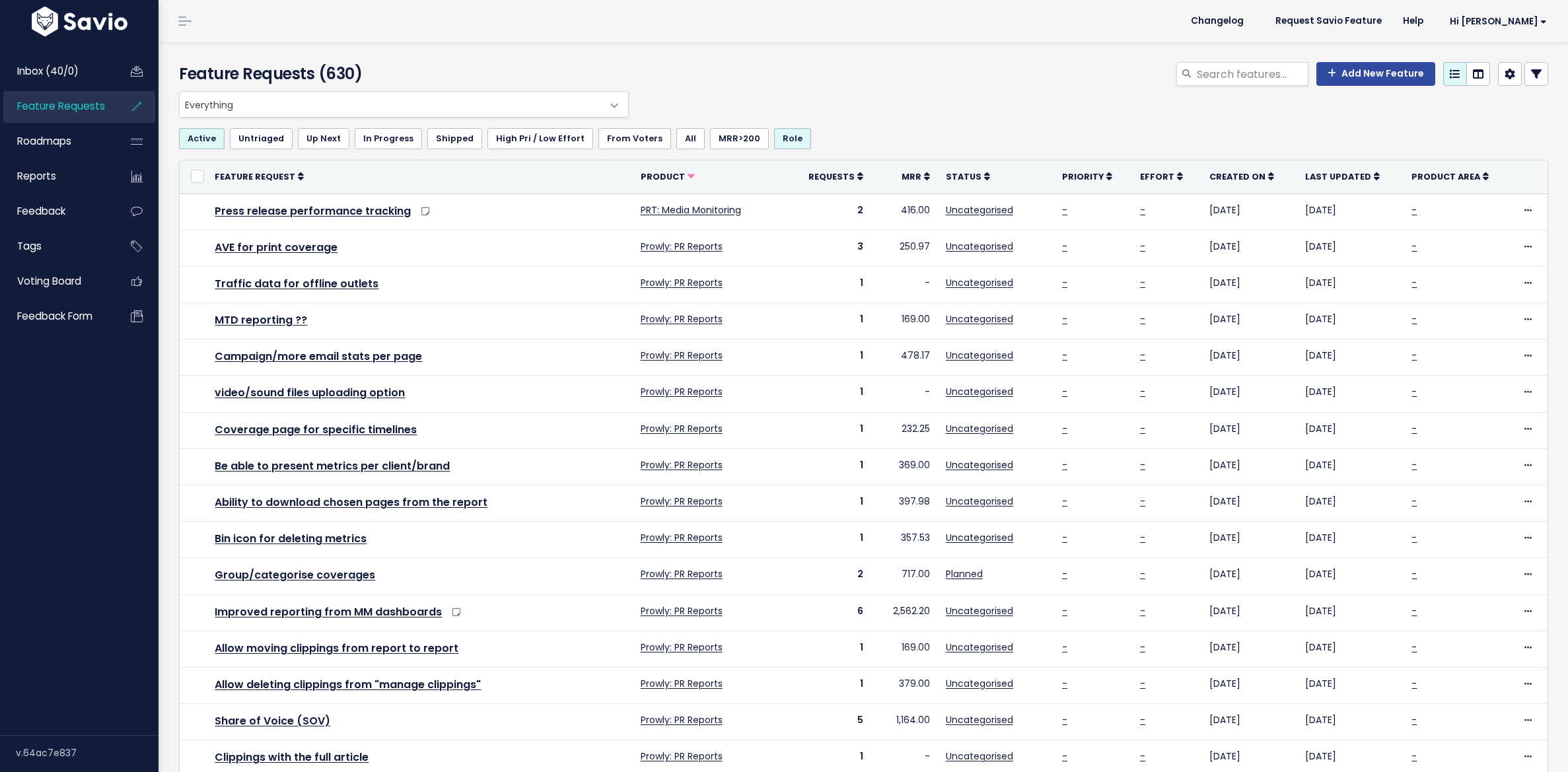
select select
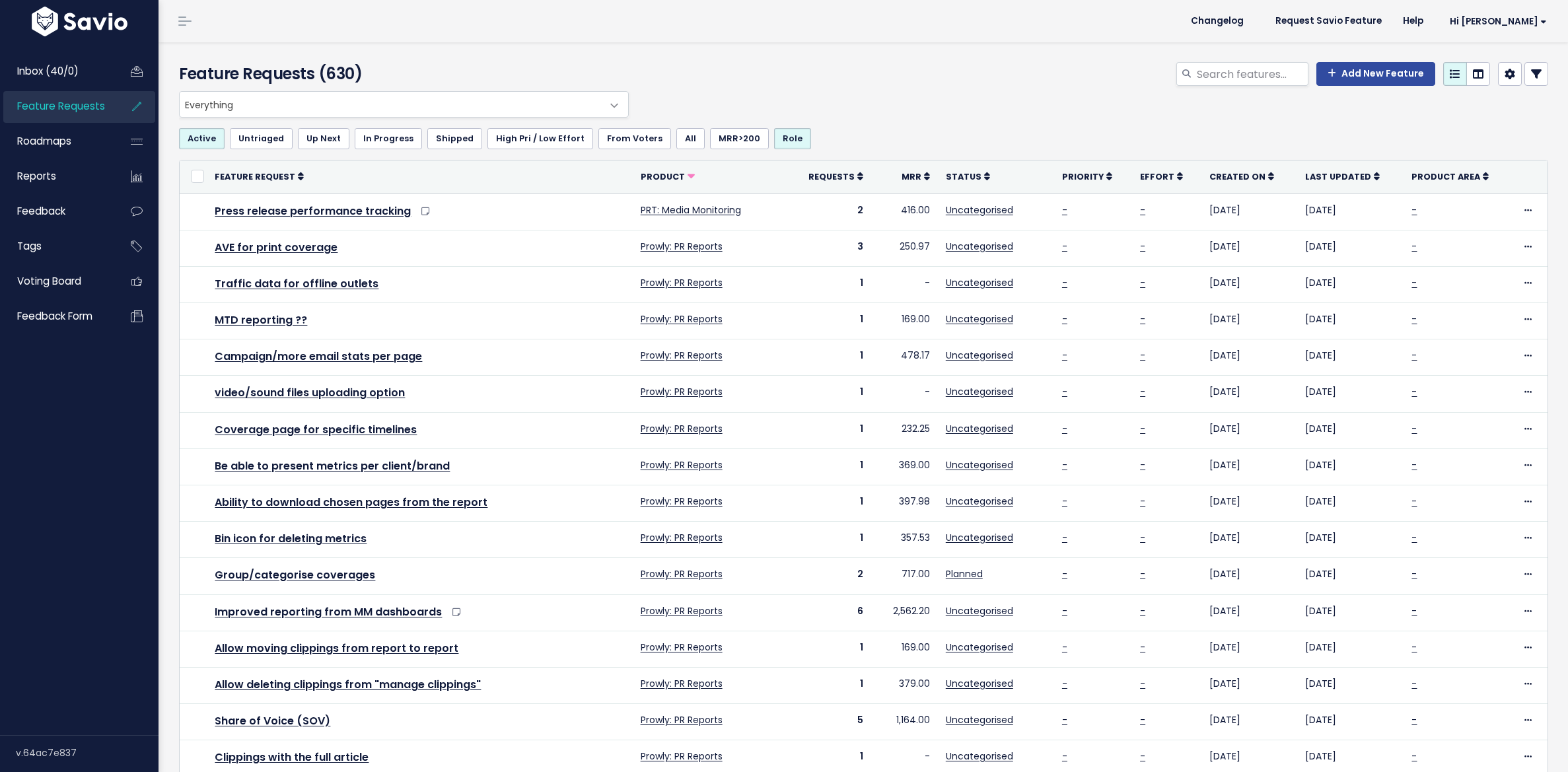
select select
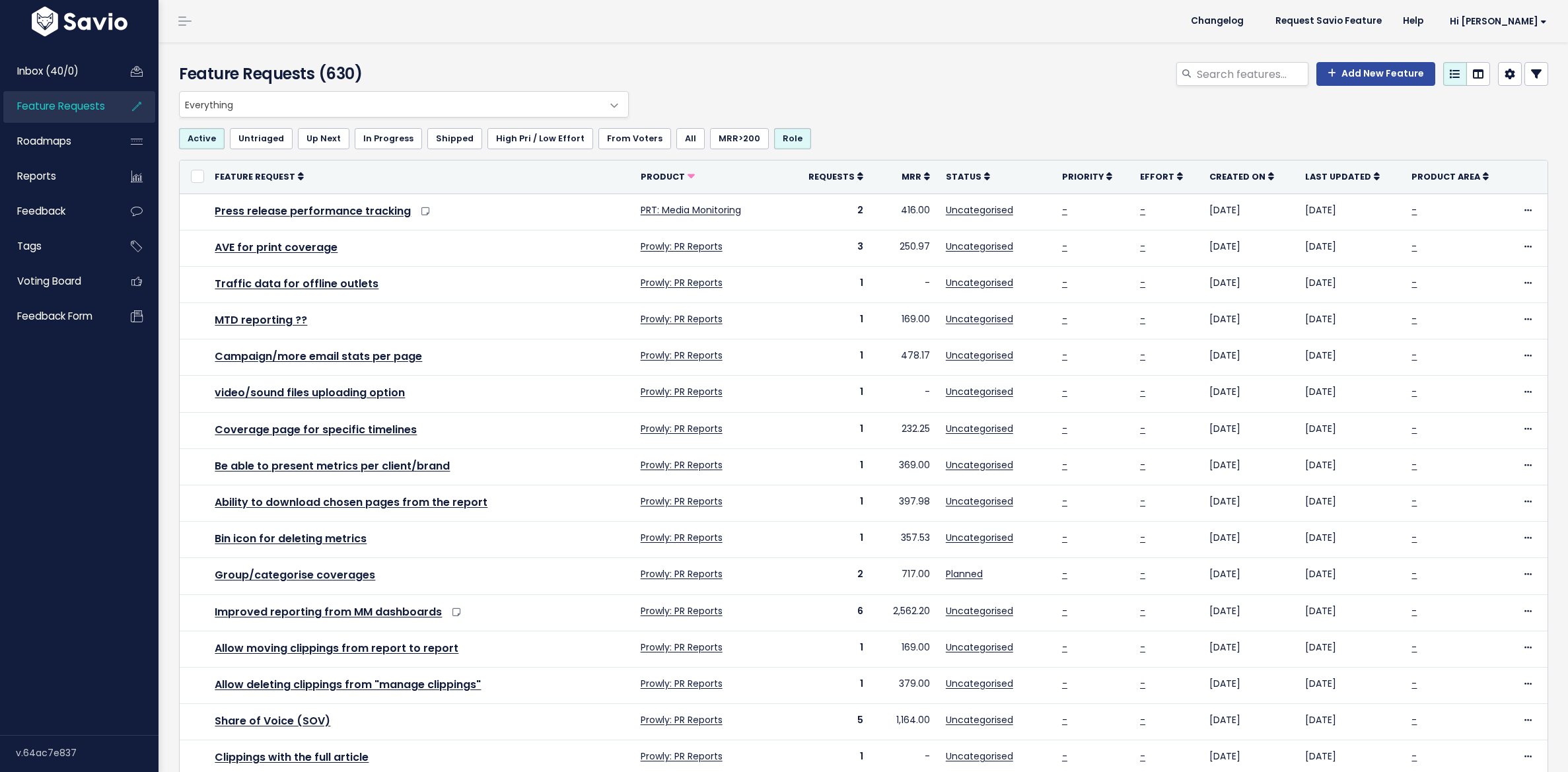
select select
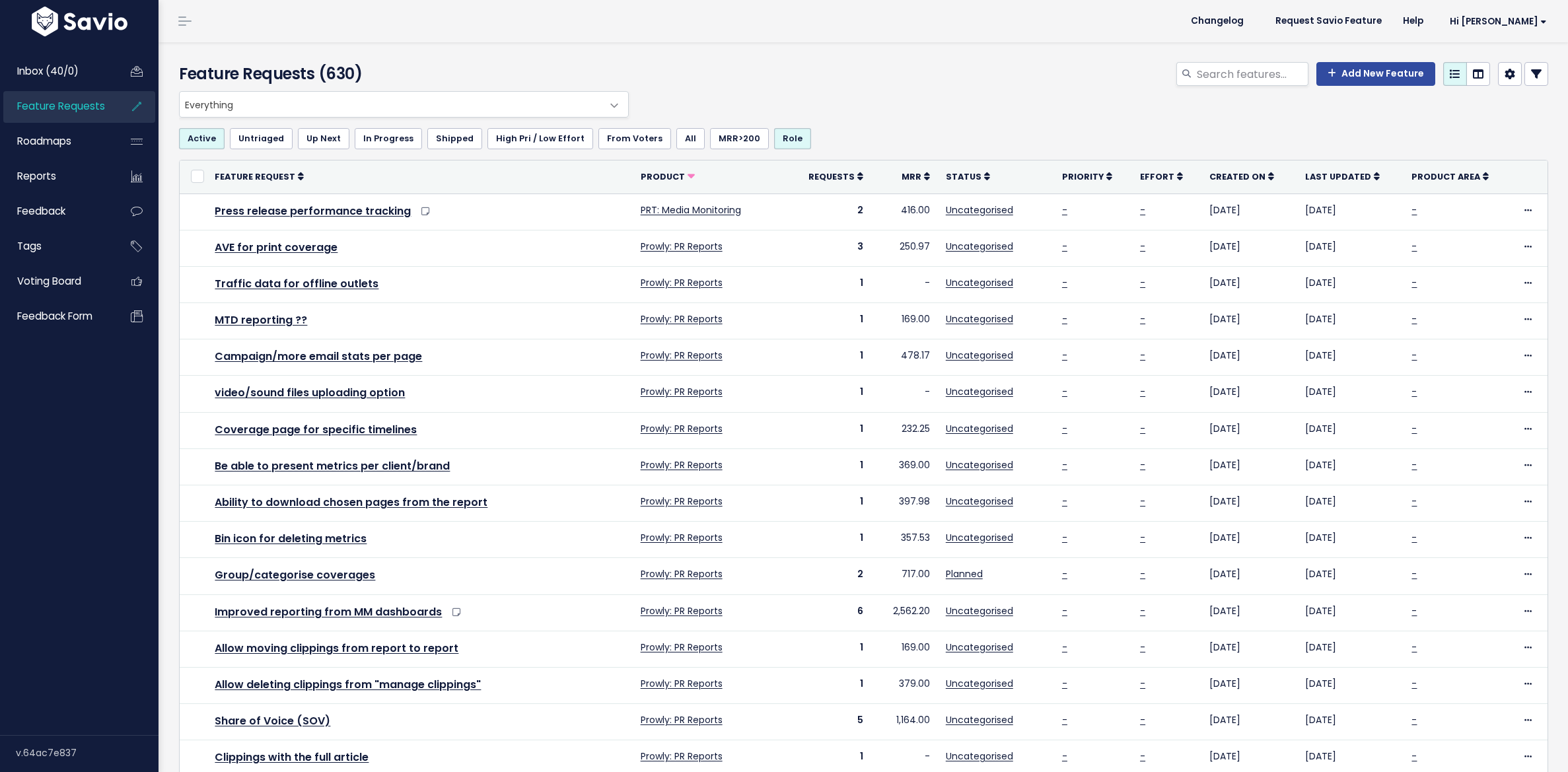
select select
click at [1535, 80] on link at bounding box center [1536, 74] width 24 height 24
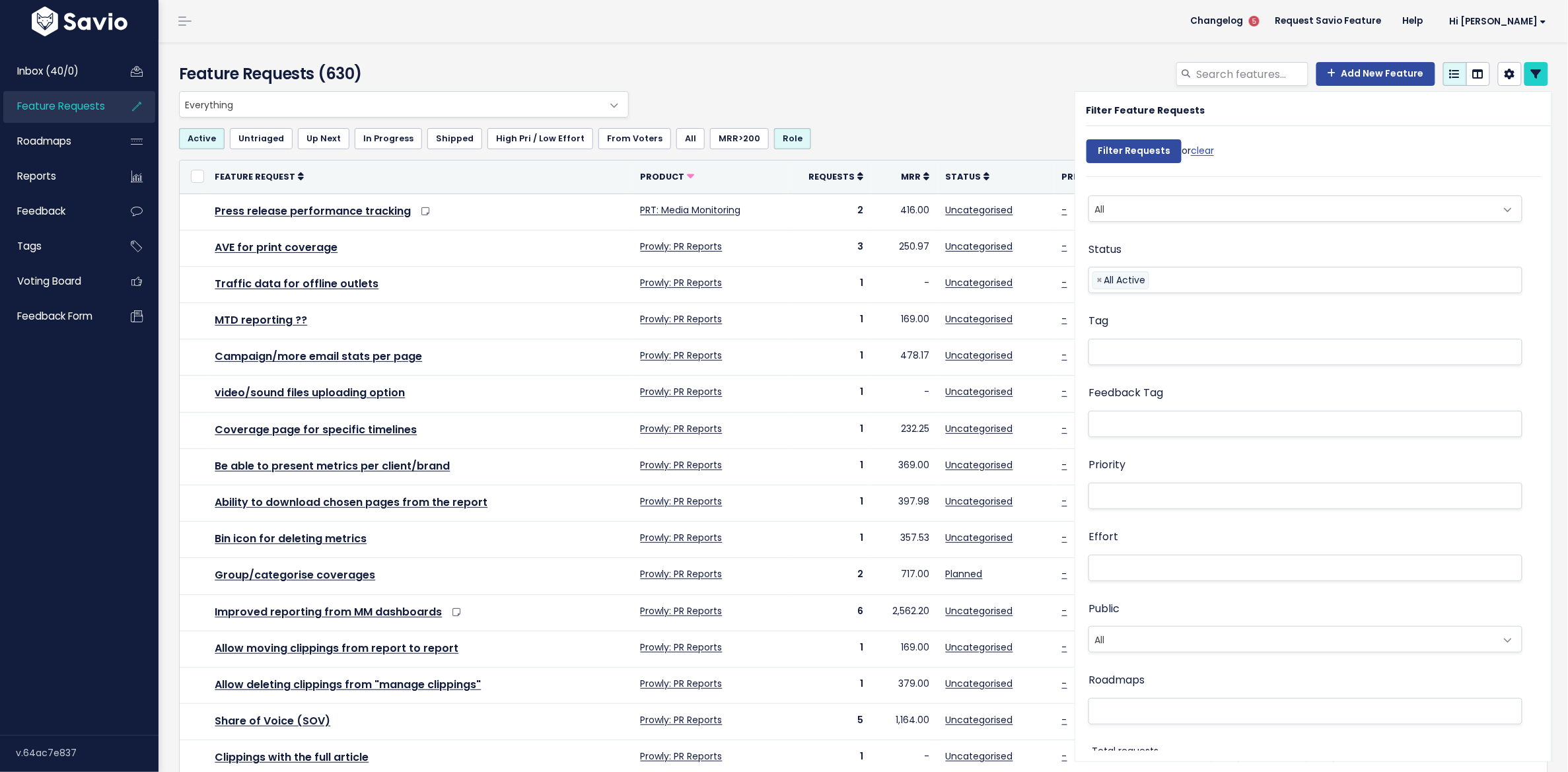
scroll to position [645, 0]
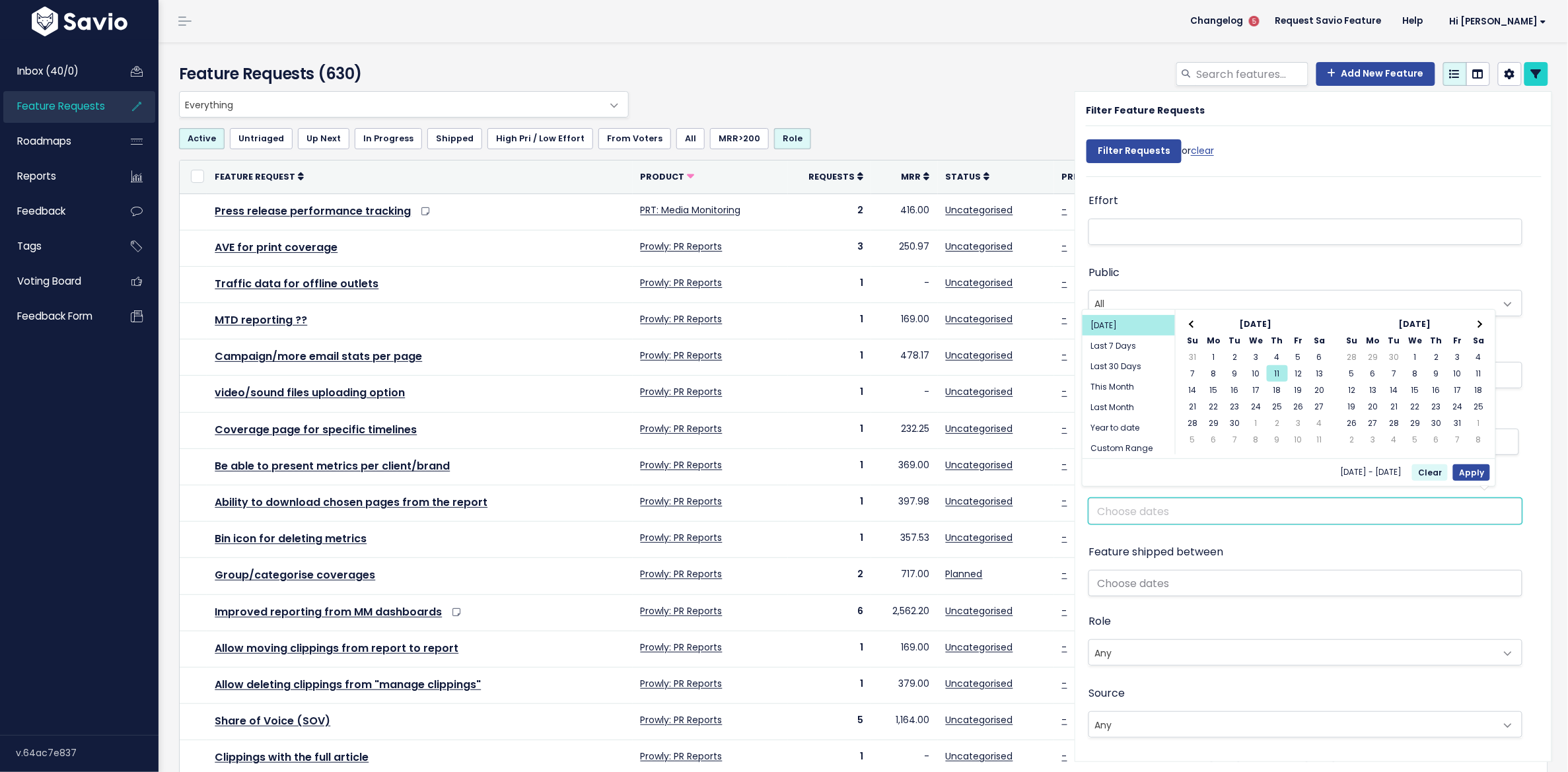
click at [1153, 506] on input "text" at bounding box center [1305, 511] width 434 height 26
click at [1114, 401] on li "Last Month" at bounding box center [1129, 407] width 93 height 20
type input "[DATE] - [DATE] (Last Month)"
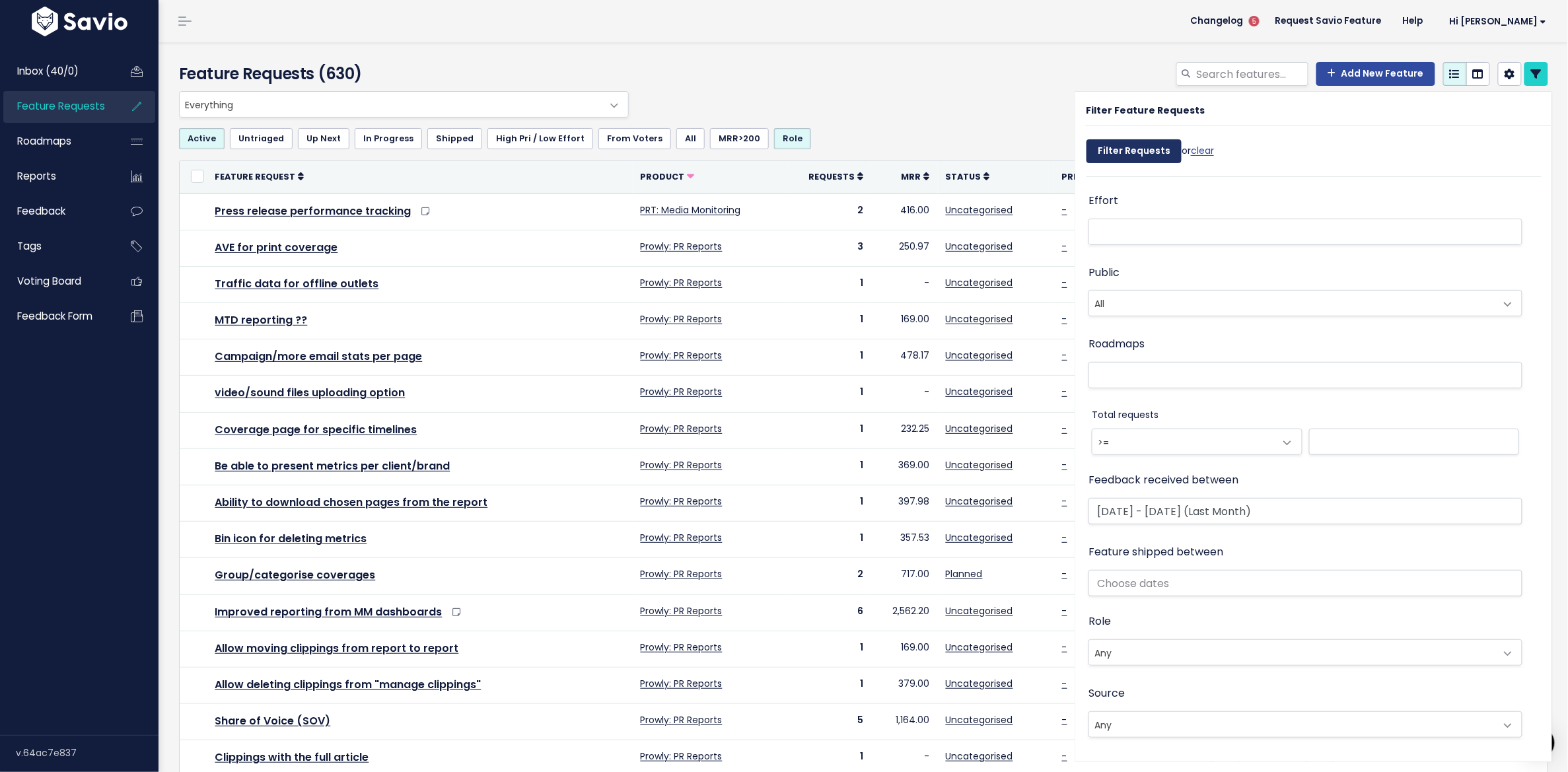
click at [1120, 154] on input "Filter Requests" at bounding box center [1134, 151] width 95 height 24
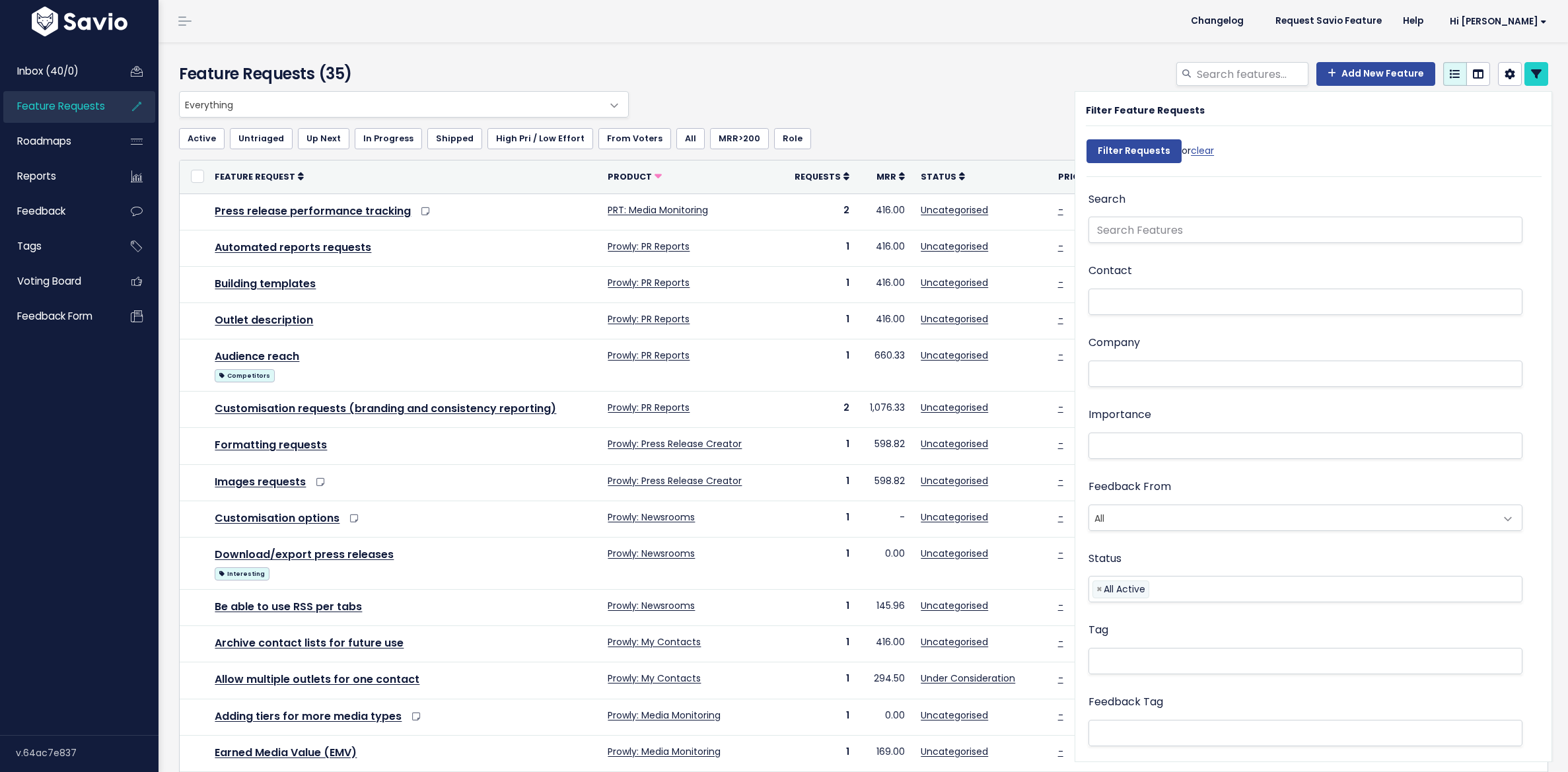
select select
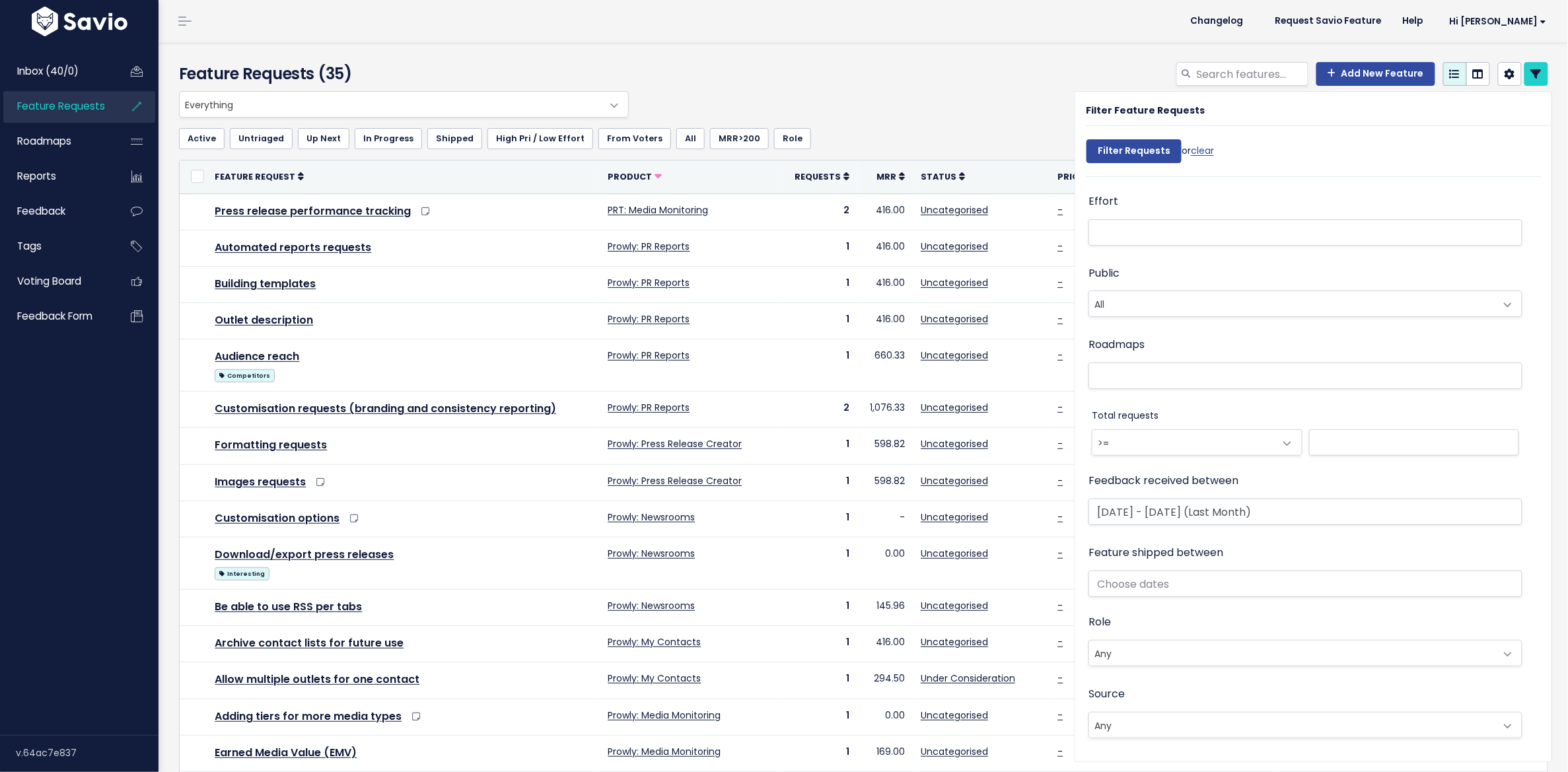
select select
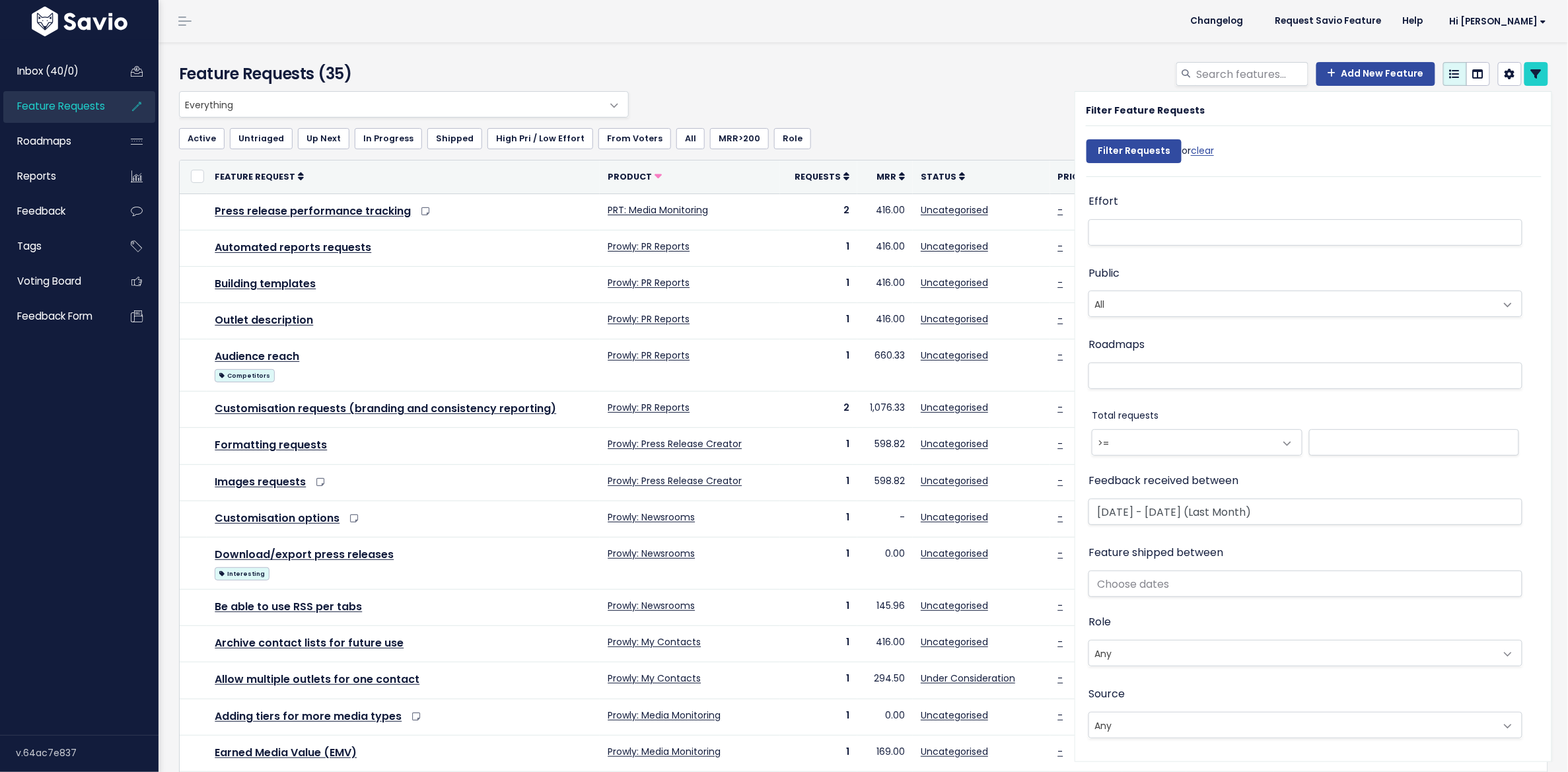
select select
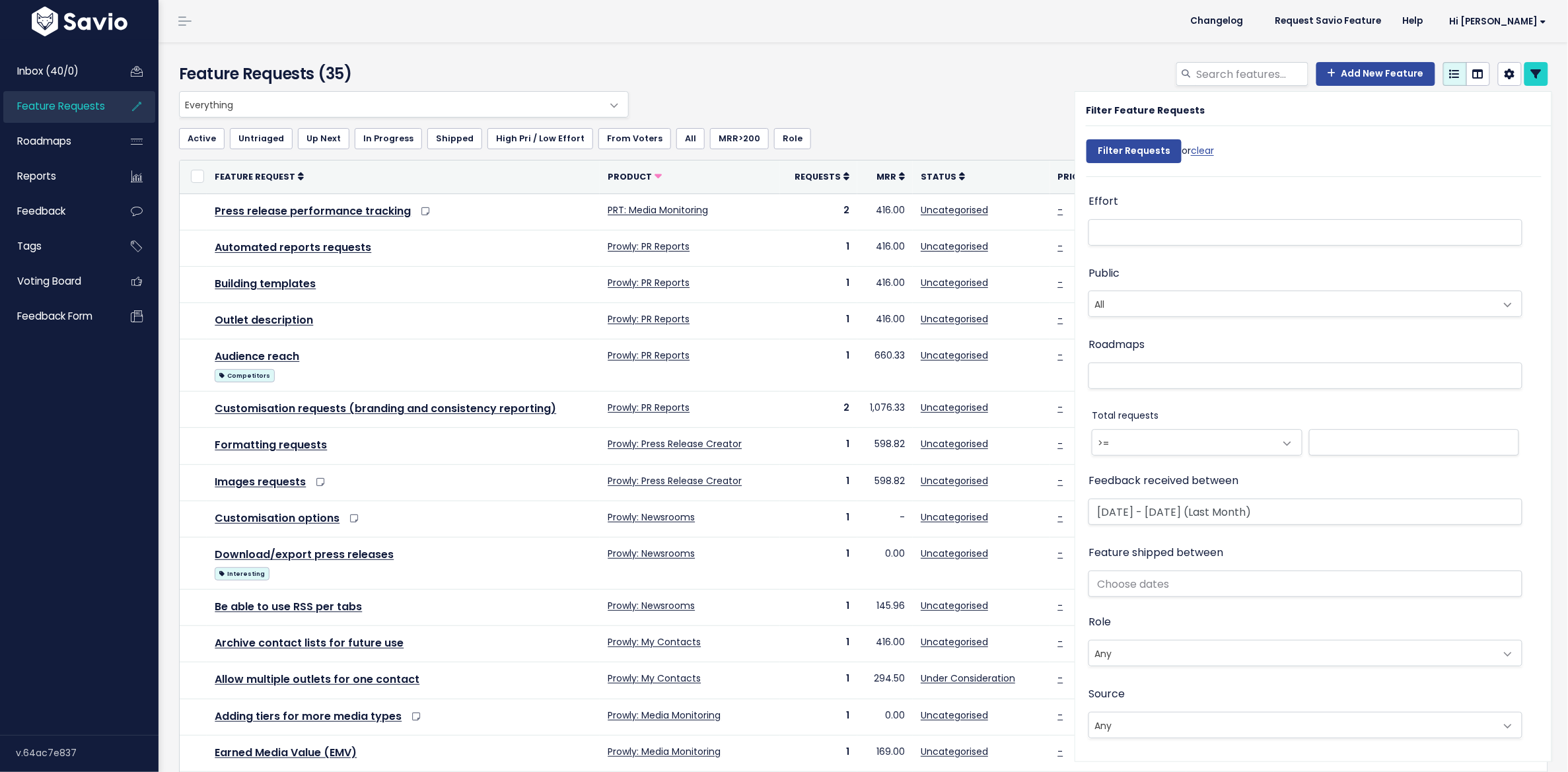
select select
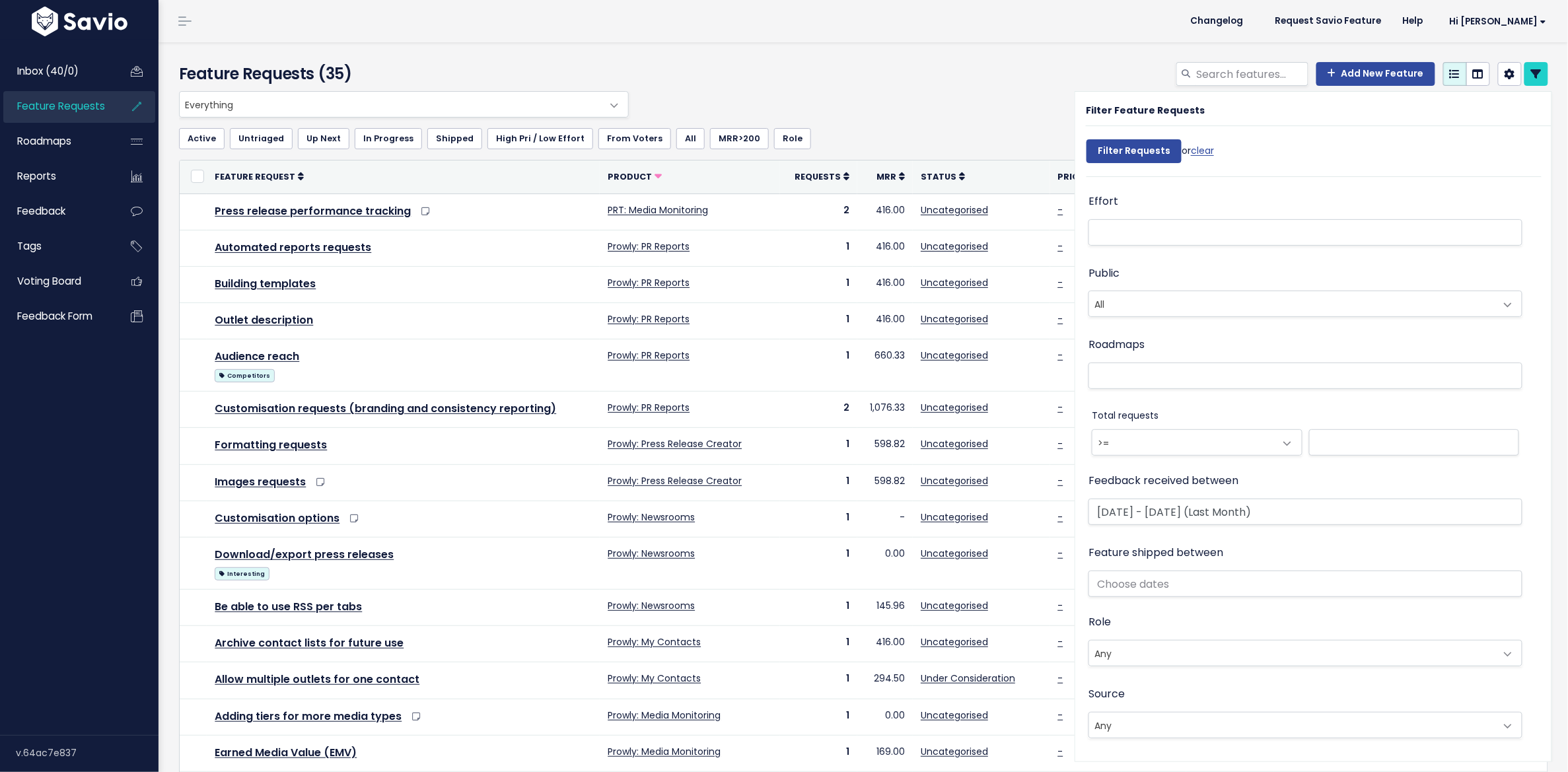
select select
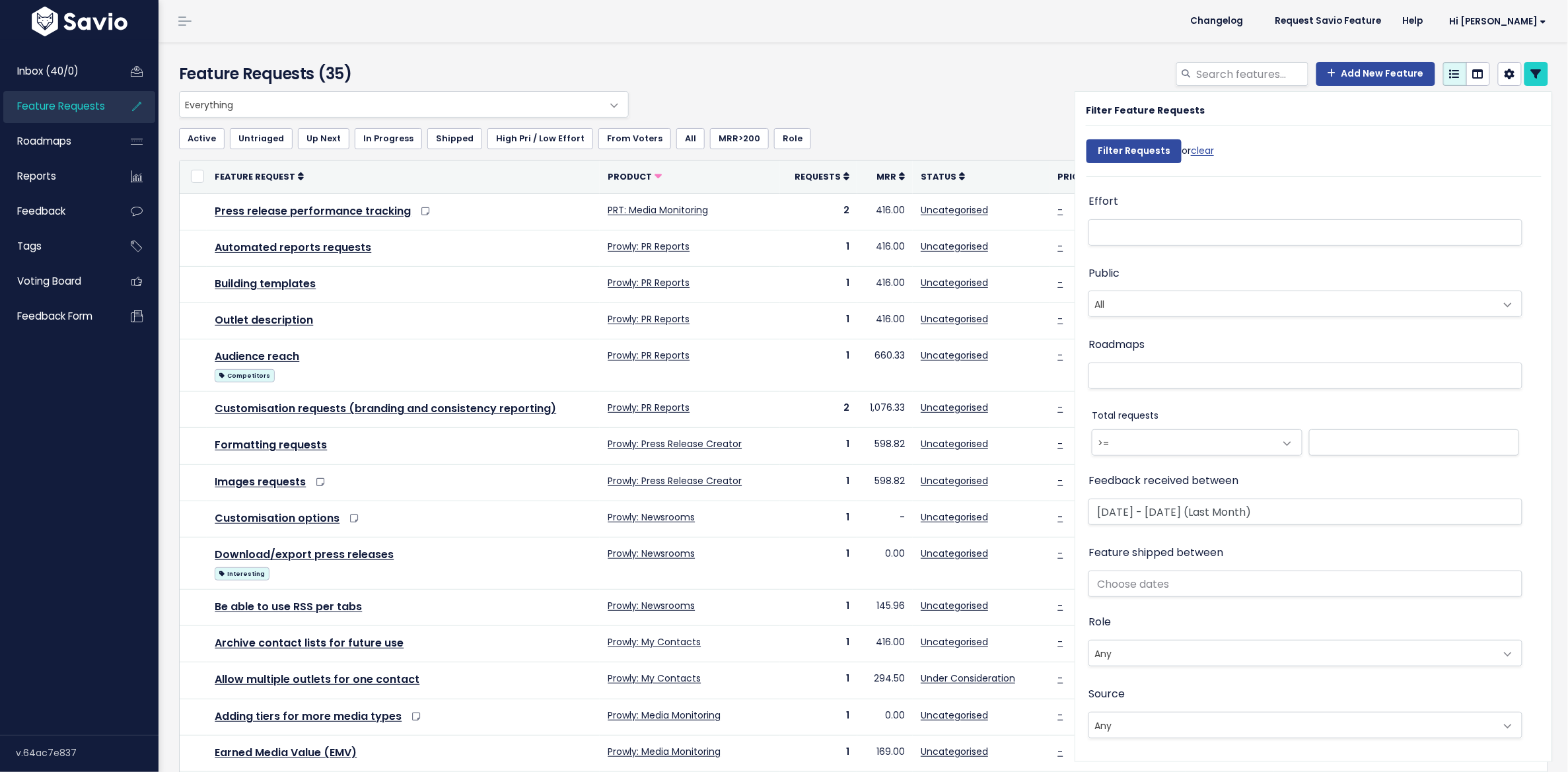
click at [963, 104] on div "Everything Any Product: Any Product Area Any Product: No Product Area No Produc…" at bounding box center [860, 104] width 1369 height 26
click at [1531, 70] on icon at bounding box center [1536, 73] width 11 height 11
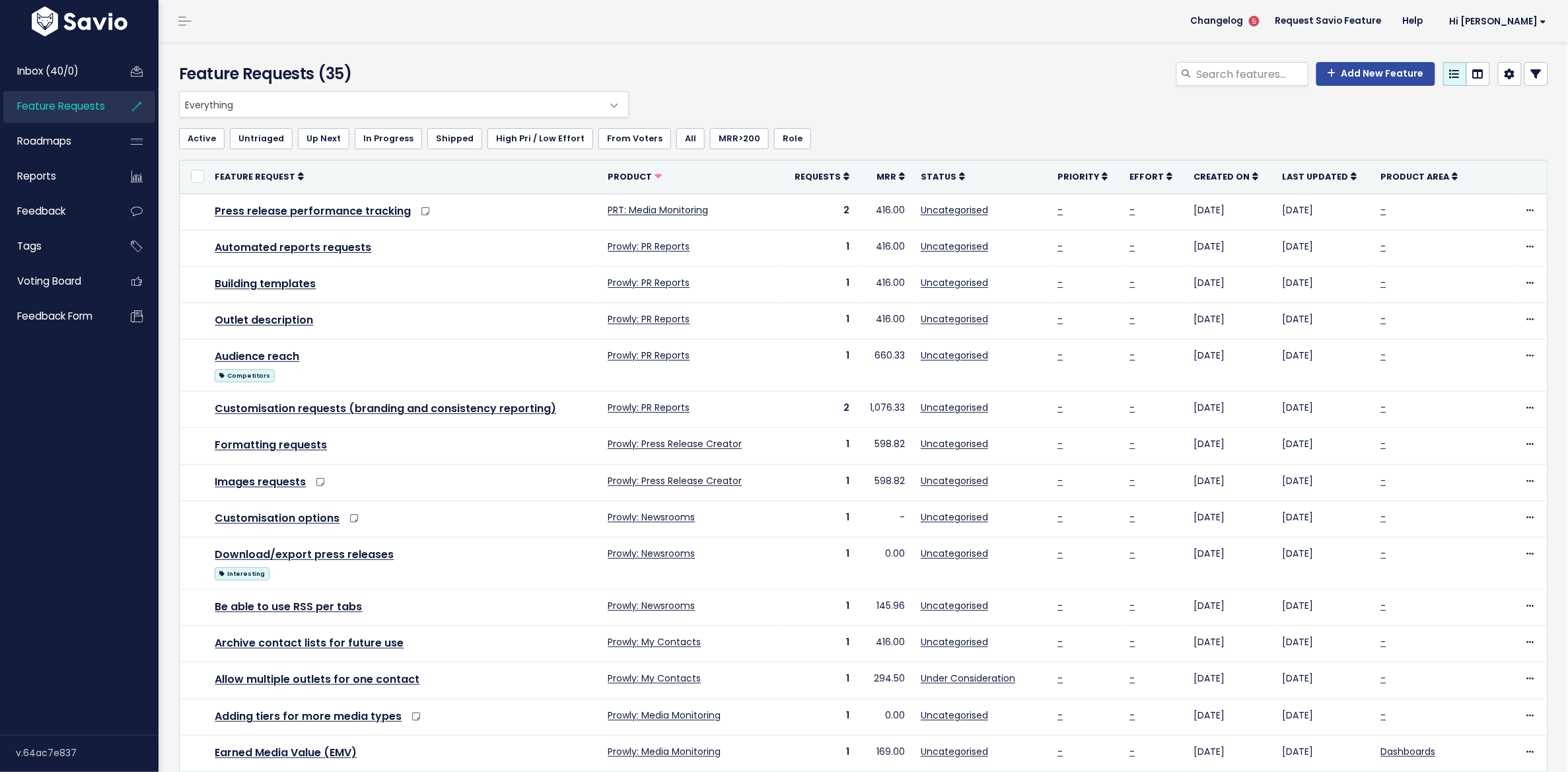
click at [846, 175] on th "Requests" at bounding box center [819, 176] width 78 height 33
click at [836, 172] on link "Requests" at bounding box center [821, 176] width 55 height 13
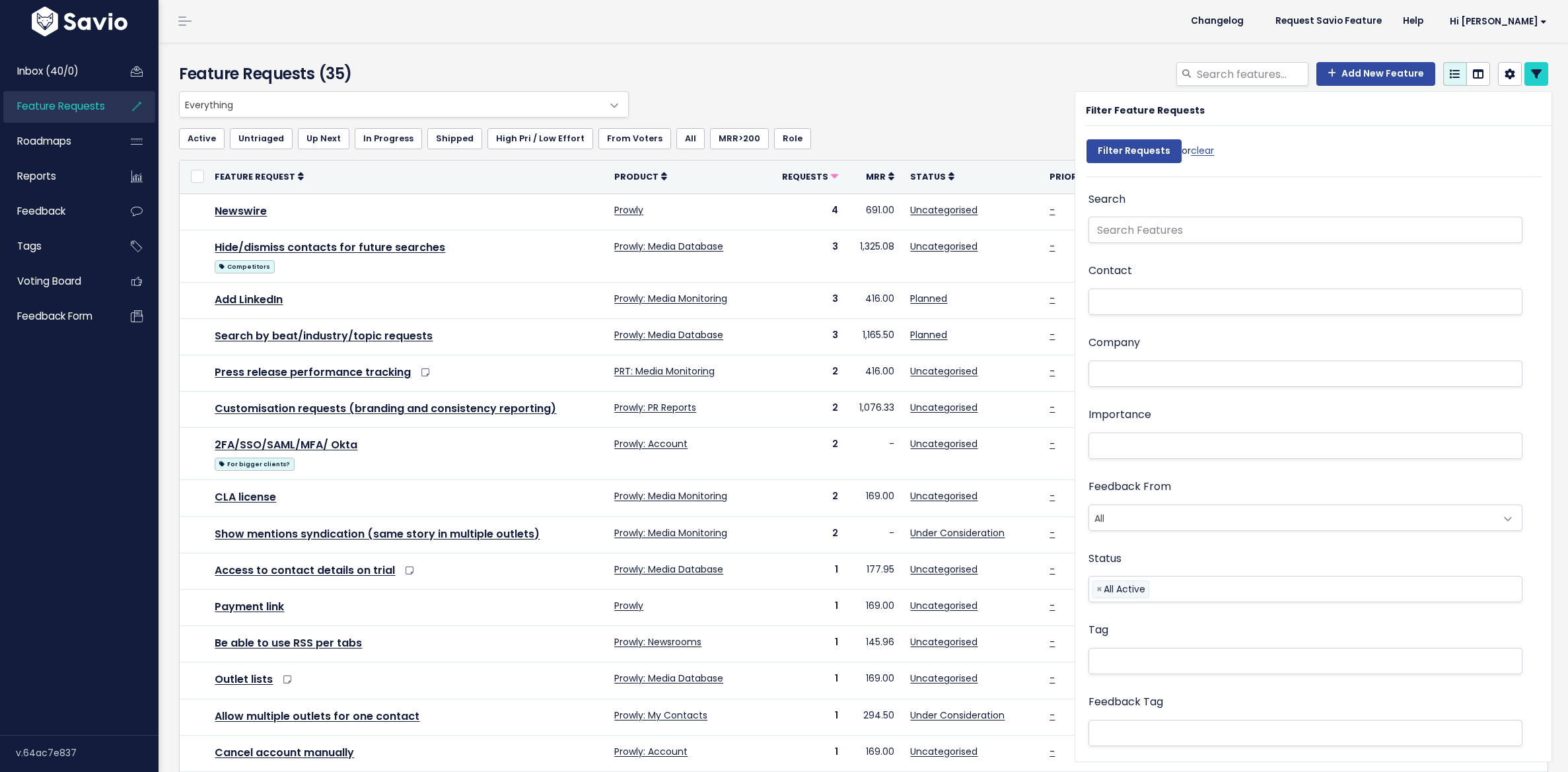
select select
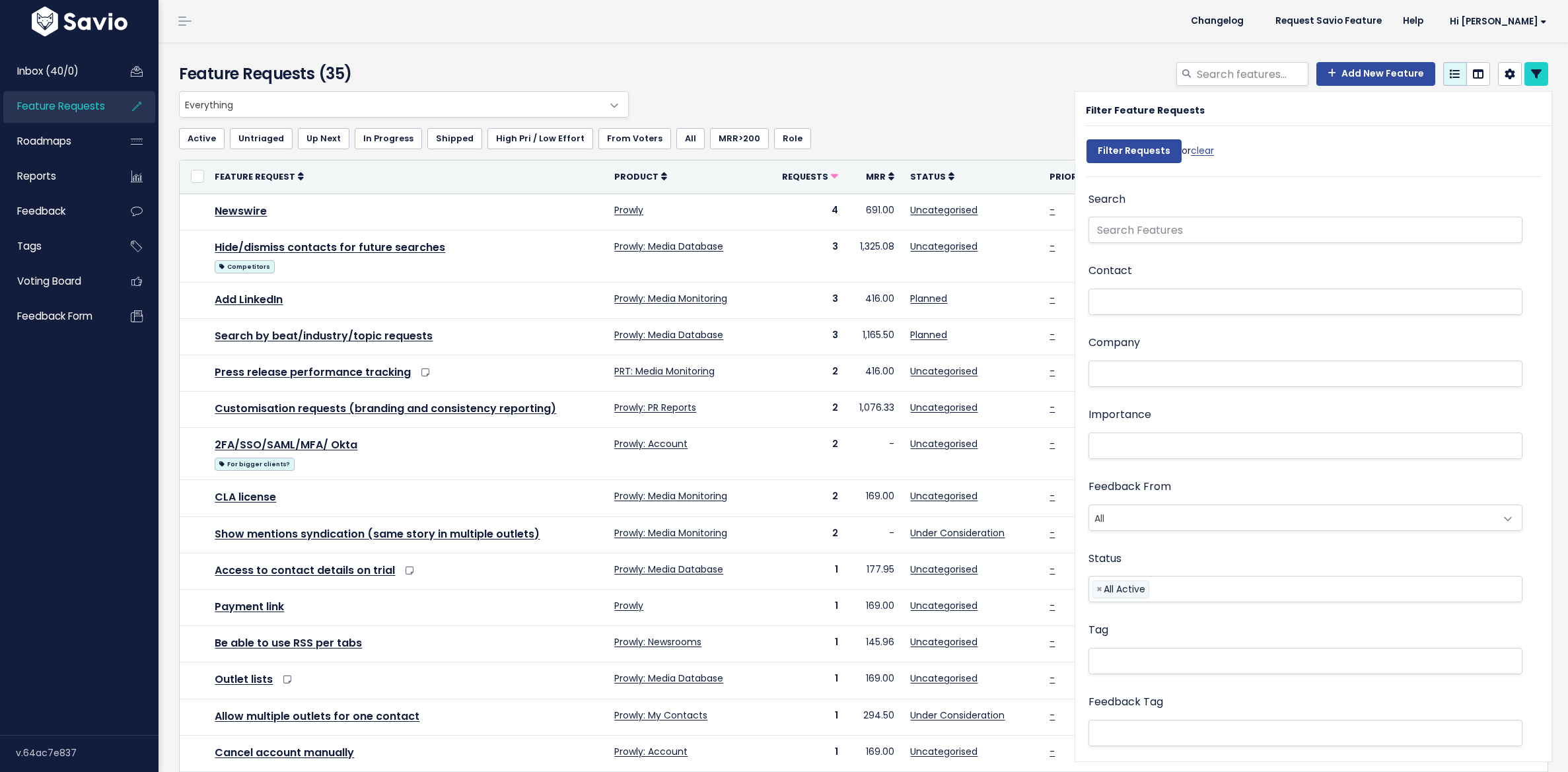
select select
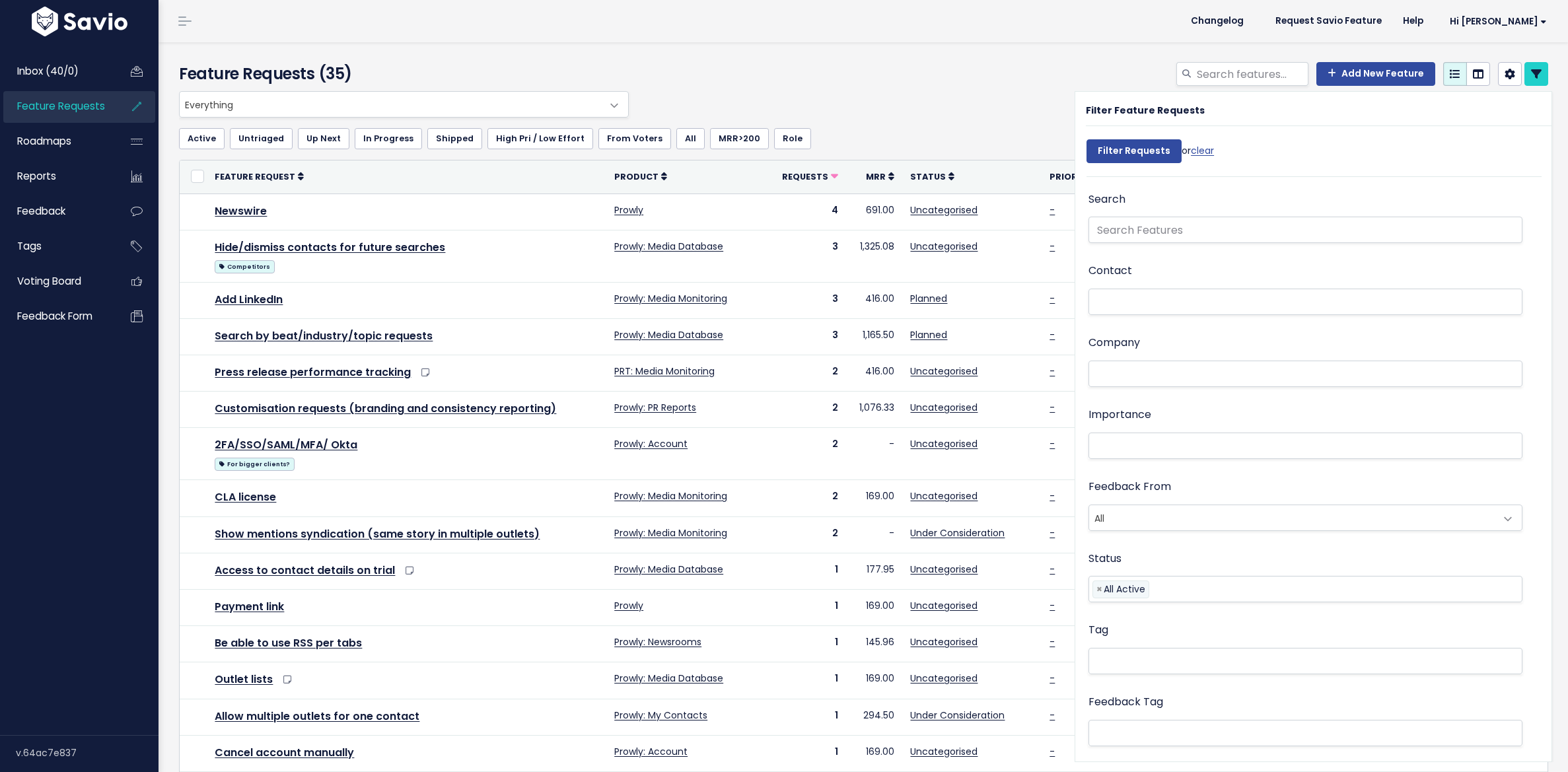
select select
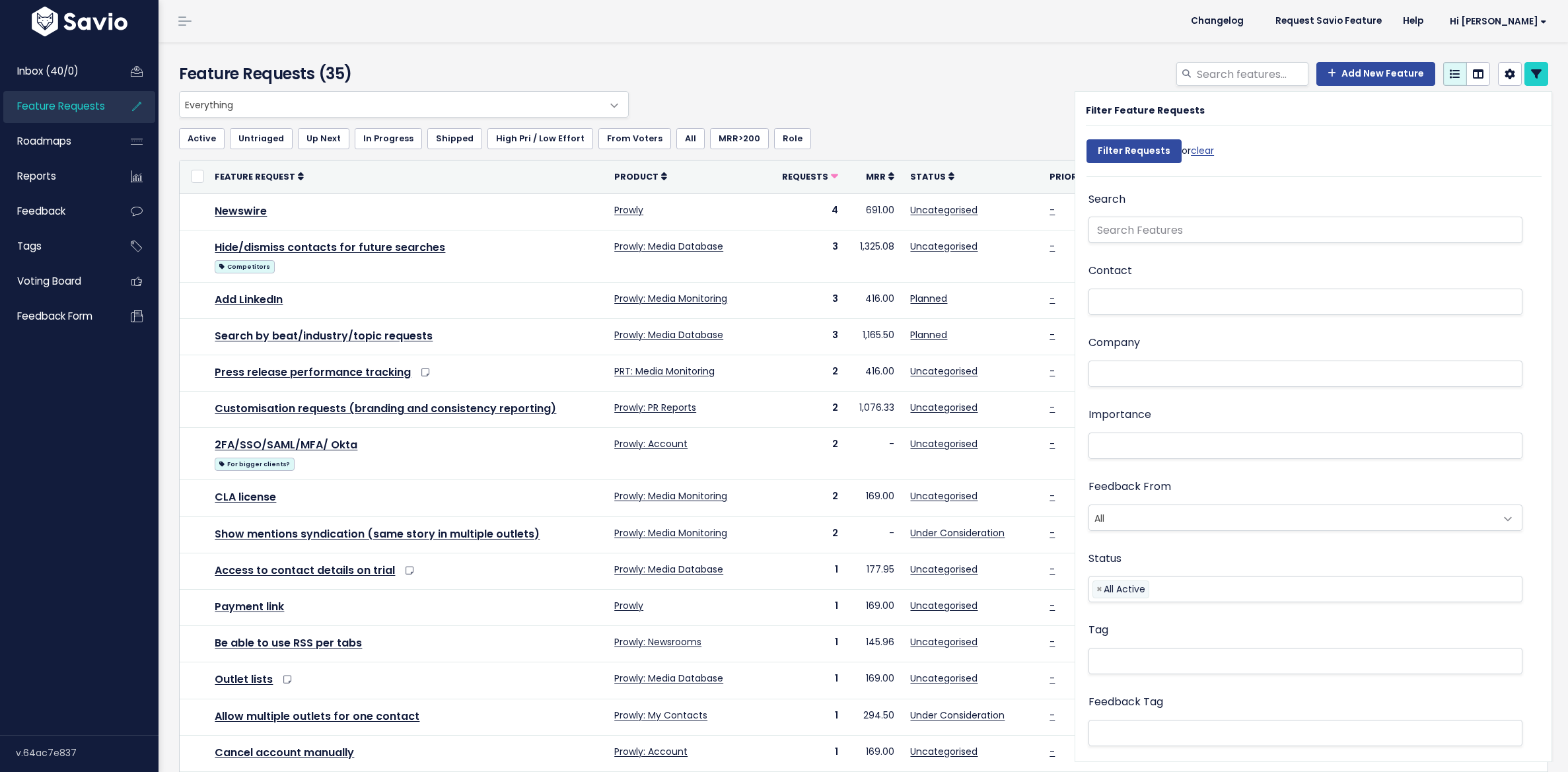
select select
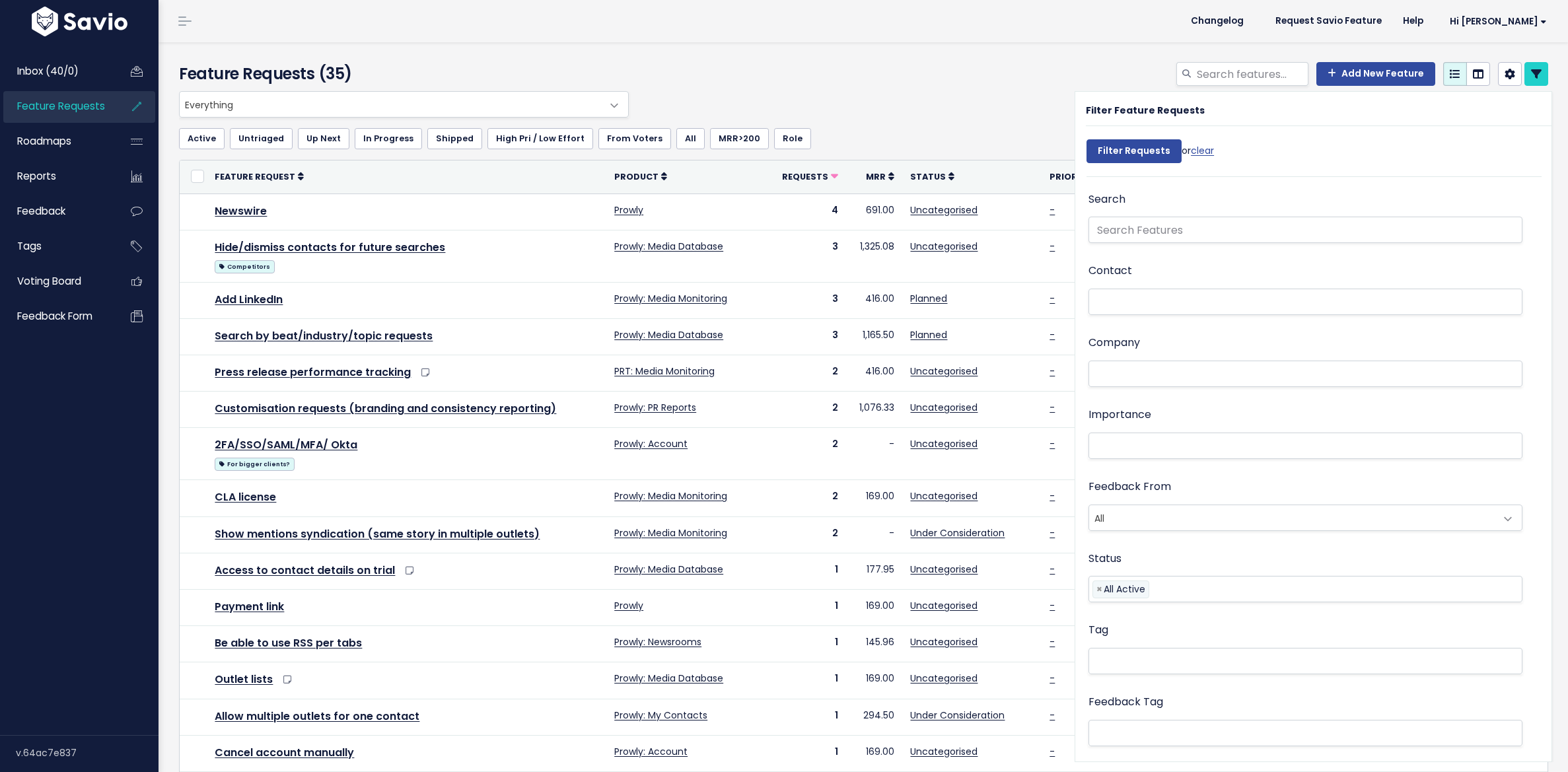
select select
click at [1531, 72] on icon at bounding box center [1536, 73] width 11 height 11
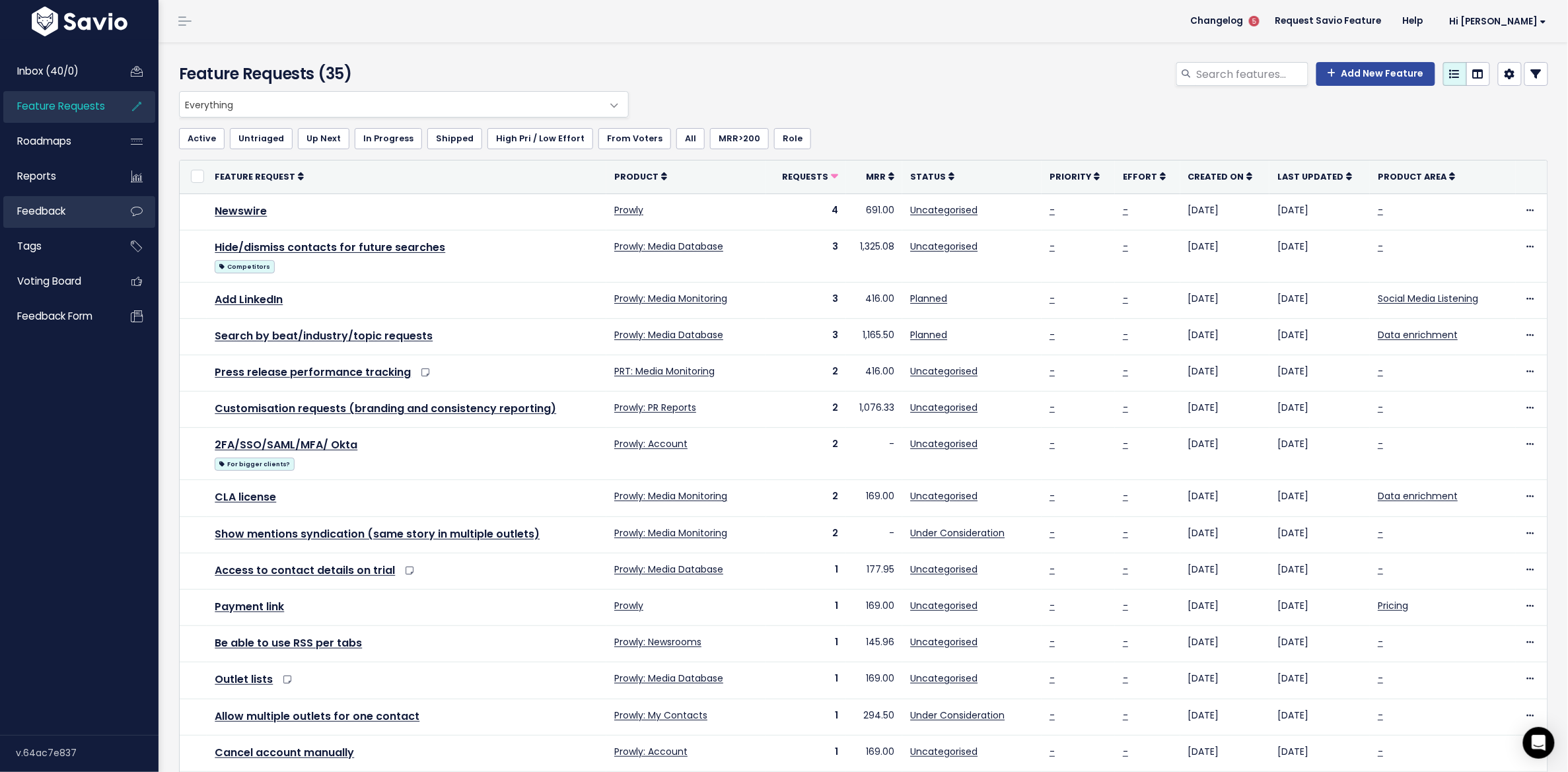
click at [54, 207] on span "Feedback" at bounding box center [40, 211] width 48 height 13
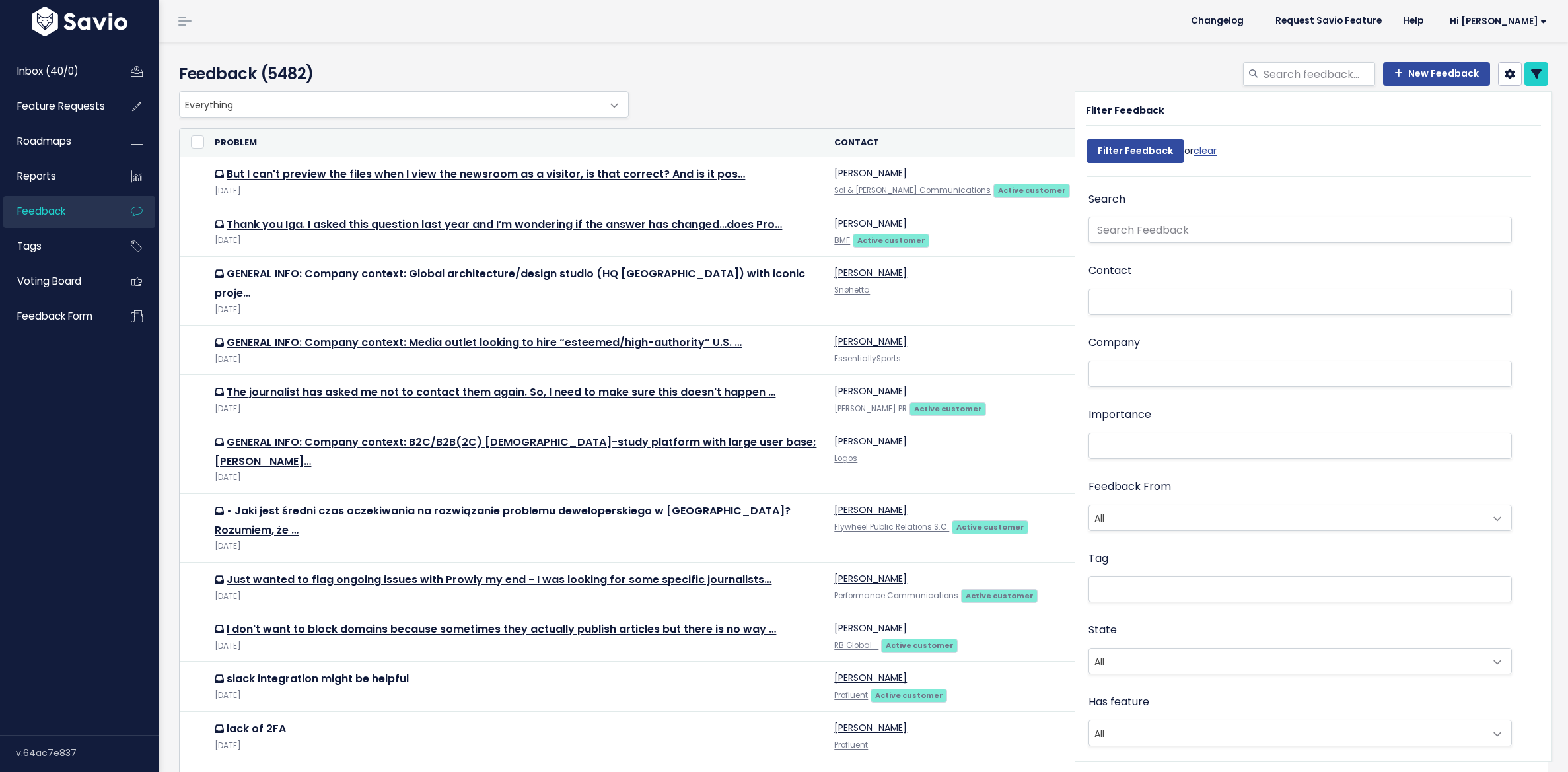
select select
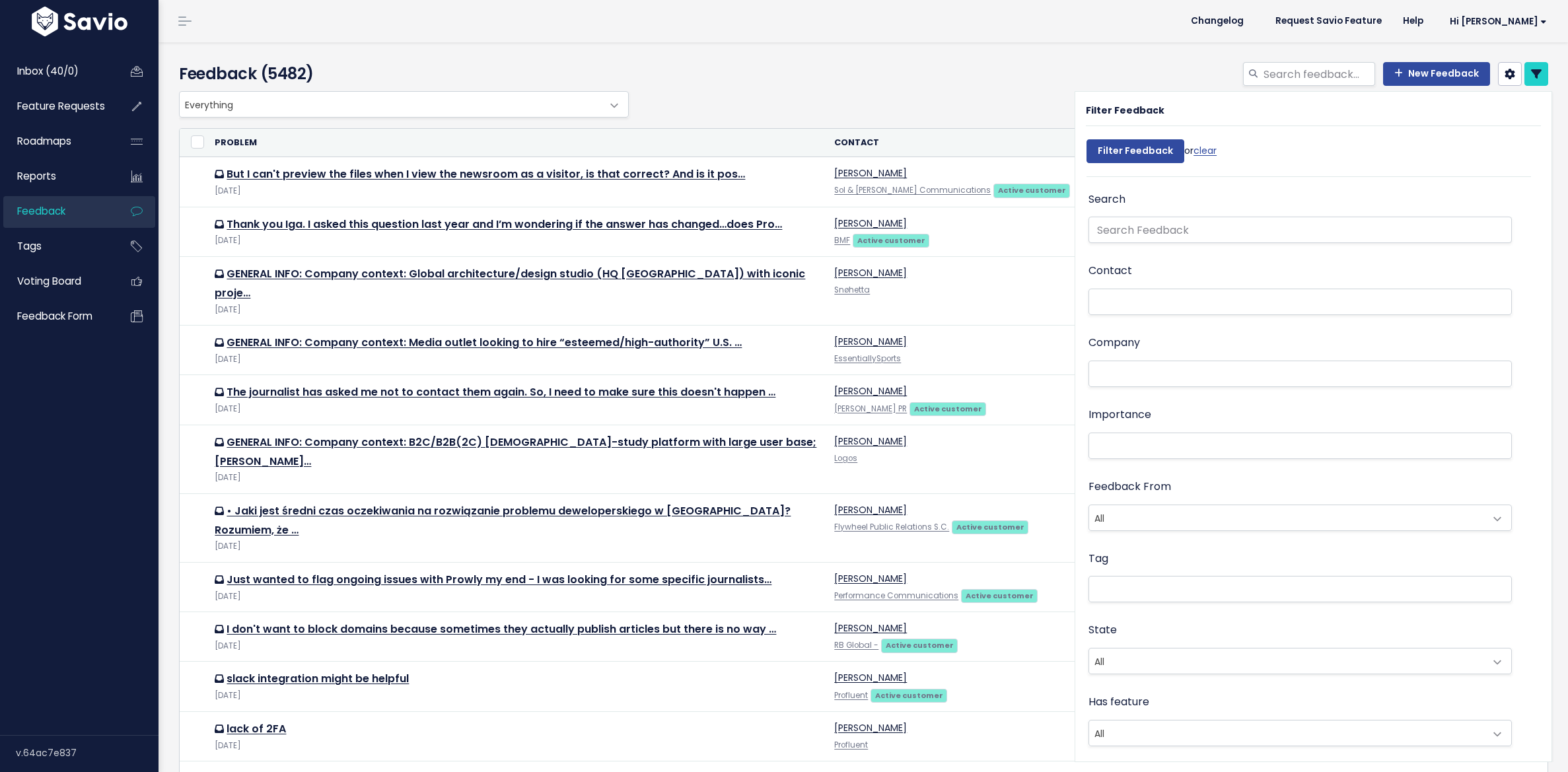
select select
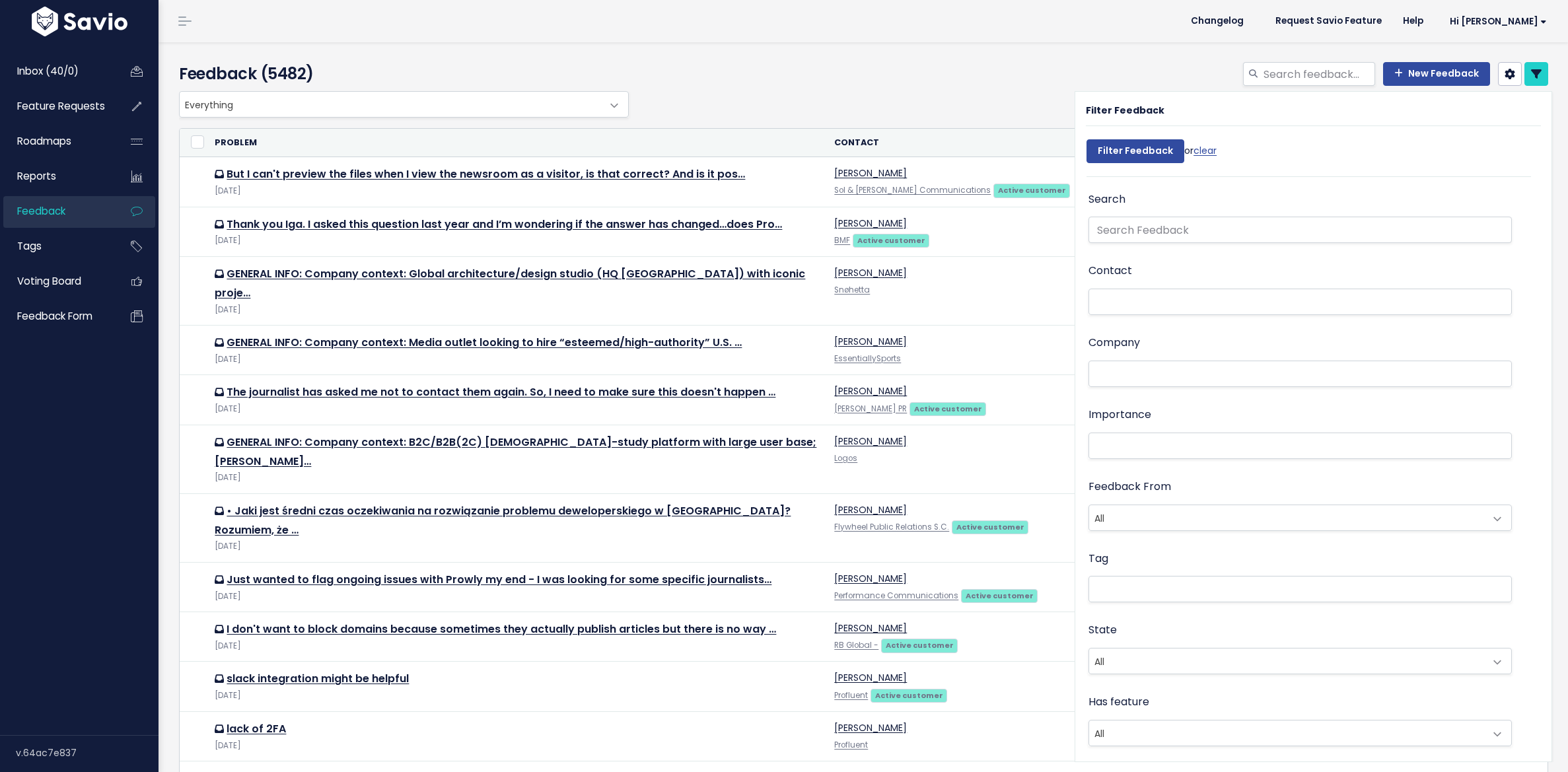
select select
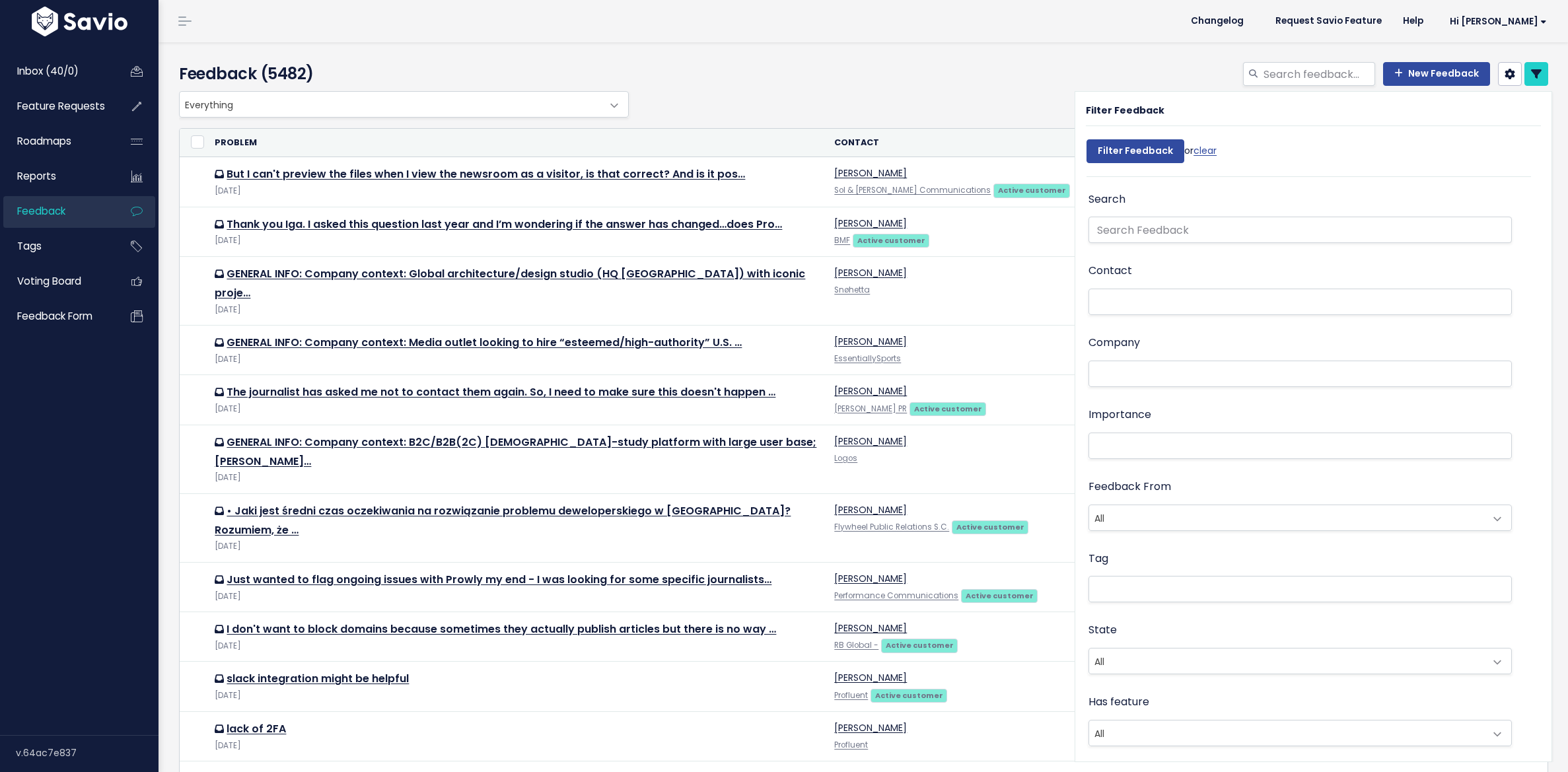
select select
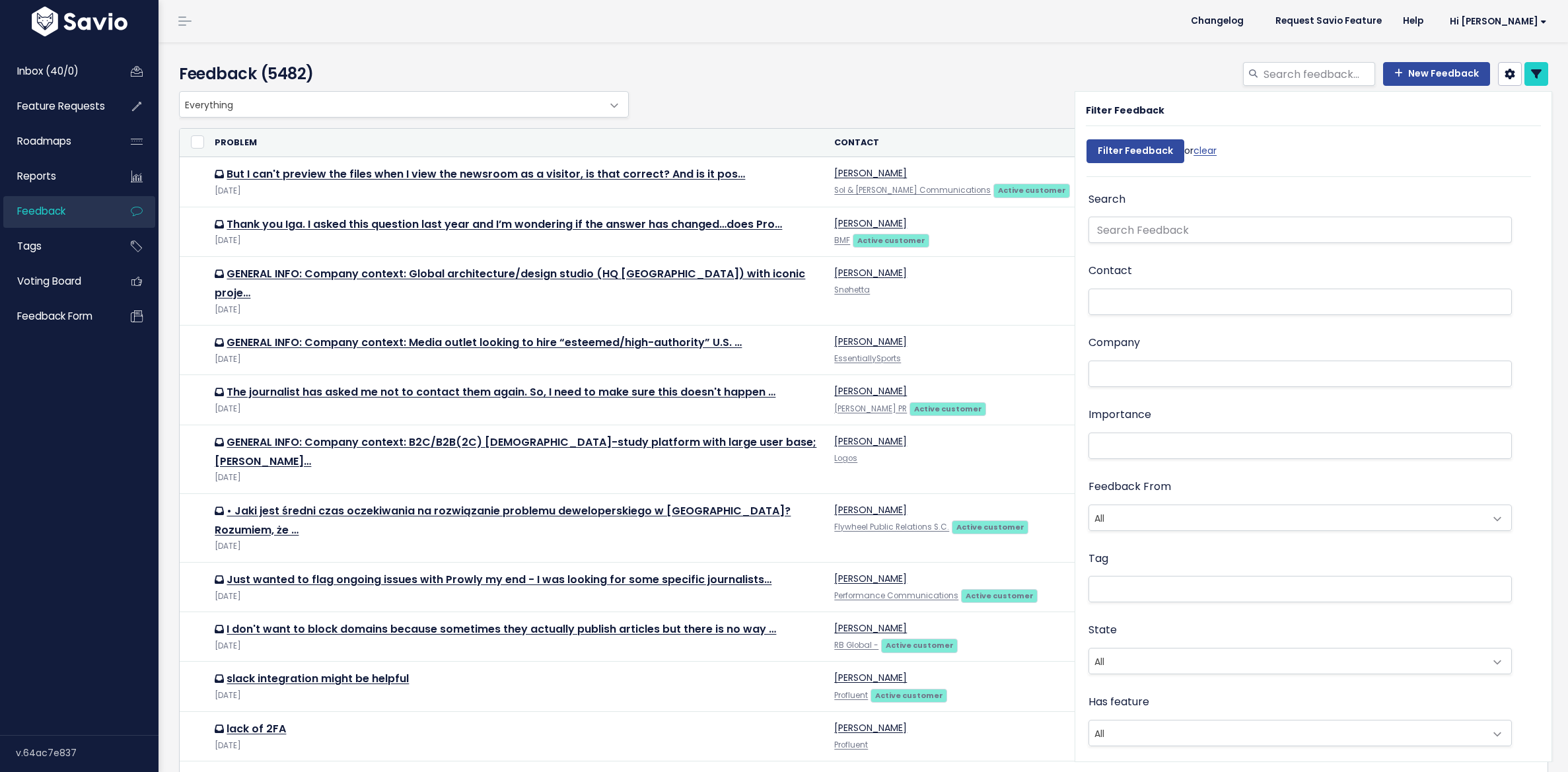
select select
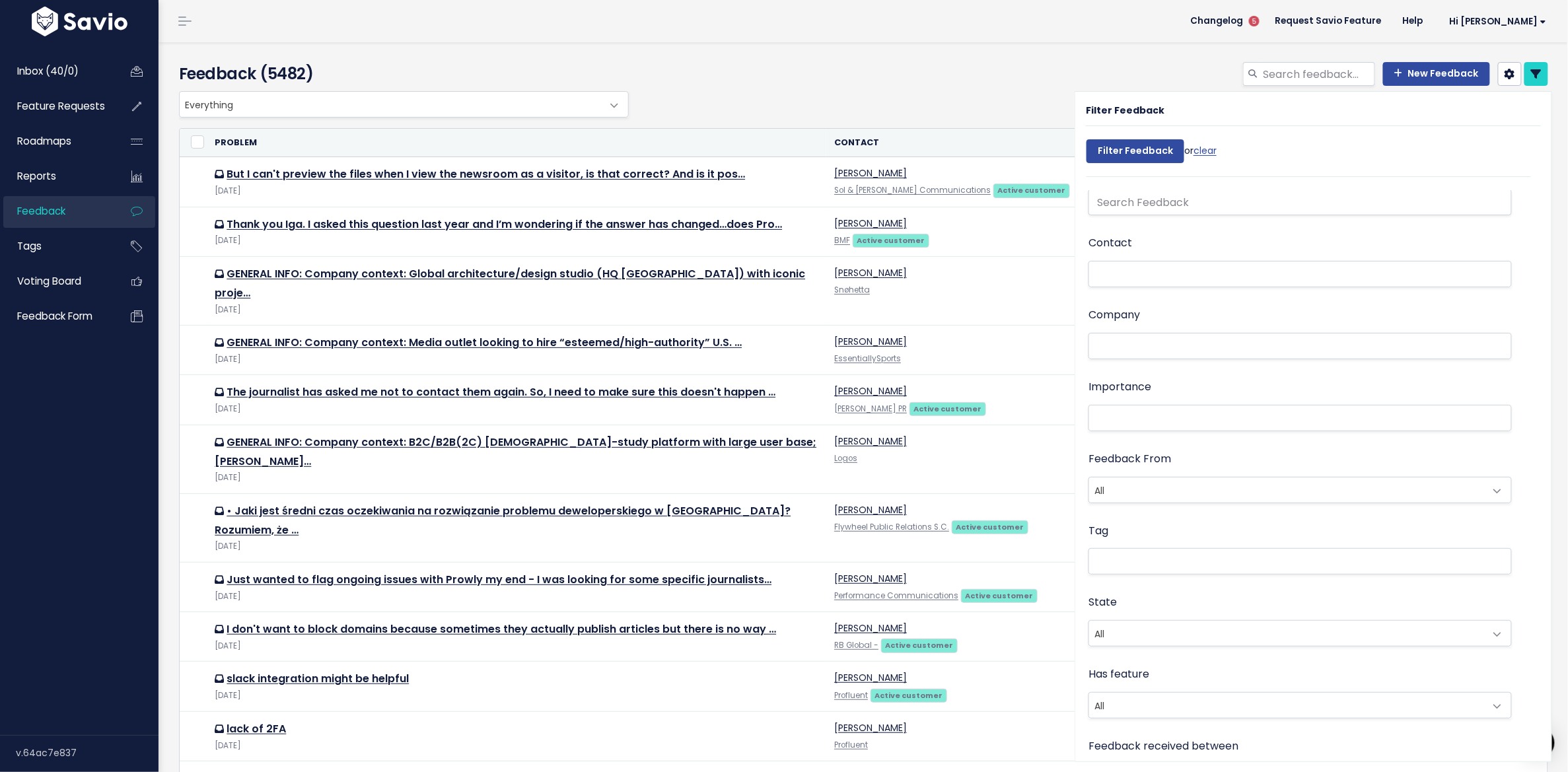
scroll to position [106, 0]
click at [1120, 601] on div "Has feature All Yes No All" at bounding box center [1300, 614] width 423 height 56
click at [1131, 619] on span "All" at bounding box center [1286, 627] width 395 height 25
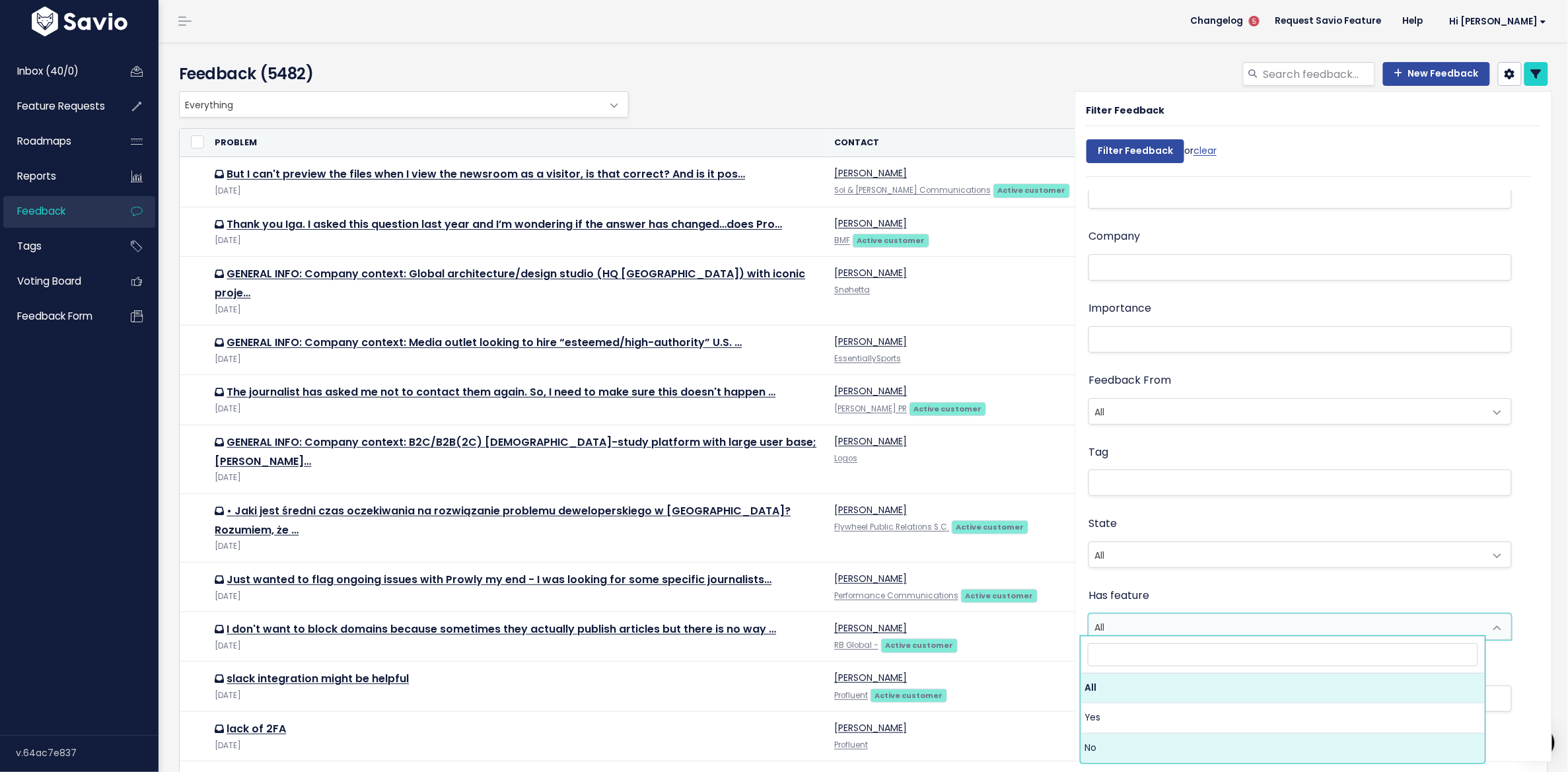
select select "f"
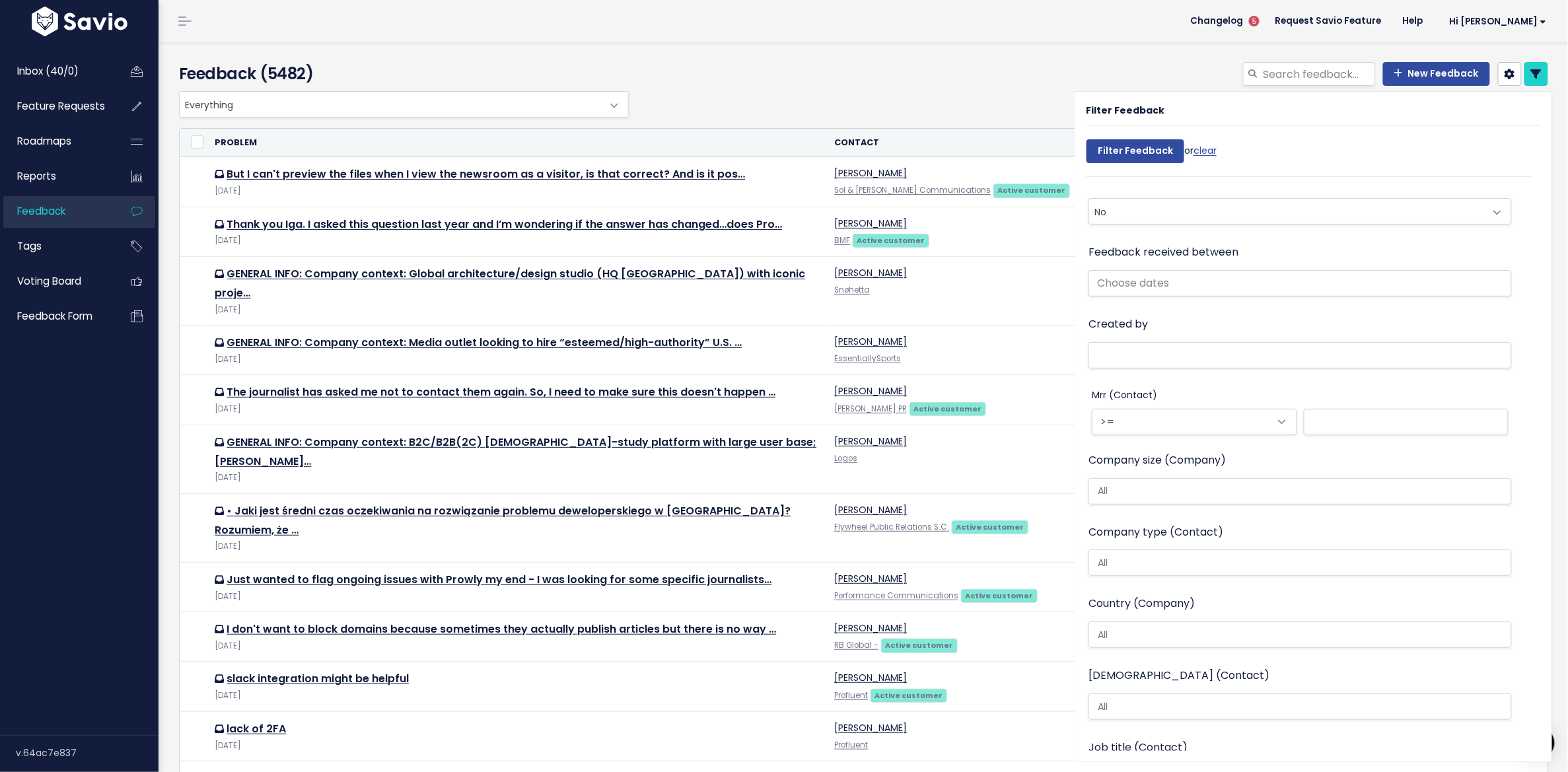
scroll to position [464, 0]
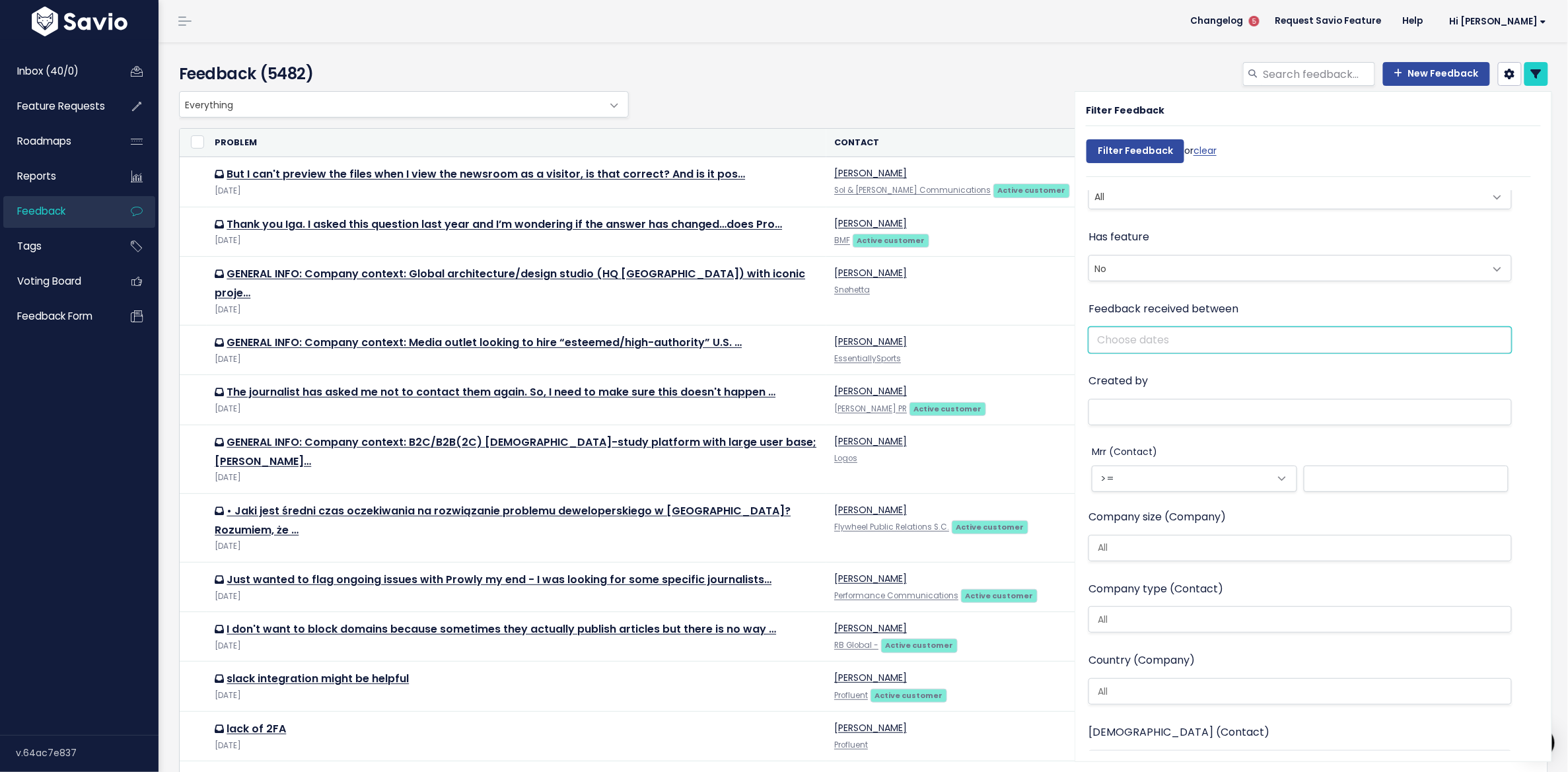
click at [1182, 334] on input "text" at bounding box center [1300, 340] width 423 height 26
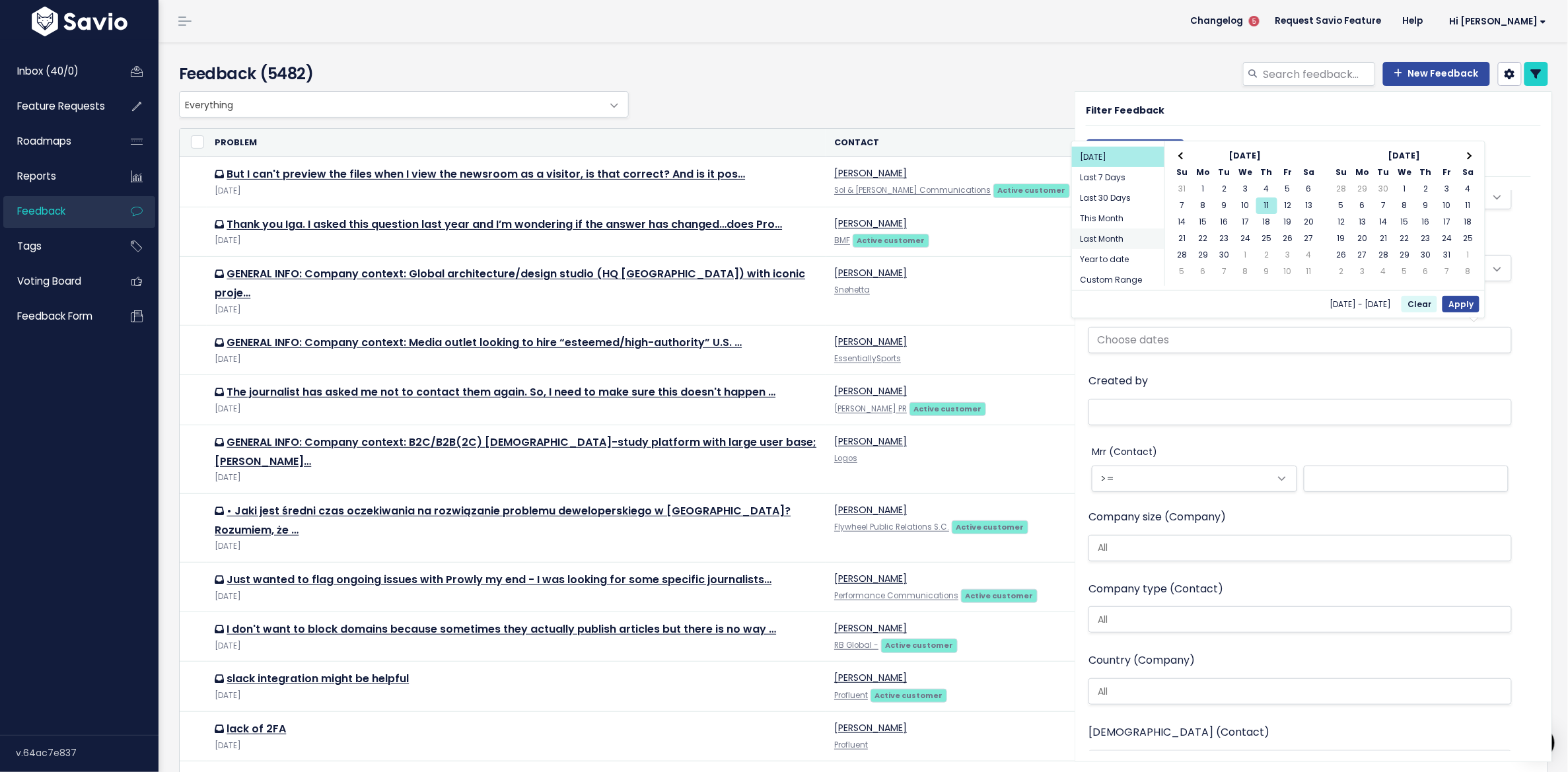
click at [1124, 238] on li "Last Month" at bounding box center [1118, 239] width 93 height 20
type input "[DATE] - [DATE] (Last Month)"
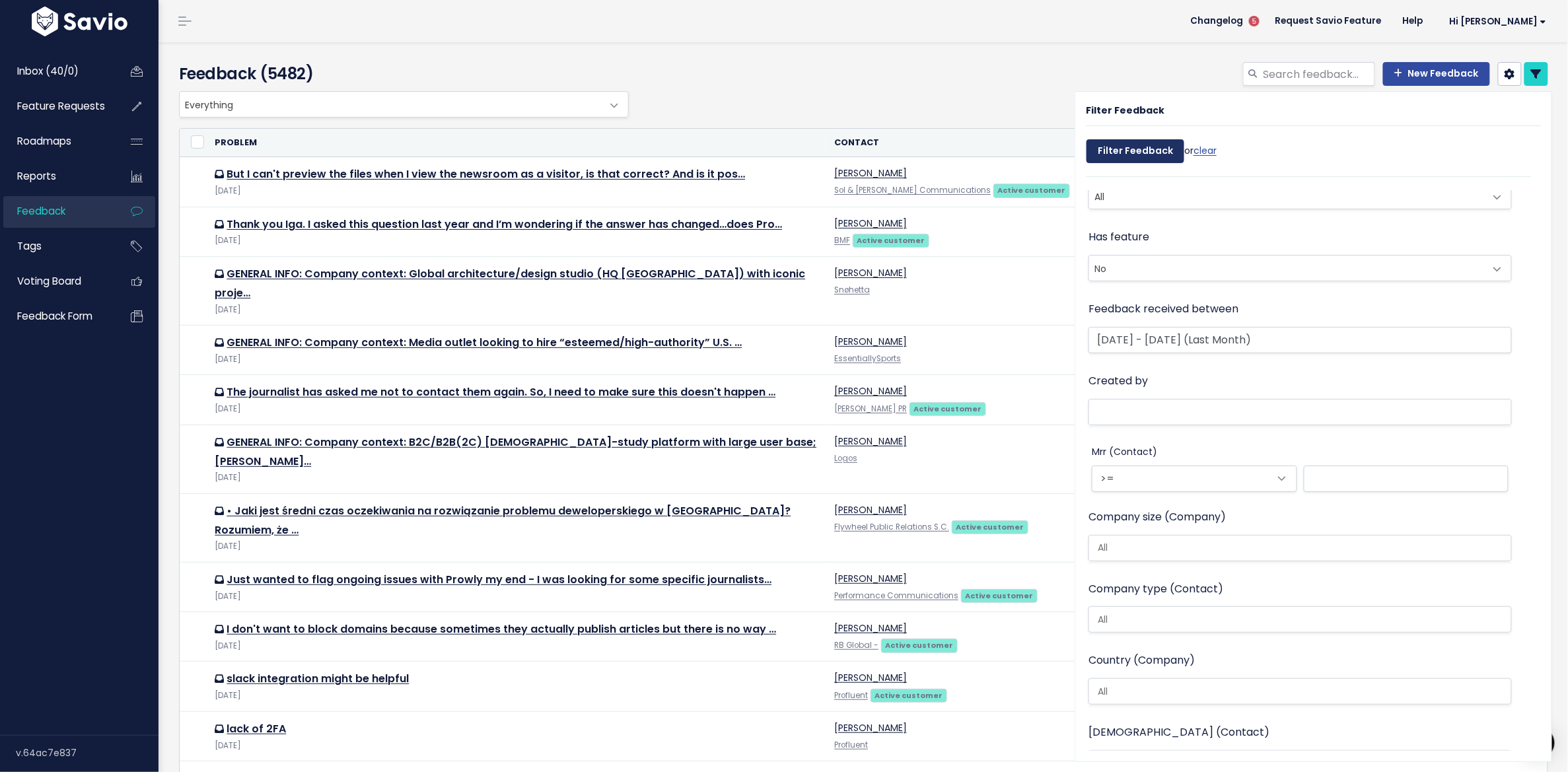
click at [1128, 154] on input "Filter Feedback" at bounding box center [1136, 151] width 98 height 24
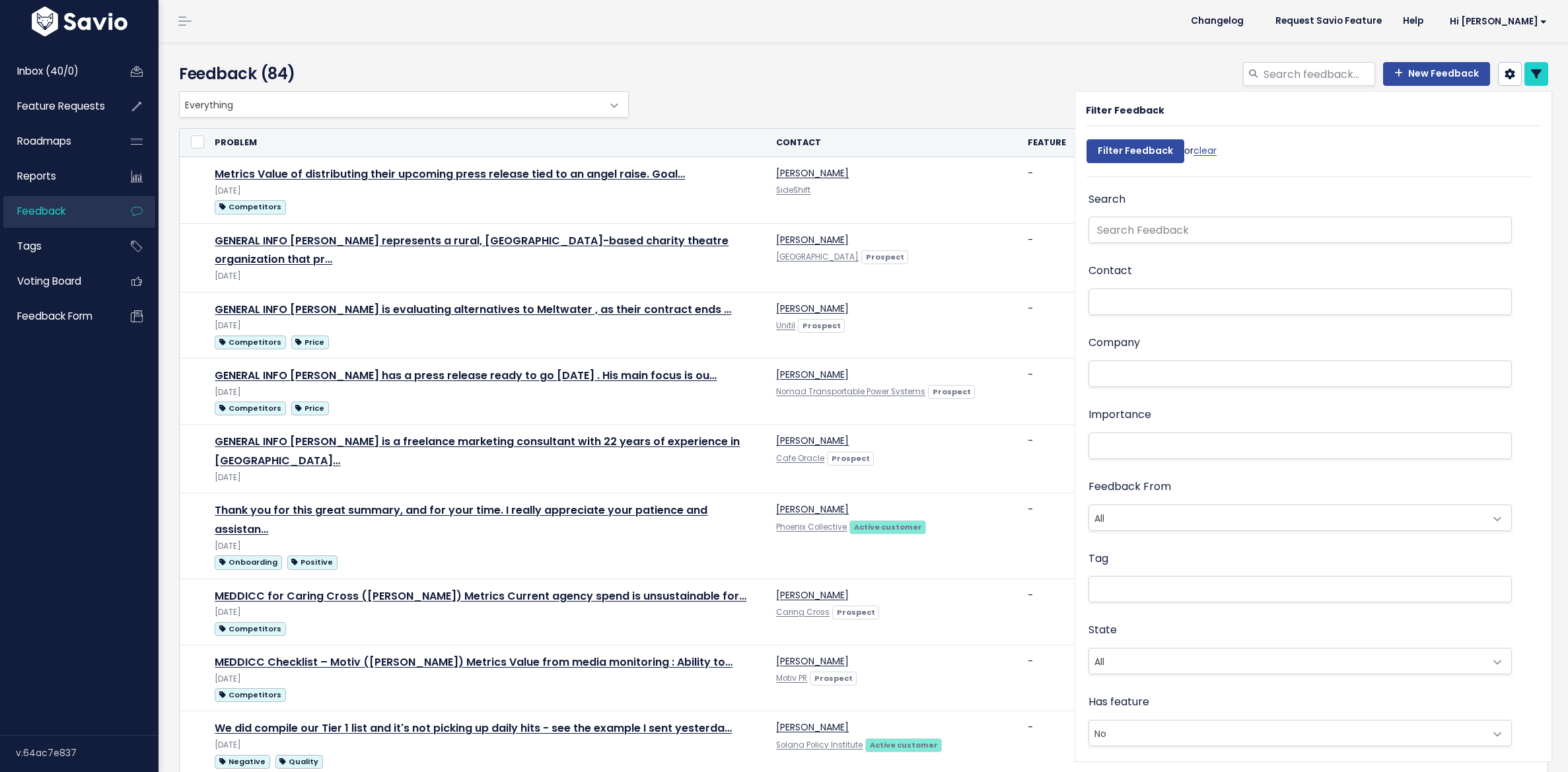
select select
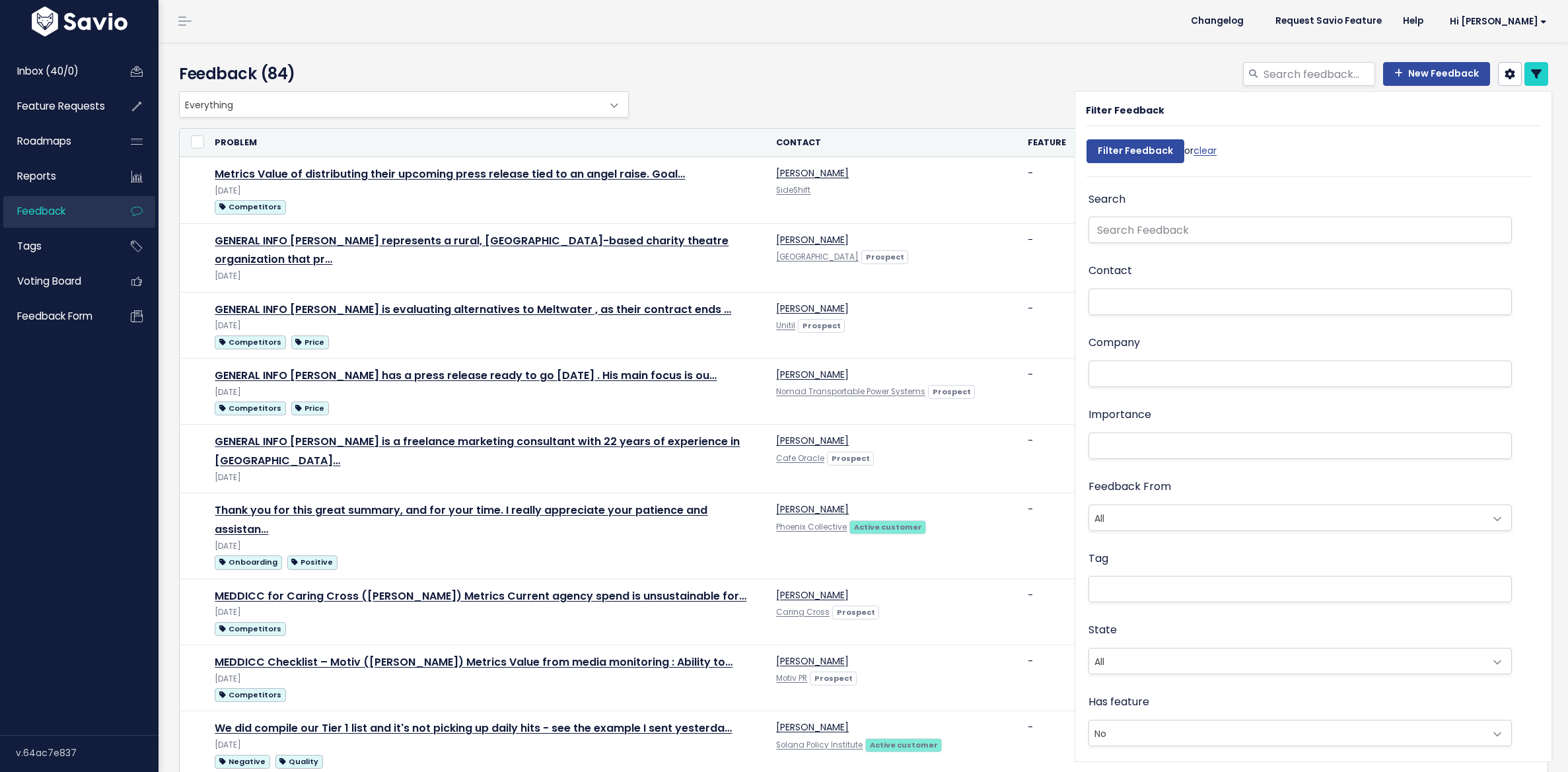
select select
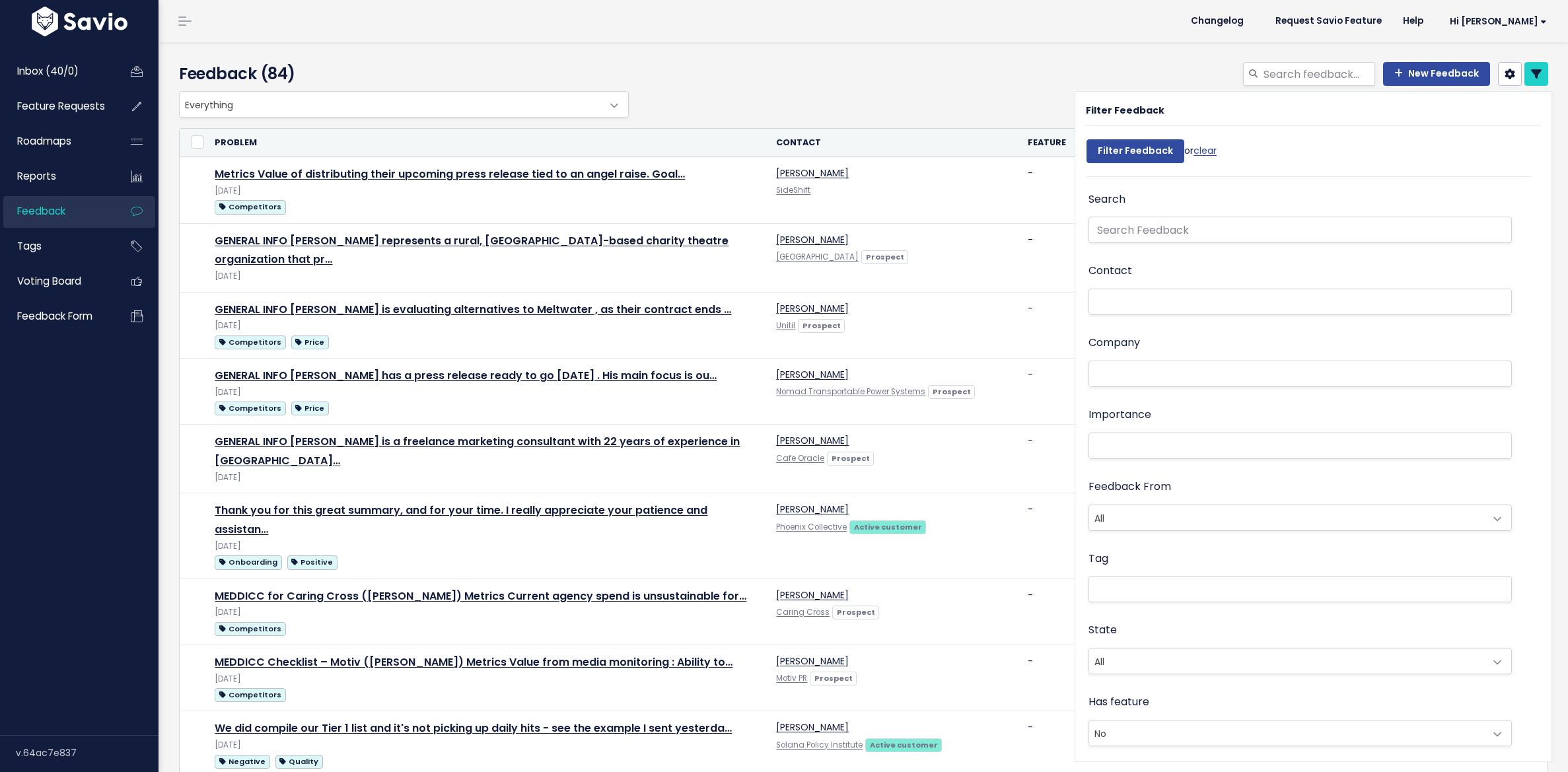
select select
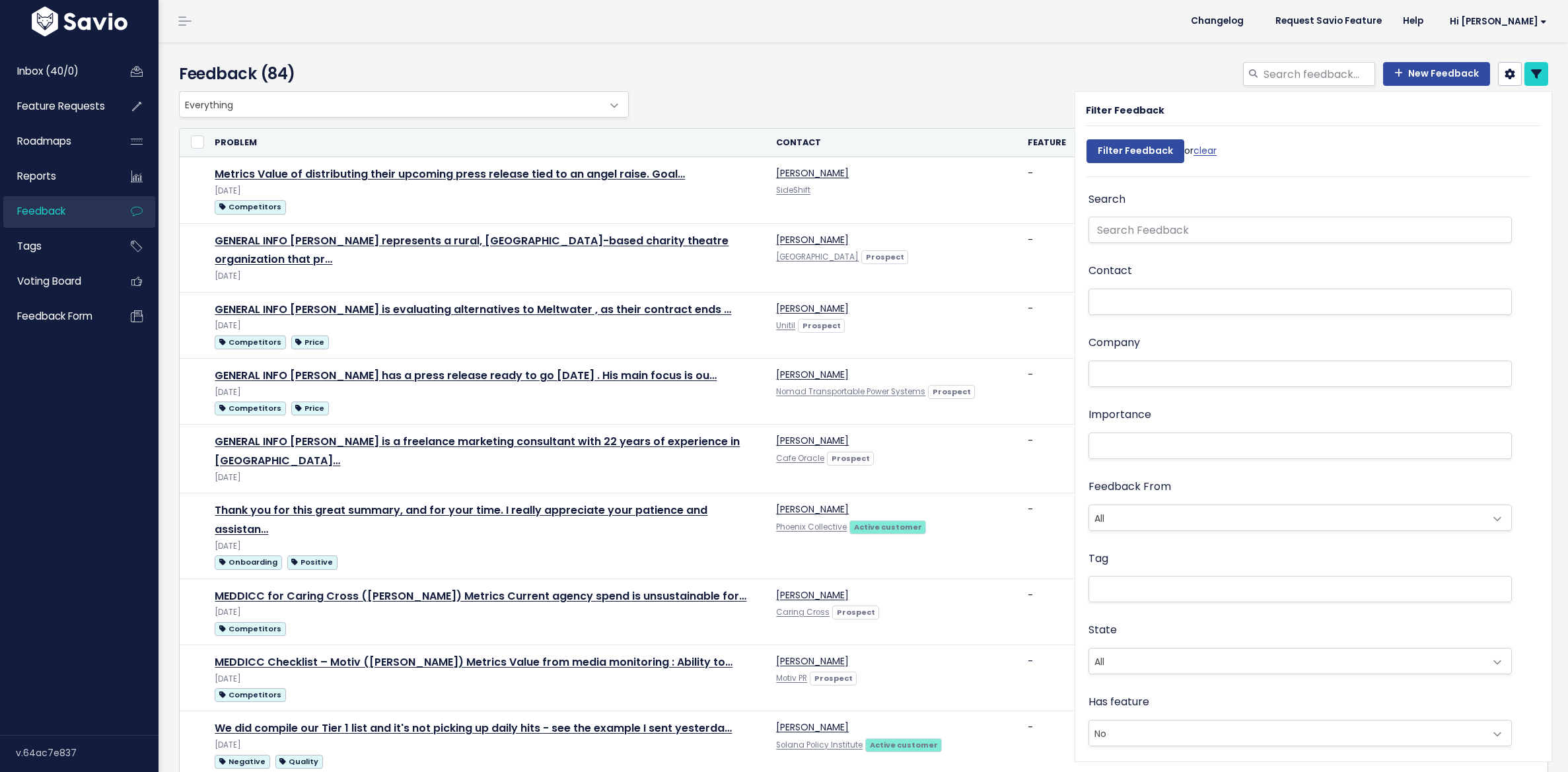
select select
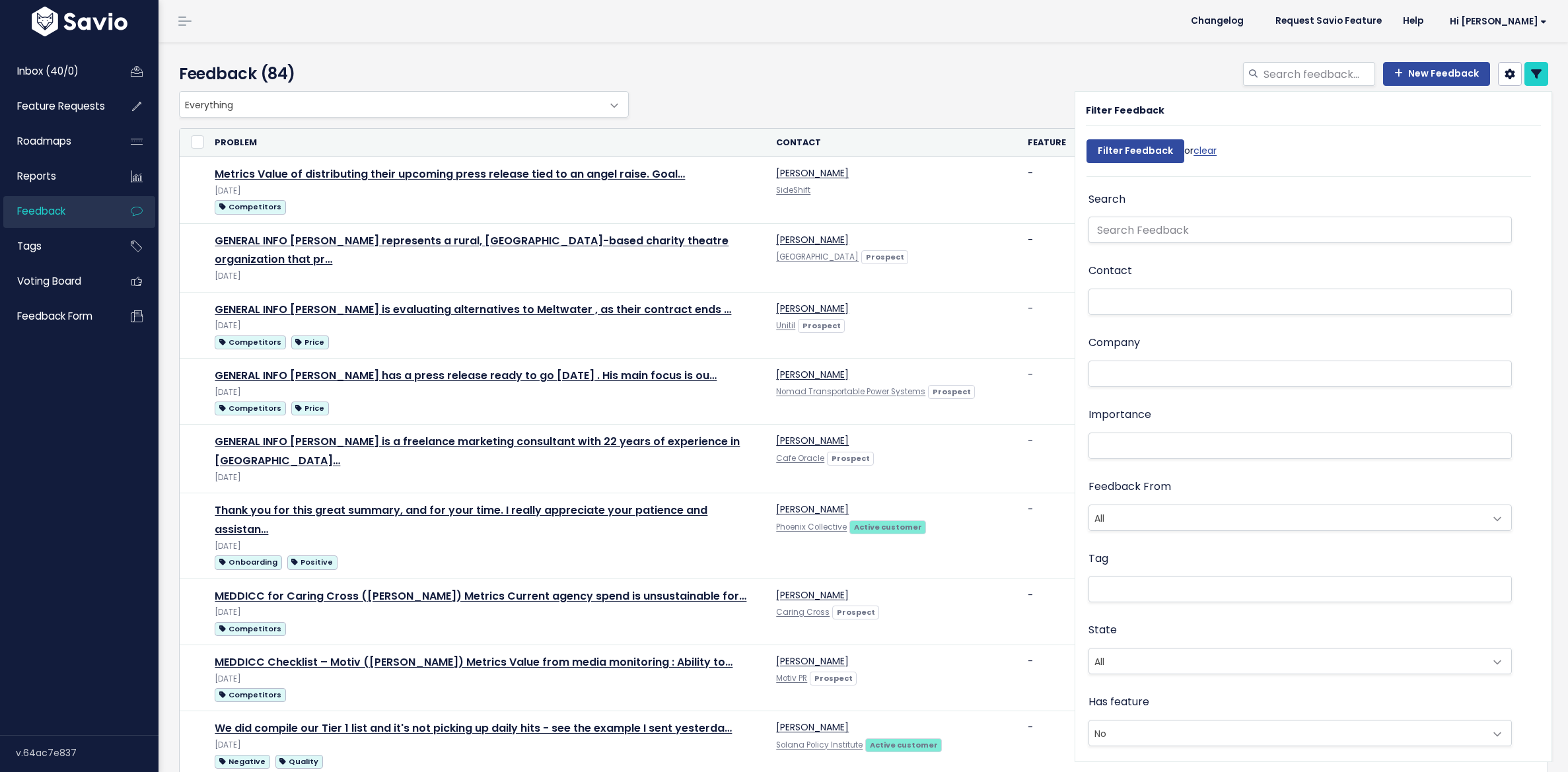
select select
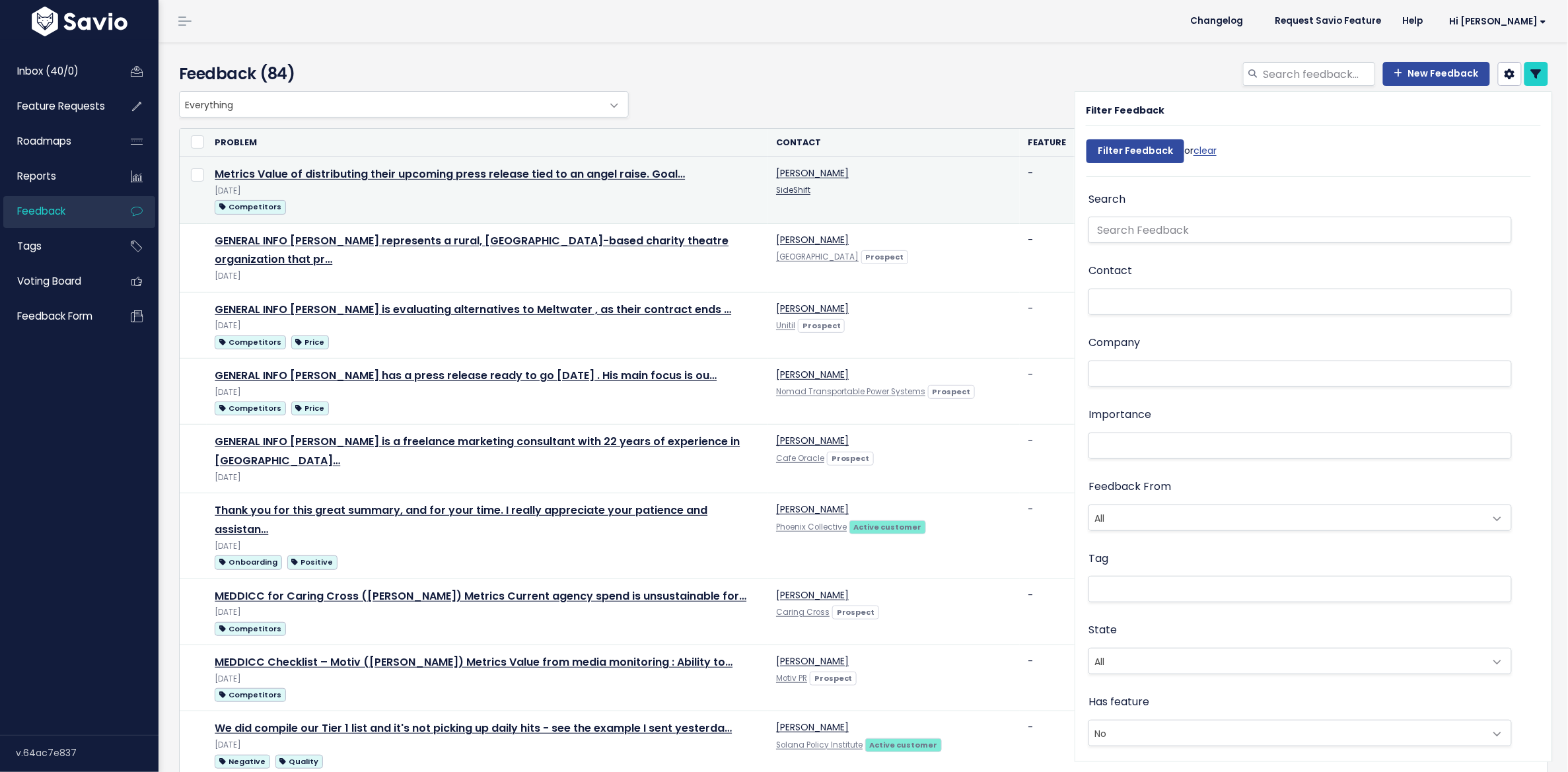
scroll to position [464, 0]
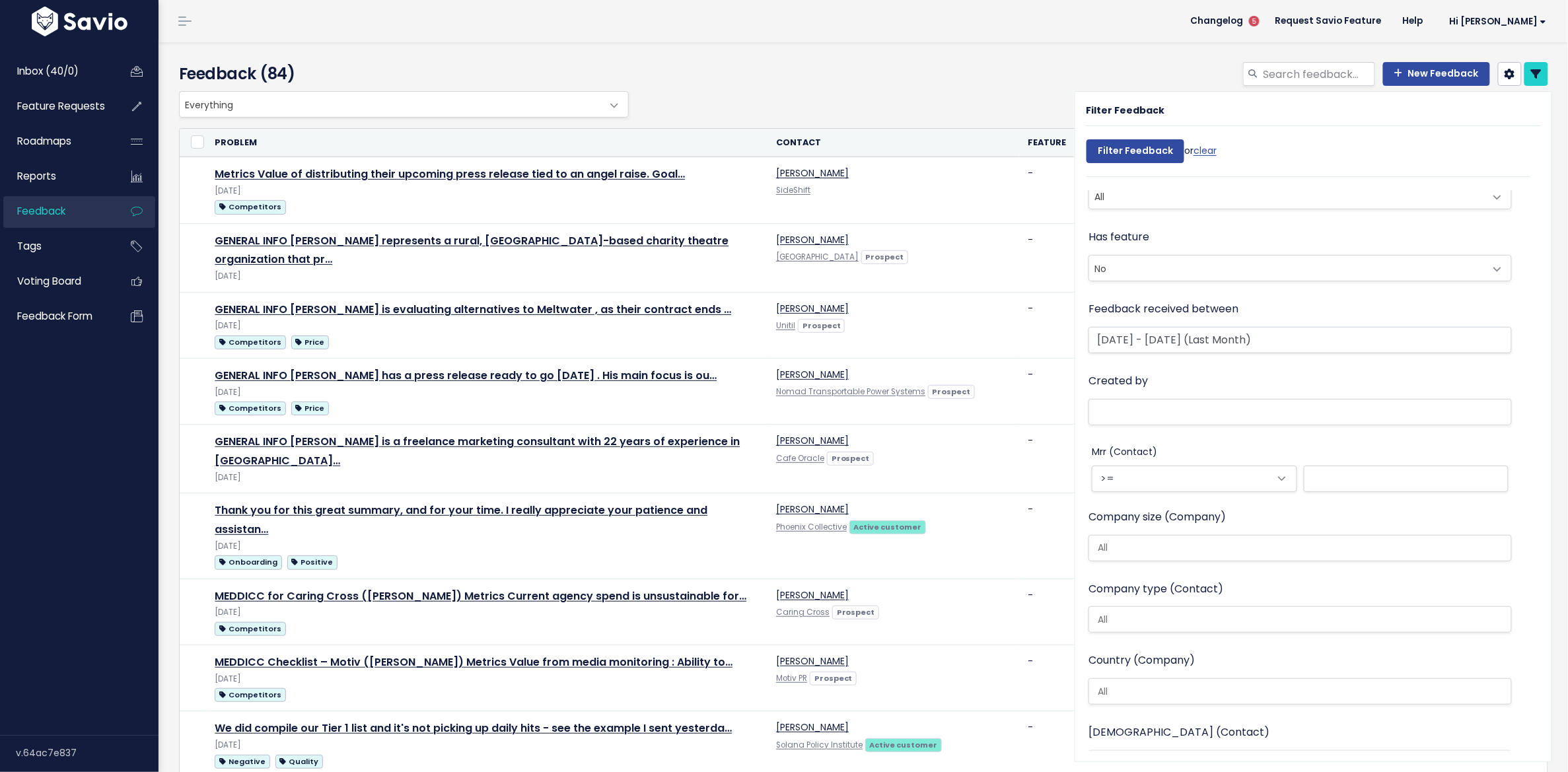
click at [939, 112] on div "Everything Any Product: Any Product Area Any Product: No Product Area No Produc…" at bounding box center [860, 104] width 1369 height 26
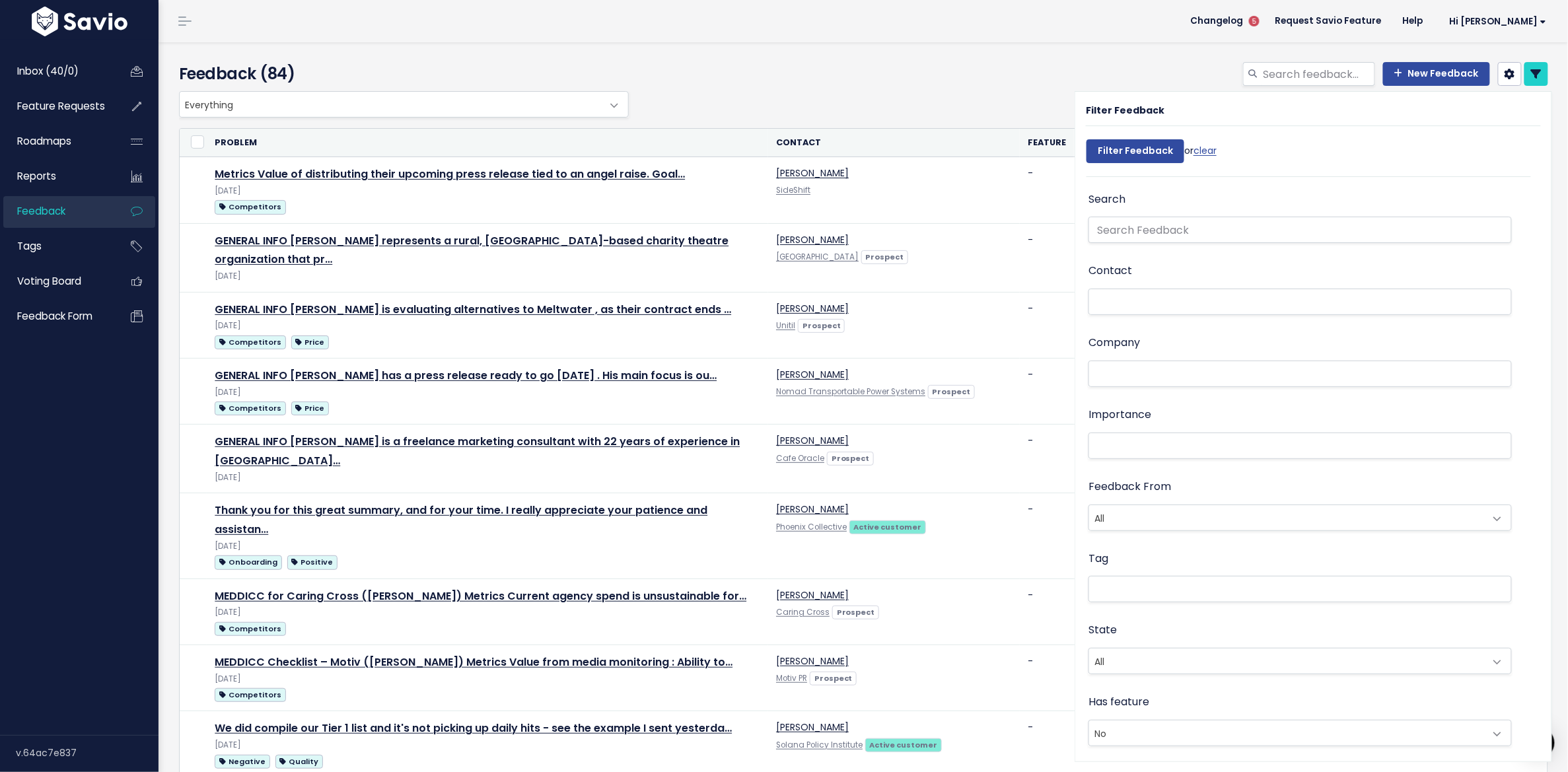
click at [1529, 74] on link at bounding box center [1536, 74] width 24 height 24
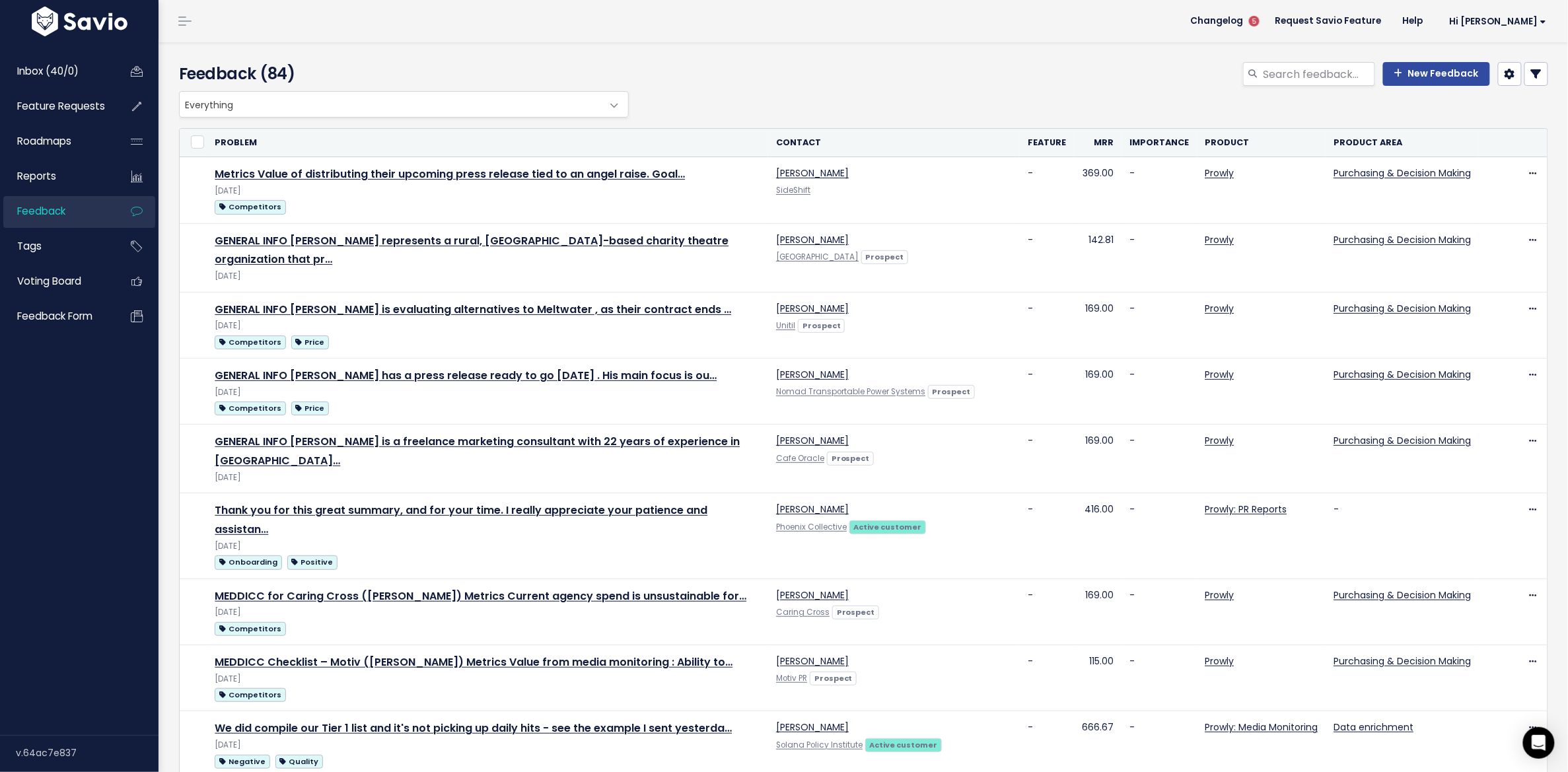
click at [313, 102] on span "Everything" at bounding box center [390, 105] width 422 height 25
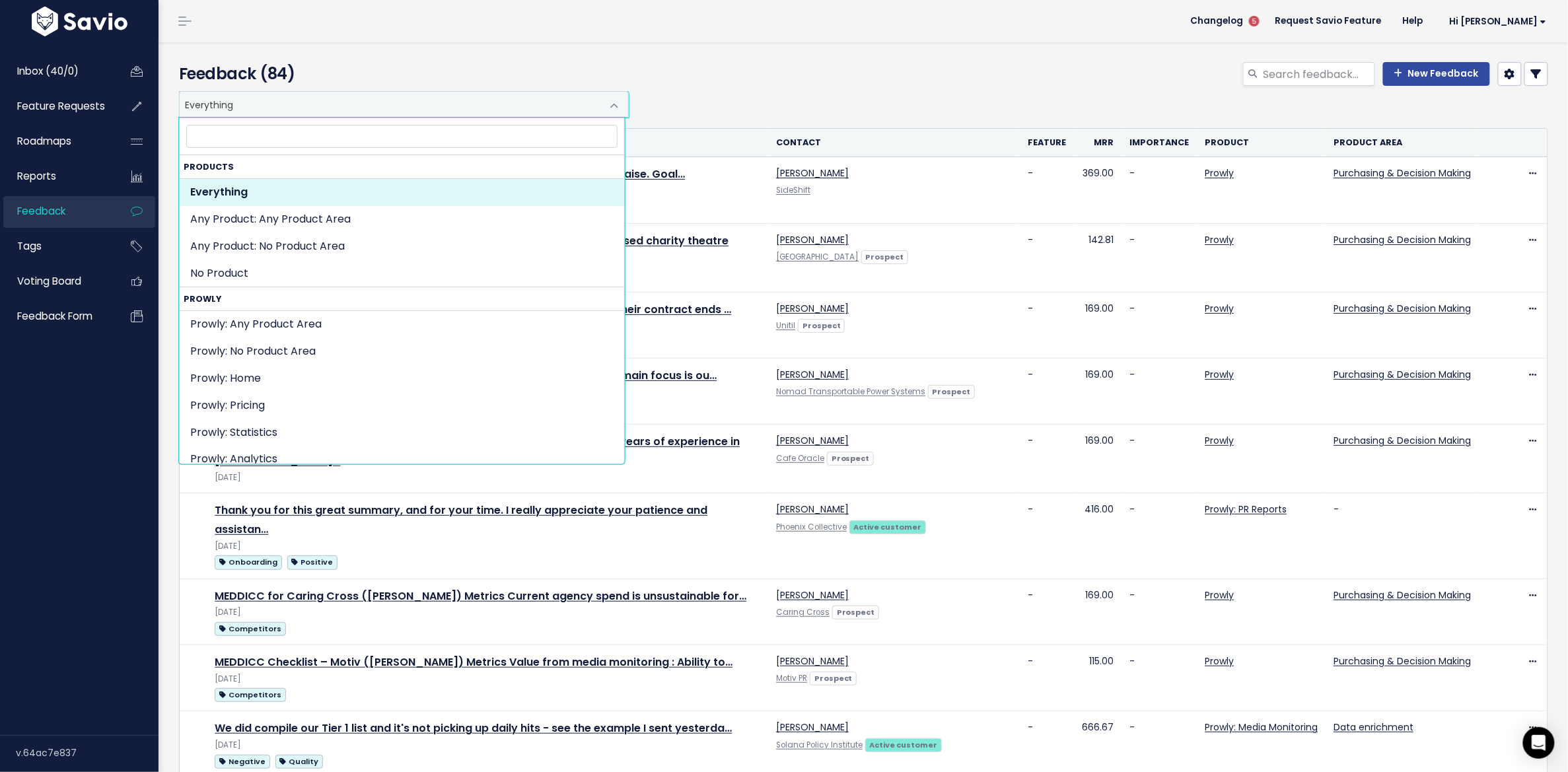
click at [583, 19] on header "Changelog 5 Request Savio Feature Help Hi [PERSON_NAME] Vault Settings My Setti…" at bounding box center [863, 21] width 1410 height 42
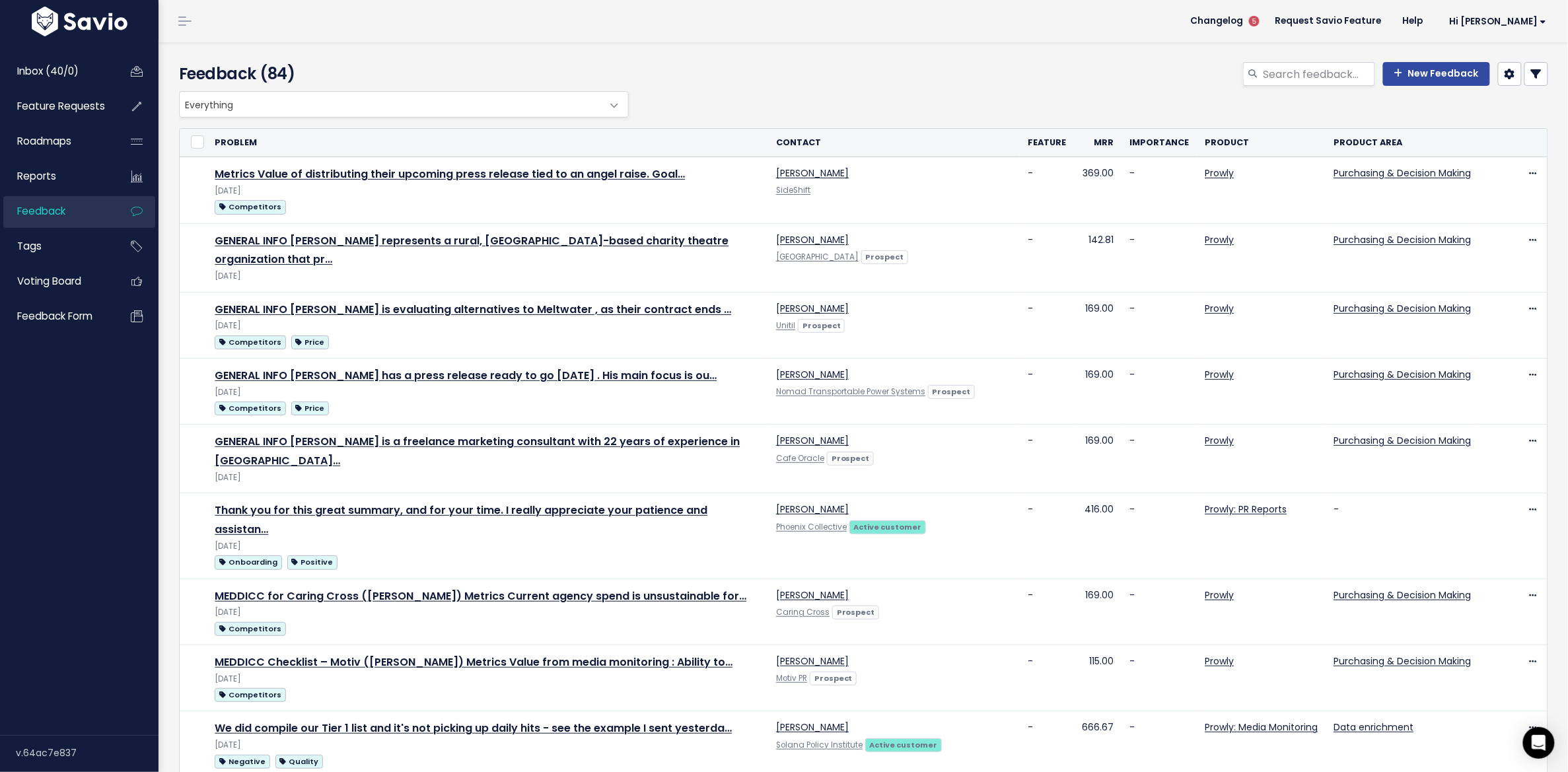
scroll to position [735, 0]
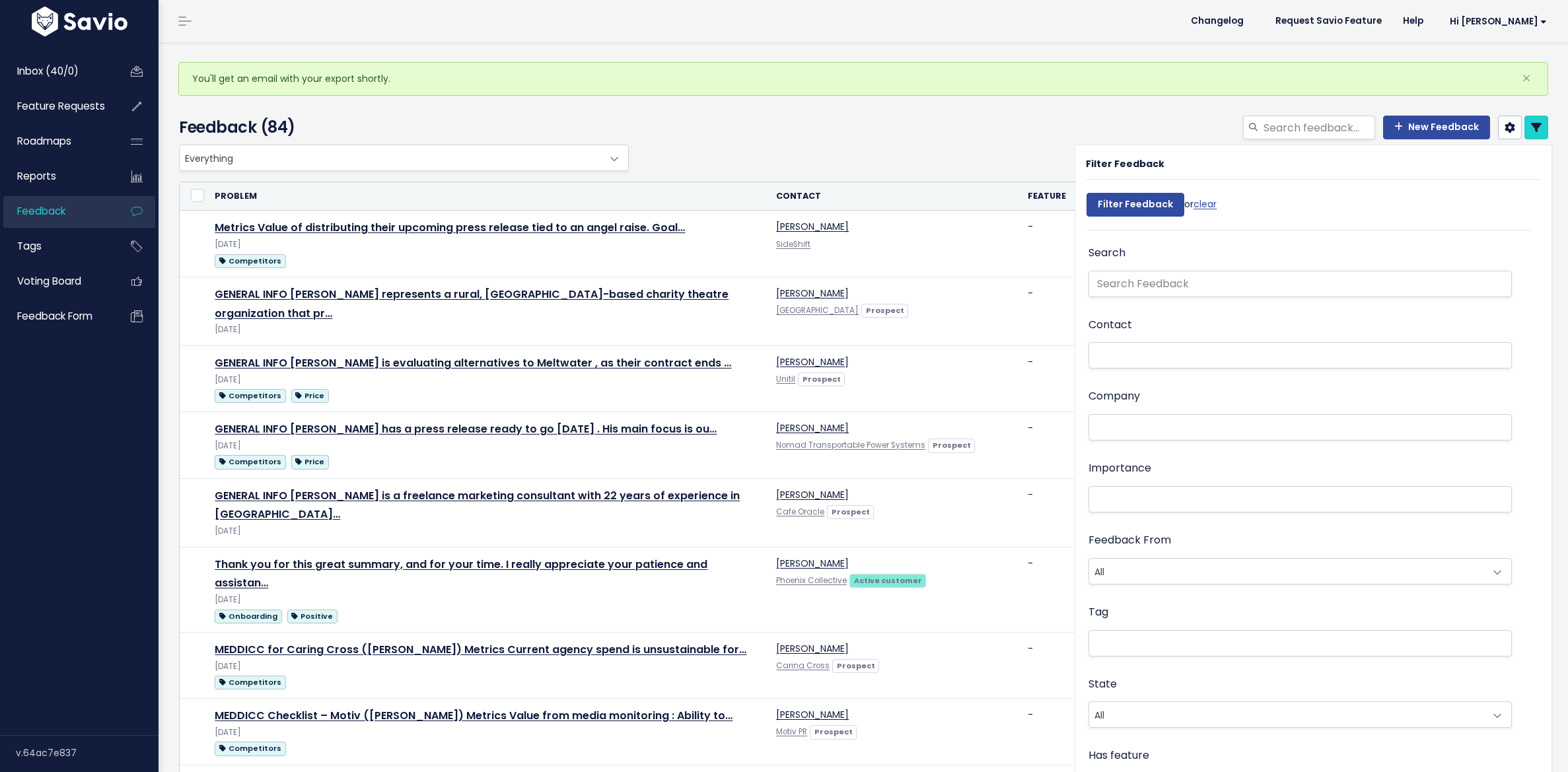
select select
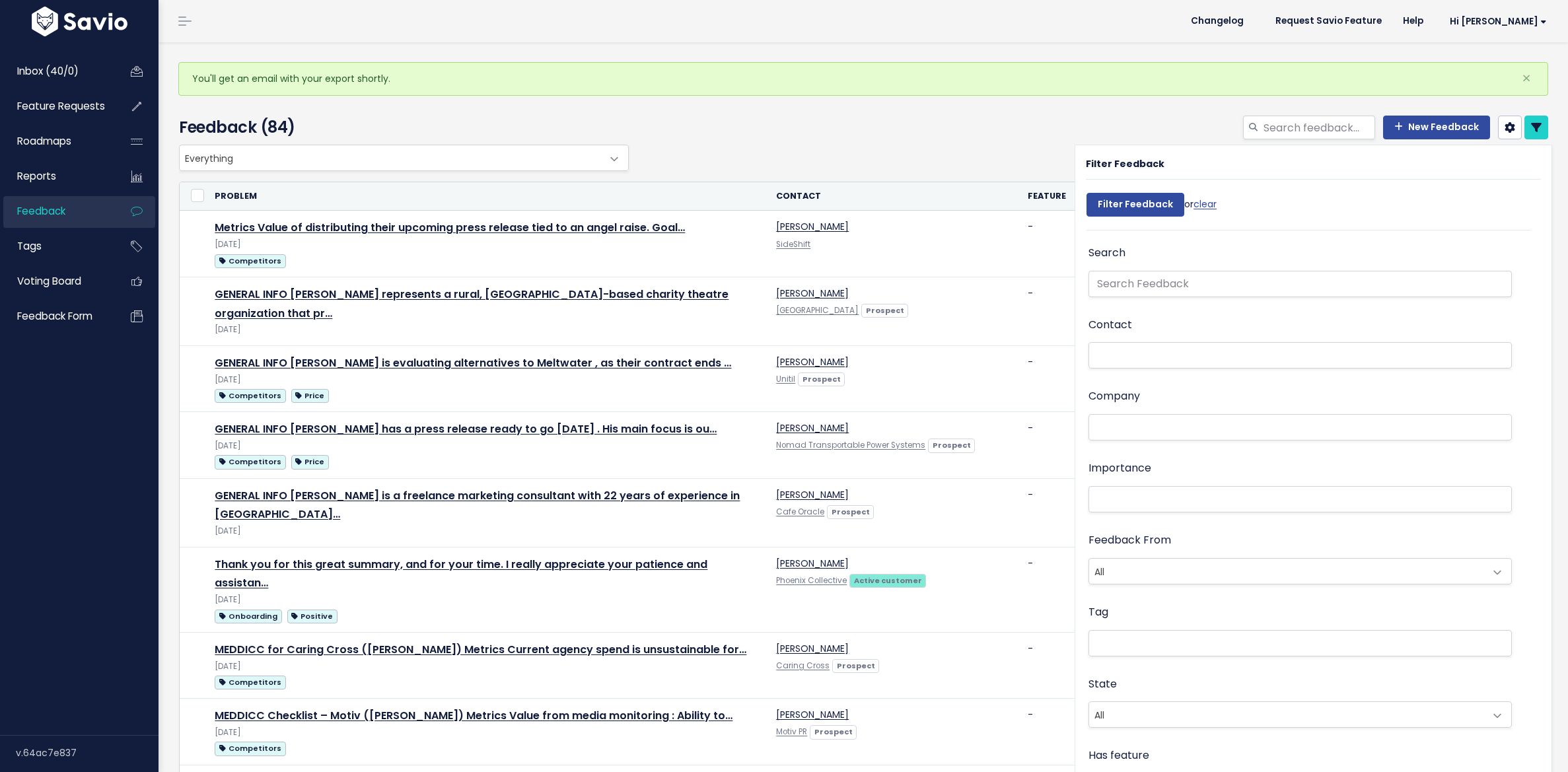
select select
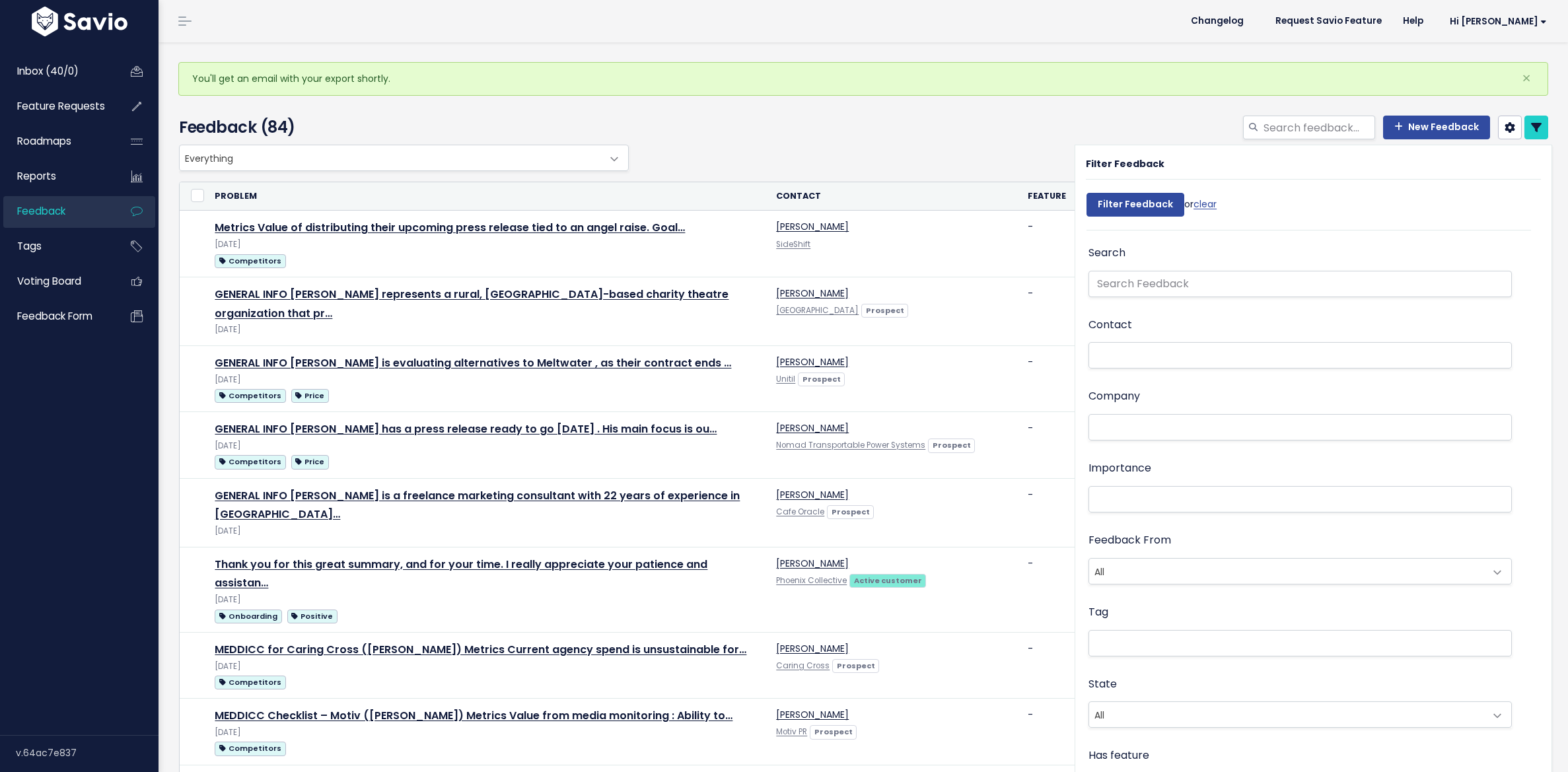
select select
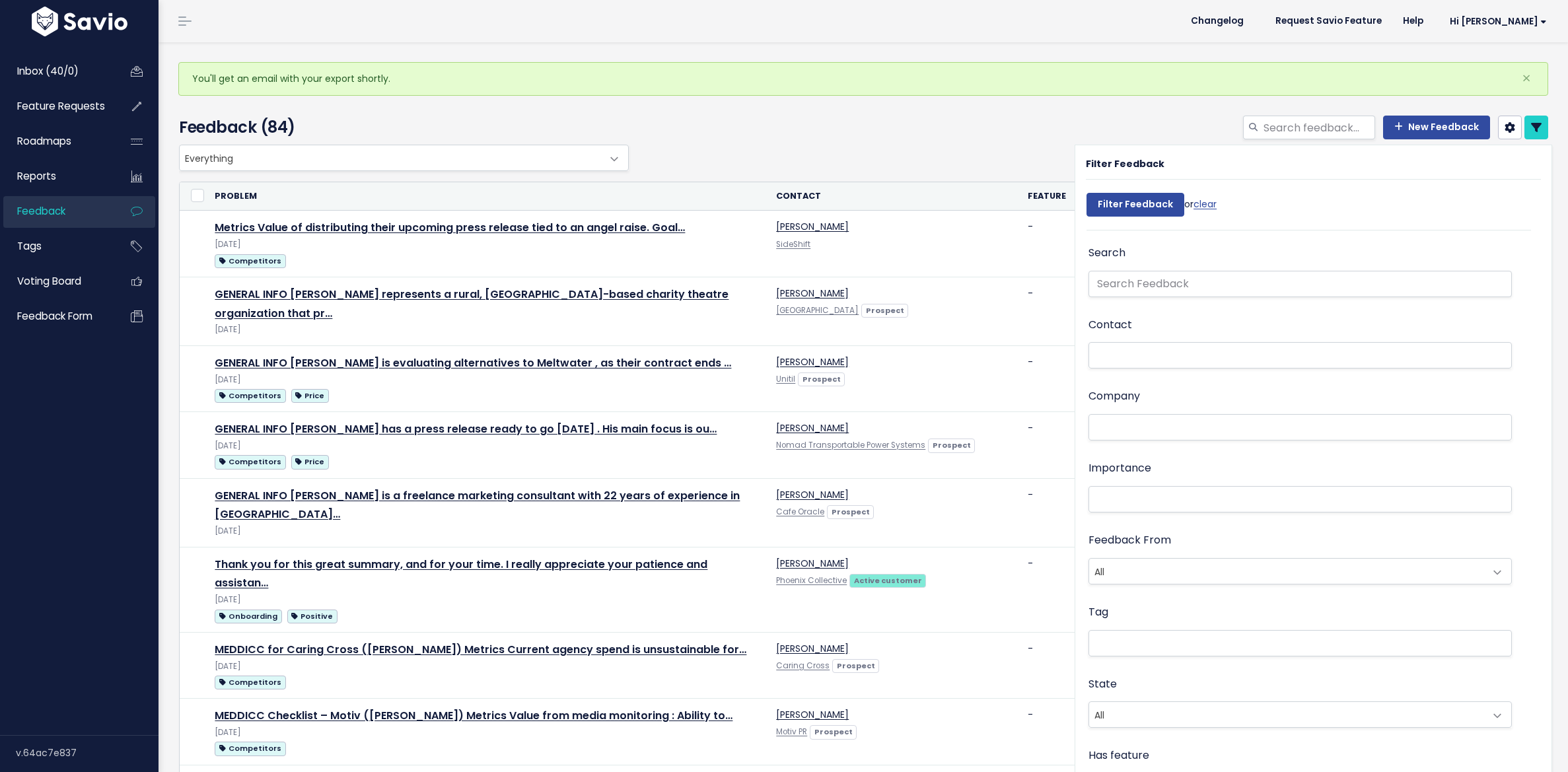
select select
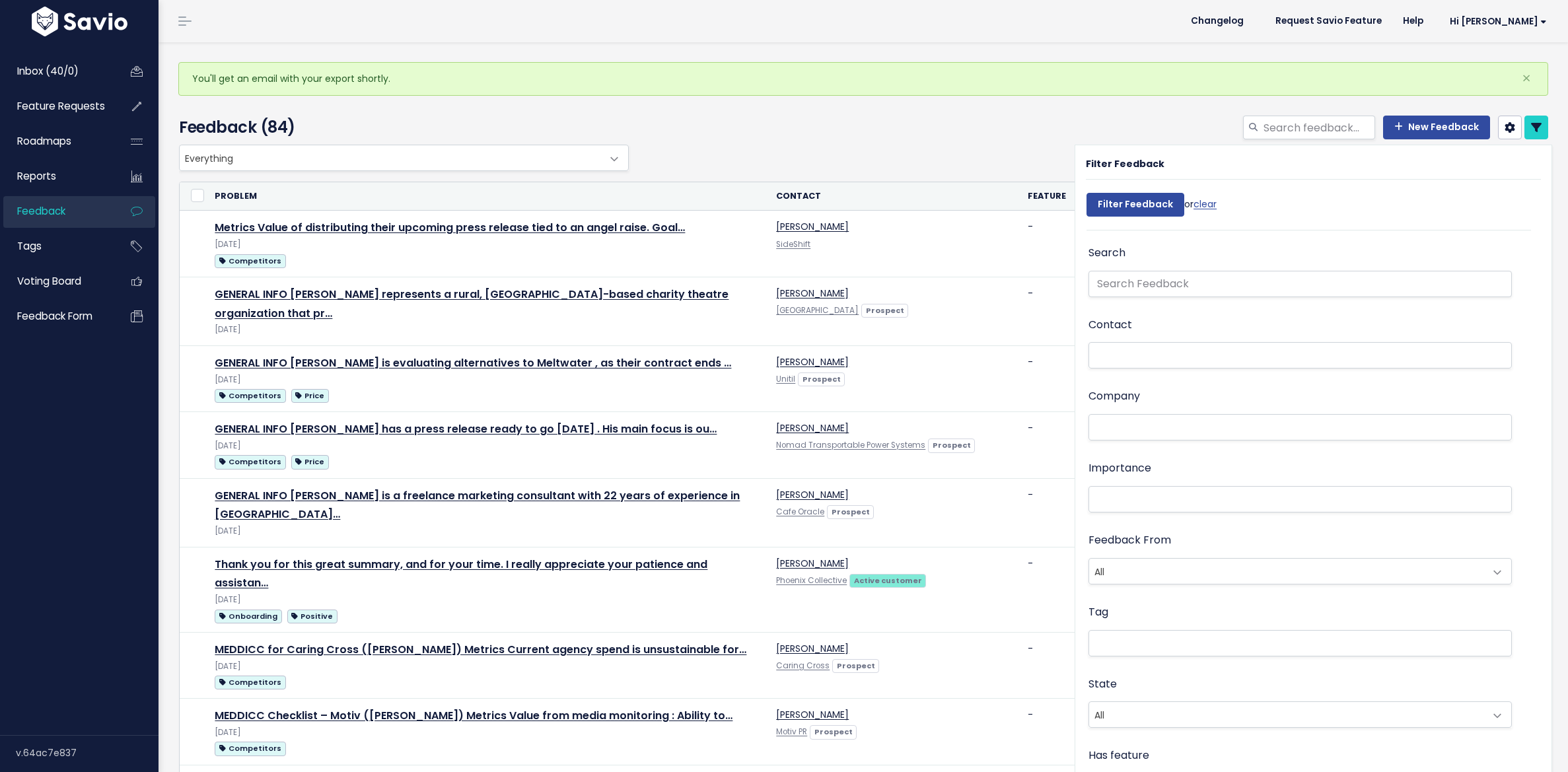
select select
click at [1531, 125] on icon at bounding box center [1536, 127] width 11 height 11
